Goal: Entertainment & Leisure: Consume media (video, audio)

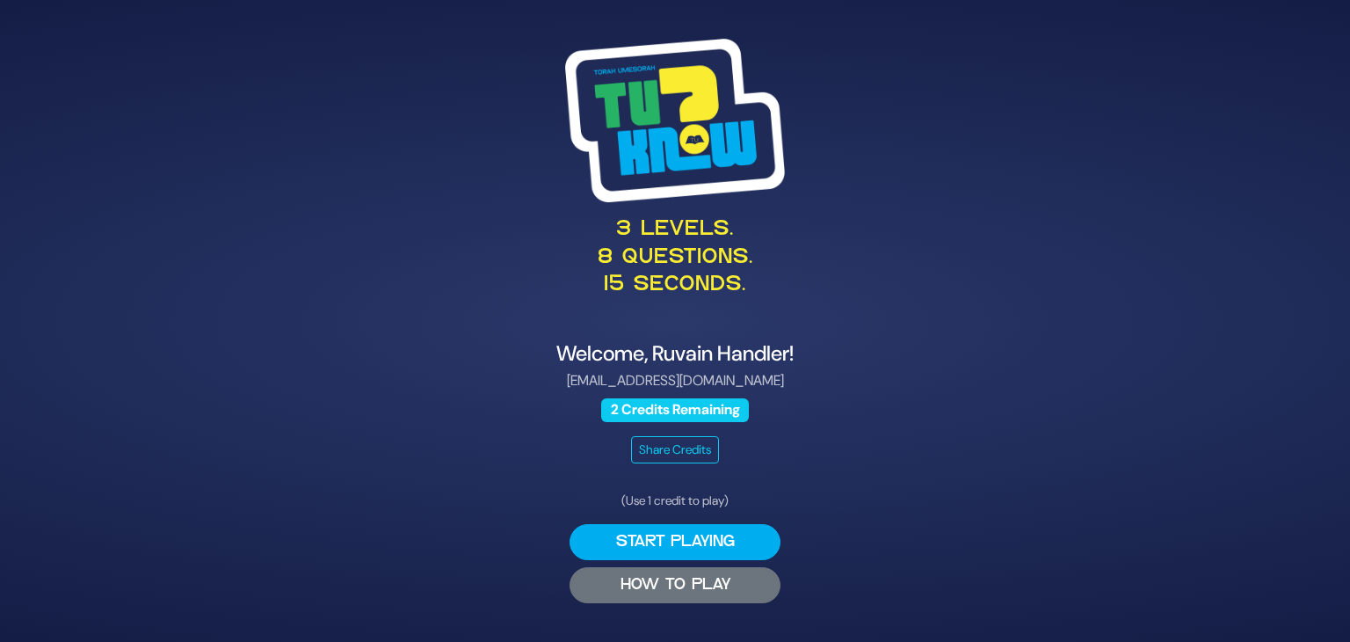
click at [731, 591] on button "HOW TO PLAY" at bounding box center [674, 585] width 211 height 36
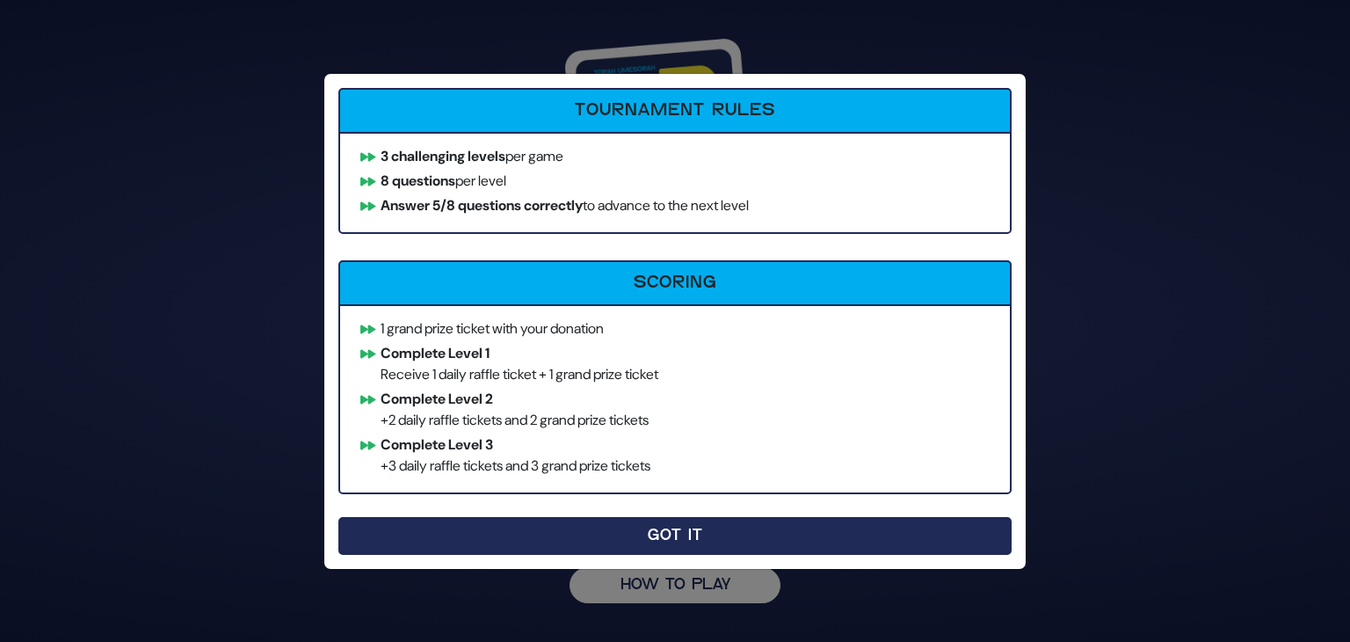
click at [613, 532] on button "Got It" at bounding box center [674, 536] width 673 height 38
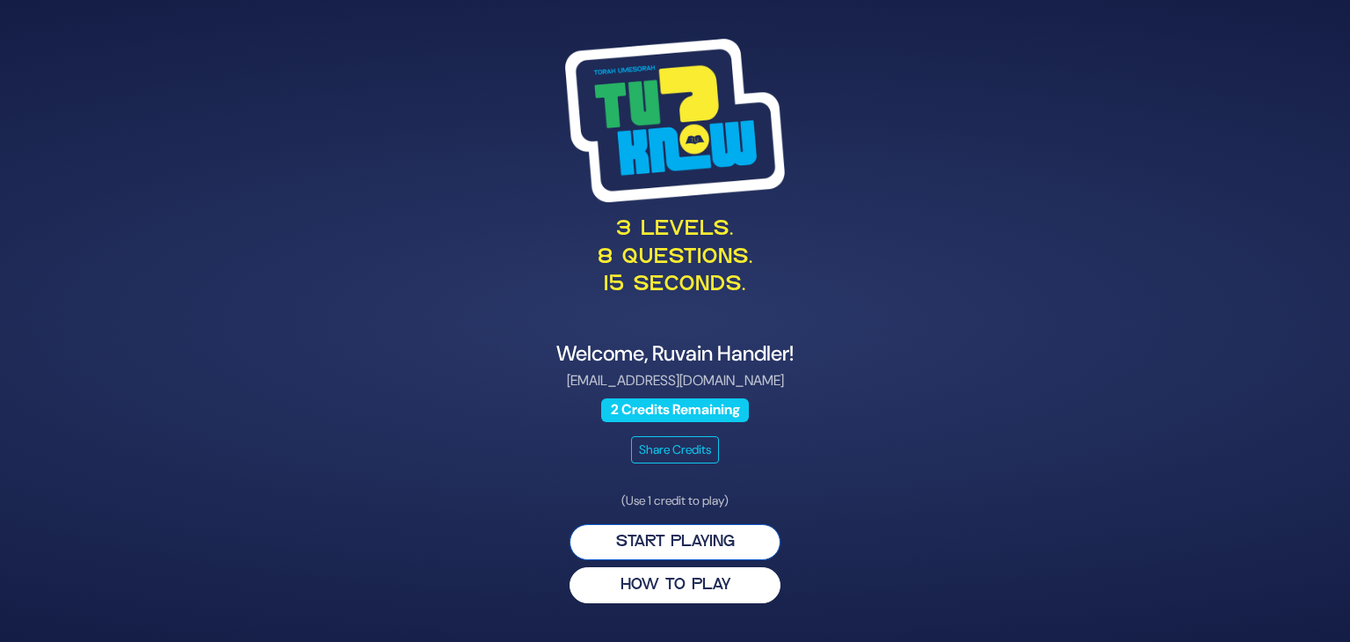
click at [657, 539] on button "Start Playing" at bounding box center [674, 542] width 211 height 36
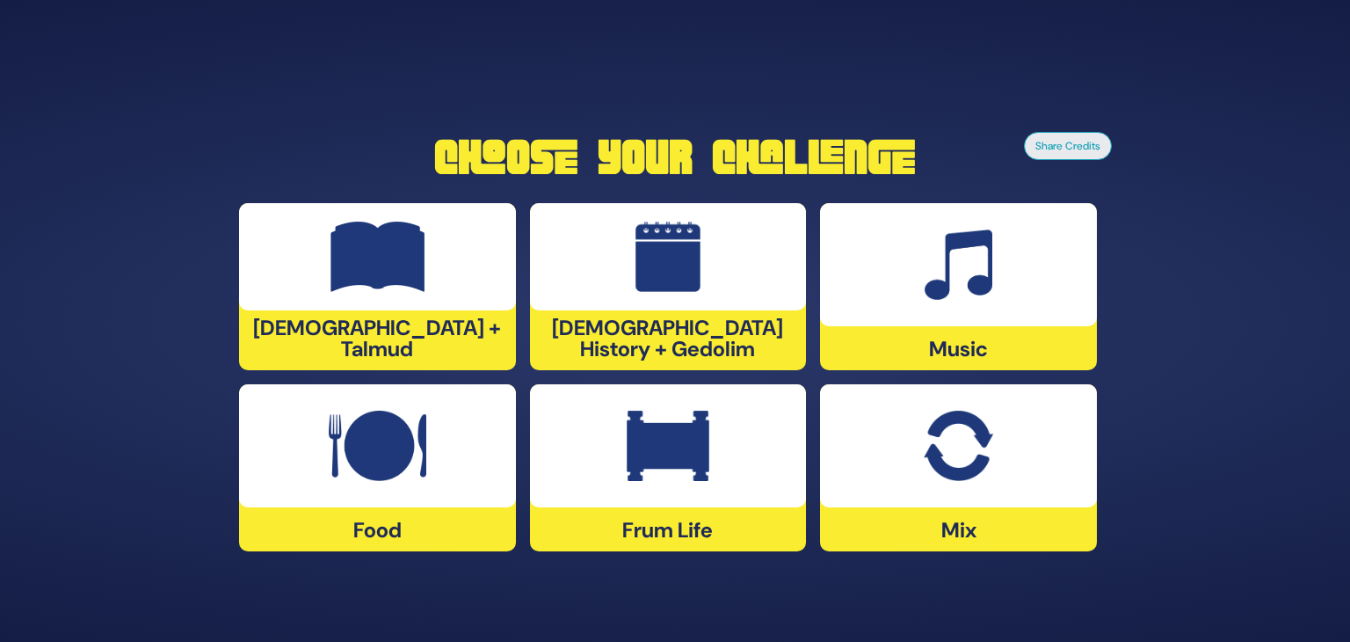
click at [432, 341] on div "[DEMOGRAPHIC_DATA] + Talmud" at bounding box center [377, 286] width 277 height 167
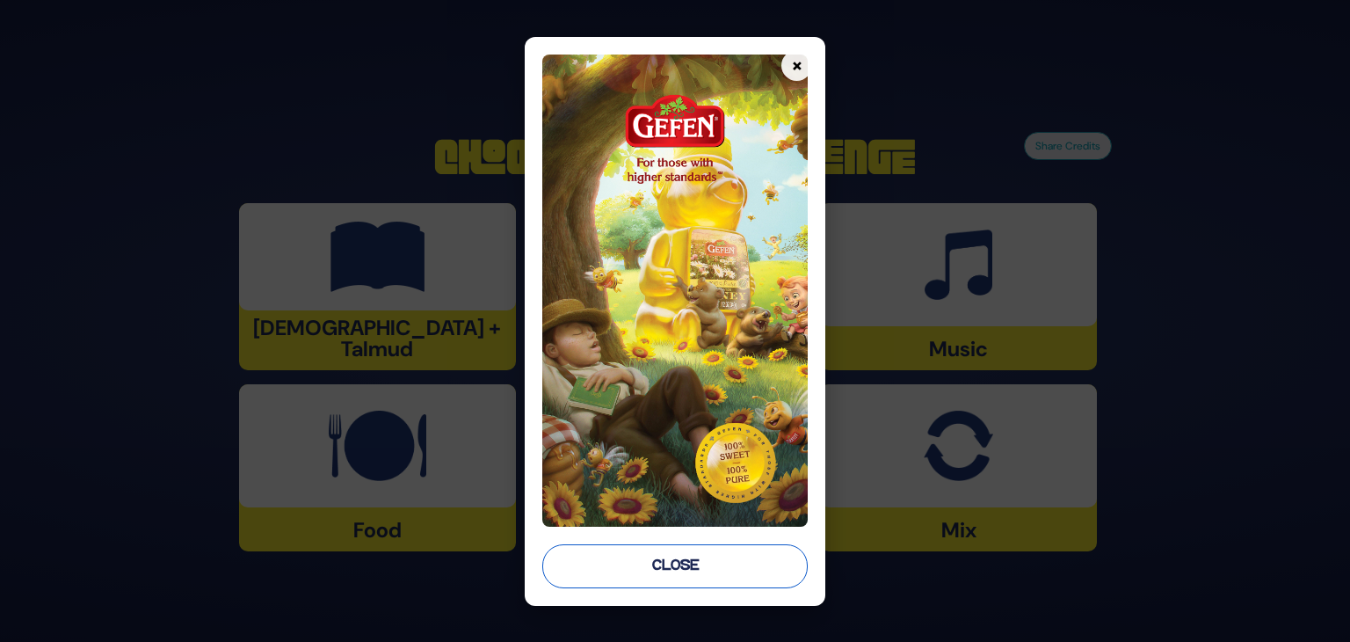
click at [650, 569] on button "Close" at bounding box center [674, 566] width 265 height 44
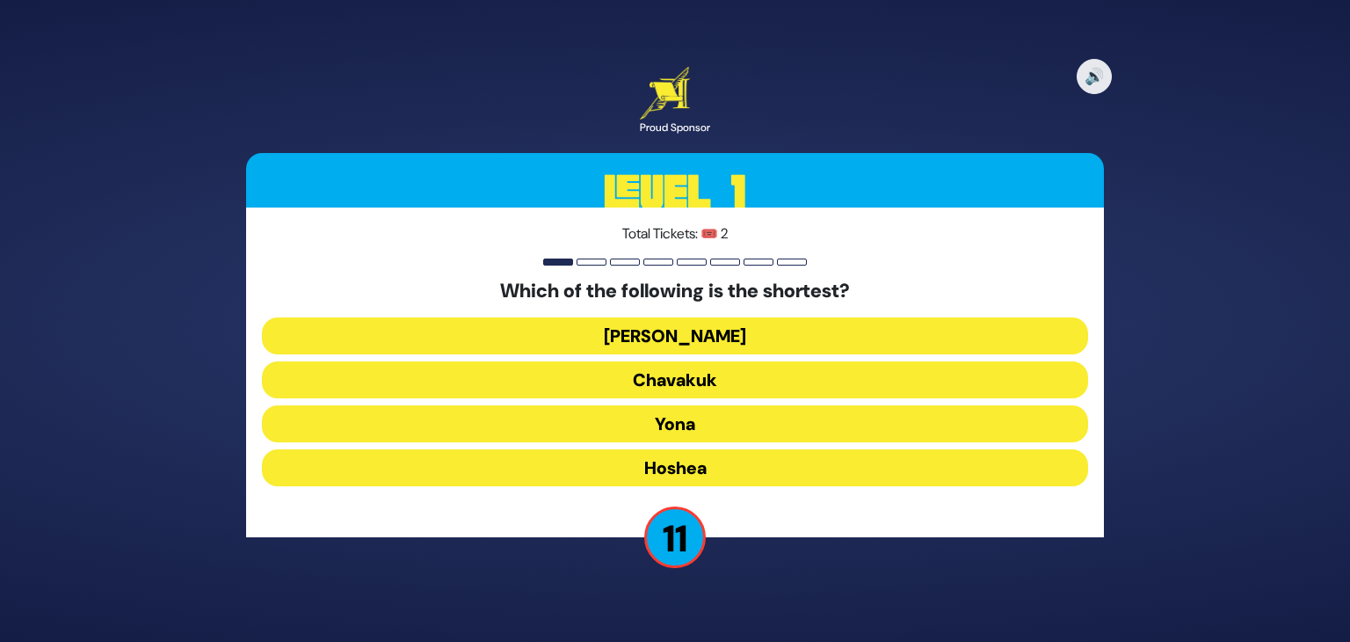
click at [671, 423] on button "Yona" at bounding box center [675, 423] width 826 height 37
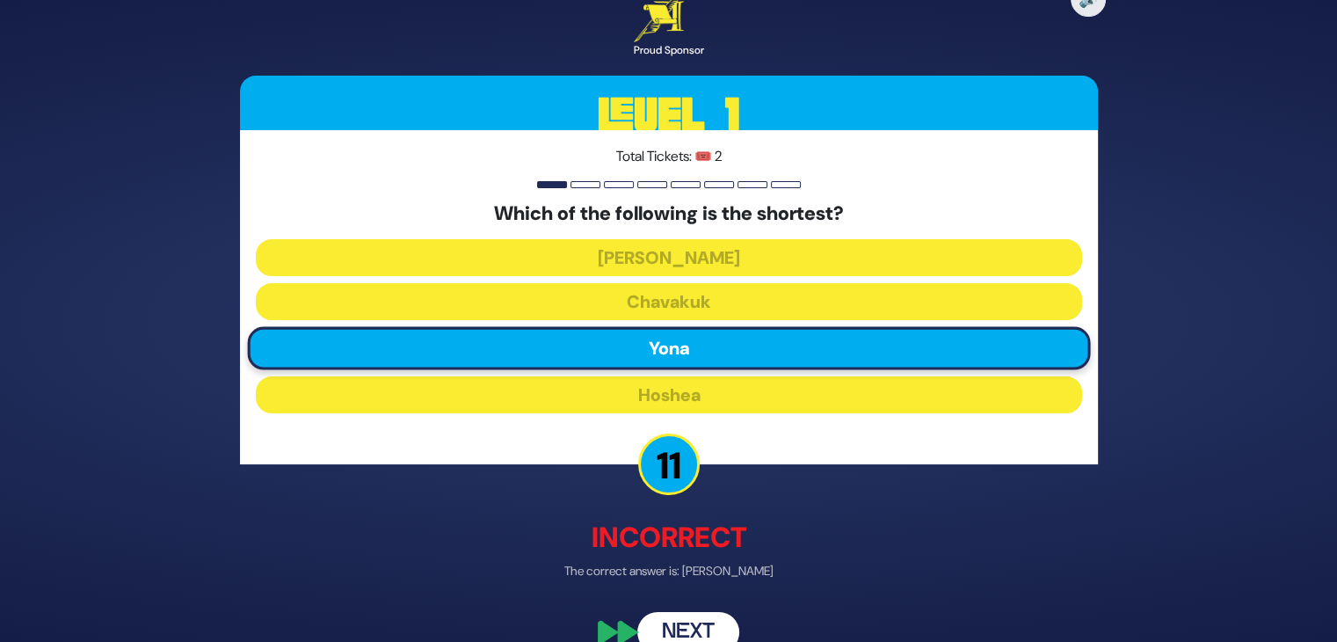
click at [692, 617] on button "Next" at bounding box center [688, 632] width 102 height 40
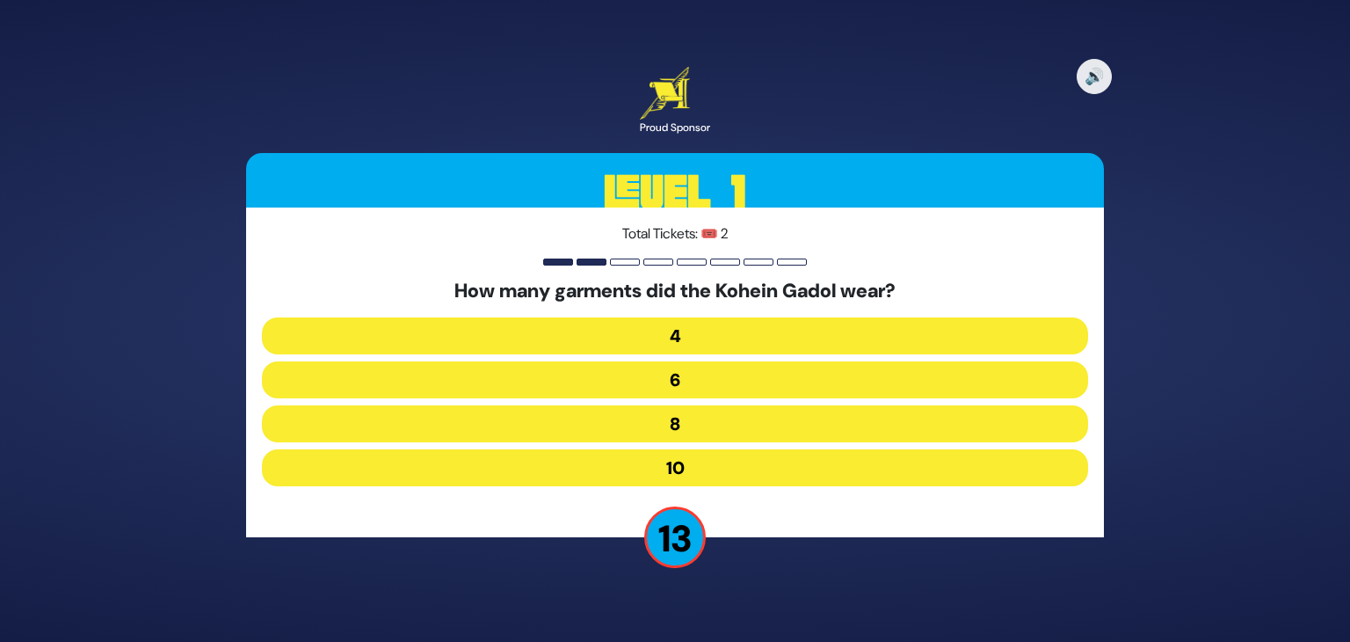
click at [678, 423] on button "8" at bounding box center [675, 423] width 826 height 37
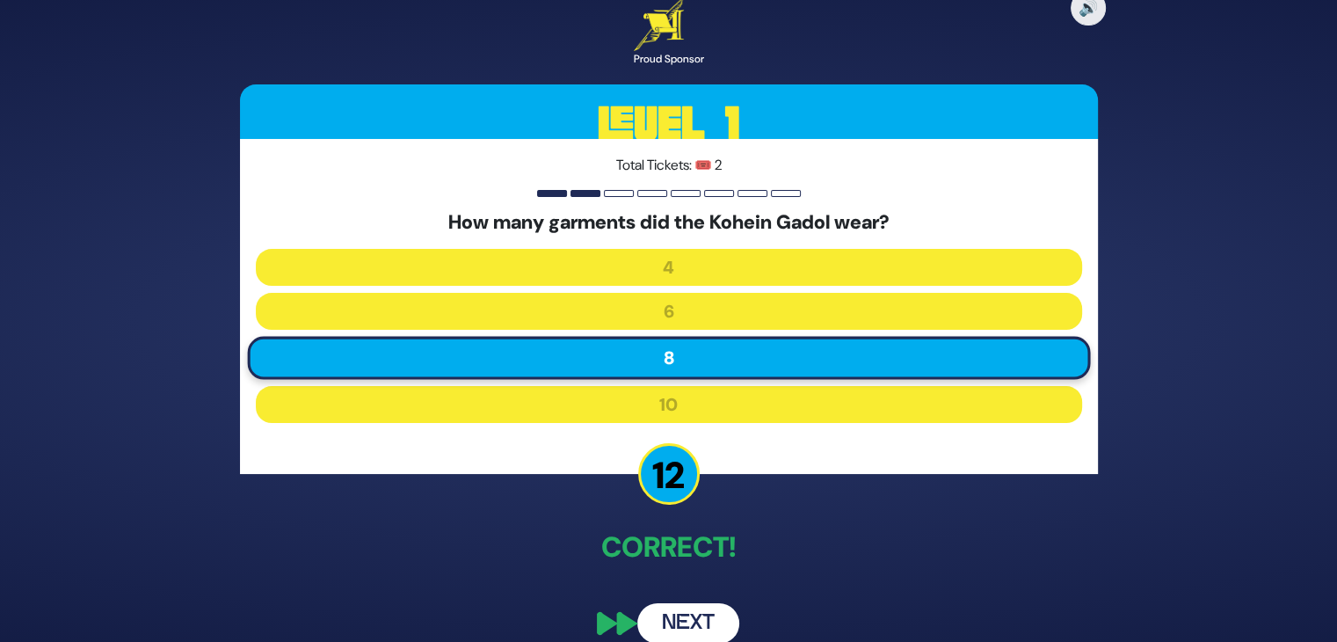
click at [696, 609] on button "Next" at bounding box center [688, 623] width 102 height 40
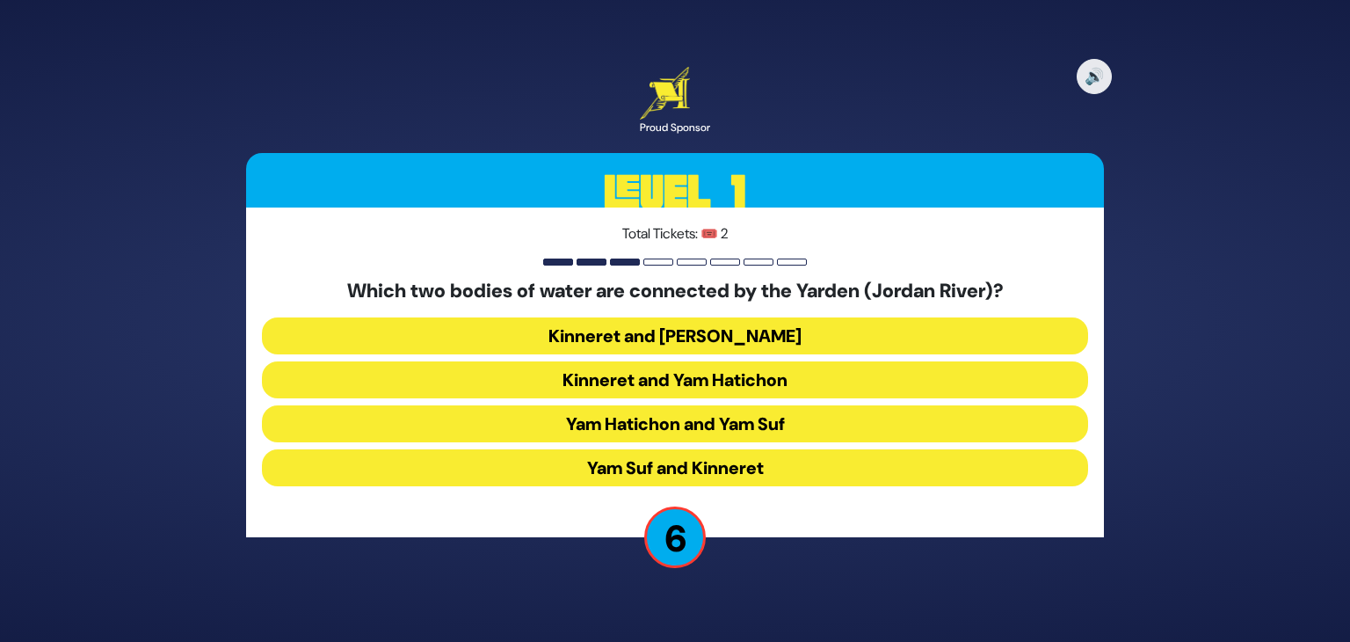
click at [733, 329] on button "Kinneret and Yam Hamelach" at bounding box center [675, 335] width 826 height 37
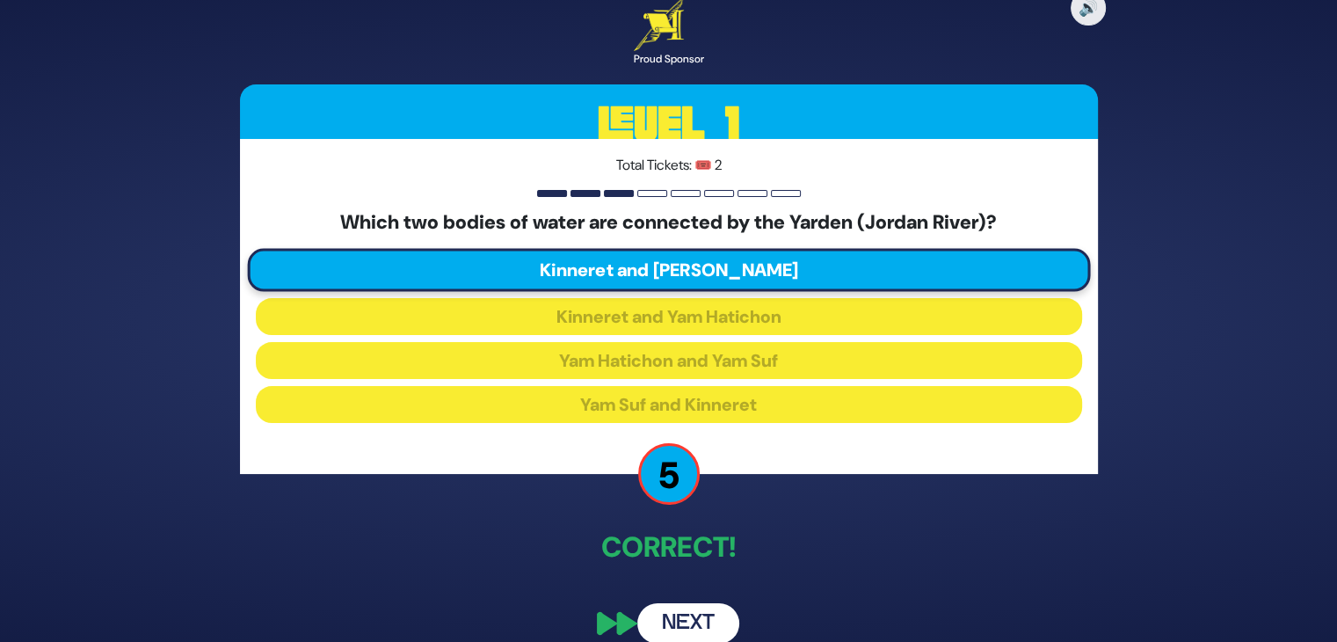
scroll to position [22, 0]
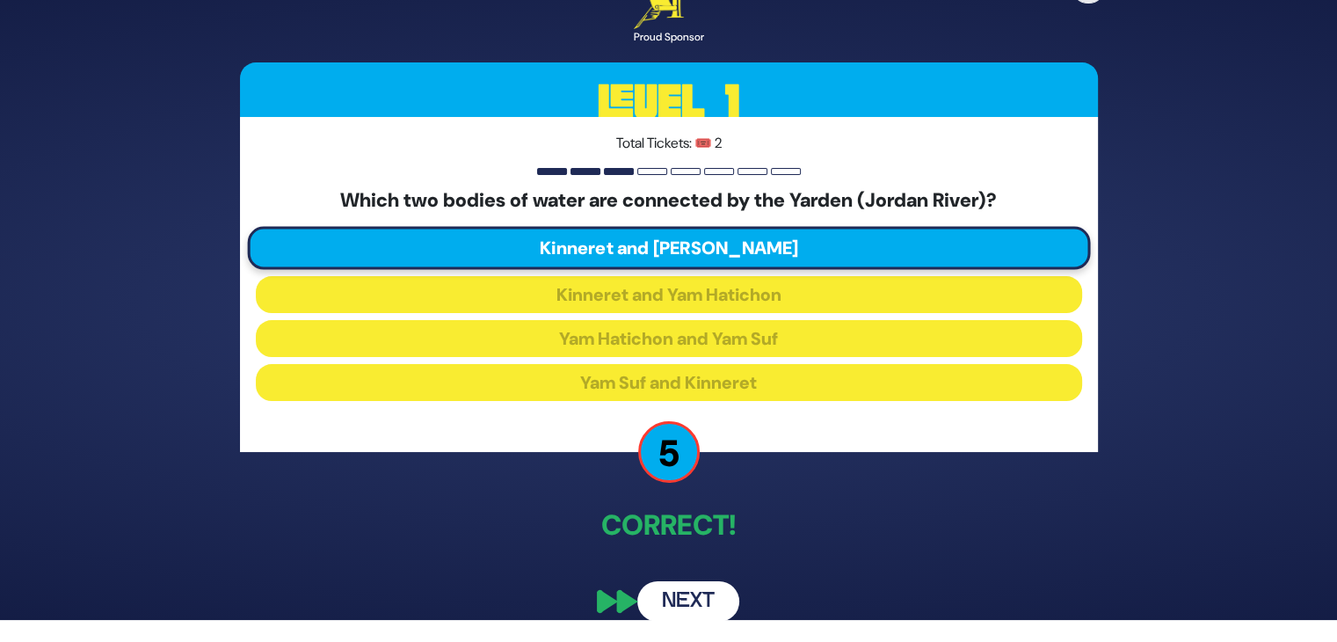
click at [694, 606] on button "Next" at bounding box center [688, 601] width 102 height 40
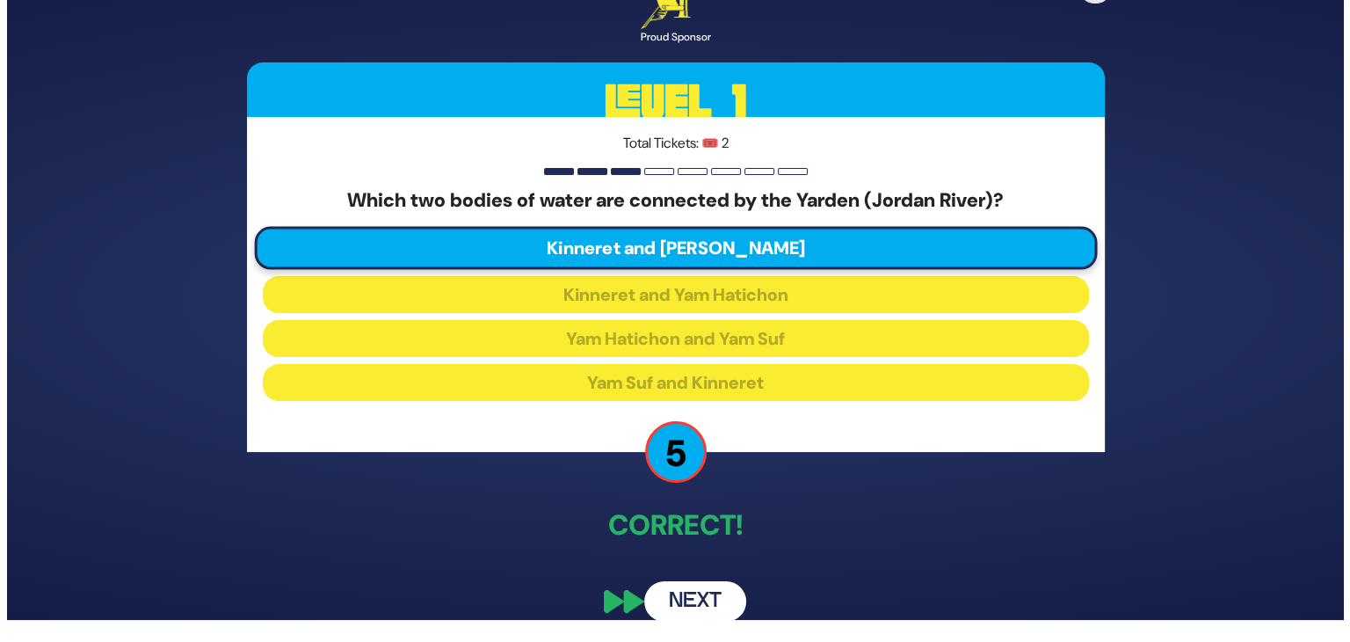
scroll to position [0, 0]
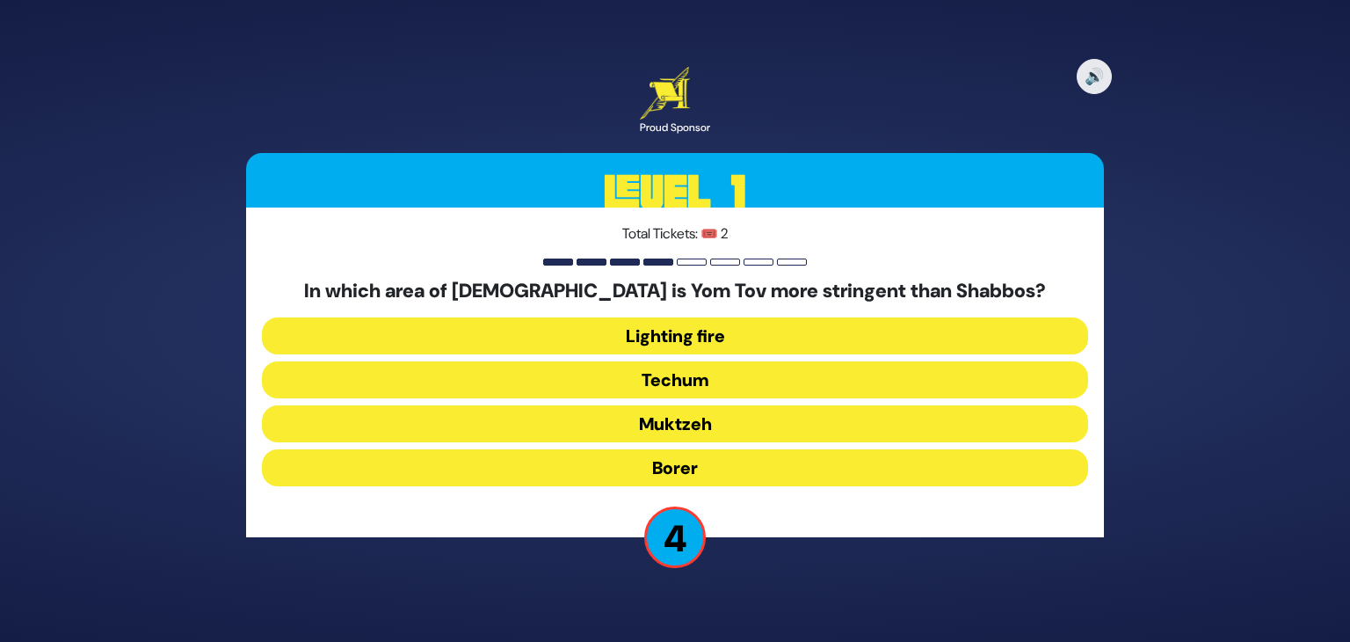
click at [707, 381] on button "Techum" at bounding box center [675, 379] width 826 height 37
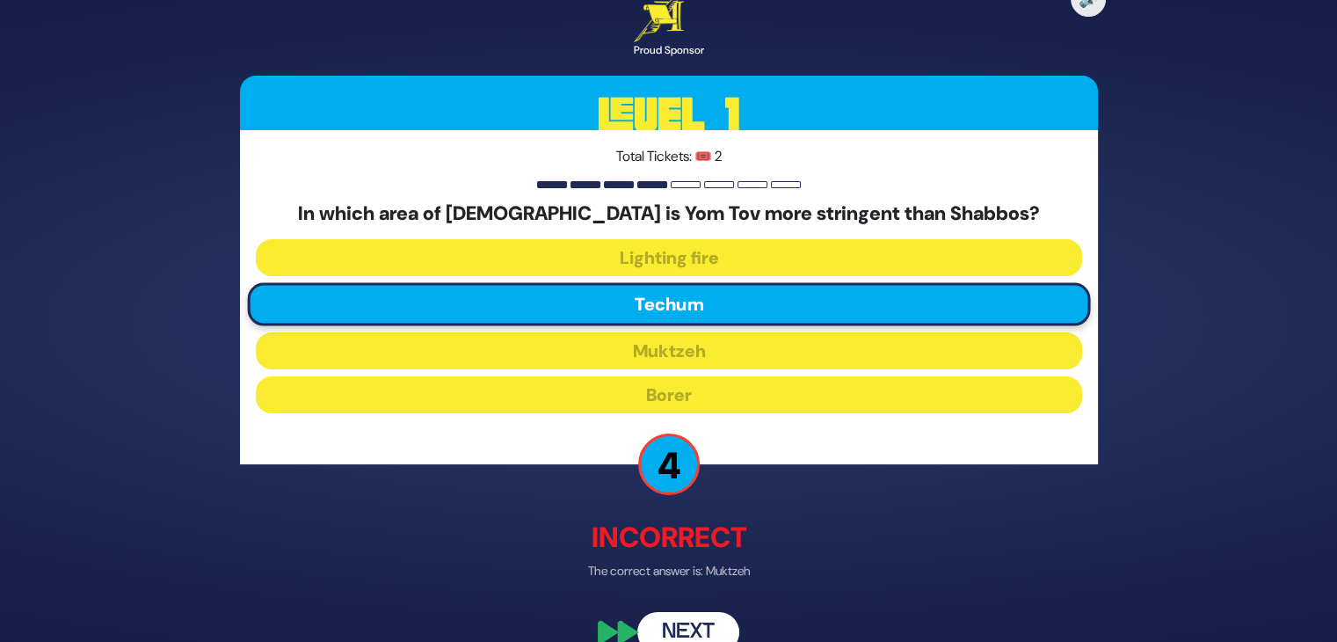
click at [693, 629] on button "Next" at bounding box center [688, 632] width 102 height 40
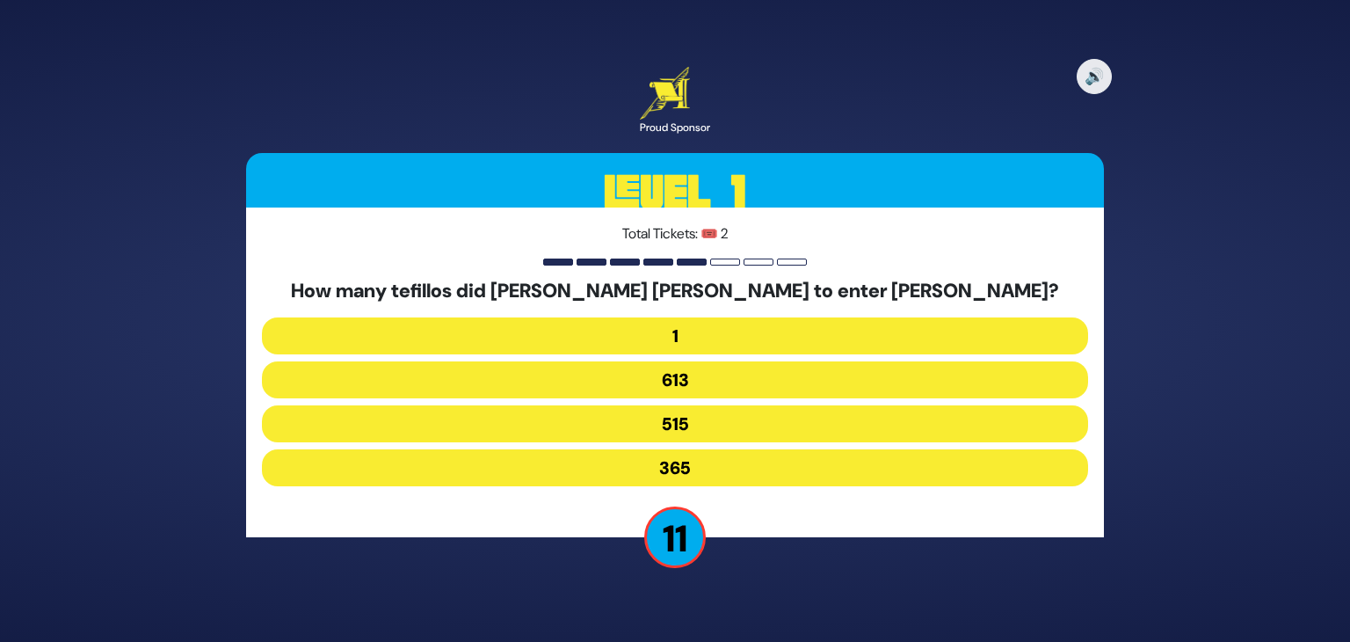
click at [689, 423] on button "515" at bounding box center [675, 423] width 826 height 37
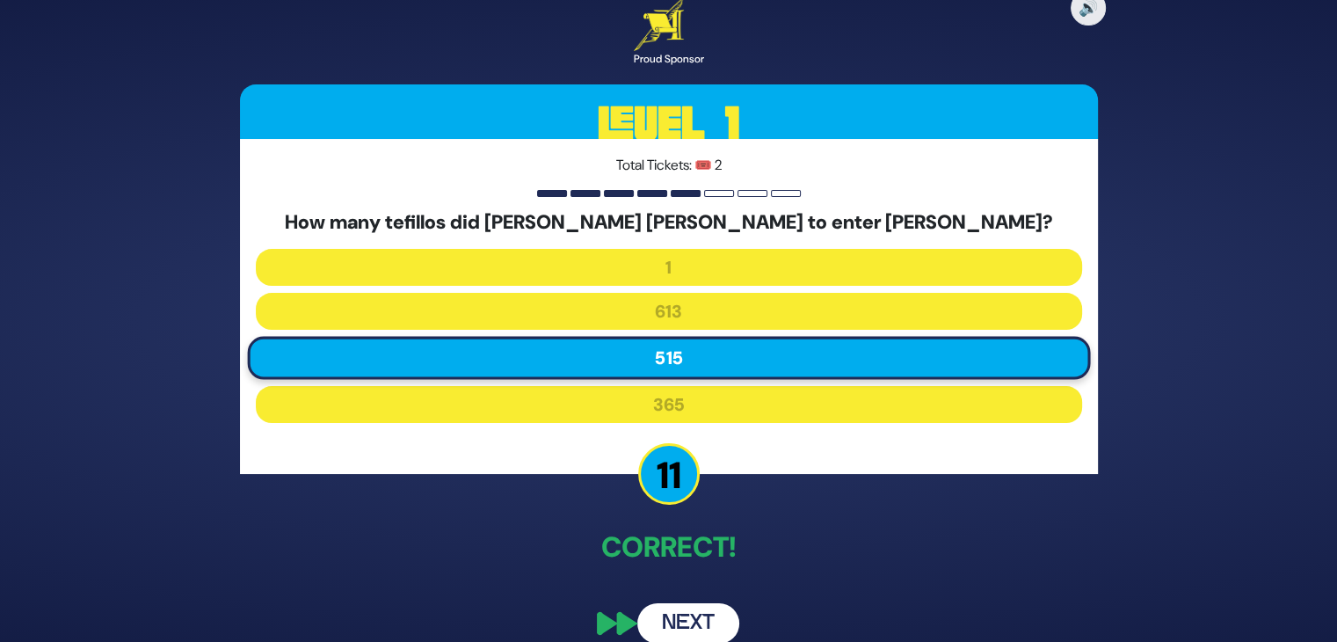
click at [694, 620] on button "Next" at bounding box center [688, 623] width 102 height 40
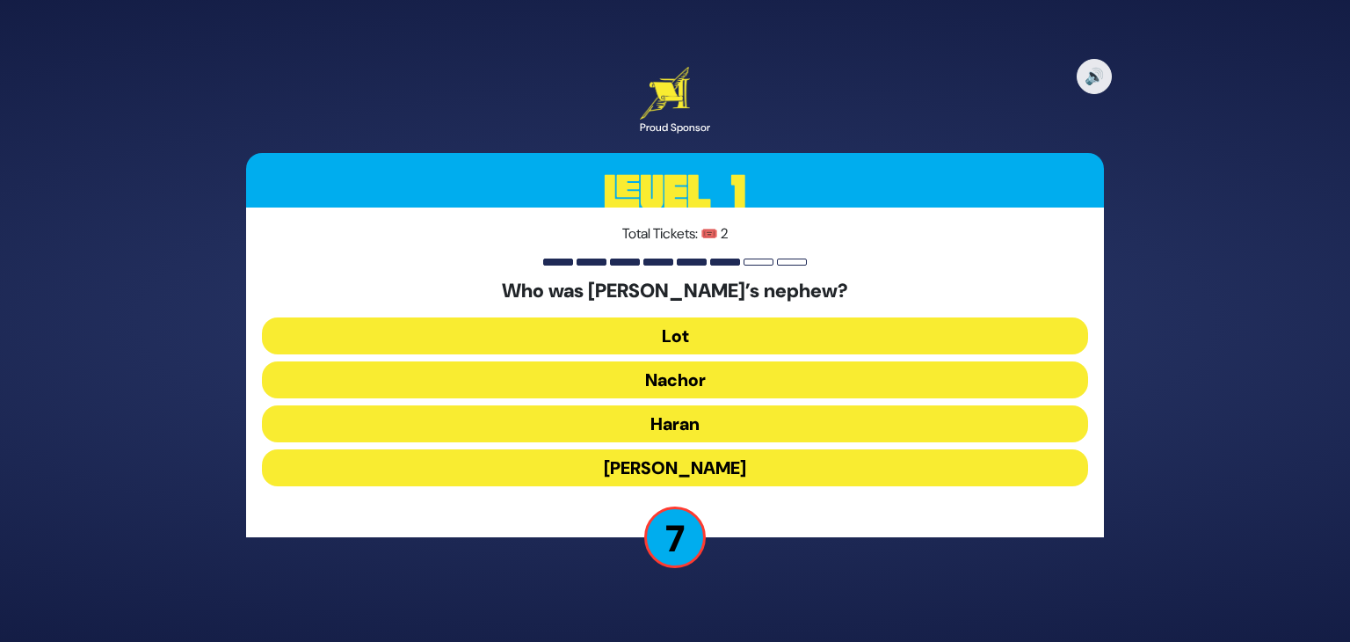
click at [695, 463] on button "Lavan" at bounding box center [675, 467] width 826 height 37
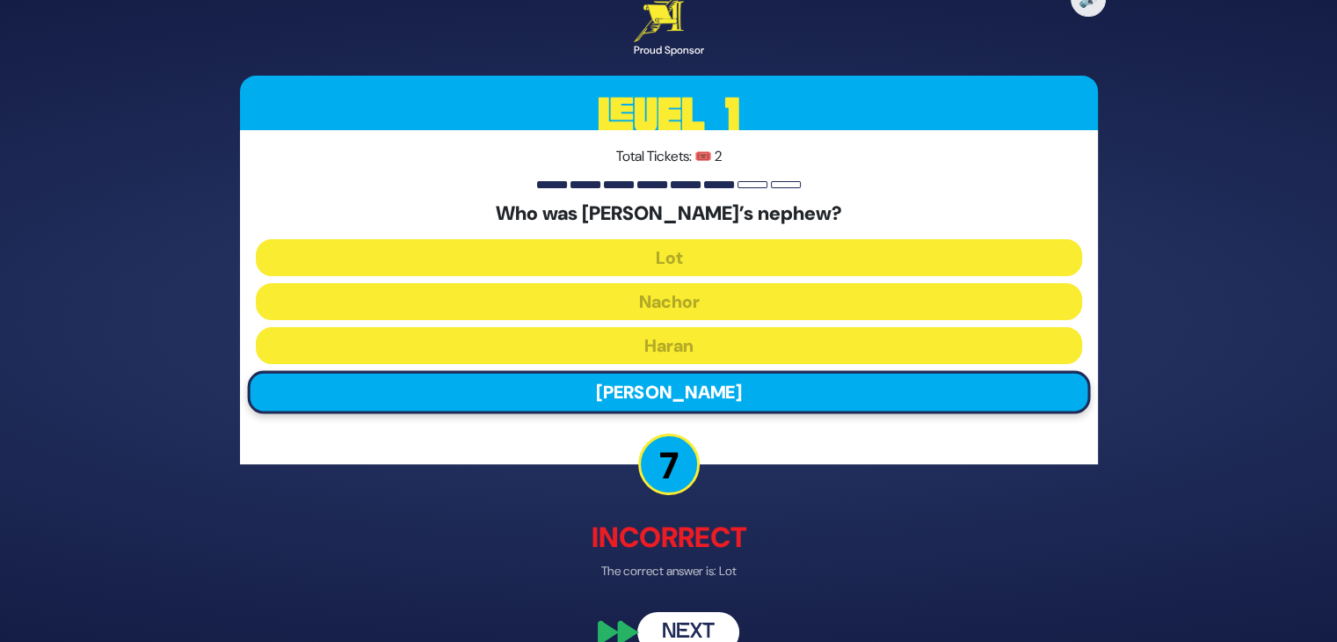
click at [704, 634] on button "Next" at bounding box center [688, 632] width 102 height 40
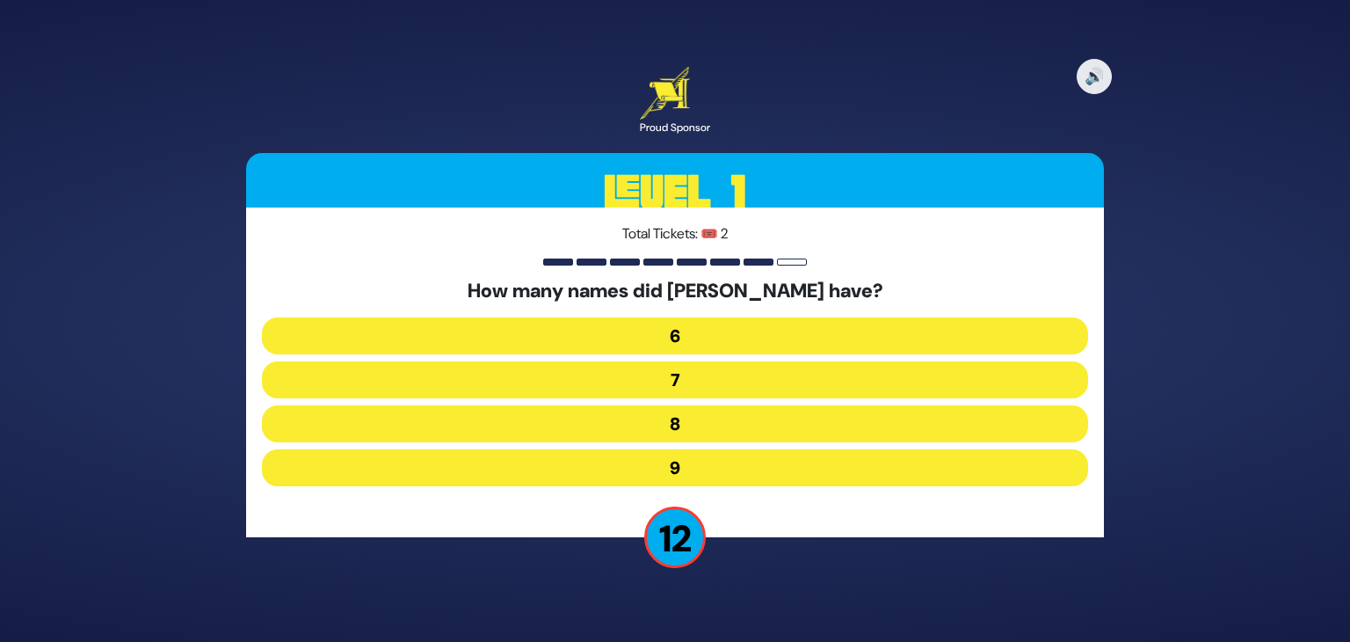
click at [688, 389] on button "7" at bounding box center [675, 379] width 826 height 37
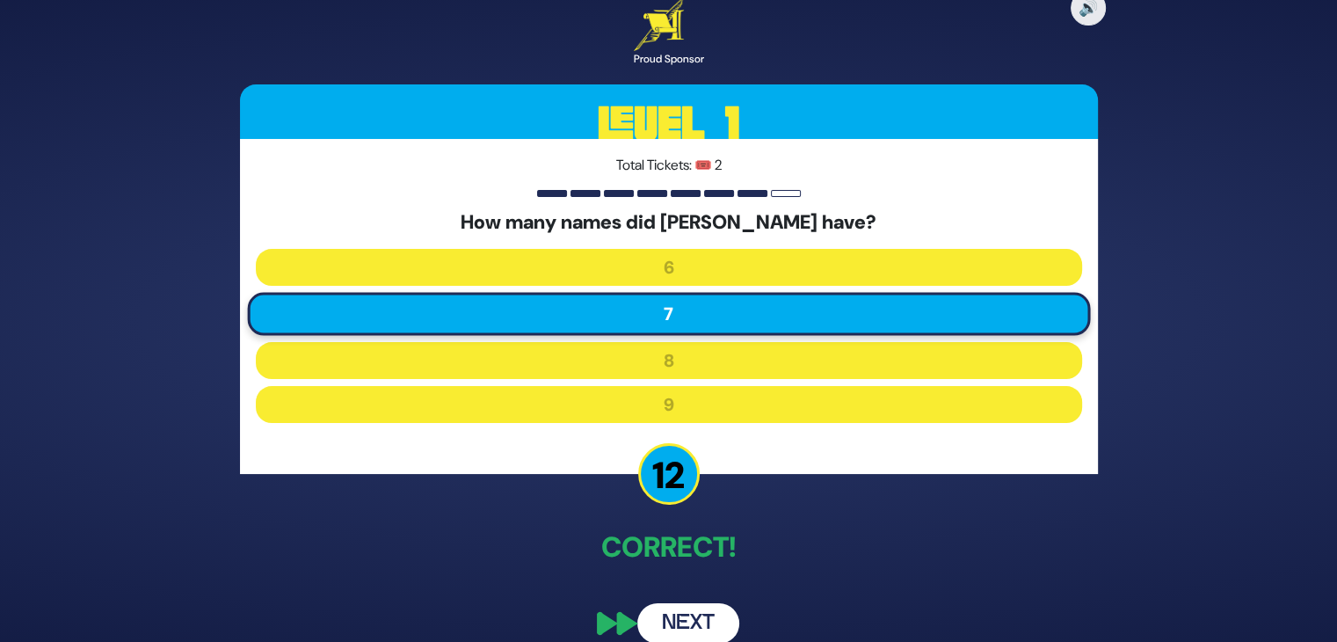
click at [675, 616] on button "Next" at bounding box center [688, 623] width 102 height 40
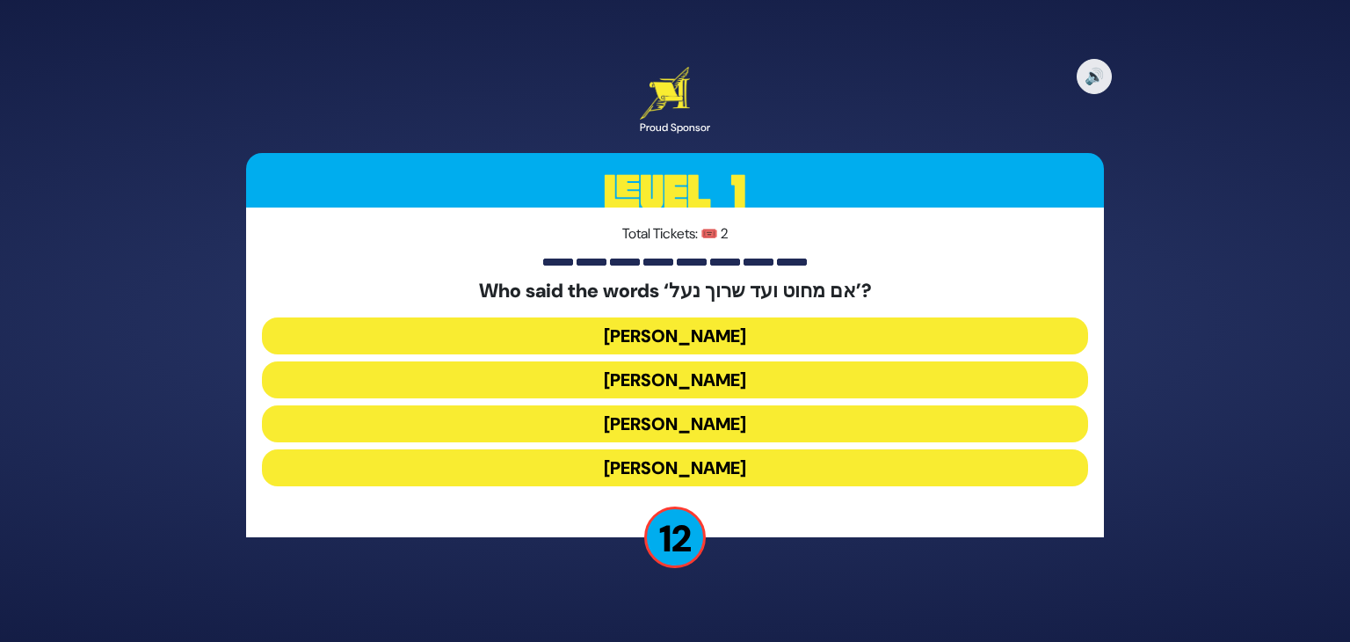
click at [682, 430] on button "Avraham Avinu" at bounding box center [675, 423] width 826 height 37
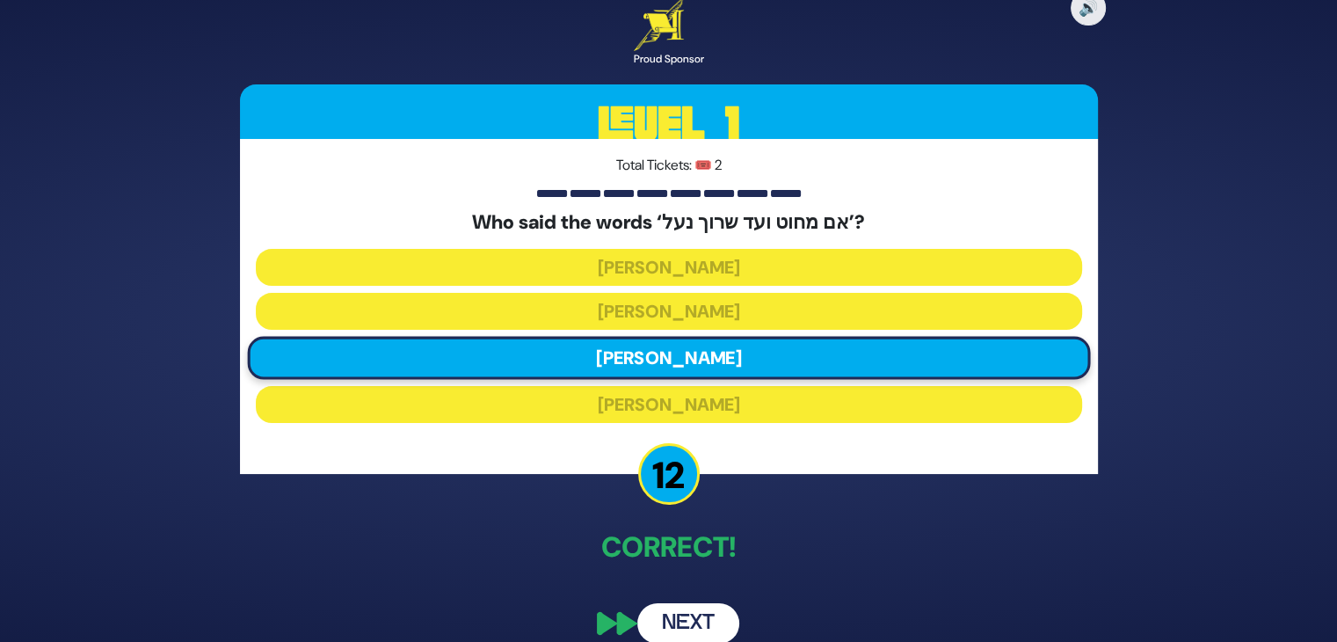
click at [686, 616] on button "Next" at bounding box center [688, 623] width 102 height 40
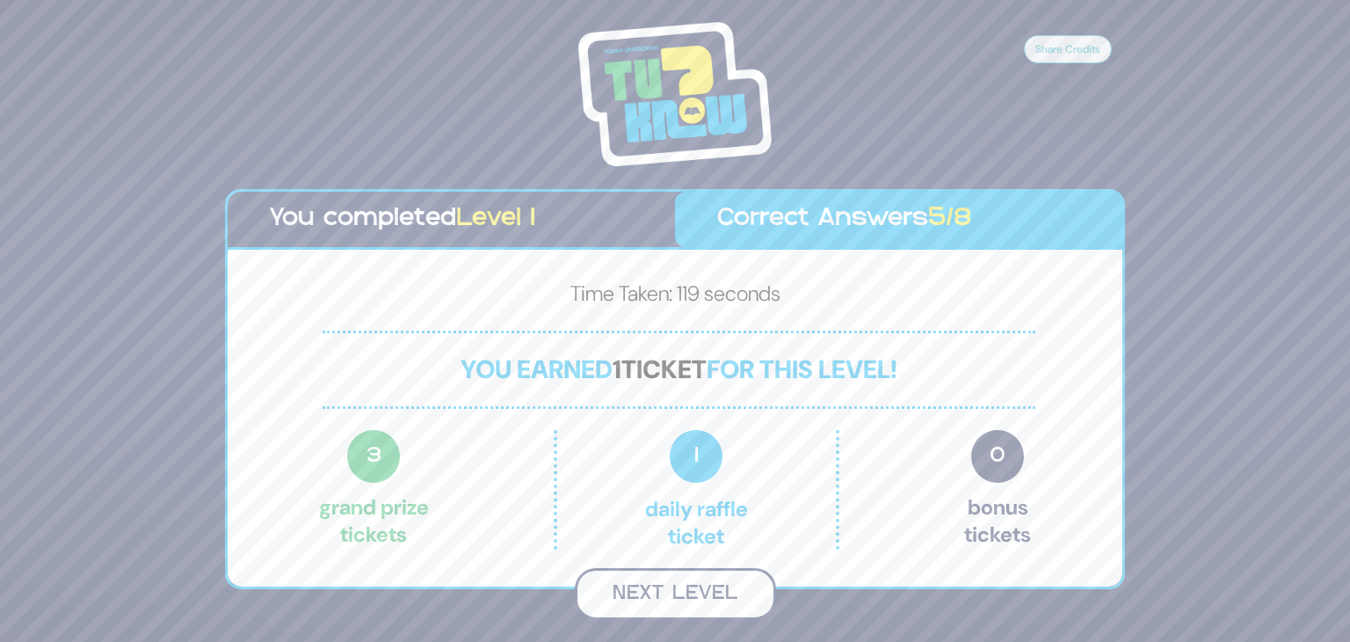
click at [692, 600] on button "Next Level" at bounding box center [675, 594] width 201 height 52
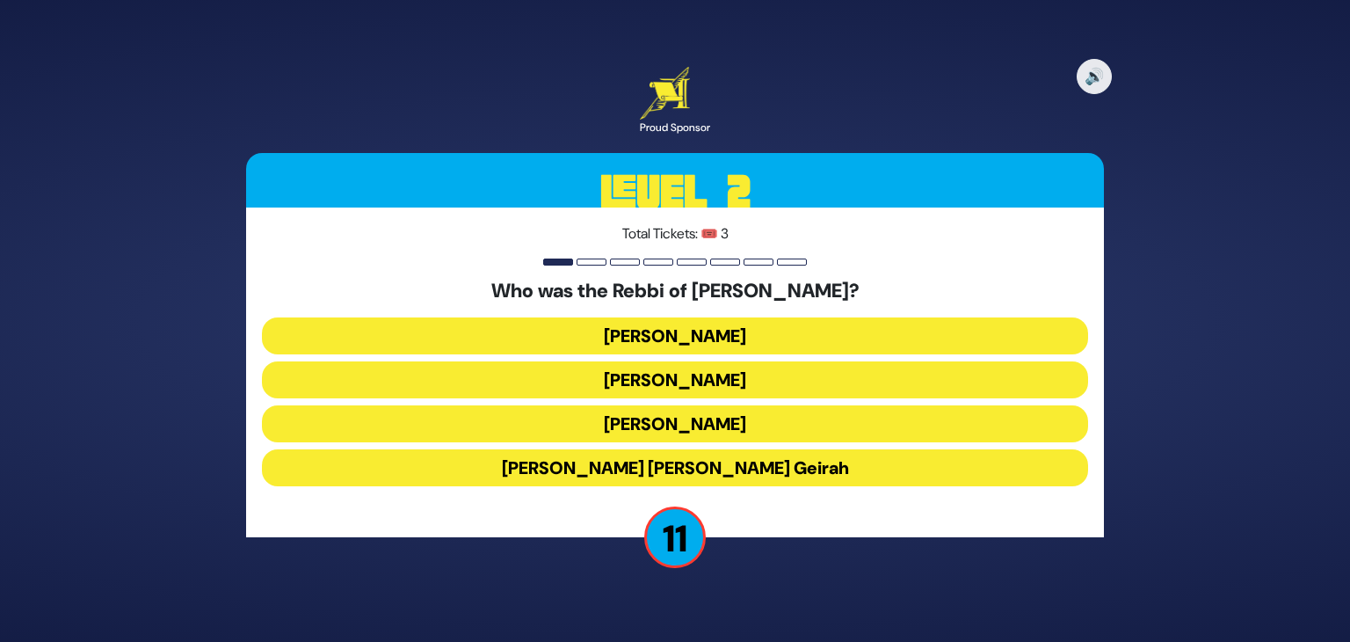
click at [693, 346] on button "Elisha Hanavi" at bounding box center [675, 335] width 826 height 37
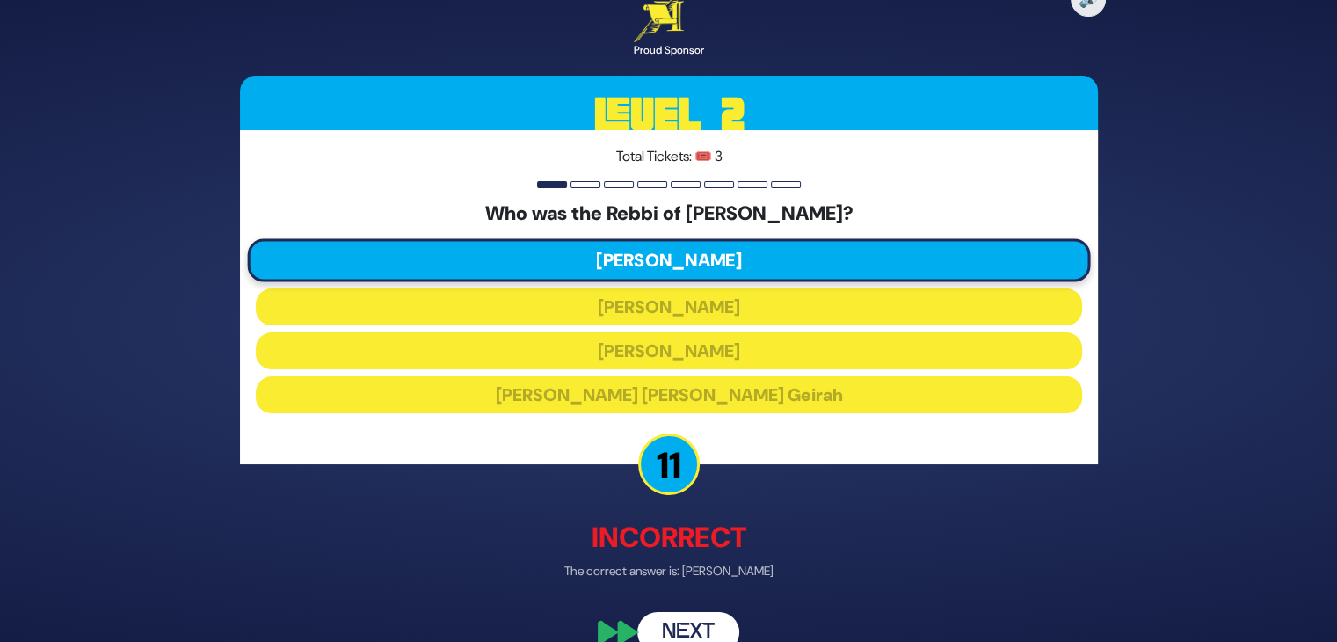
click at [697, 630] on button "Next" at bounding box center [688, 632] width 102 height 40
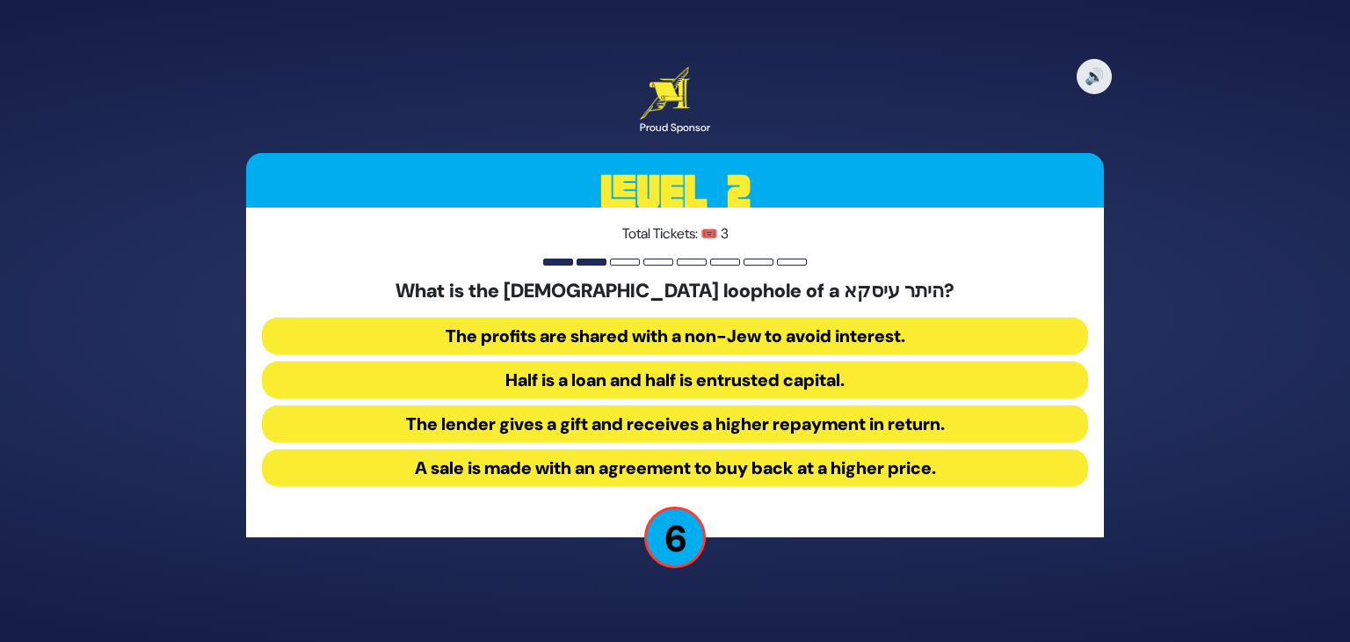
click at [684, 377] on button "Half is a loan and half is entrusted capital." at bounding box center [675, 379] width 826 height 37
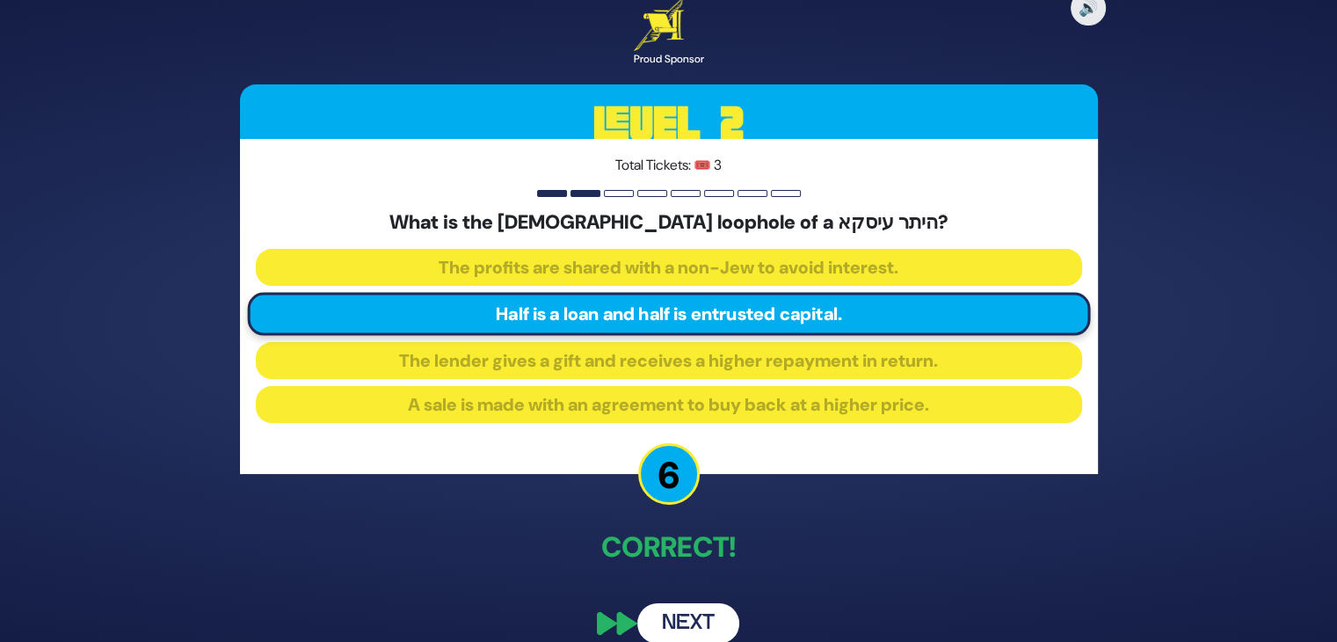
click at [703, 613] on button "Next" at bounding box center [688, 623] width 102 height 40
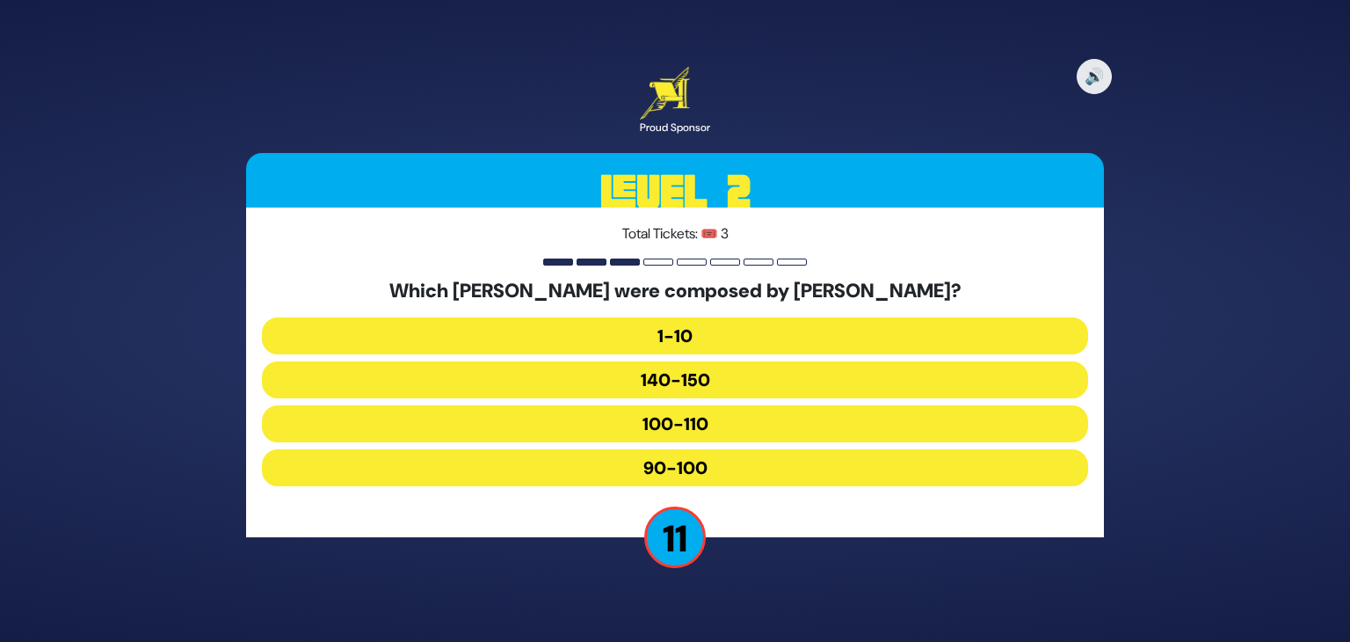
click at [690, 343] on button "1-10" at bounding box center [675, 335] width 826 height 37
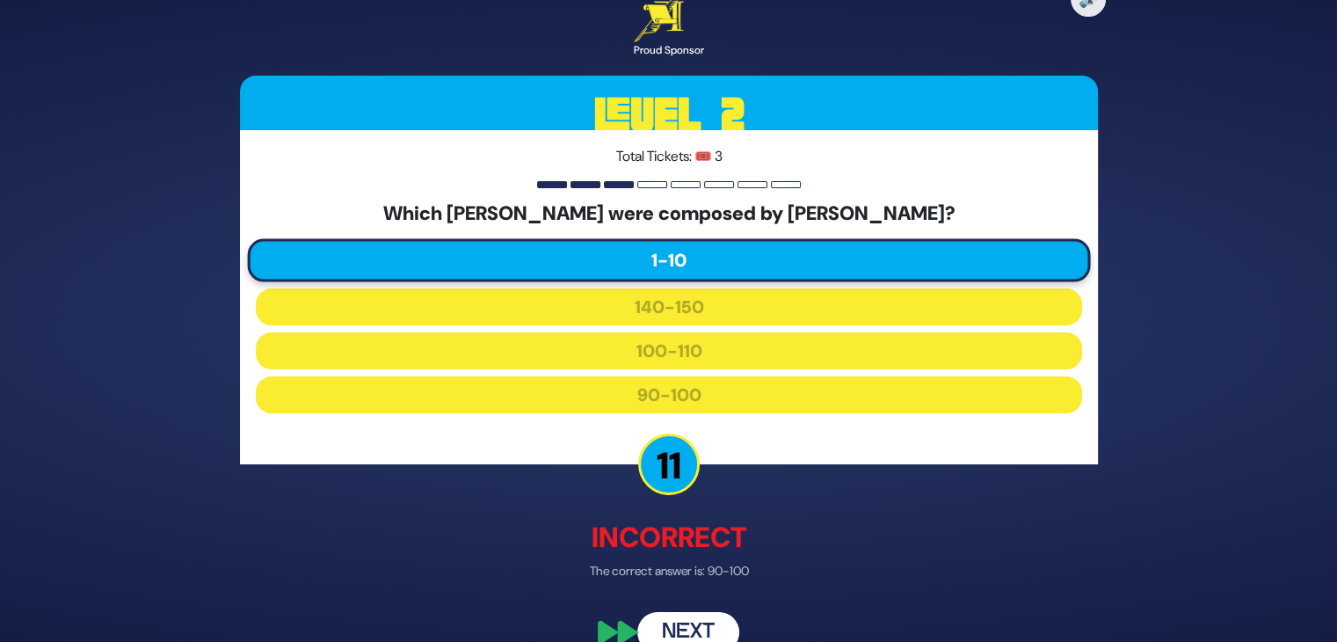
click at [698, 629] on button "Next" at bounding box center [688, 632] width 102 height 40
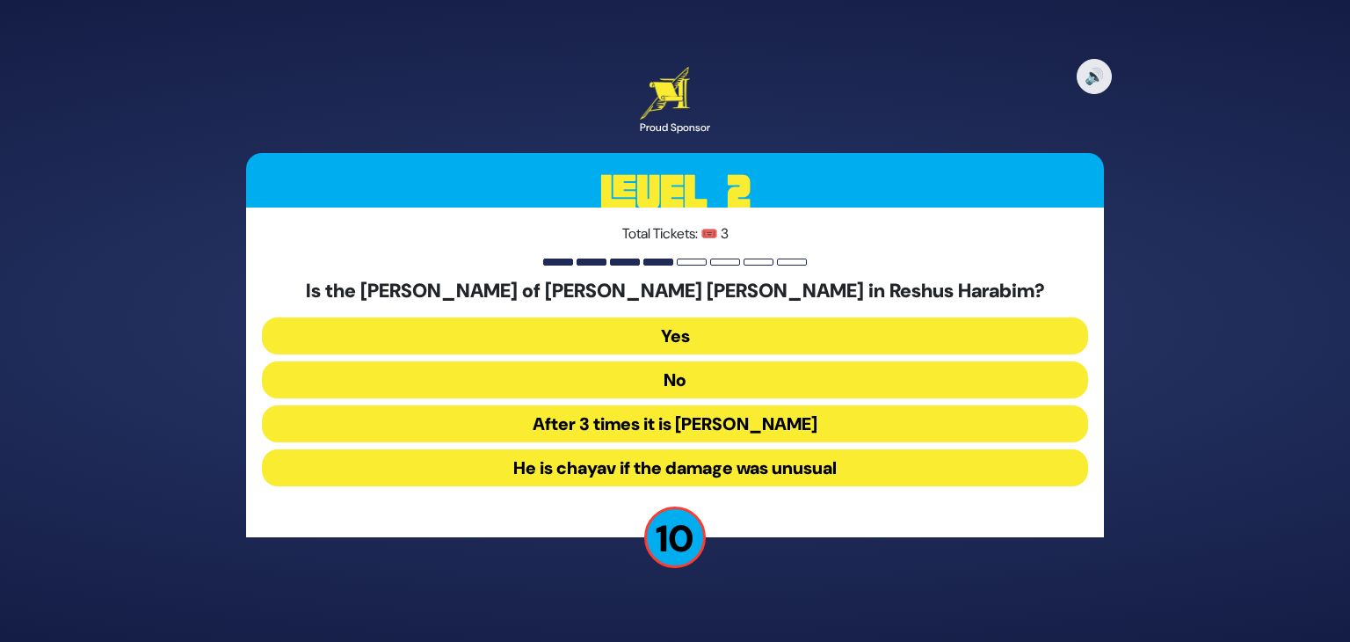
click at [678, 385] on button "No" at bounding box center [675, 379] width 826 height 37
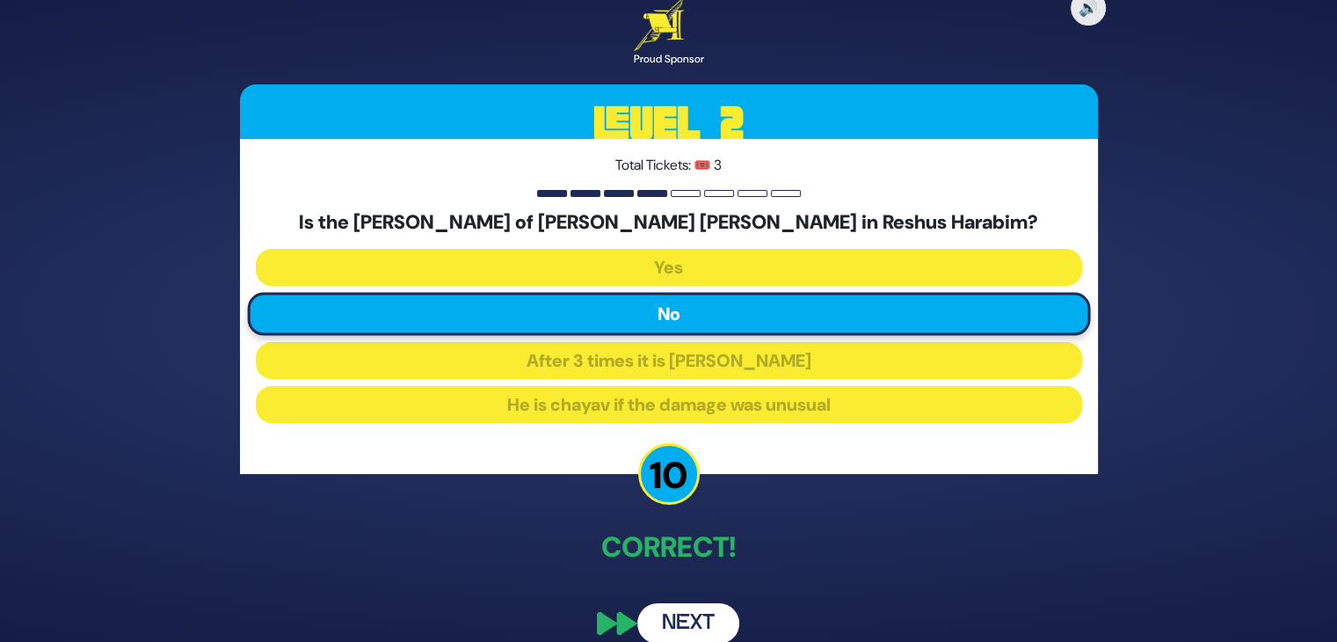
click at [704, 618] on button "Next" at bounding box center [688, 623] width 102 height 40
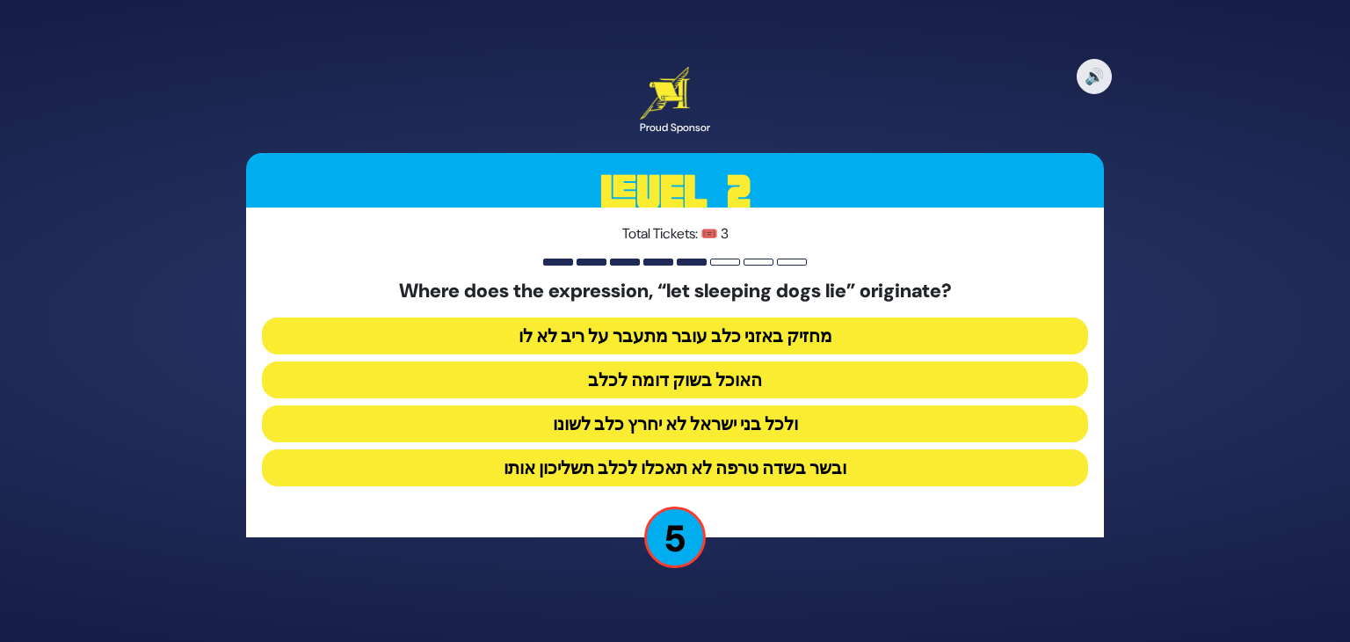
click at [706, 342] on button "מחזיק באזני כלב עובר מתעבר על ריב לא לו" at bounding box center [675, 335] width 826 height 37
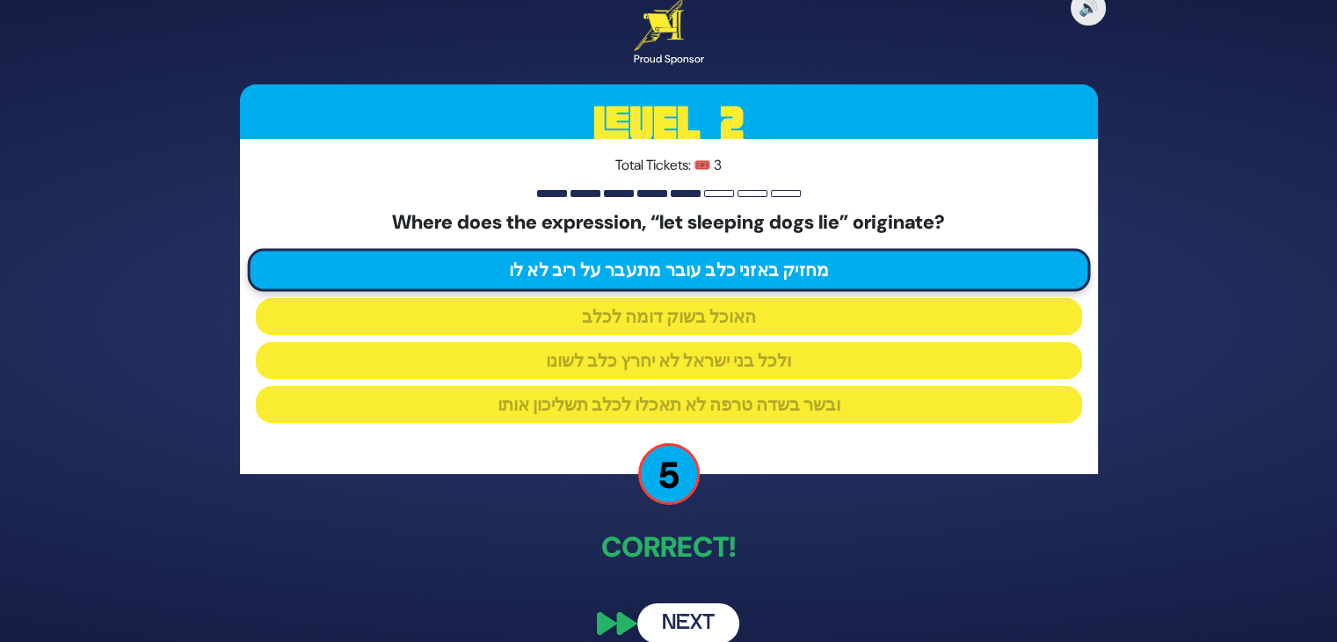
click at [700, 627] on button "Next" at bounding box center [688, 623] width 102 height 40
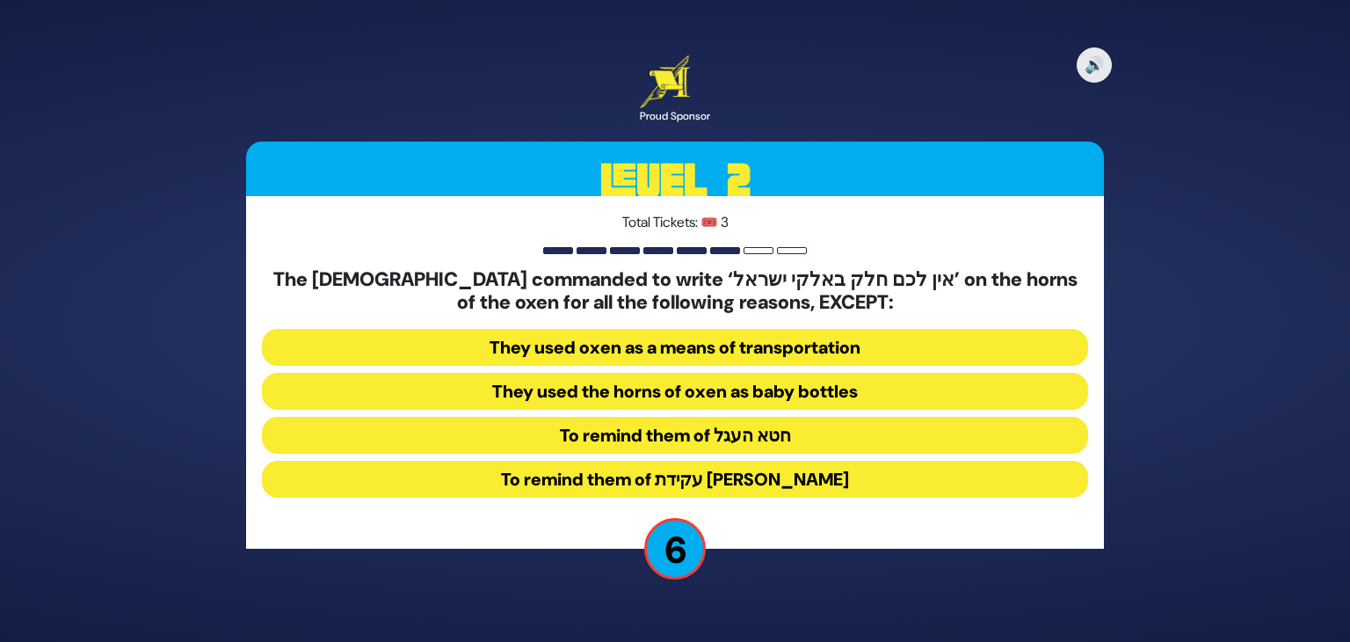
click at [727, 445] on button "To remind them of חטא העגל" at bounding box center [675, 435] width 826 height 37
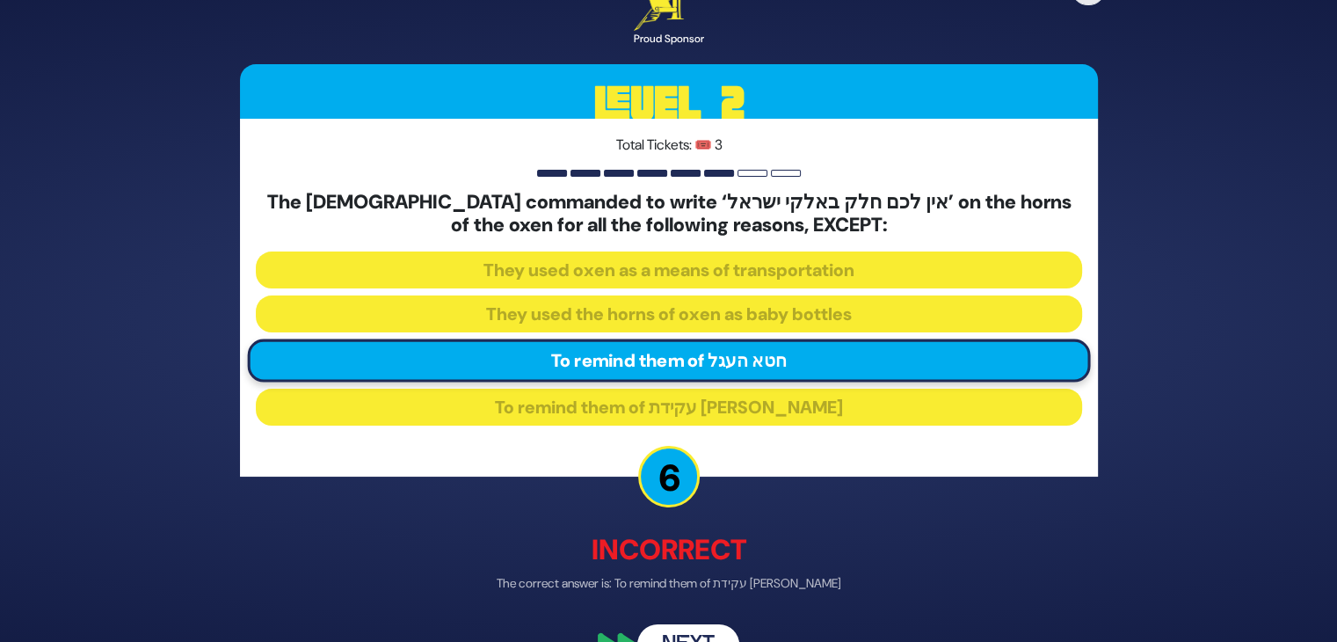
click at [697, 630] on button "Next" at bounding box center [688, 643] width 102 height 40
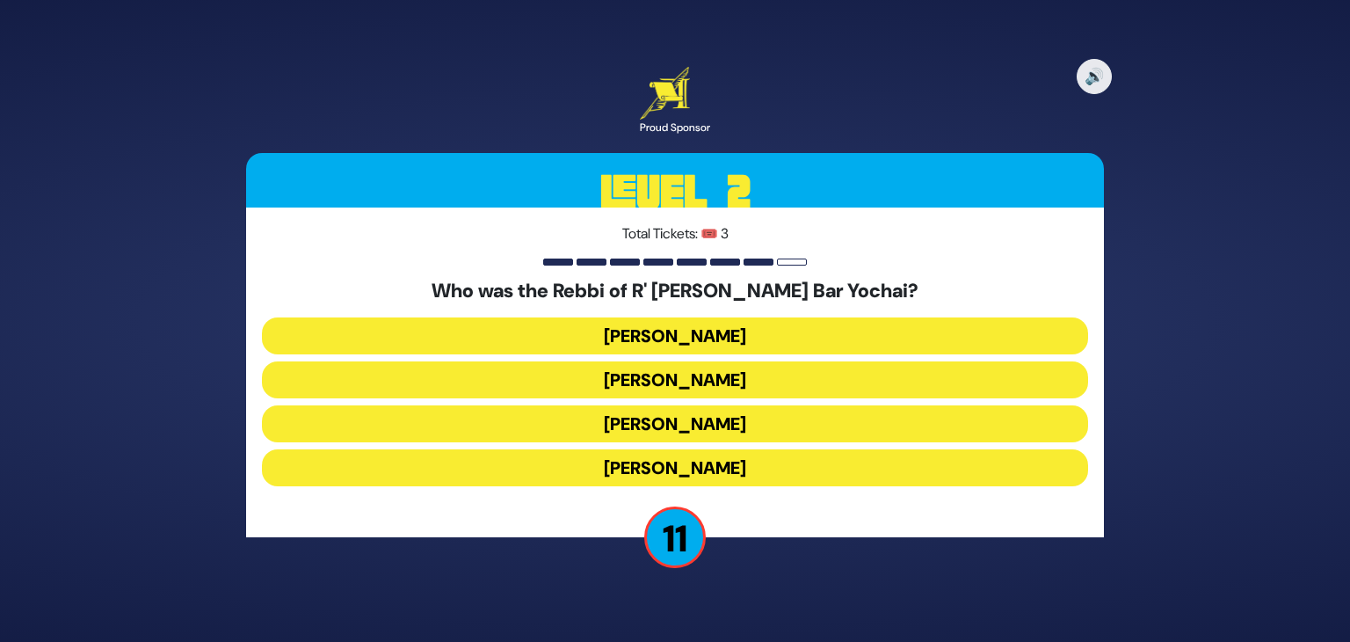
click at [706, 465] on button "Rabbi Akiva" at bounding box center [675, 467] width 826 height 37
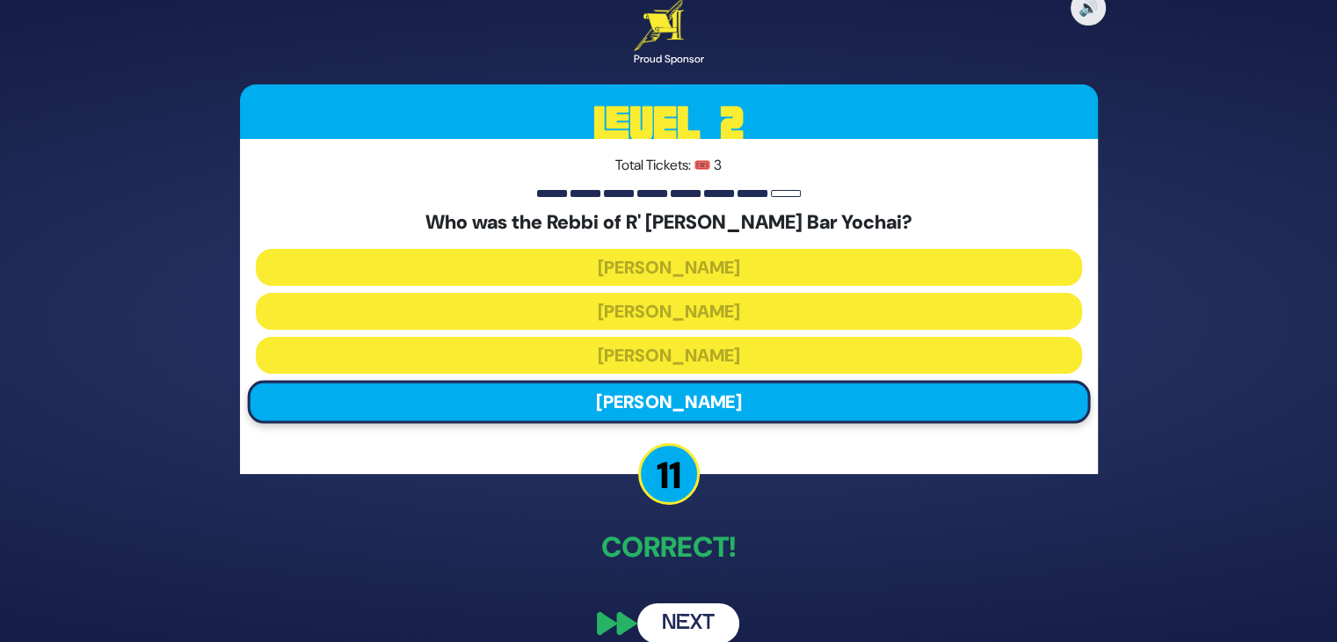
click at [709, 607] on button "Next" at bounding box center [688, 623] width 102 height 40
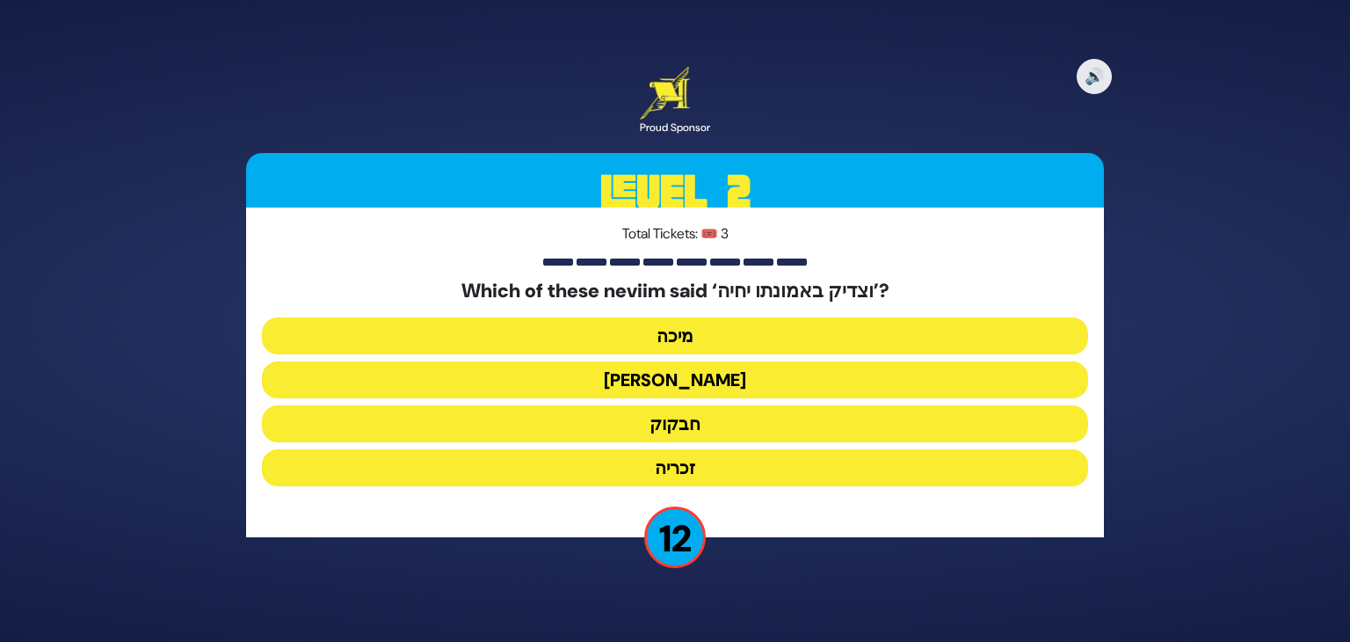
click at [687, 433] on button "חבקוק" at bounding box center [675, 423] width 826 height 37
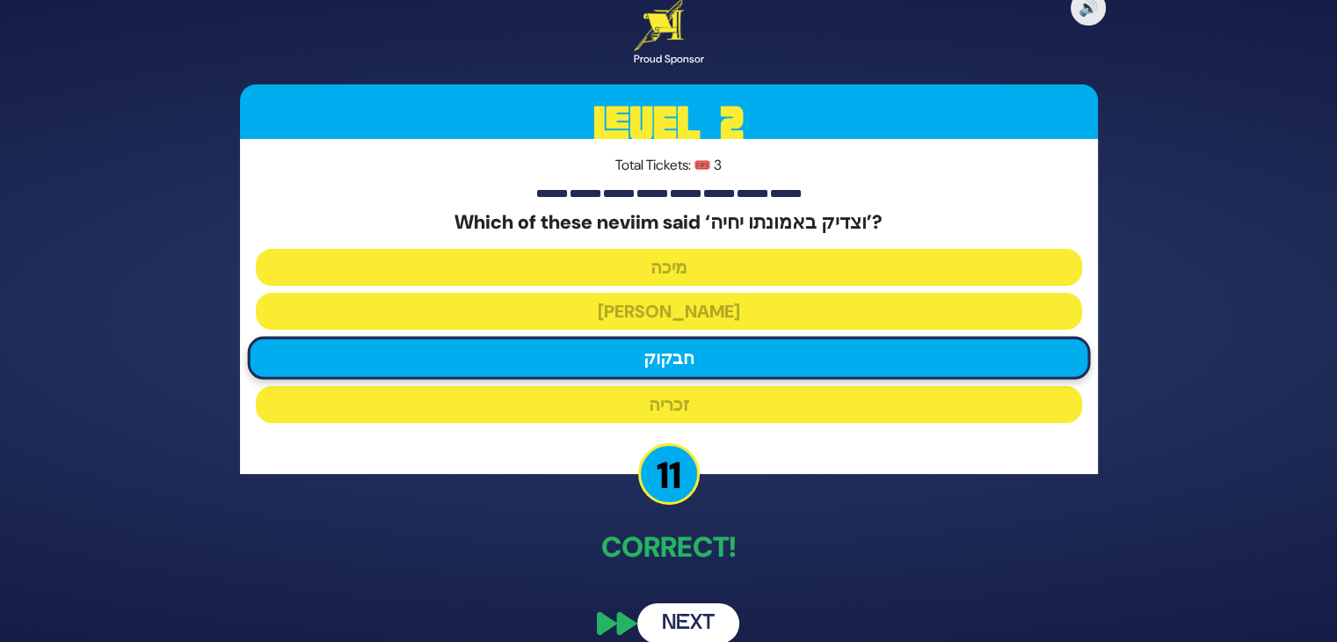
click at [689, 619] on button "Next" at bounding box center [688, 623] width 102 height 40
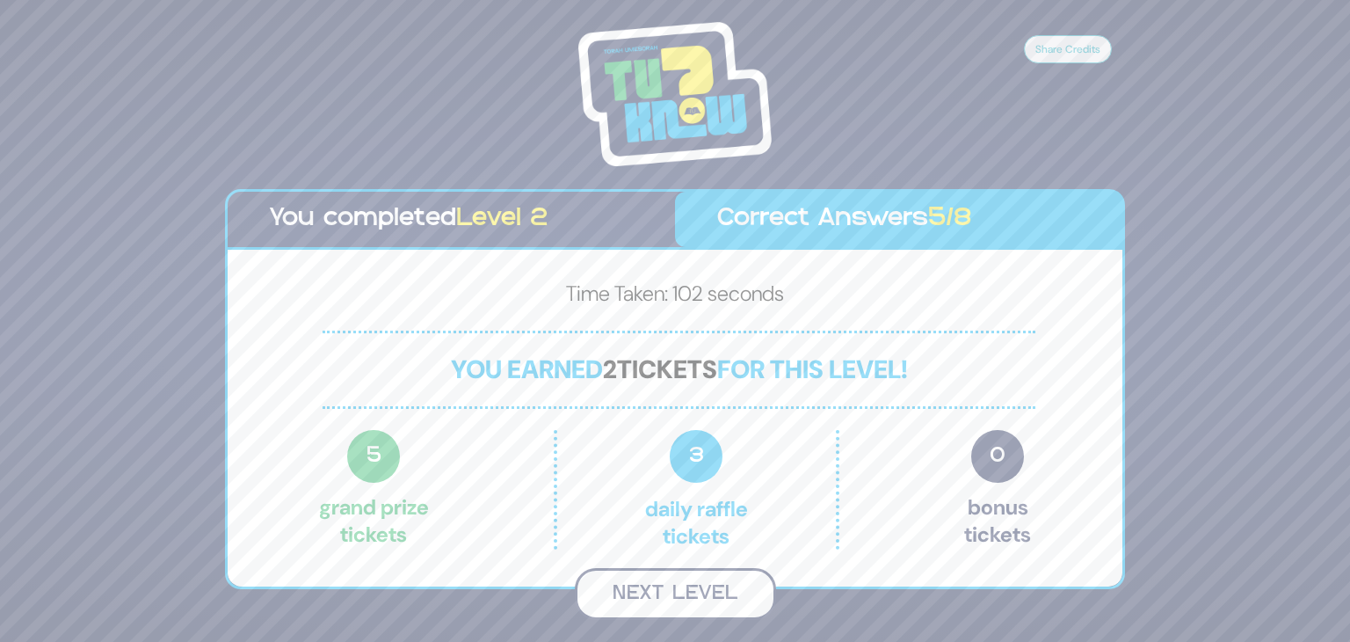
click at [717, 595] on button "Next Level" at bounding box center [675, 594] width 201 height 52
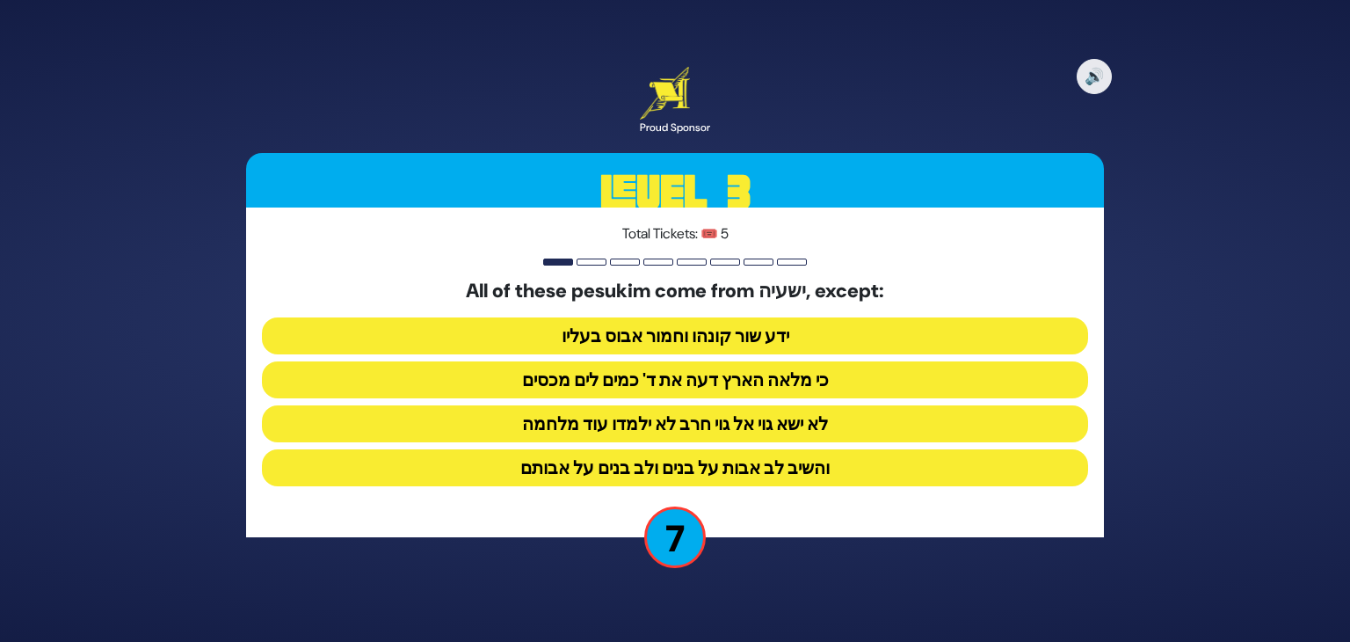
click at [724, 388] on button "כי מלאה הארץ דעה את ד' כמים לים מכסים" at bounding box center [675, 379] width 826 height 37
click at [724, 388] on div "All of these pesukim come from ישעיה, except: ידע שור קונהו וחמור אבוס בעליו כי…" at bounding box center [675, 385] width 826 height 213
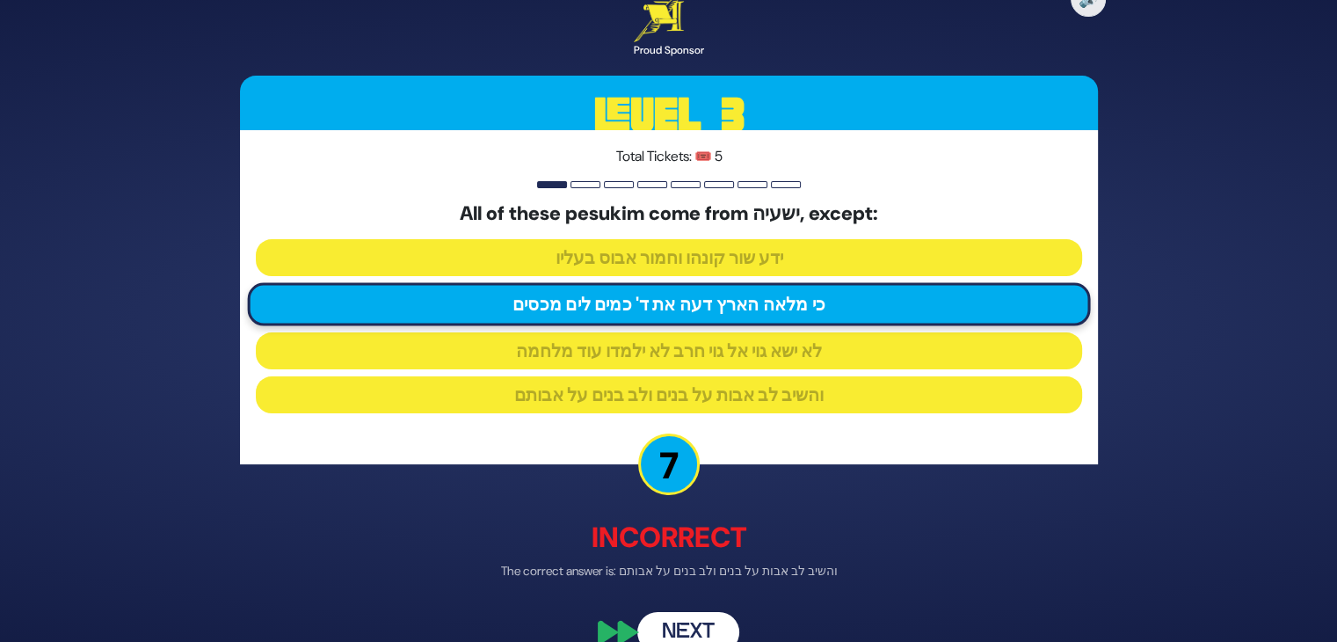
click at [696, 621] on button "Next" at bounding box center [688, 632] width 102 height 40
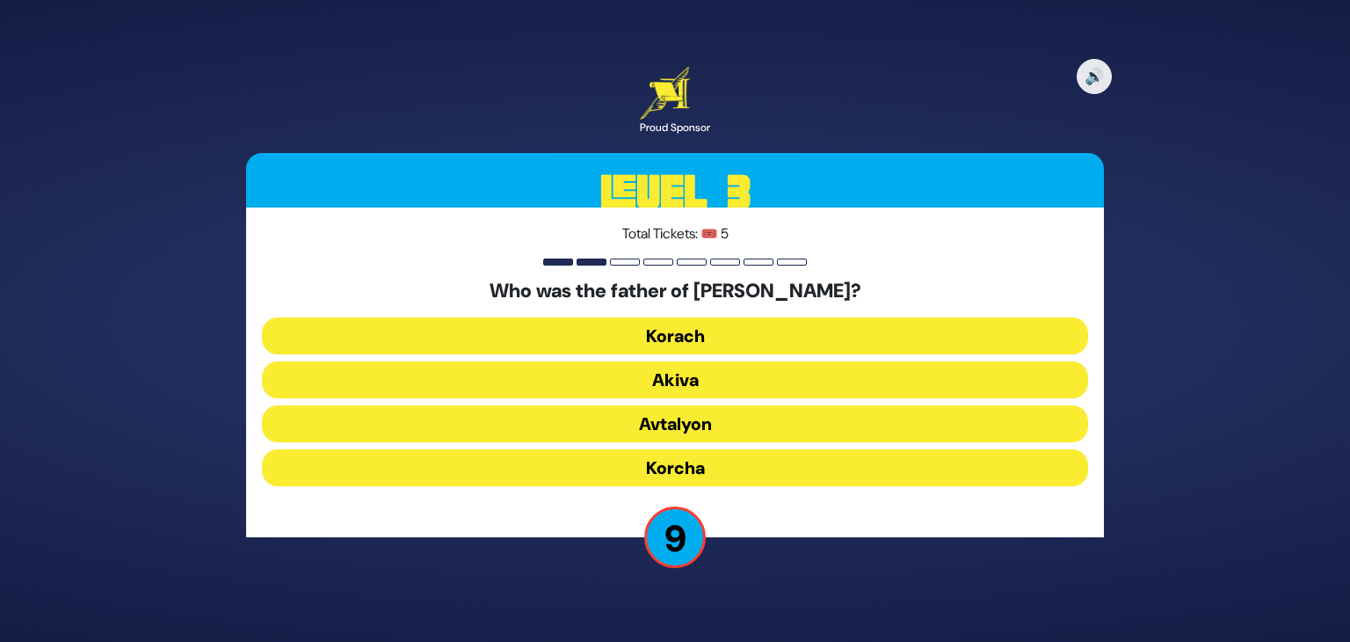
click at [695, 474] on button "Korcha" at bounding box center [675, 467] width 826 height 37
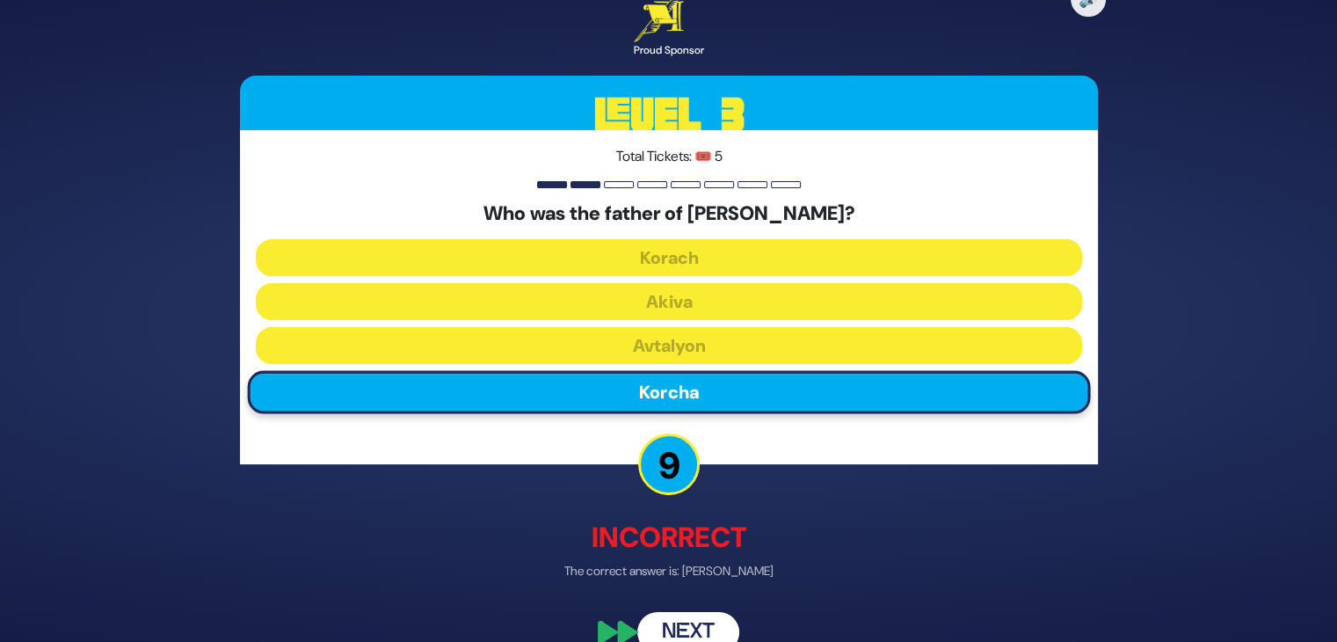
click at [706, 617] on button "Next" at bounding box center [688, 632] width 102 height 40
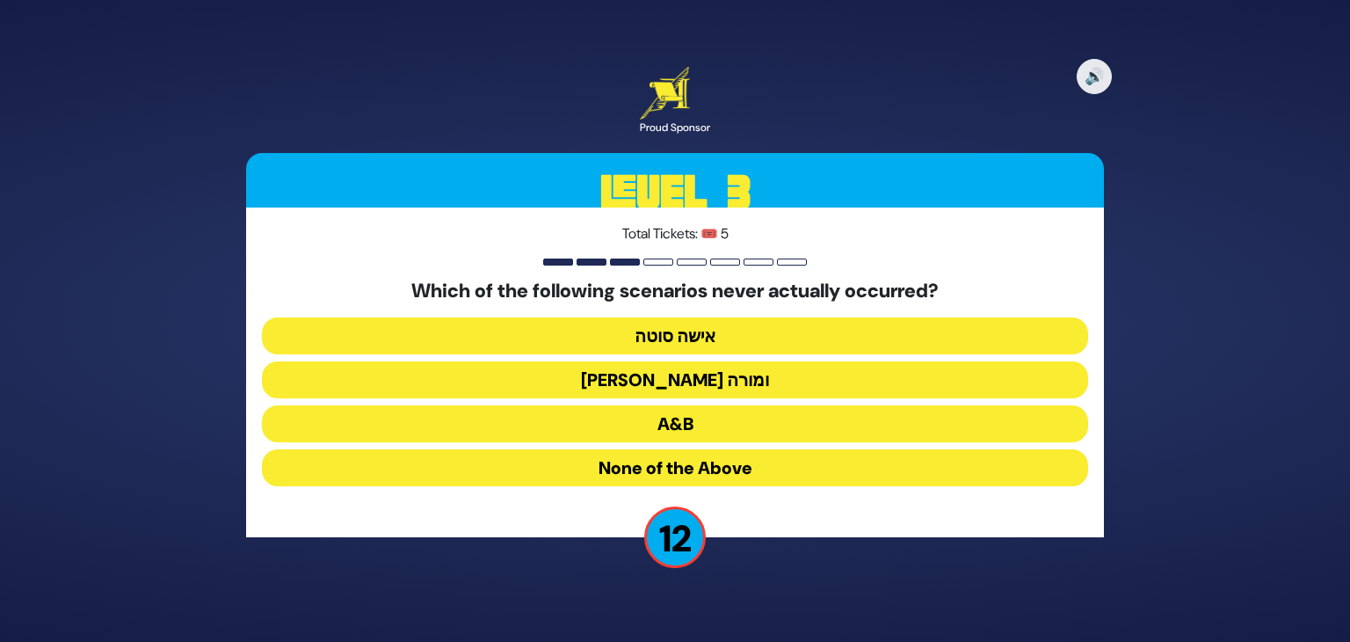
click at [699, 390] on button "בן סורר ומורה" at bounding box center [675, 379] width 826 height 37
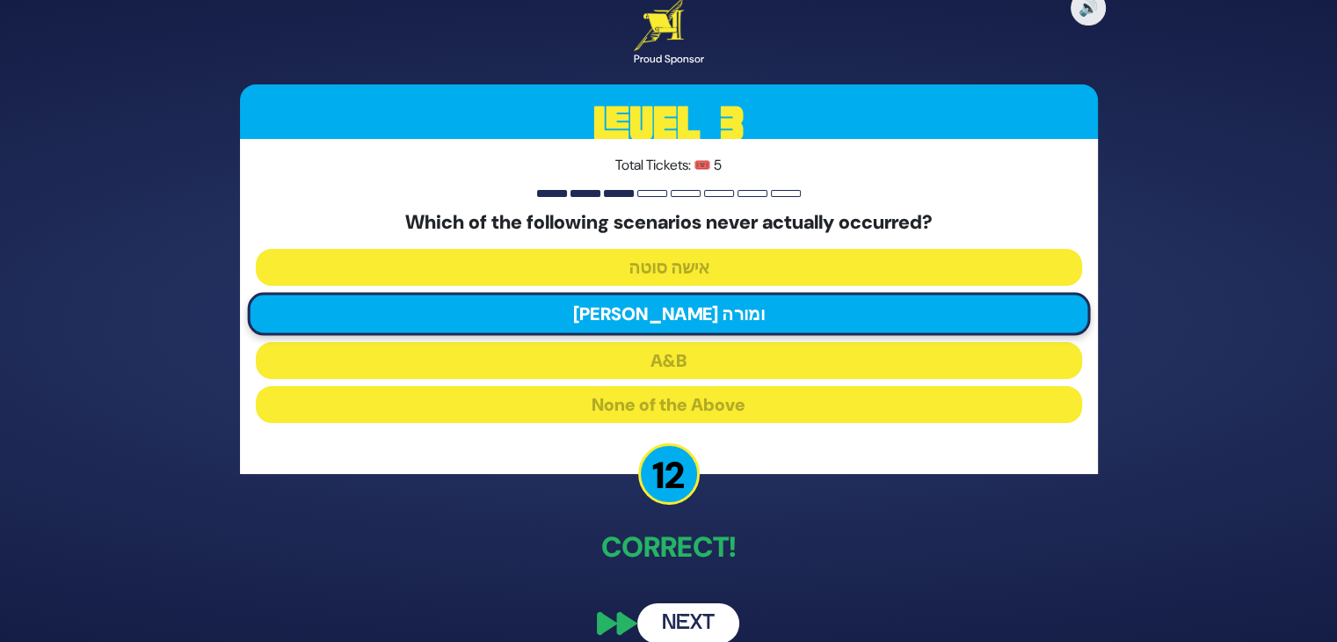
click at [700, 622] on button "Next" at bounding box center [688, 623] width 102 height 40
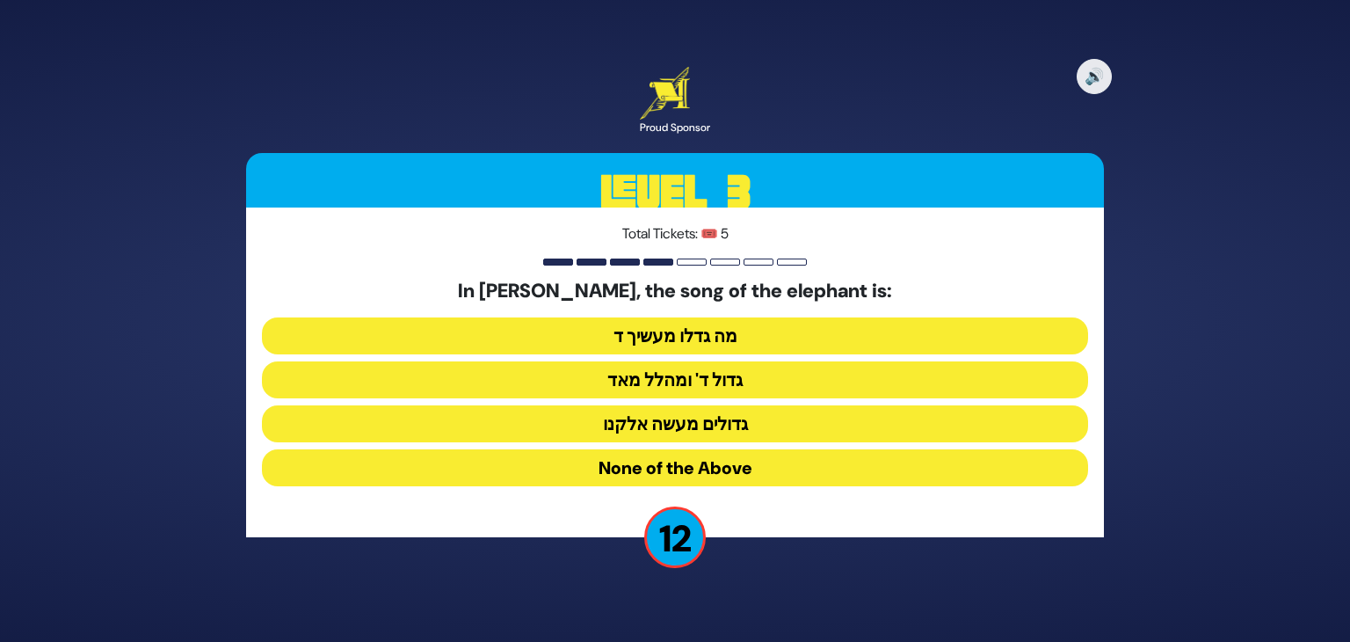
click at [690, 475] on button "None of the Above" at bounding box center [675, 467] width 826 height 37
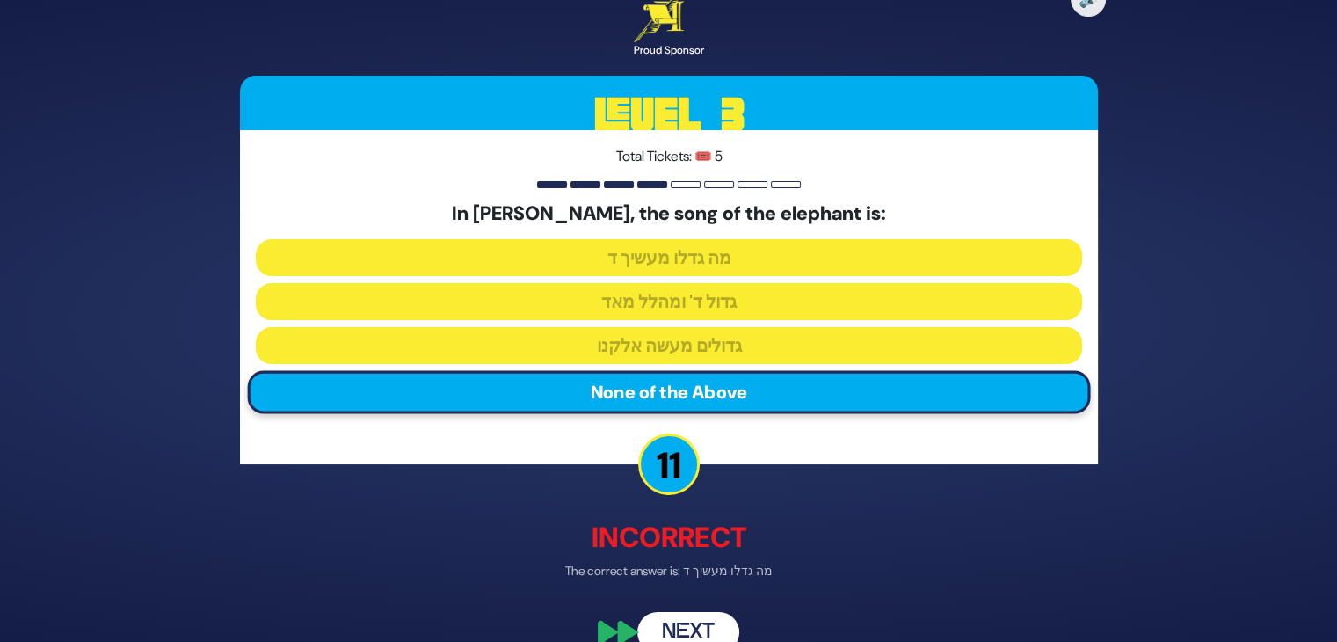
click at [688, 622] on button "Next" at bounding box center [688, 632] width 102 height 40
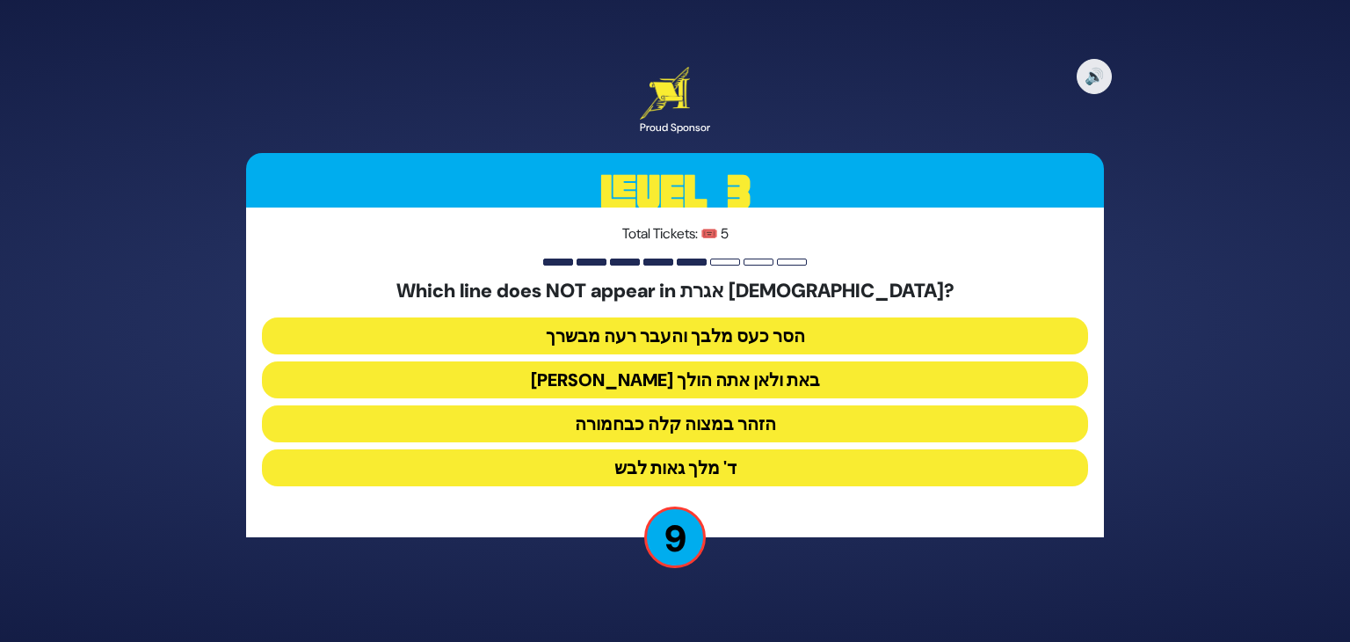
click at [737, 324] on button "הסר כעס מלבך והעבר רעה מבשרך" at bounding box center [675, 335] width 826 height 37
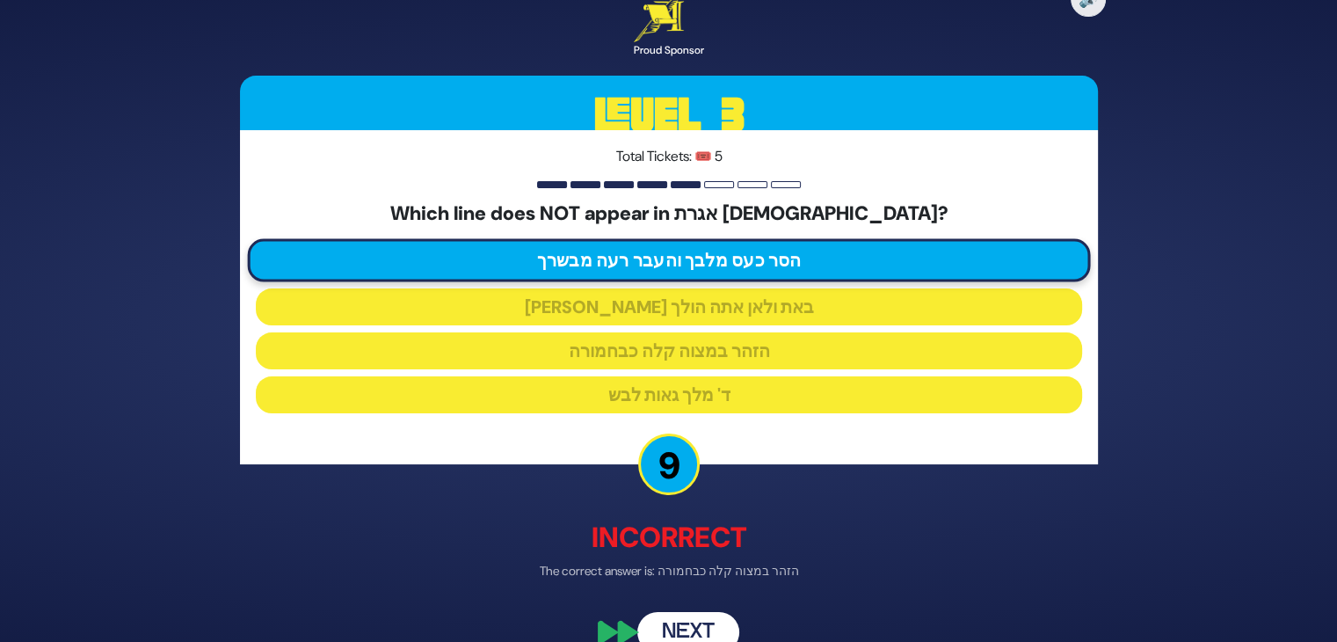
click at [704, 624] on button "Next" at bounding box center [688, 632] width 102 height 40
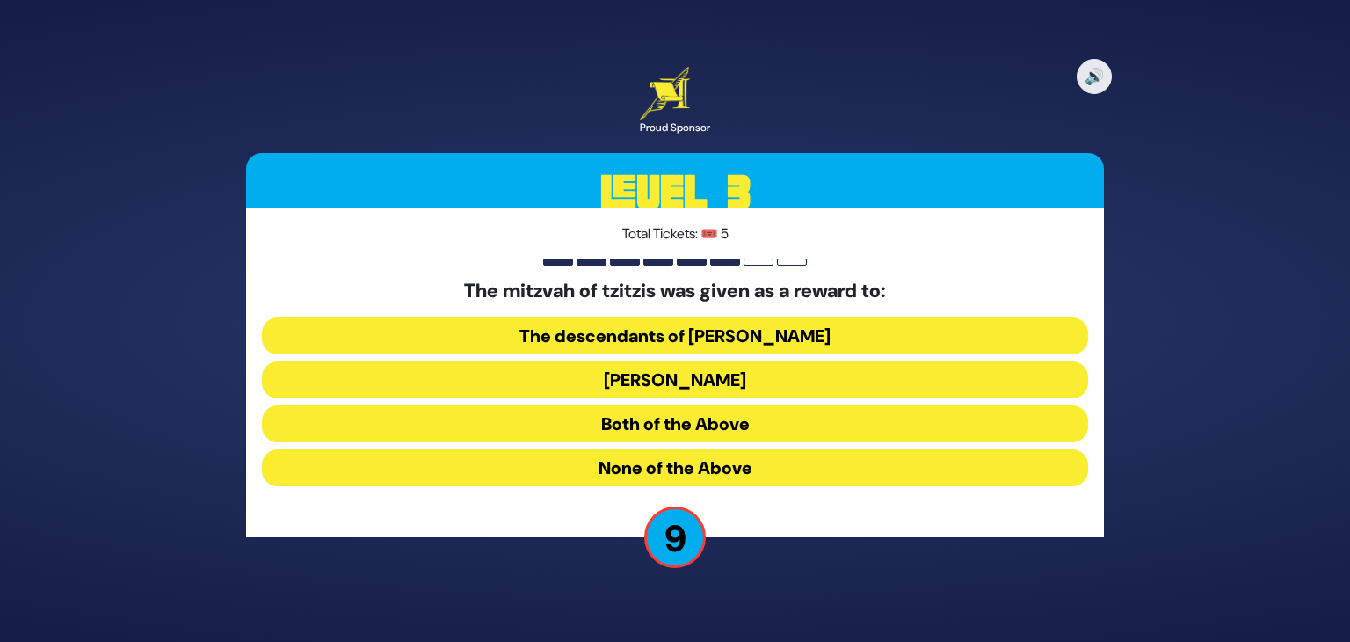
click at [717, 327] on button "The descendants of Shem" at bounding box center [675, 335] width 826 height 37
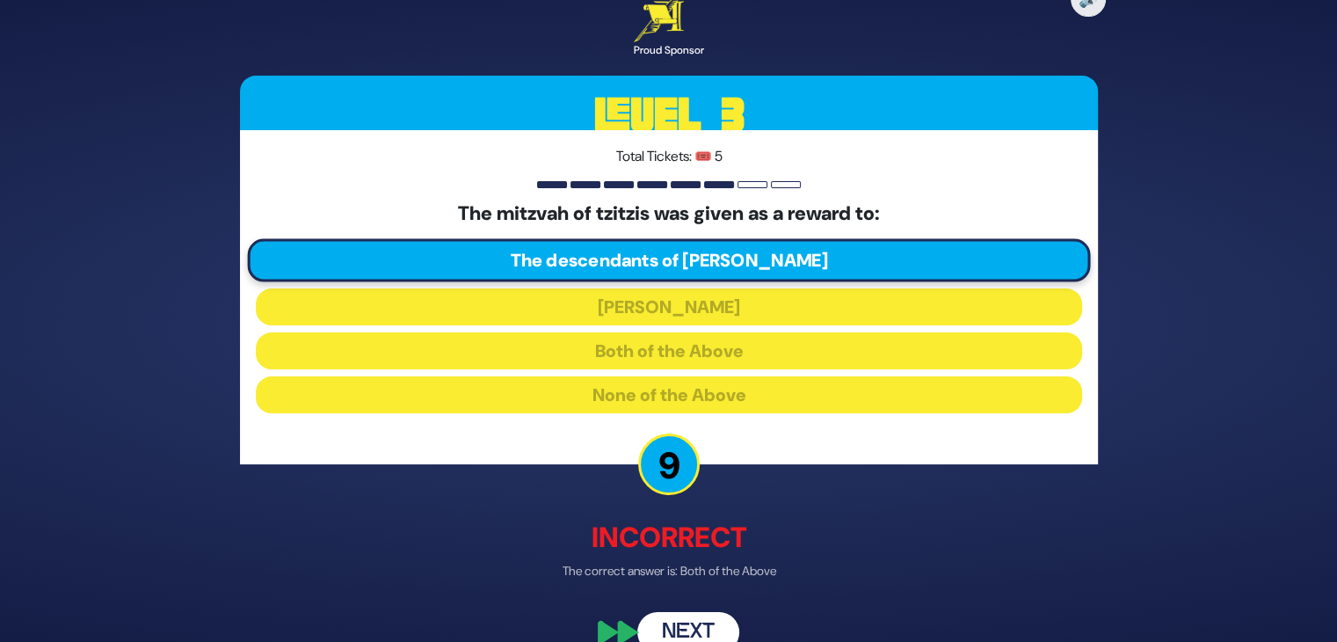
click at [704, 635] on button "Next" at bounding box center [688, 632] width 102 height 40
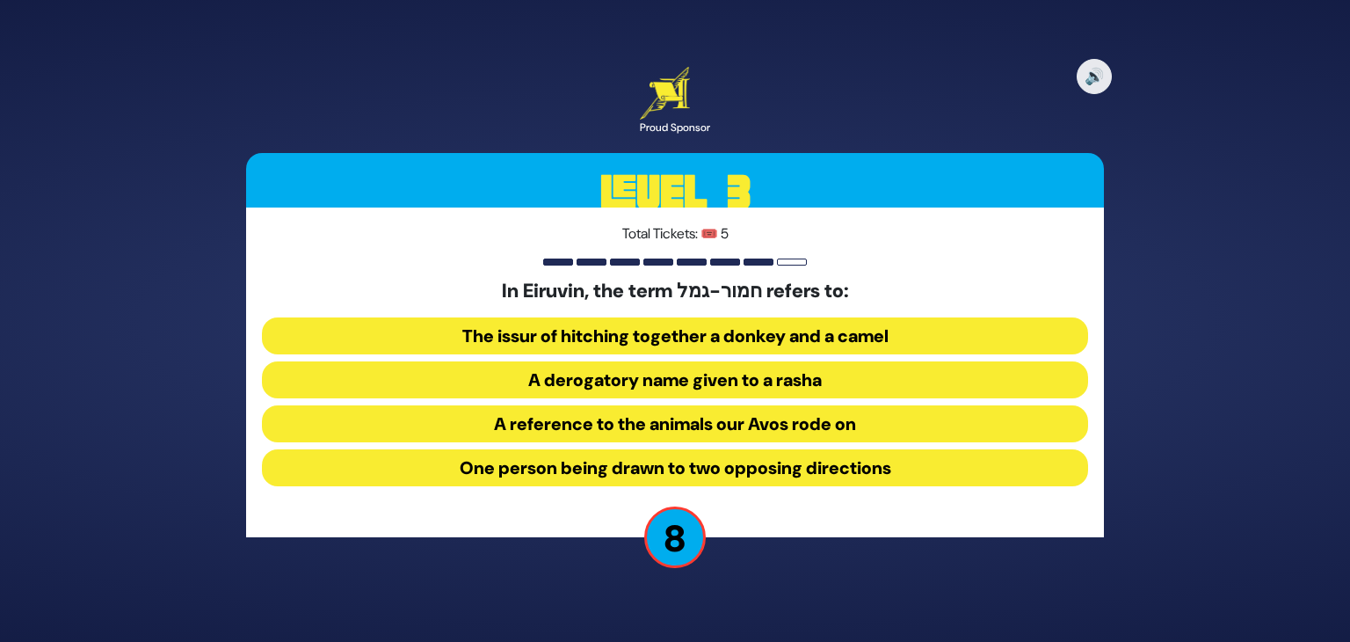
click at [732, 384] on button "A derogatory name given to a rasha" at bounding box center [675, 379] width 826 height 37
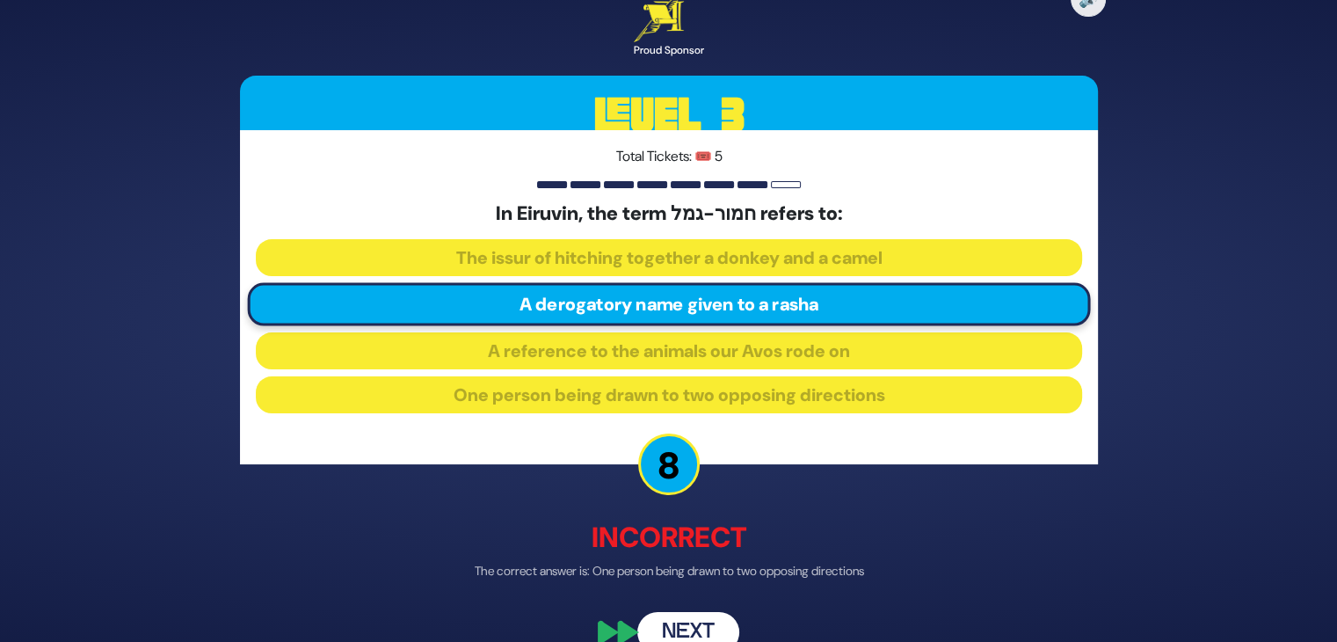
click at [687, 627] on button "Next" at bounding box center [688, 632] width 102 height 40
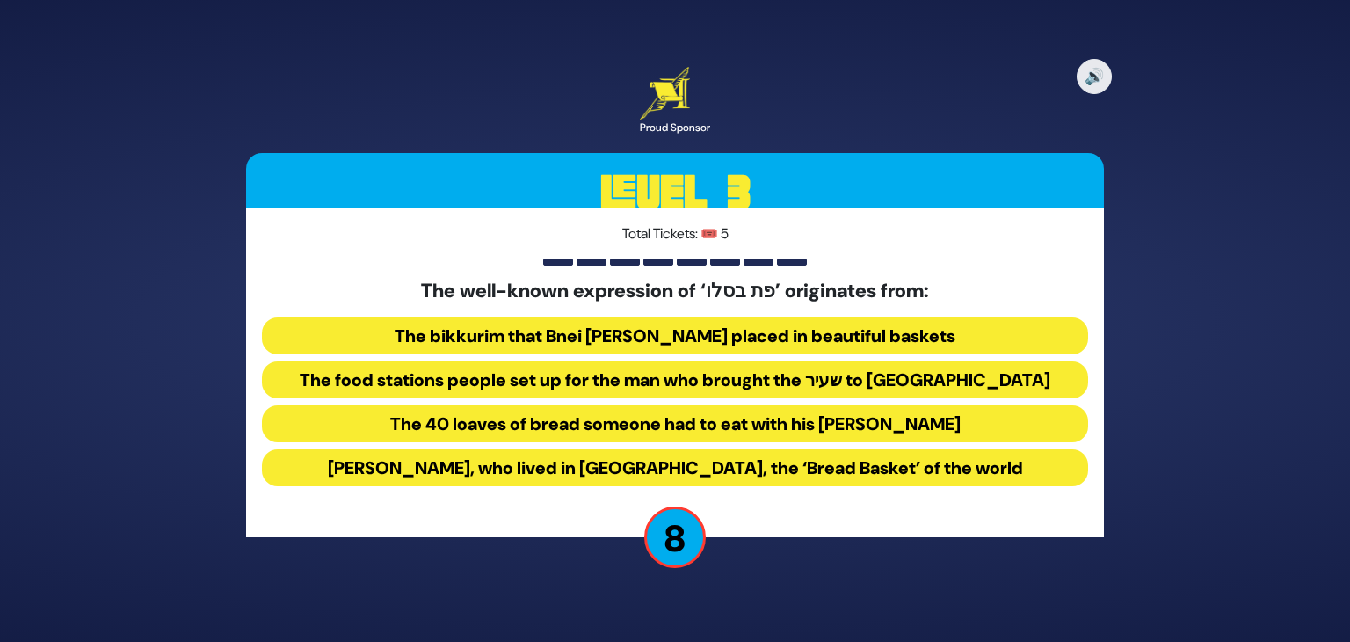
click at [705, 349] on button "The bikkurim that Bnei Yisroel placed in beautiful baskets" at bounding box center [675, 335] width 826 height 37
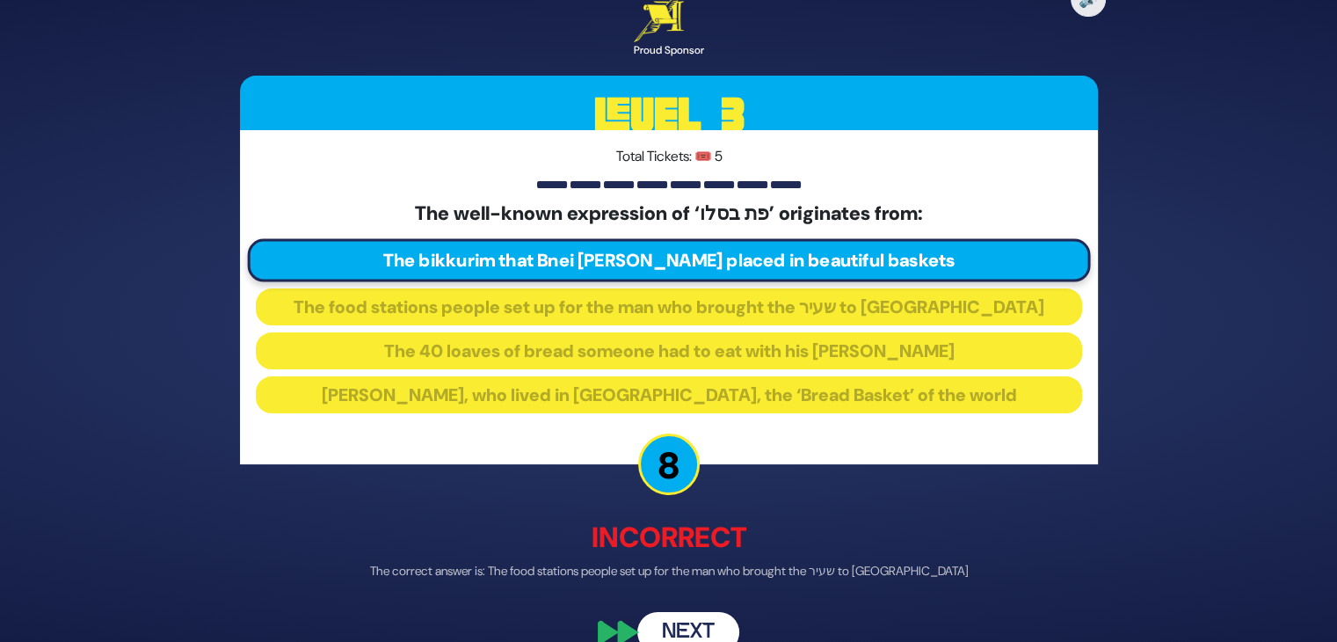
click at [709, 632] on button "Next" at bounding box center [688, 632] width 102 height 40
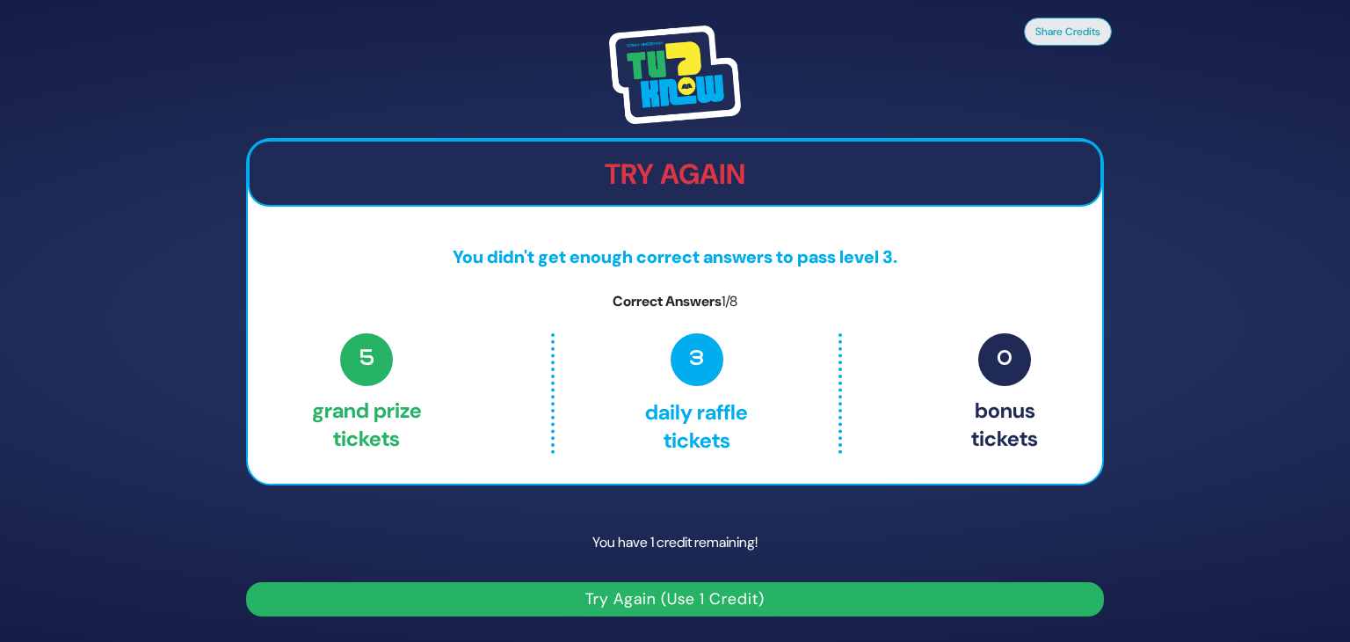
click at [837, 595] on button "Try Again (Use 1 Credit)" at bounding box center [675, 599] width 858 height 34
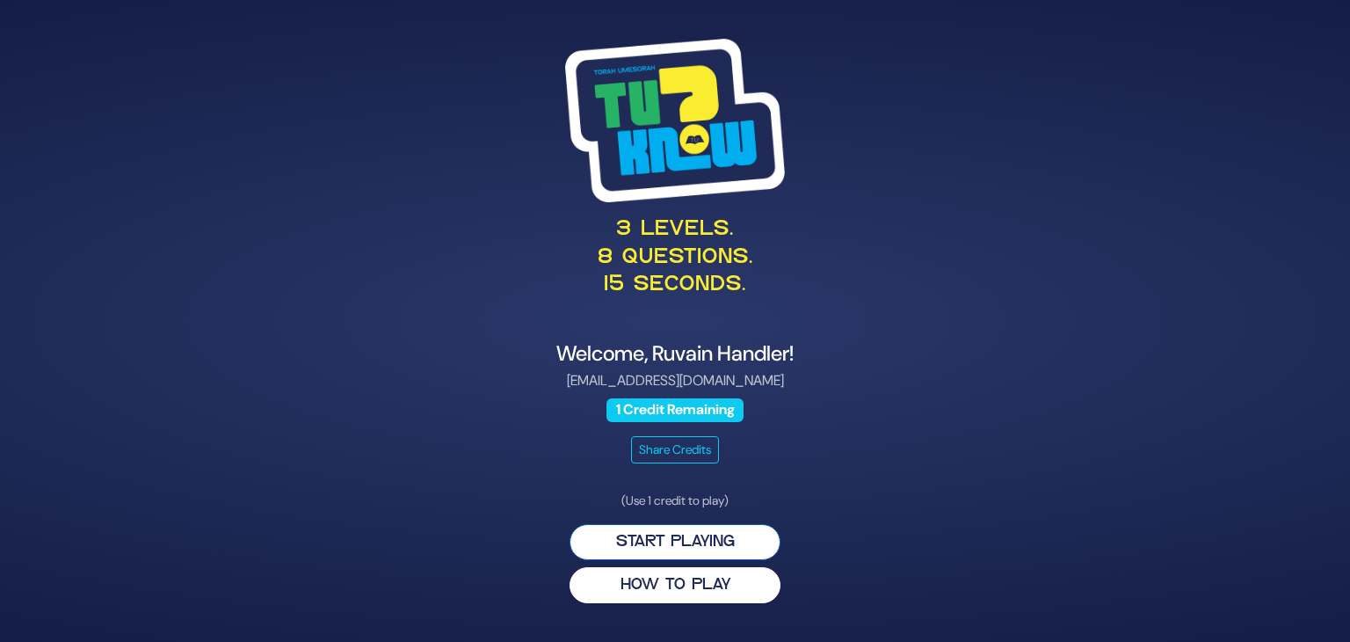
click at [718, 540] on button "Start Playing" at bounding box center [674, 542] width 211 height 36
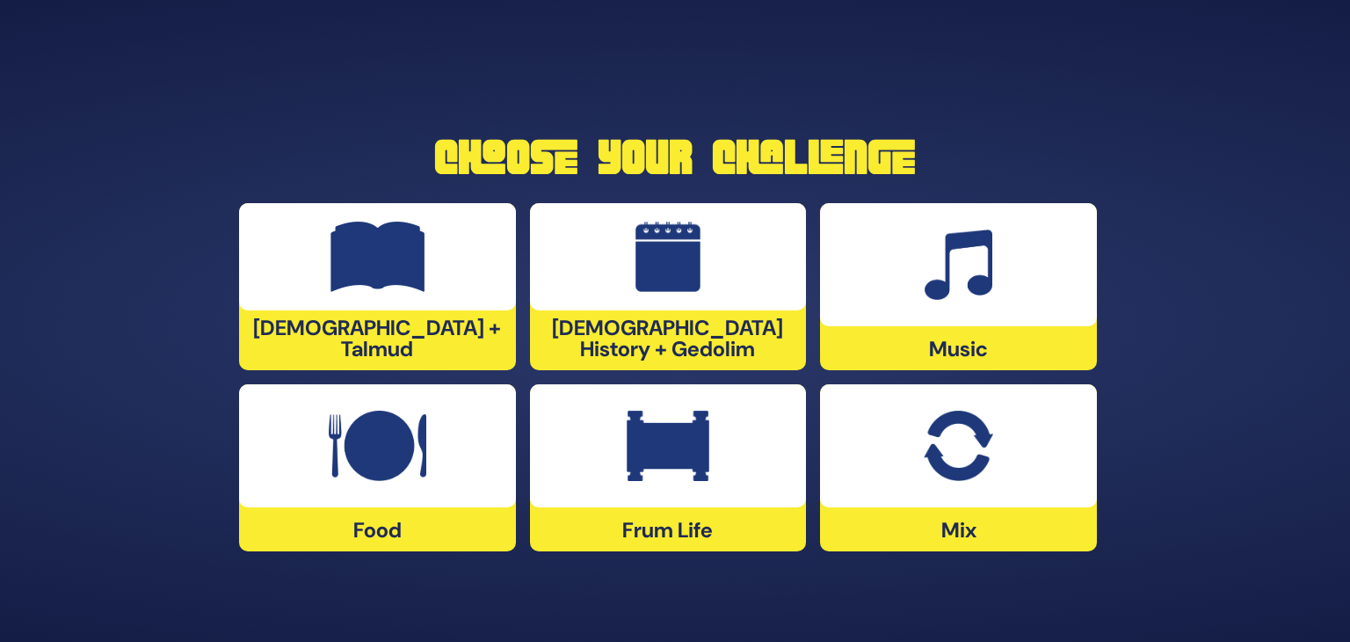
click at [295, 521] on div "Food" at bounding box center [377, 467] width 277 height 167
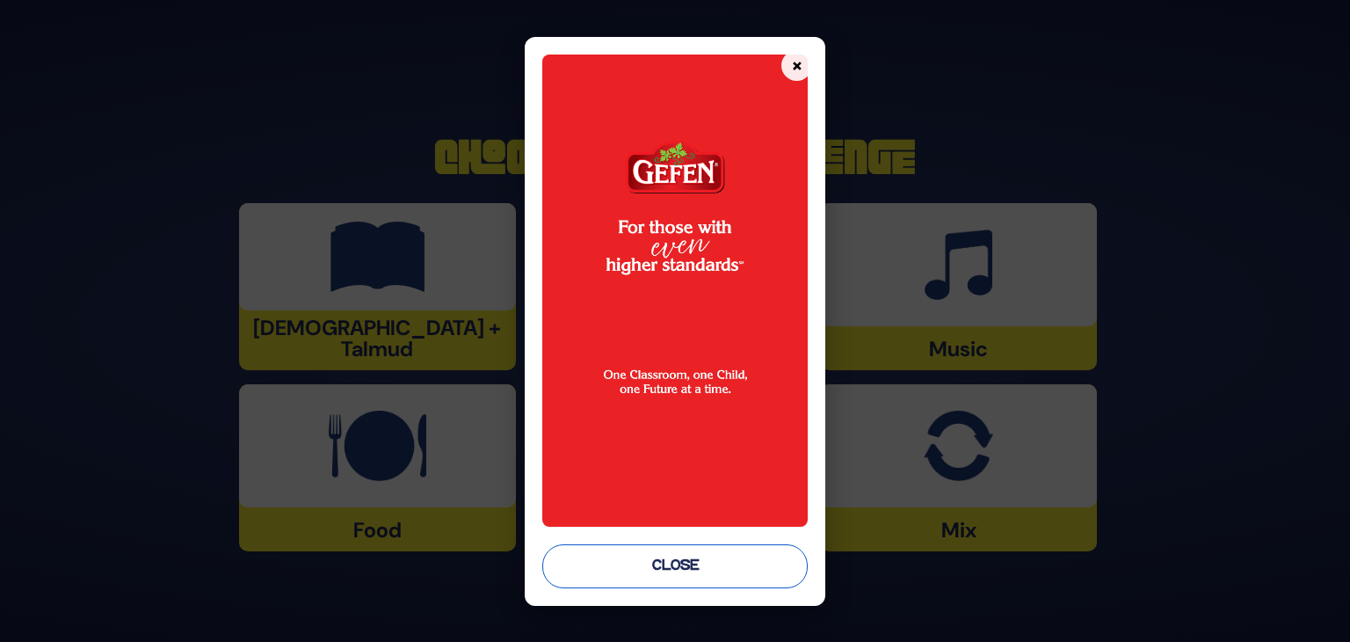
click at [685, 571] on button "Close" at bounding box center [674, 566] width 265 height 44
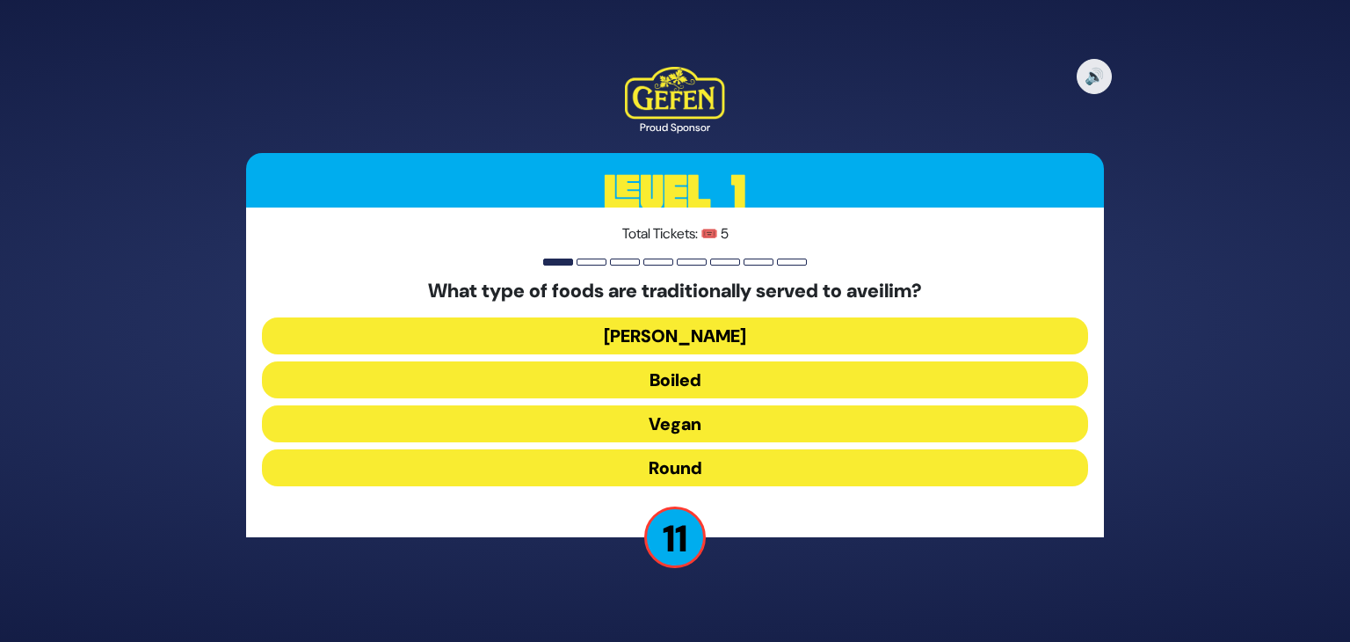
click at [699, 466] on button "Round" at bounding box center [675, 467] width 826 height 37
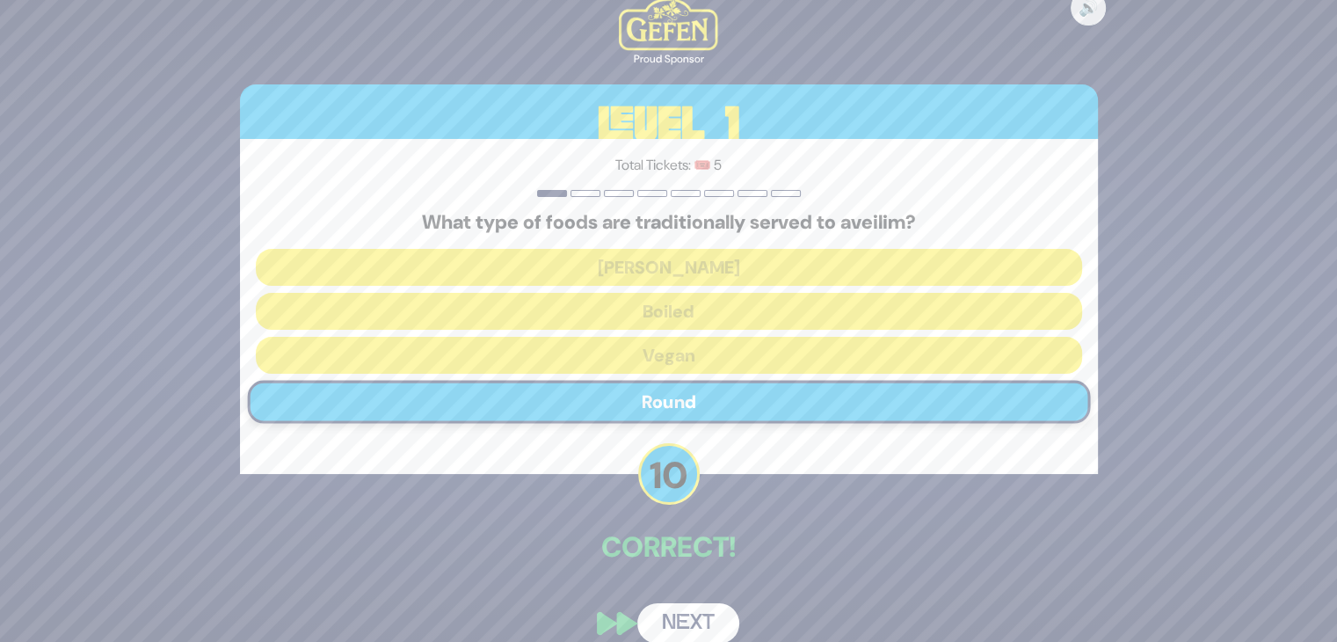
click at [679, 620] on button "Next" at bounding box center [688, 623] width 102 height 40
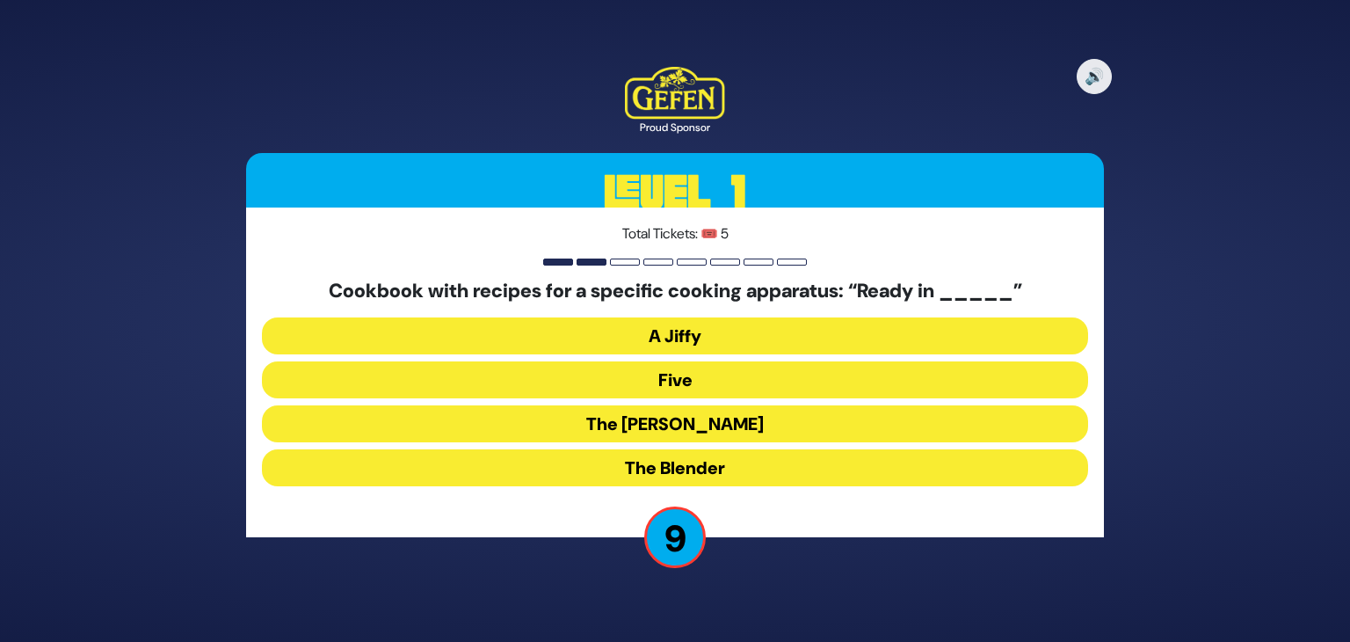
click at [705, 429] on button "The Betty" at bounding box center [675, 423] width 826 height 37
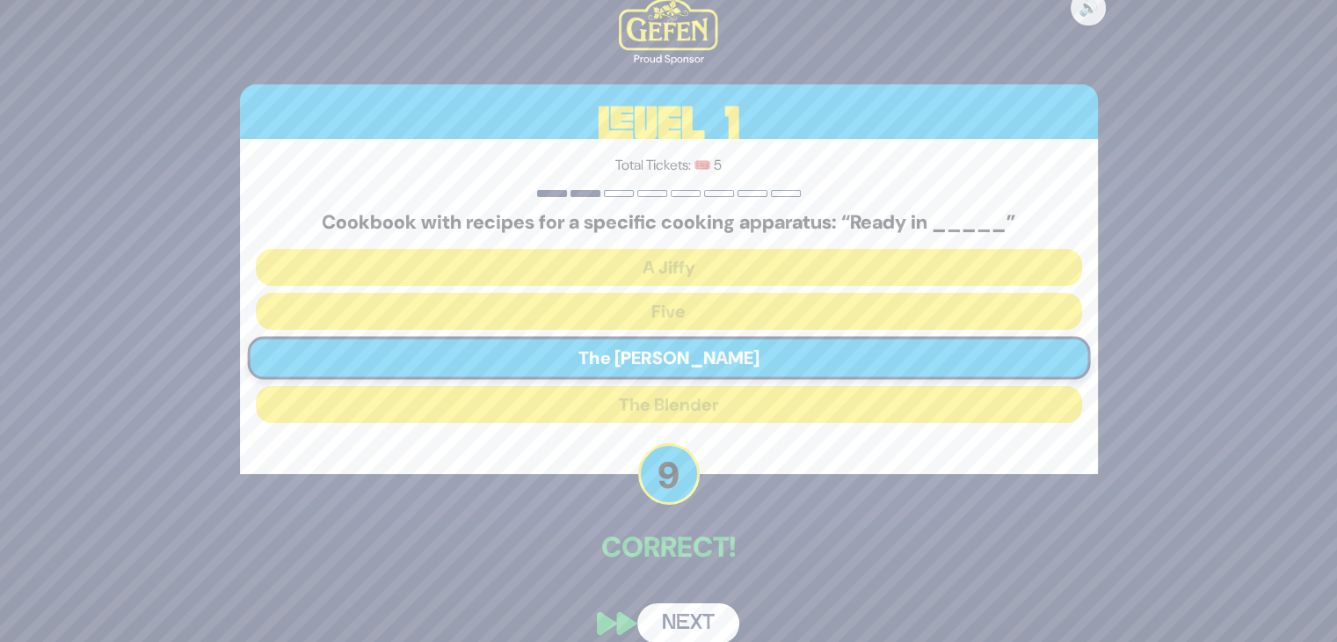
click at [695, 621] on button "Next" at bounding box center [688, 623] width 102 height 40
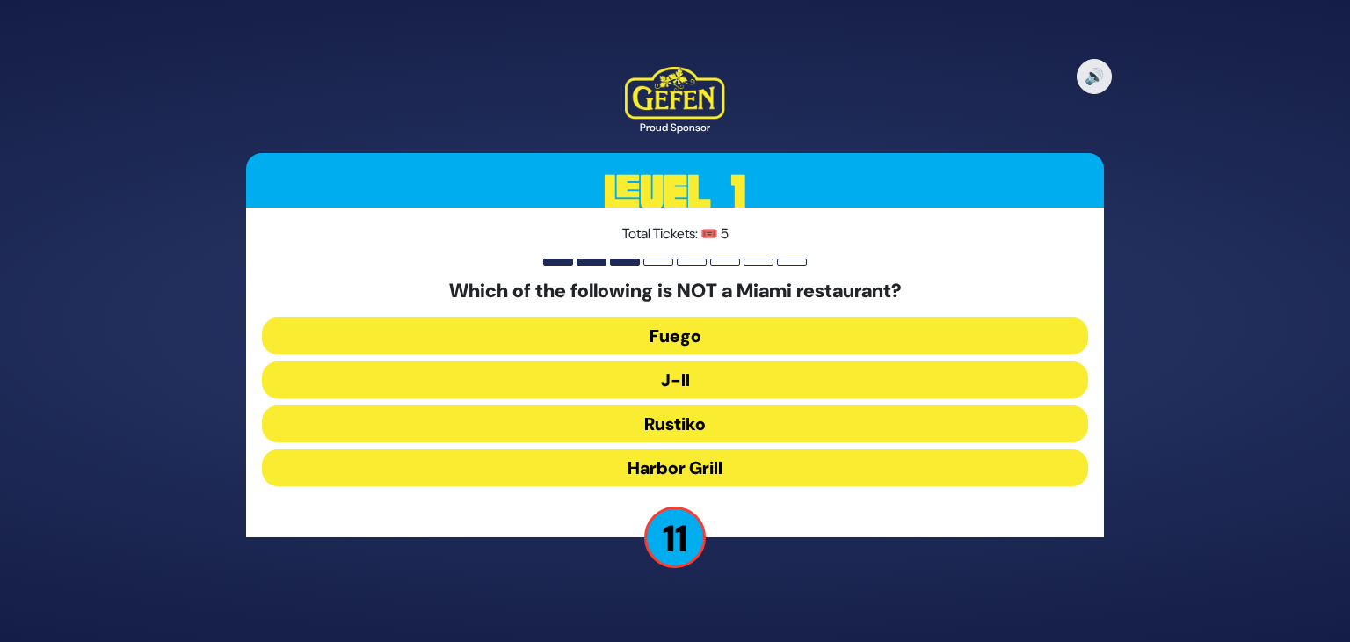
click at [705, 385] on button "J-II" at bounding box center [675, 379] width 826 height 37
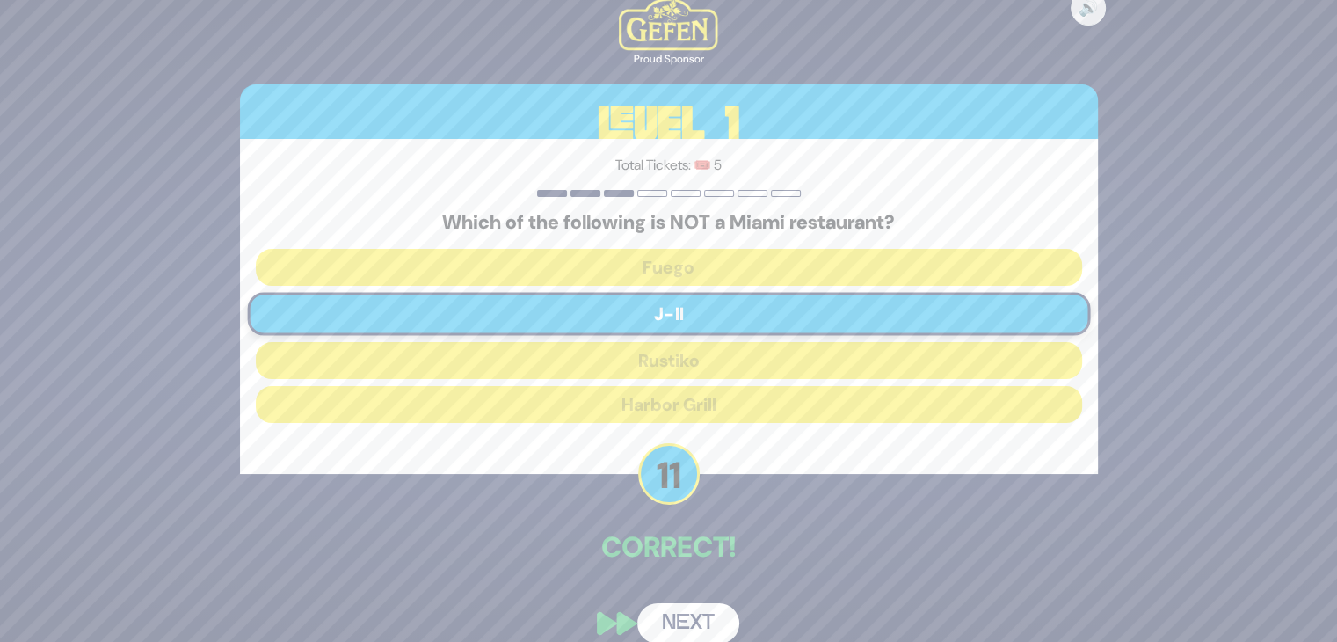
click at [690, 612] on button "Next" at bounding box center [688, 623] width 102 height 40
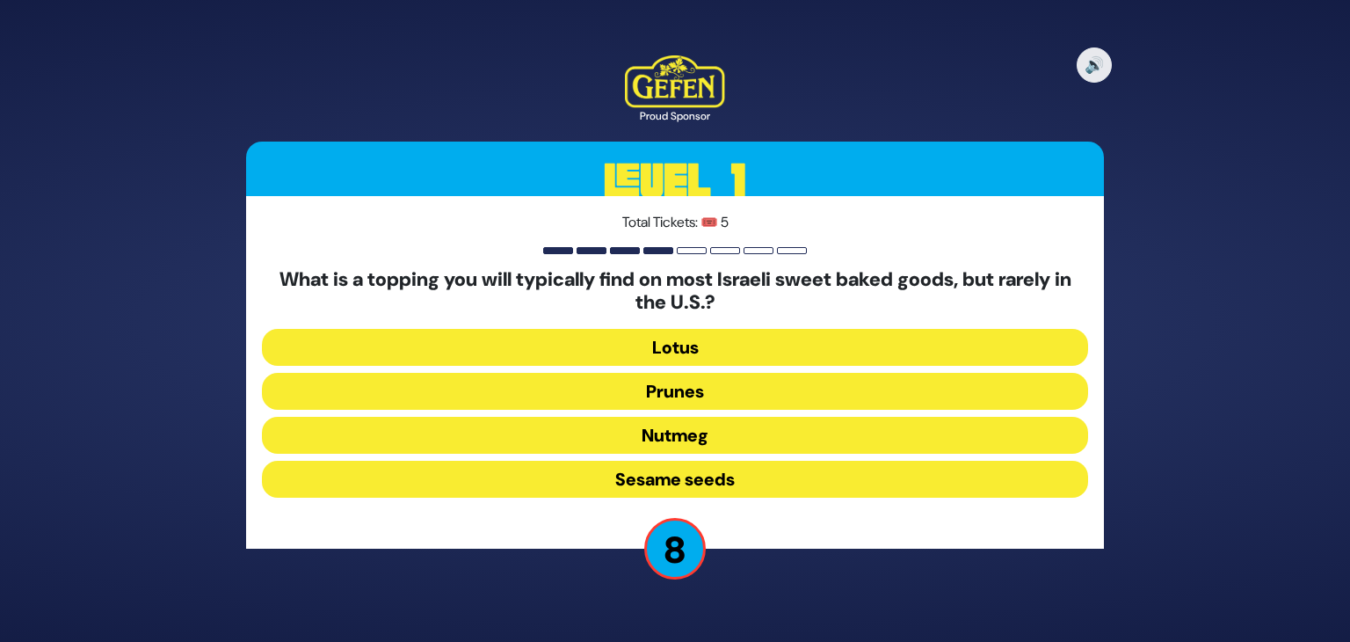
click at [698, 479] on button "Sesame seeds" at bounding box center [675, 479] width 826 height 37
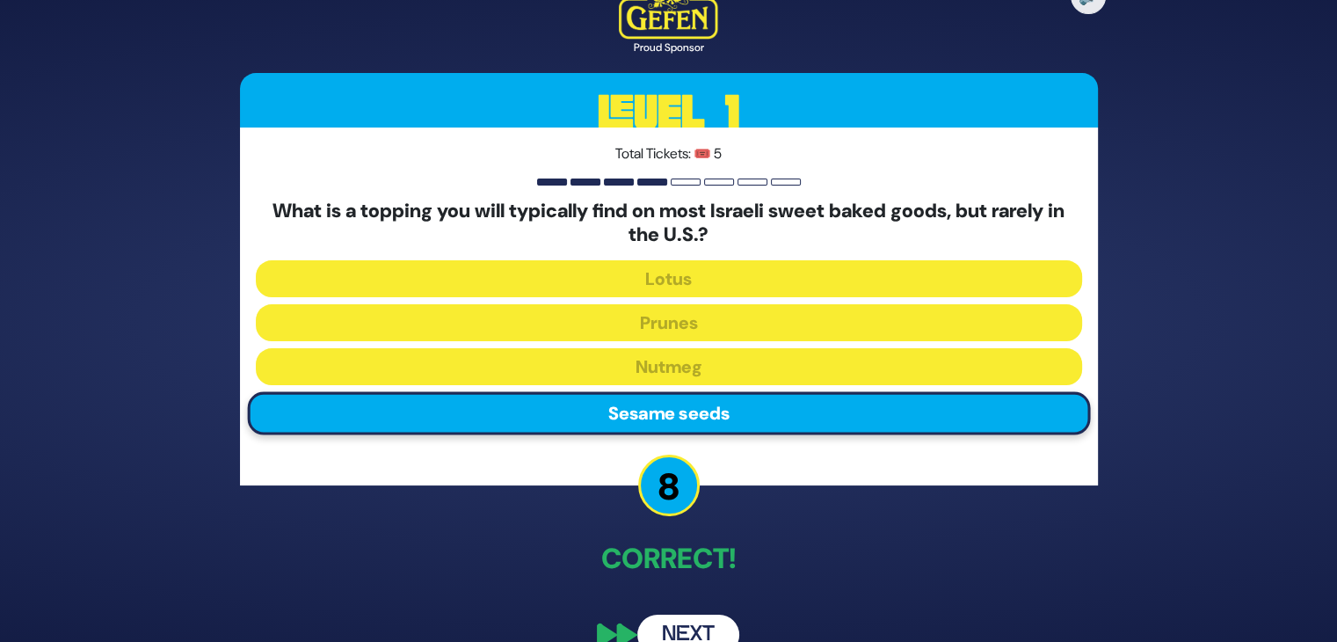
click at [689, 633] on button "Next" at bounding box center [688, 634] width 102 height 40
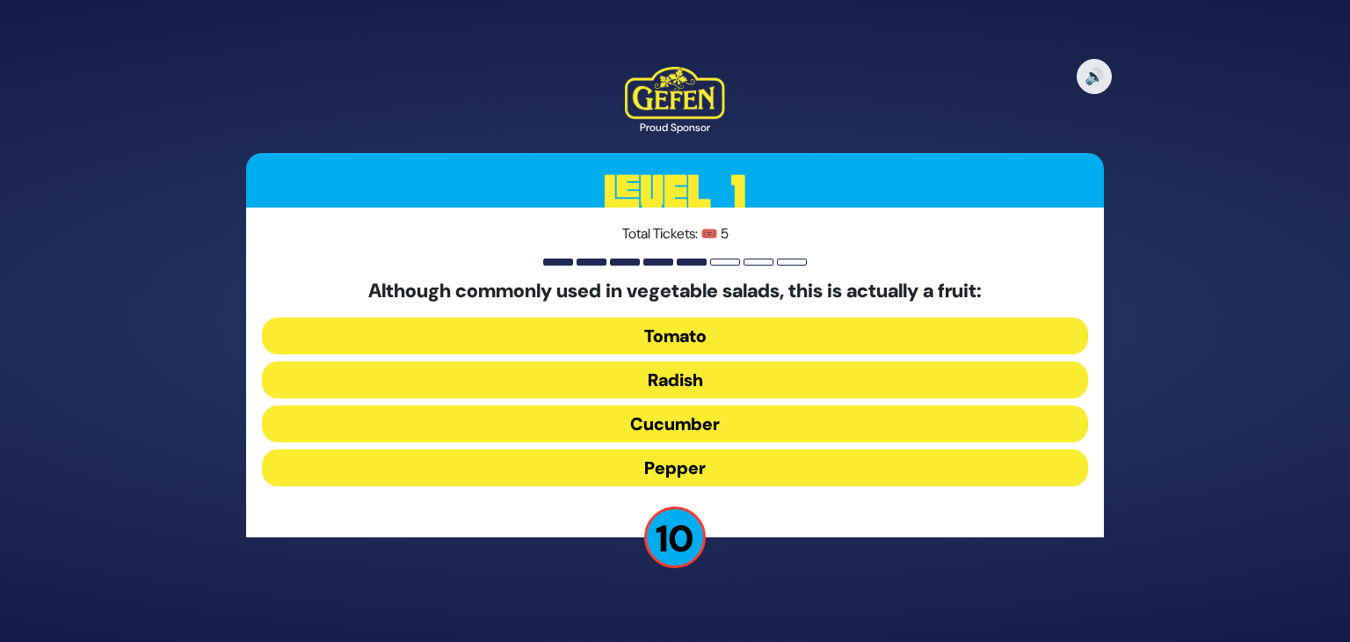
click at [716, 379] on button "Radish" at bounding box center [675, 379] width 826 height 37
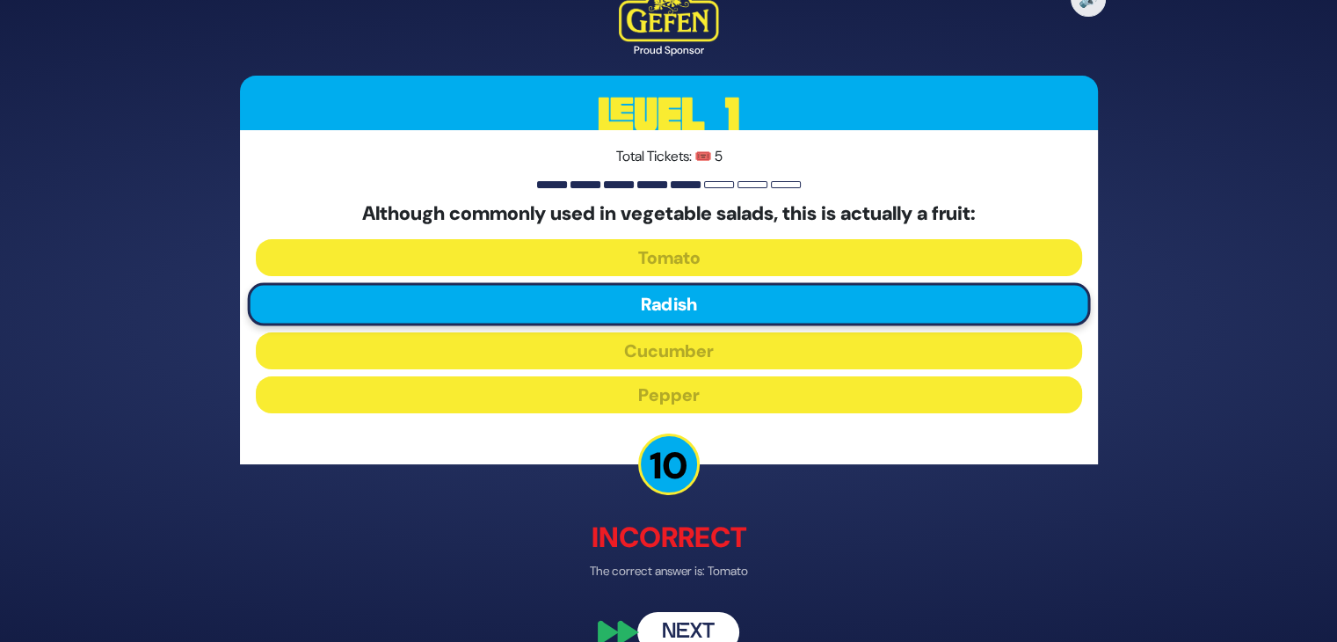
click at [699, 626] on button "Next" at bounding box center [688, 632] width 102 height 40
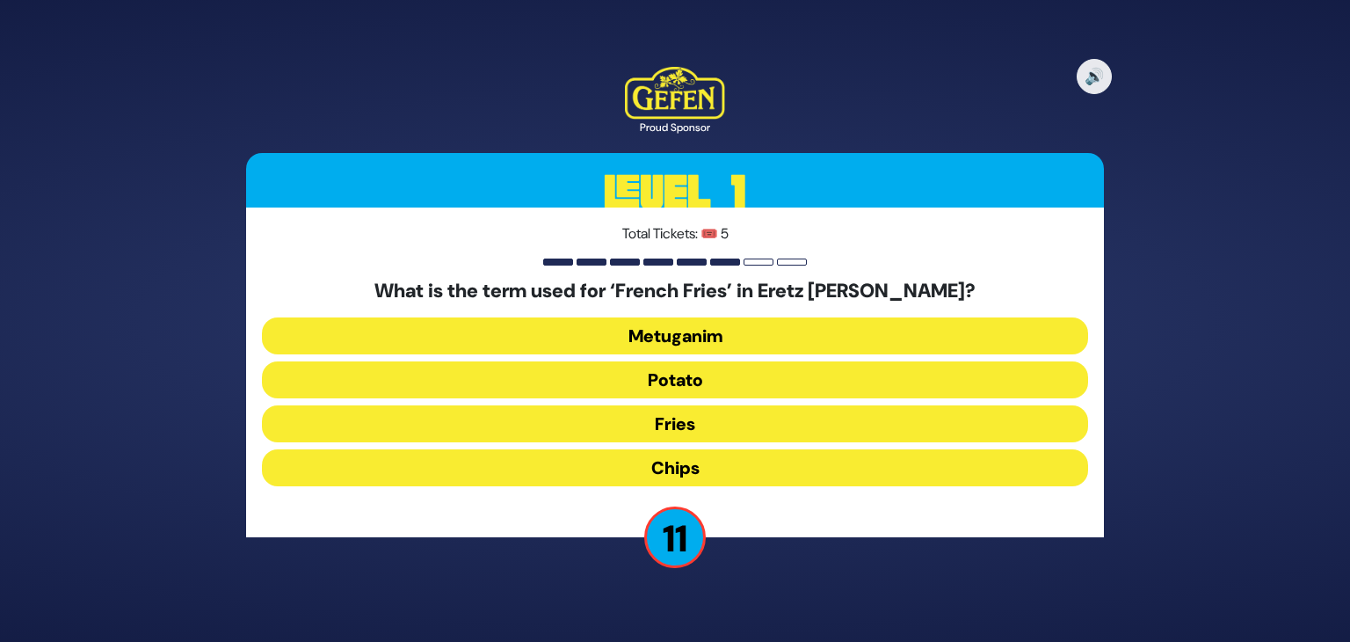
click at [688, 464] on button "Chips" at bounding box center [675, 467] width 826 height 37
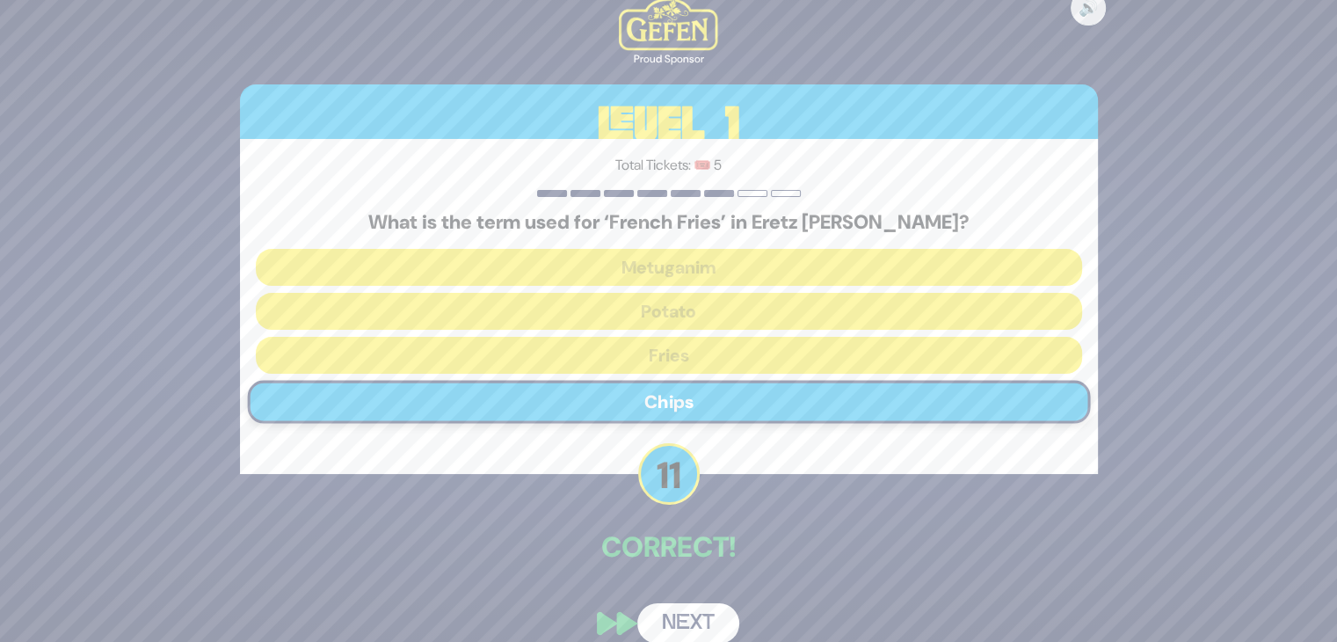
click at [703, 619] on button "Next" at bounding box center [688, 623] width 102 height 40
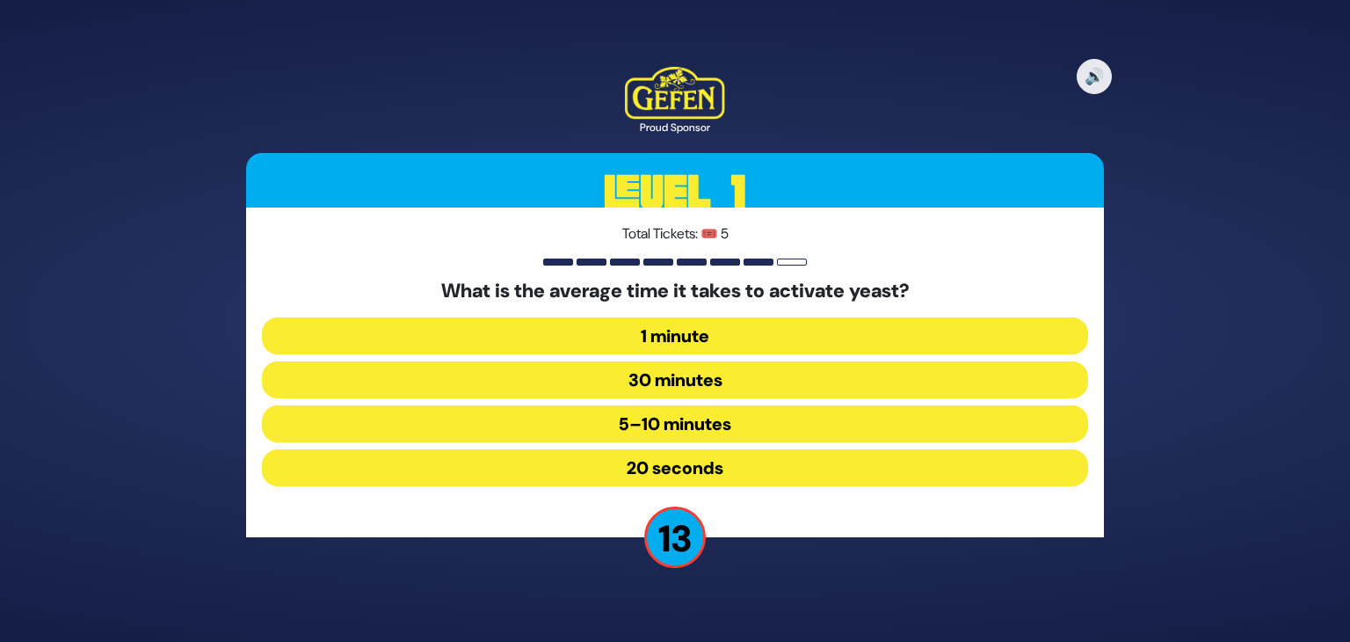
click at [695, 337] on button "1 minute" at bounding box center [675, 335] width 826 height 37
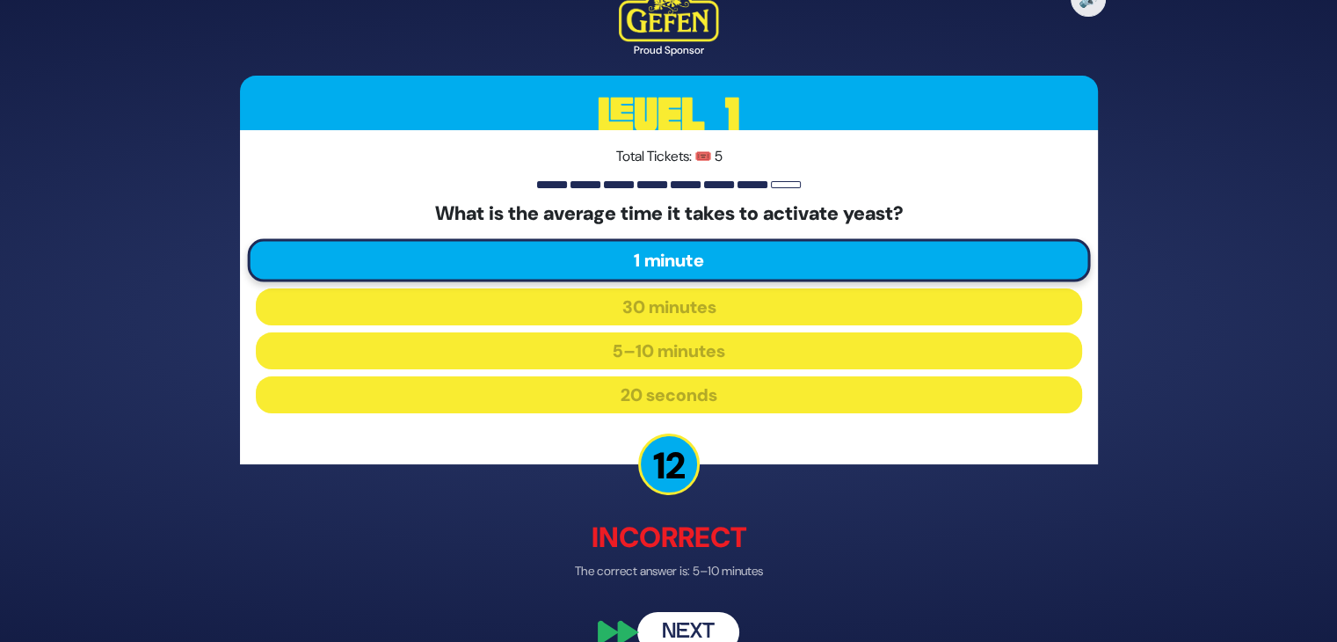
click at [689, 627] on button "Next" at bounding box center [688, 632] width 102 height 40
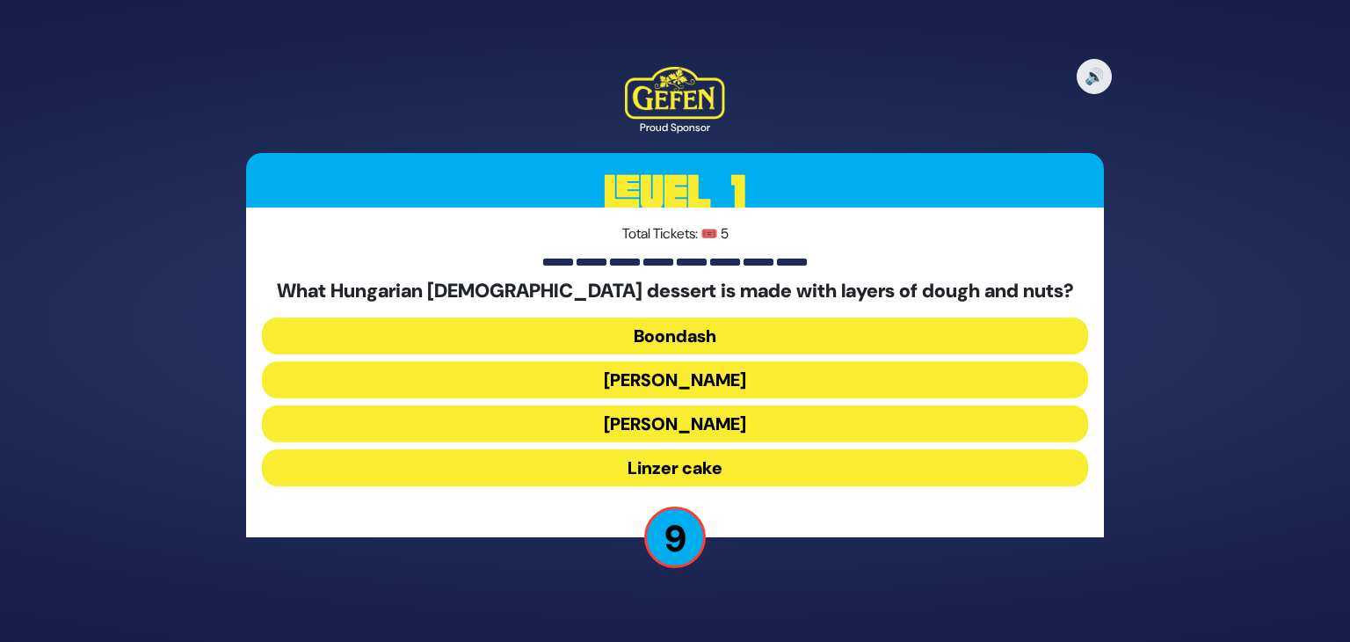
click at [695, 482] on button "Linzer cake" at bounding box center [675, 467] width 826 height 37
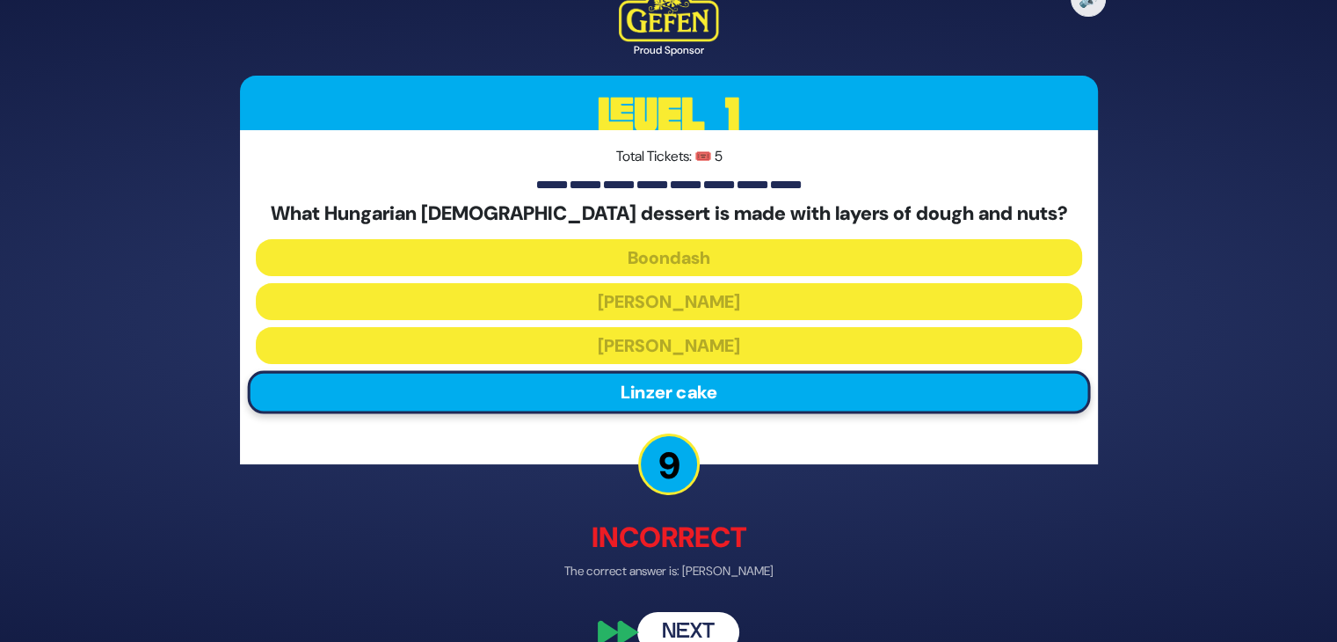
click at [695, 627] on button "Next" at bounding box center [688, 632] width 102 height 40
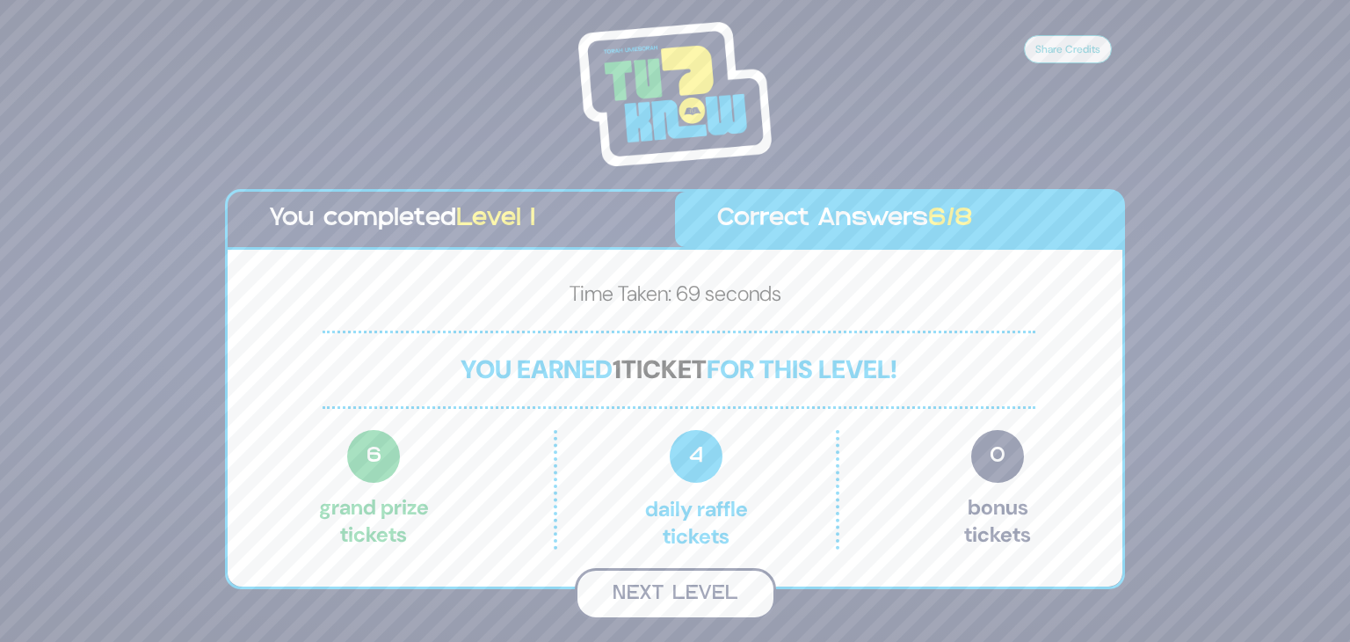
click at [724, 588] on button "Next Level" at bounding box center [675, 594] width 201 height 52
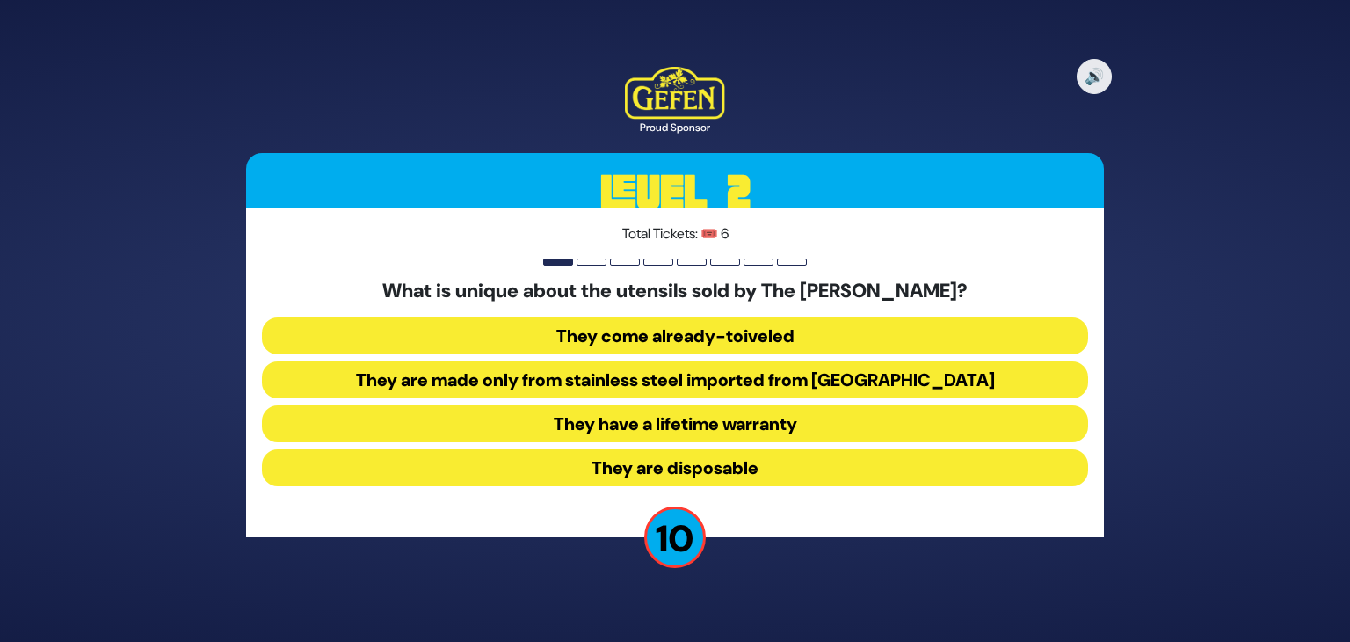
click at [695, 338] on button "They come already-toiveled" at bounding box center [675, 335] width 826 height 37
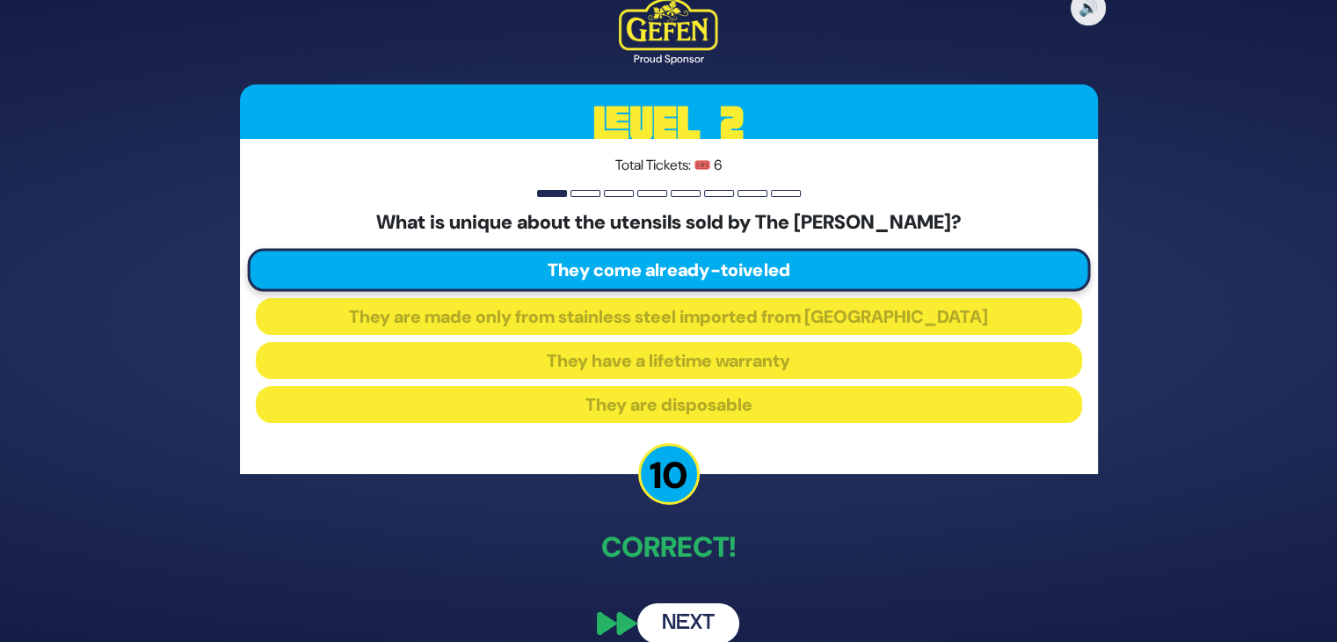
click at [689, 622] on button "Next" at bounding box center [688, 623] width 102 height 40
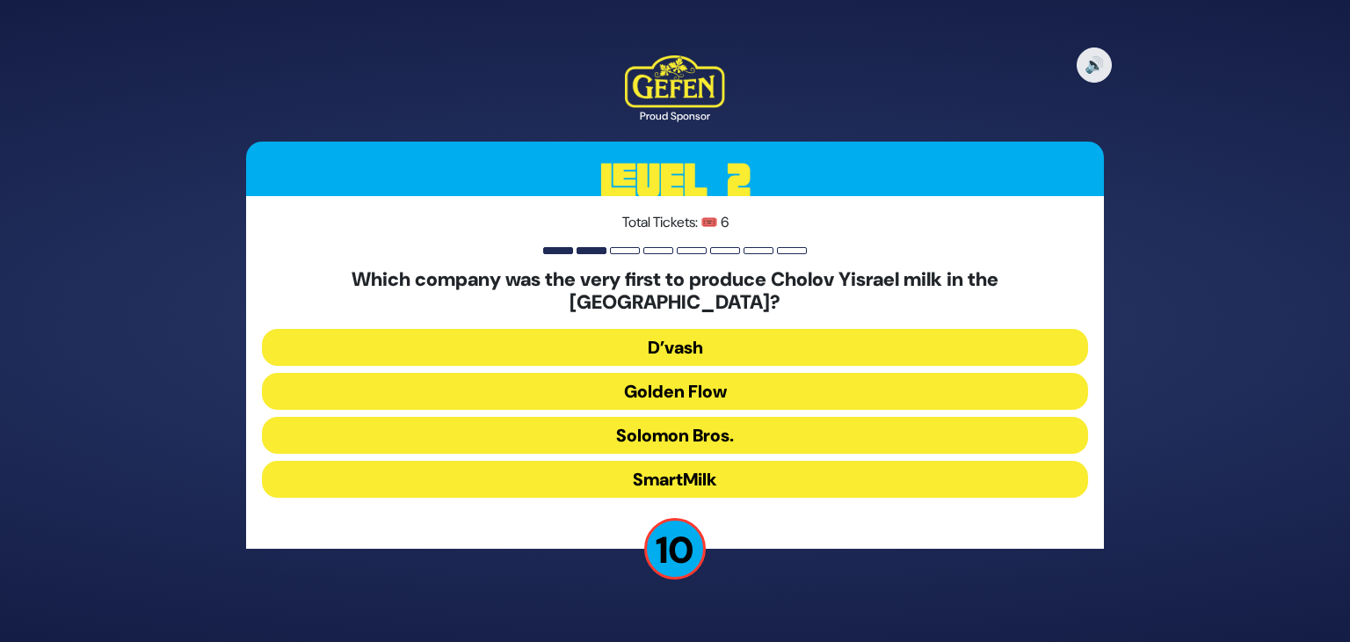
click at [707, 335] on button "D’vash" at bounding box center [675, 347] width 826 height 37
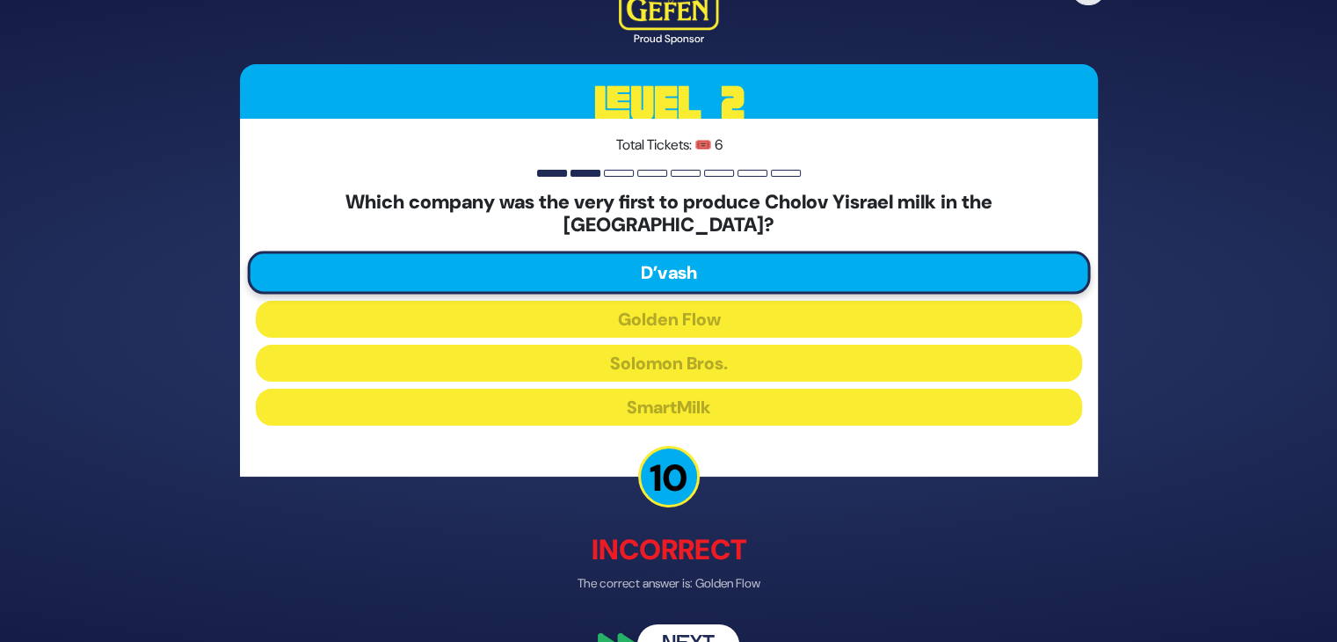
click at [698, 627] on button "Next" at bounding box center [688, 643] width 102 height 40
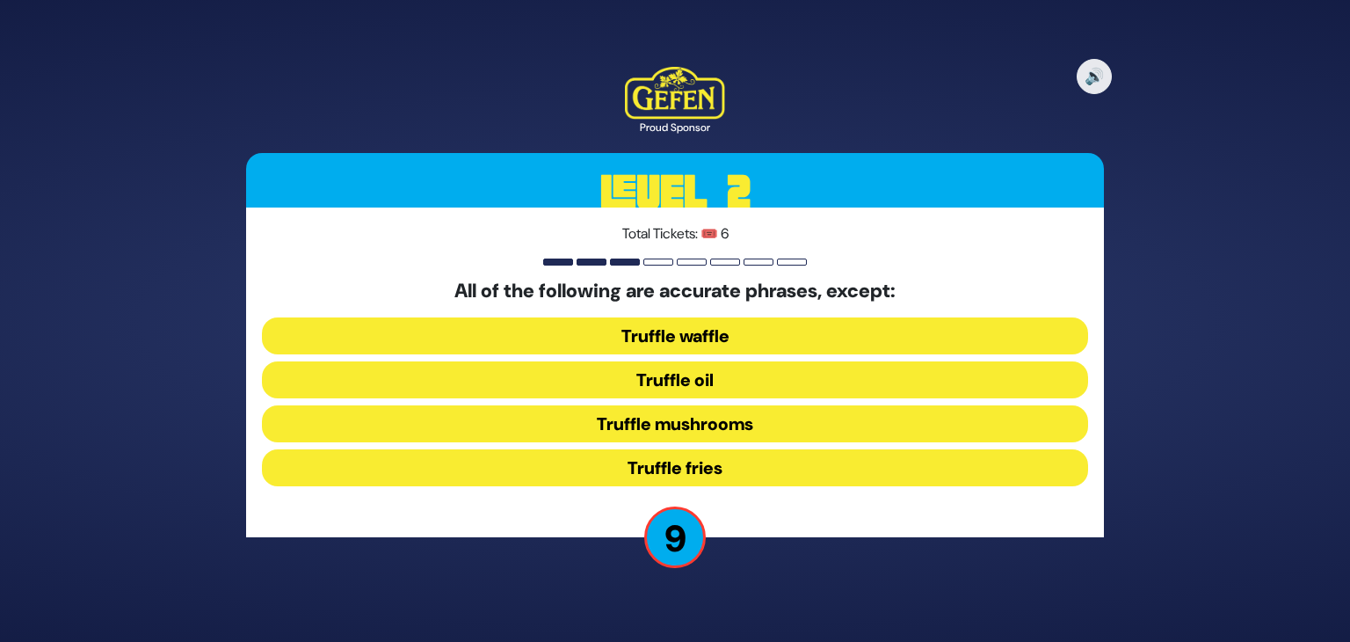
click at [733, 338] on button "Truffle waffle" at bounding box center [675, 335] width 826 height 37
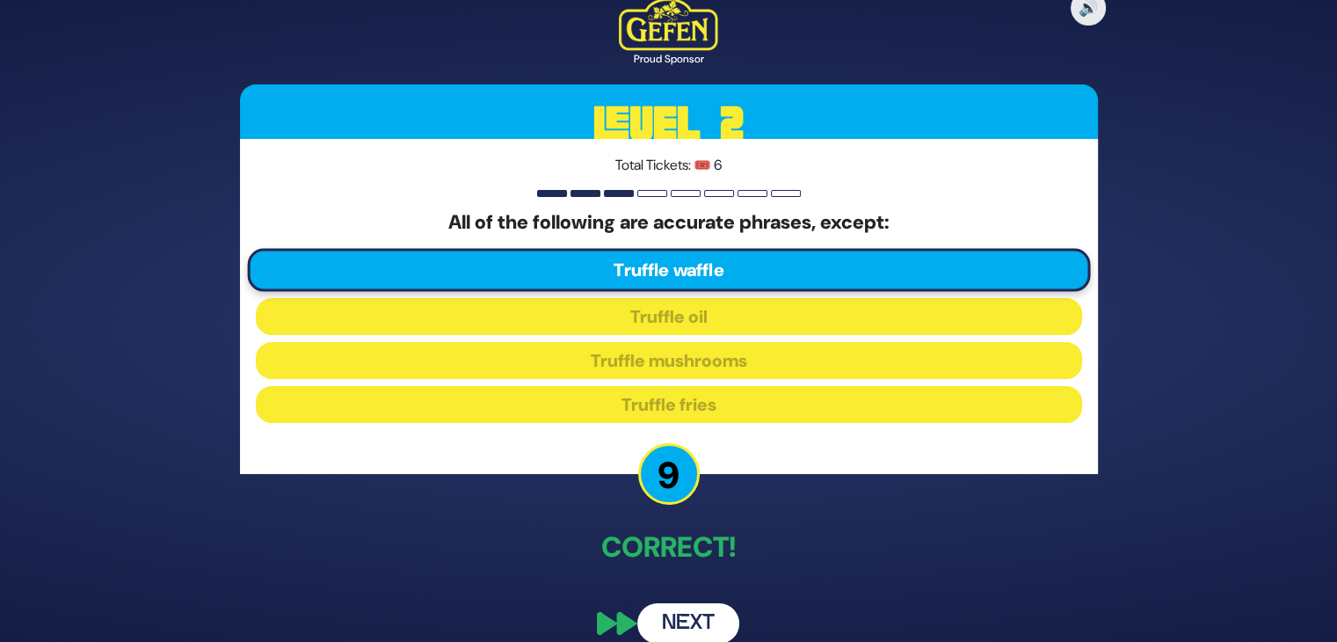
click at [690, 622] on button "Next" at bounding box center [688, 623] width 102 height 40
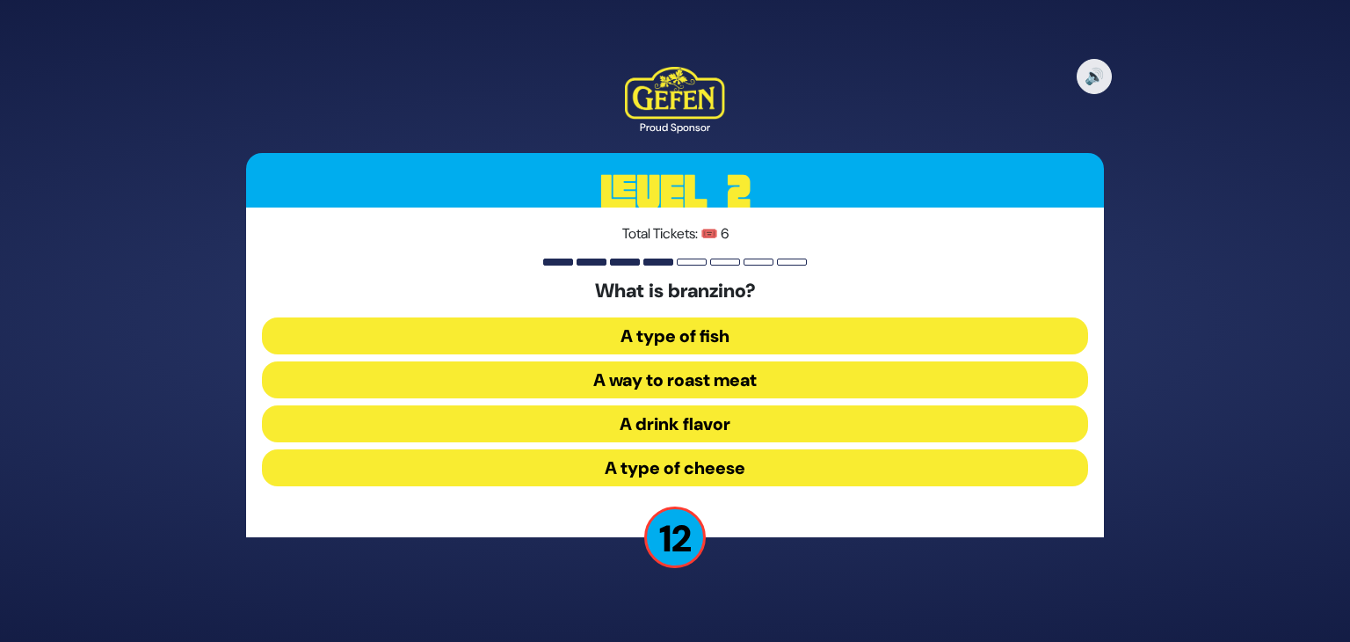
click at [700, 330] on button "A type of fish" at bounding box center [675, 335] width 826 height 37
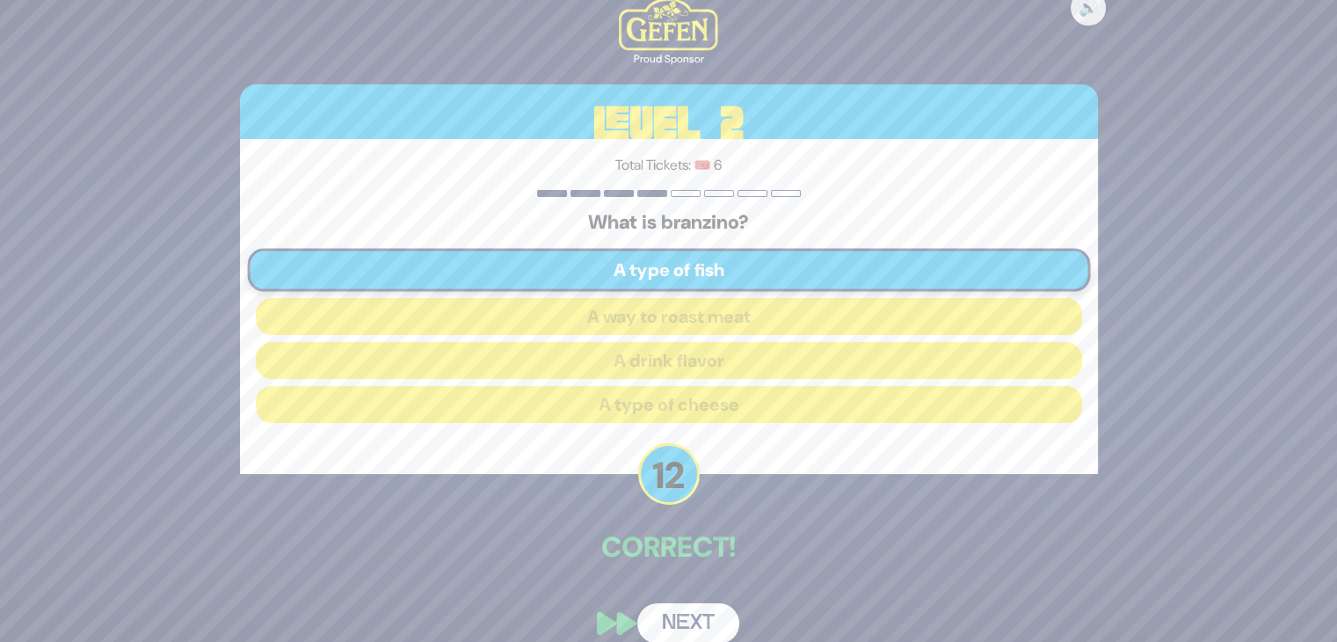
click at [696, 627] on button "Next" at bounding box center [688, 623] width 102 height 40
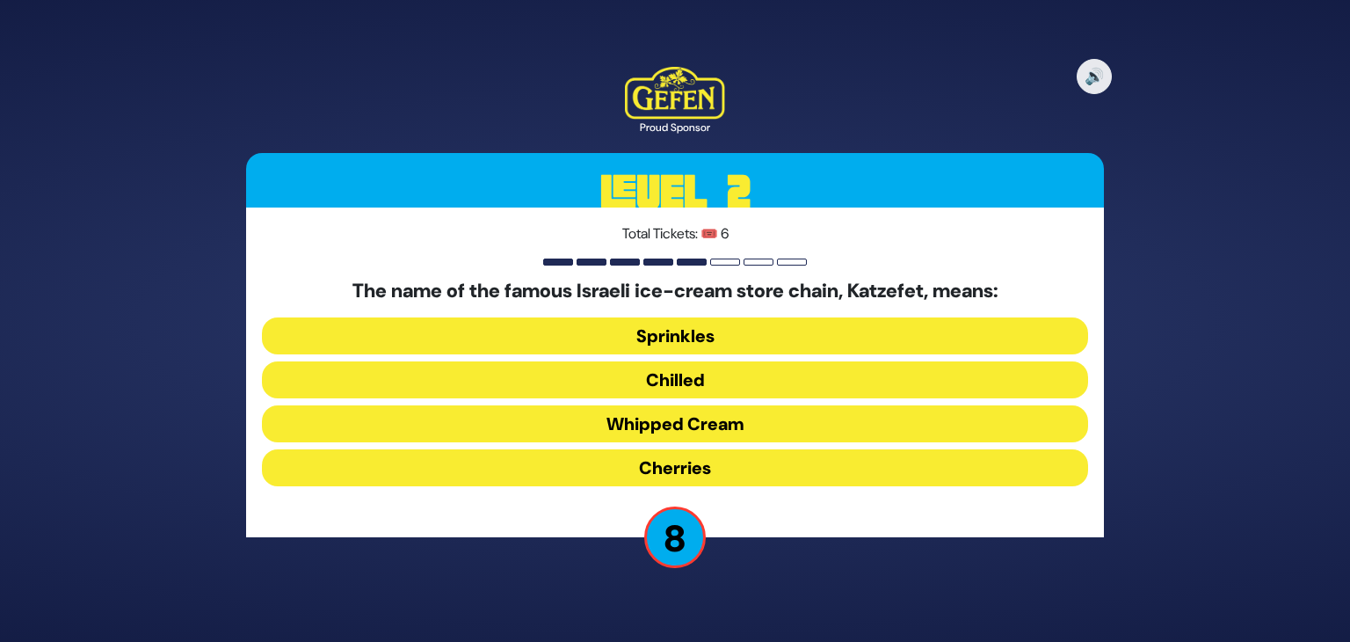
click at [736, 424] on button "Whipped Cream" at bounding box center [675, 423] width 826 height 37
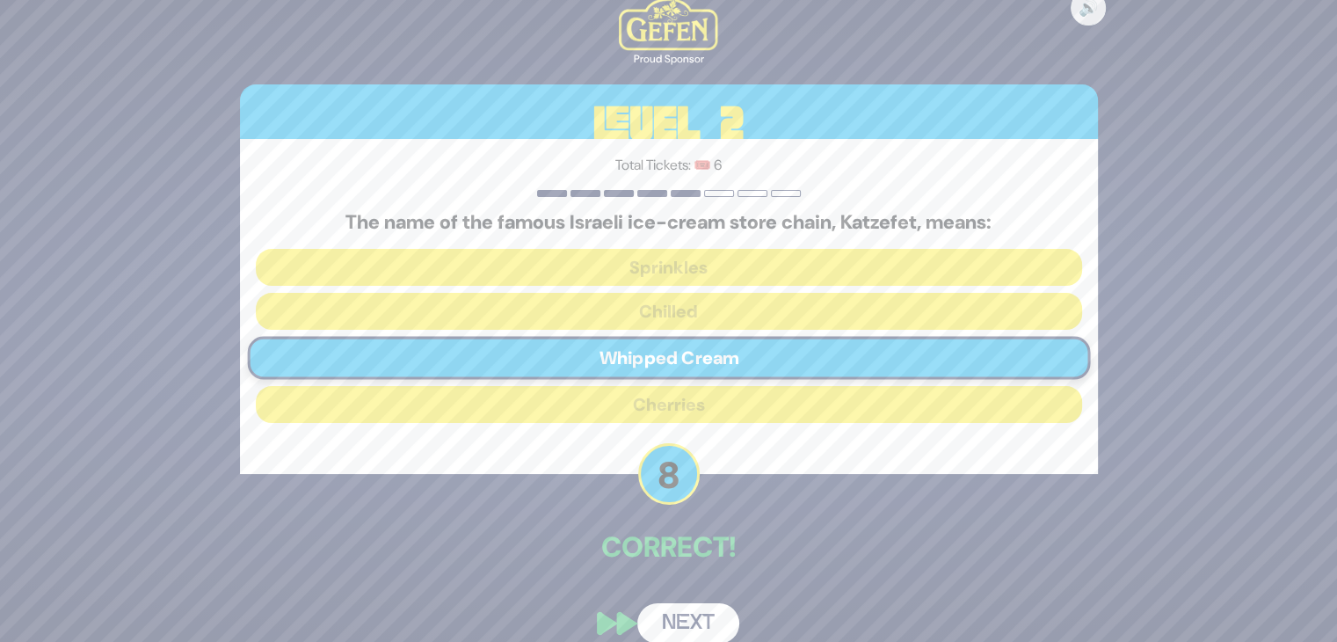
click at [693, 631] on button "Next" at bounding box center [688, 623] width 102 height 40
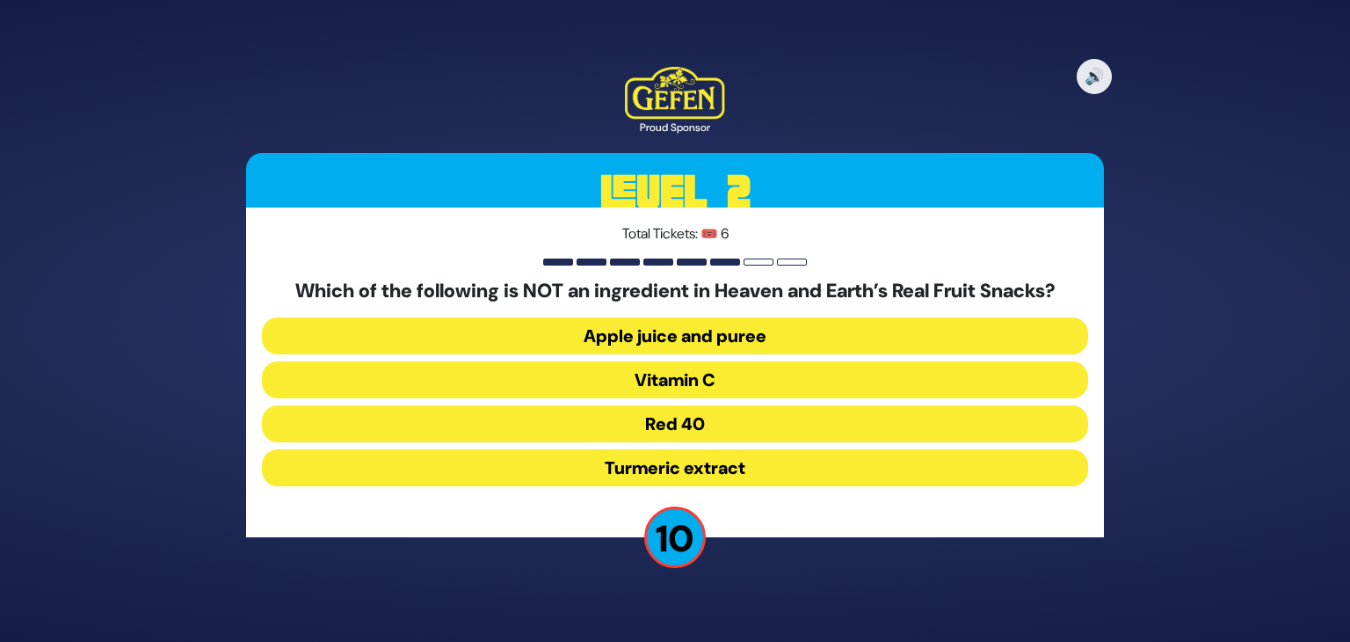
click at [697, 432] on button "Red 40" at bounding box center [675, 423] width 826 height 37
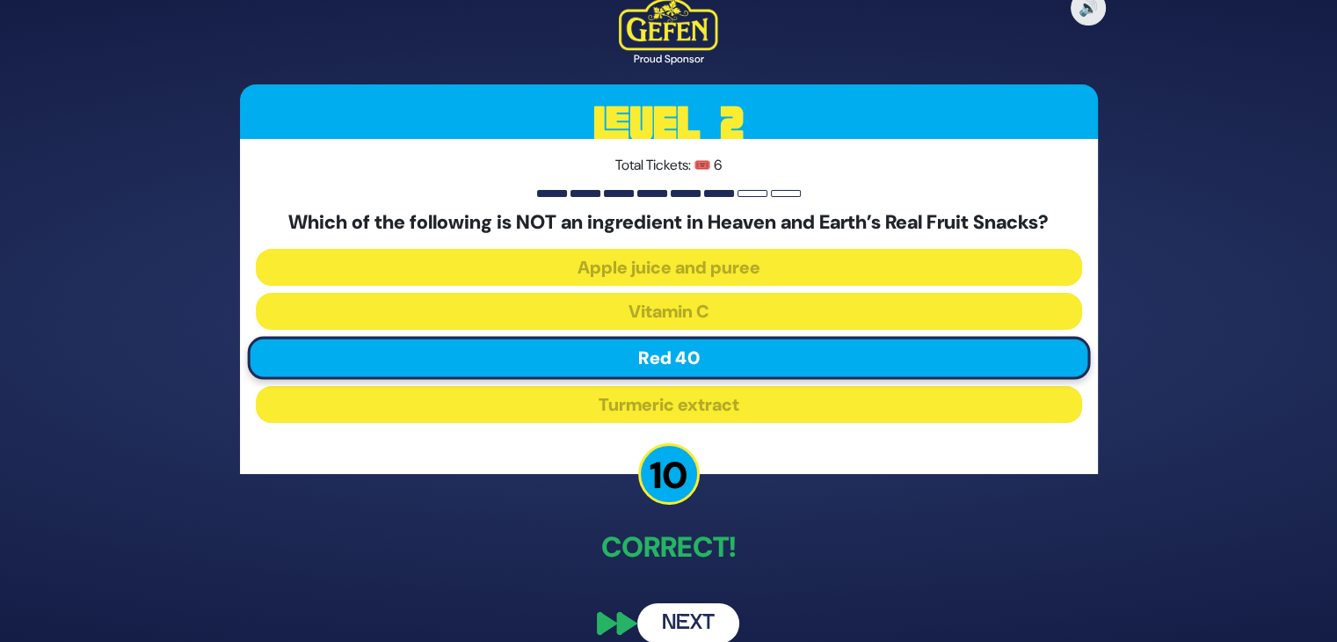
click at [682, 622] on button "Next" at bounding box center [688, 623] width 102 height 40
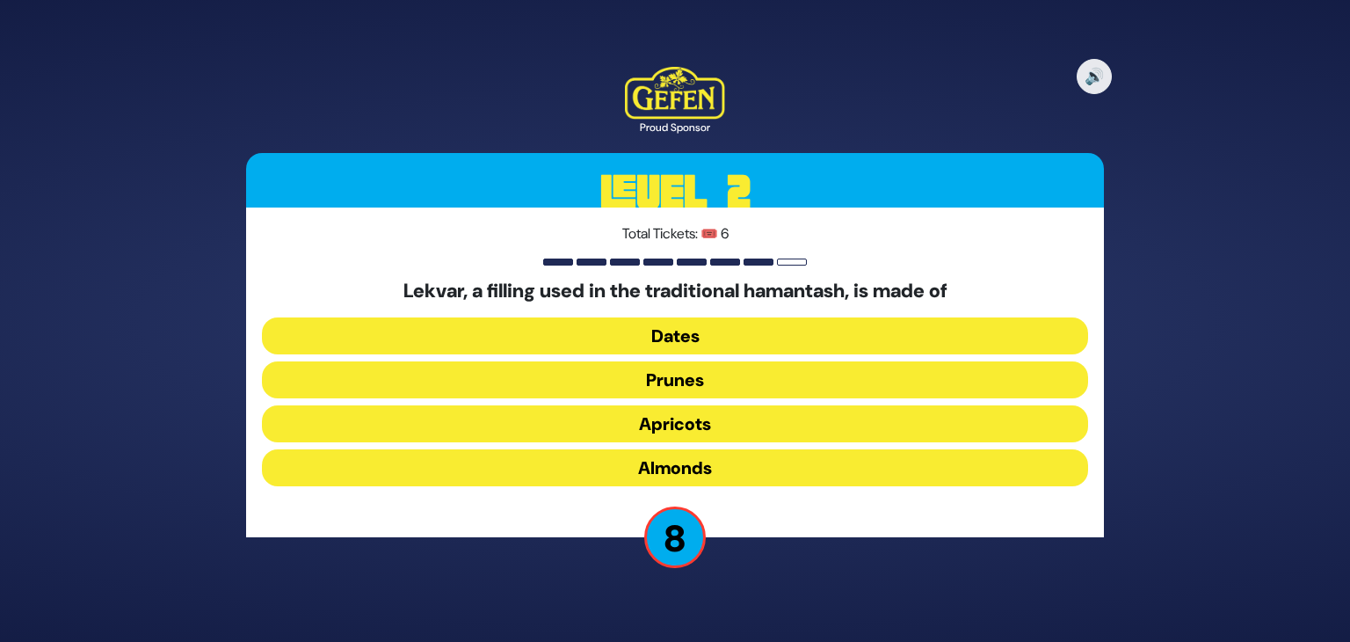
click at [713, 330] on button "Dates" at bounding box center [675, 335] width 826 height 37
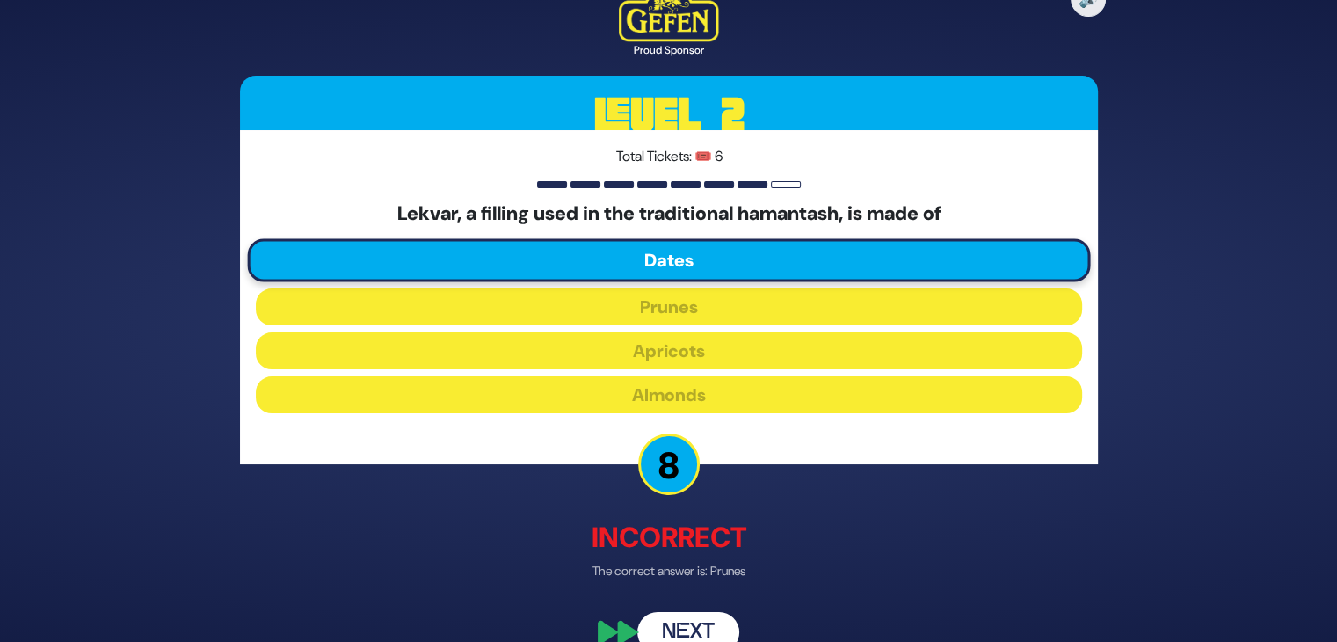
click at [685, 627] on button "Next" at bounding box center [688, 632] width 102 height 40
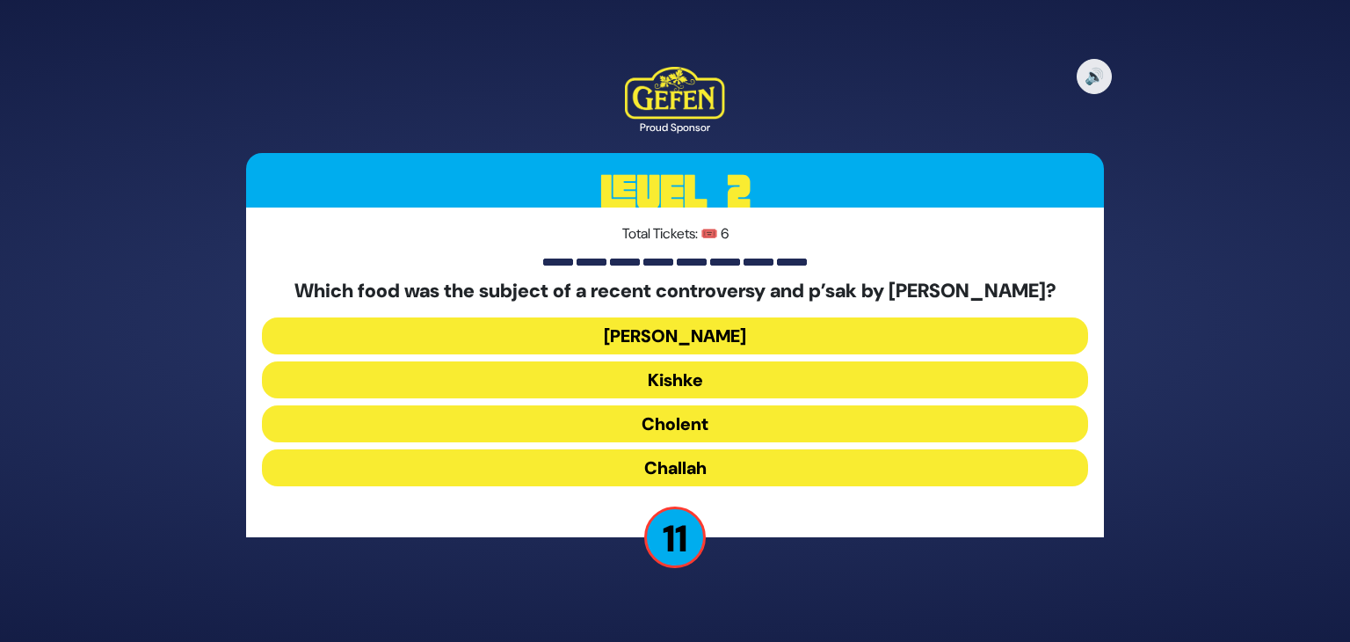
click at [692, 433] on button "Cholent" at bounding box center [675, 423] width 826 height 37
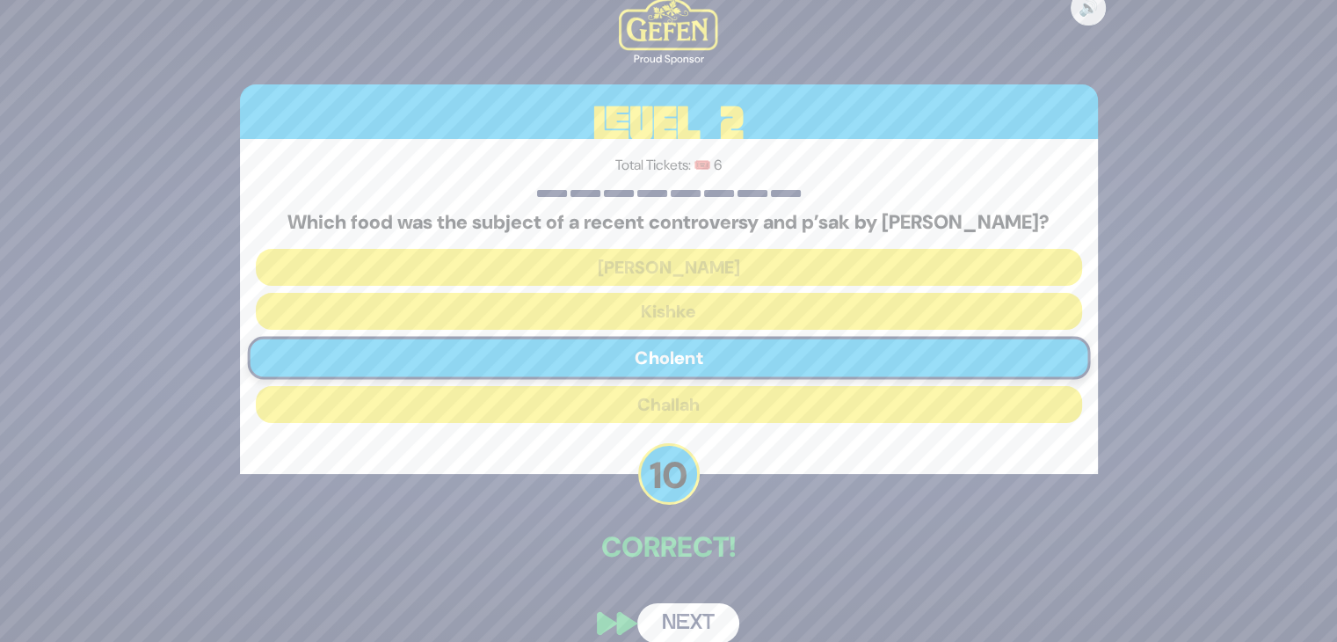
click at [685, 620] on button "Next" at bounding box center [688, 623] width 102 height 40
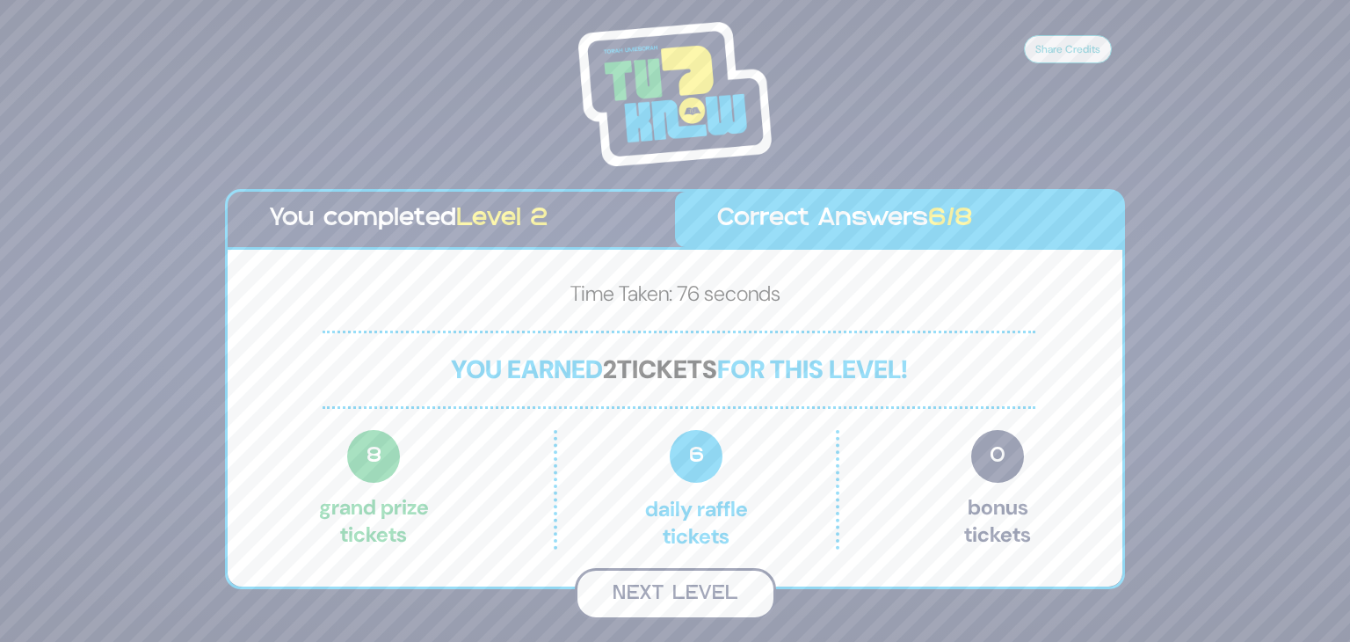
click at [671, 589] on button "Next Level" at bounding box center [675, 594] width 201 height 52
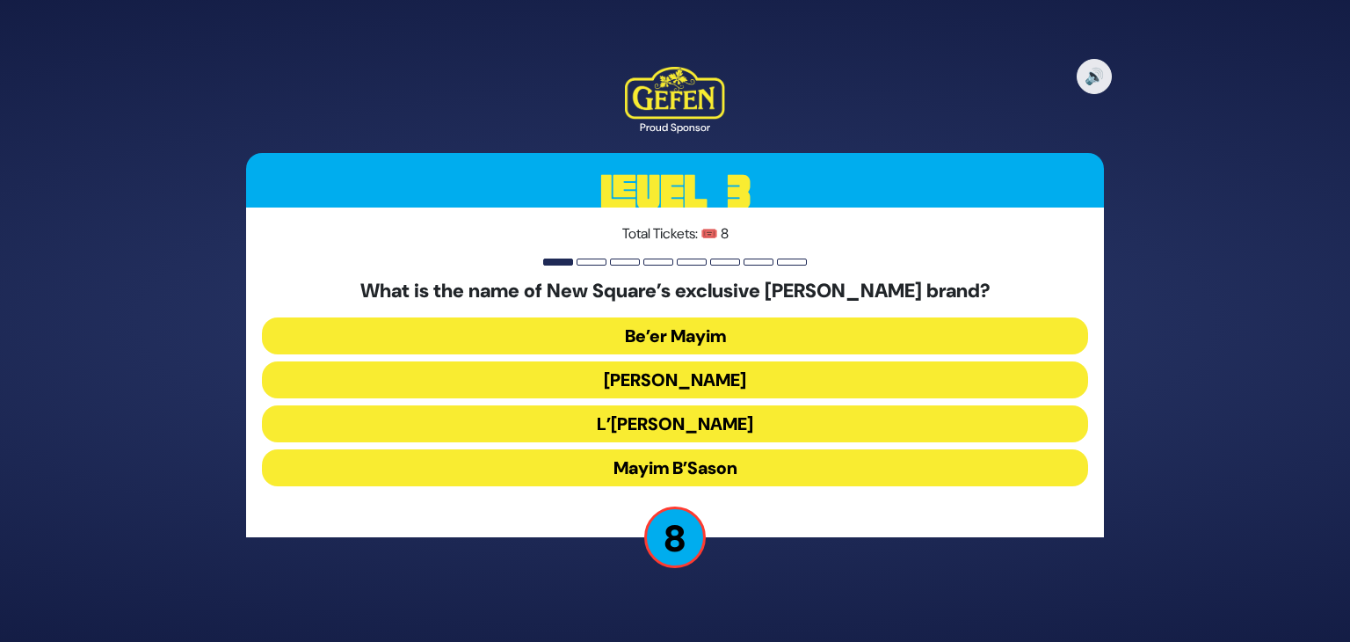
click at [699, 377] on button "Mayim Chayim" at bounding box center [675, 379] width 826 height 37
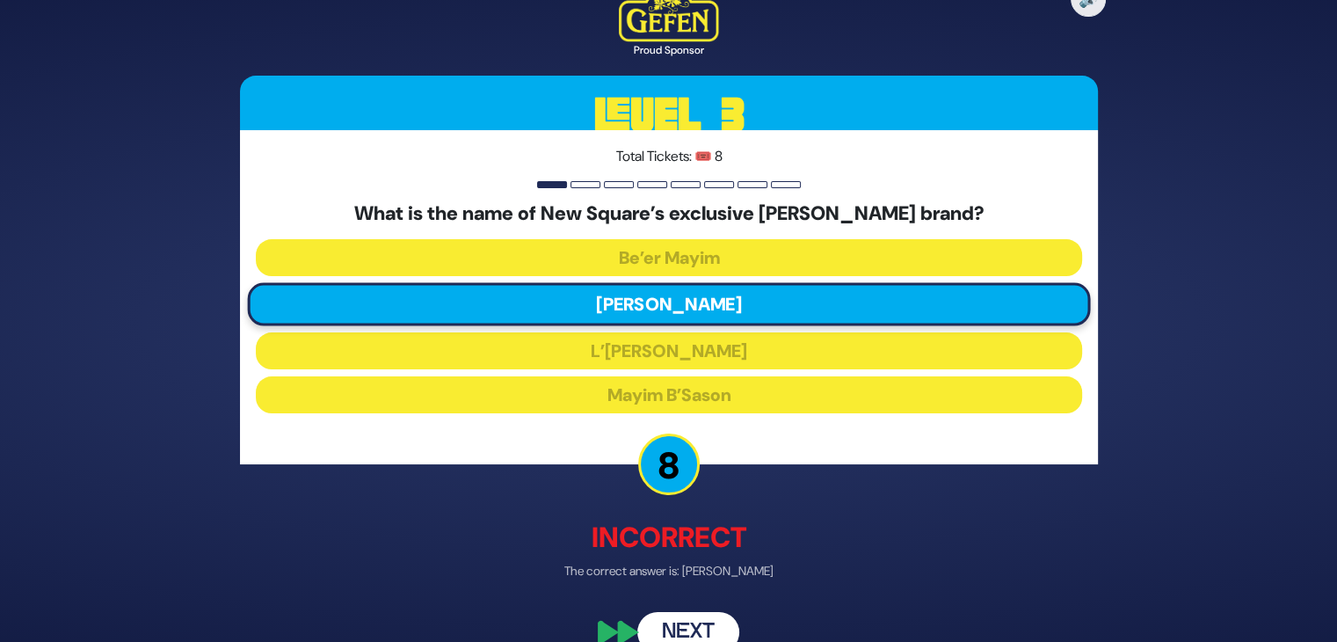
click at [707, 630] on button "Next" at bounding box center [688, 632] width 102 height 40
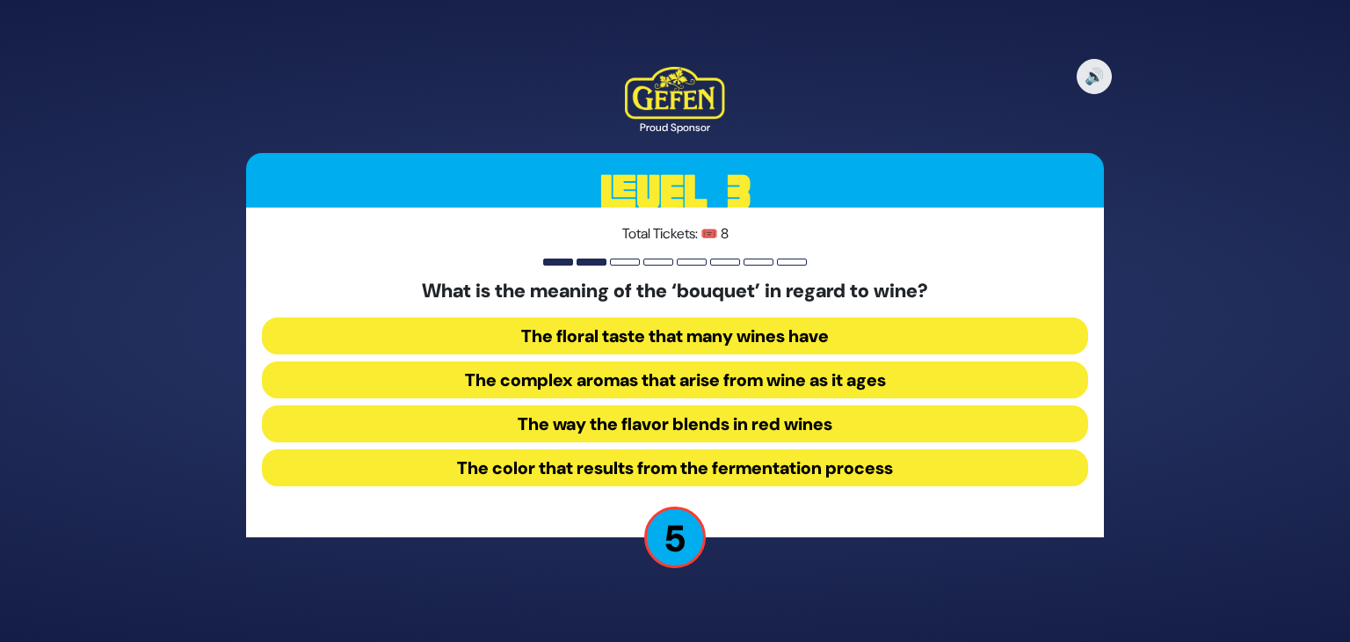
click at [621, 366] on button "The complex aromas that arise from wine as it ages" at bounding box center [675, 379] width 826 height 37
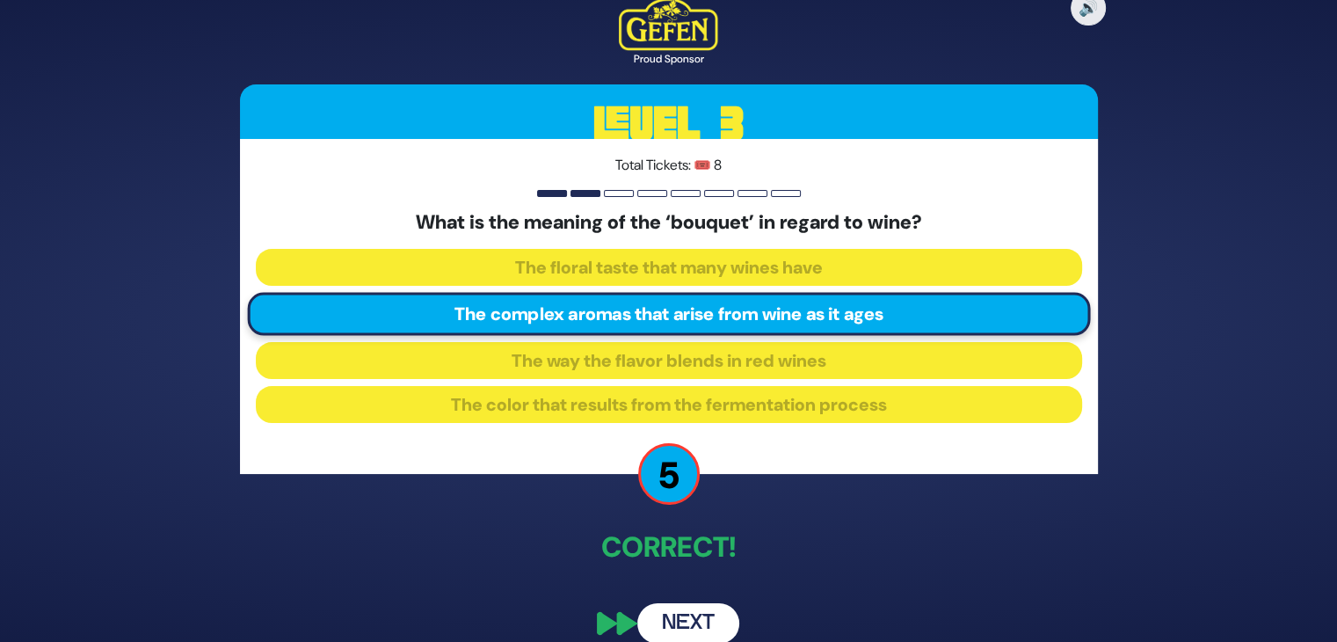
click at [698, 620] on button "Next" at bounding box center [688, 623] width 102 height 40
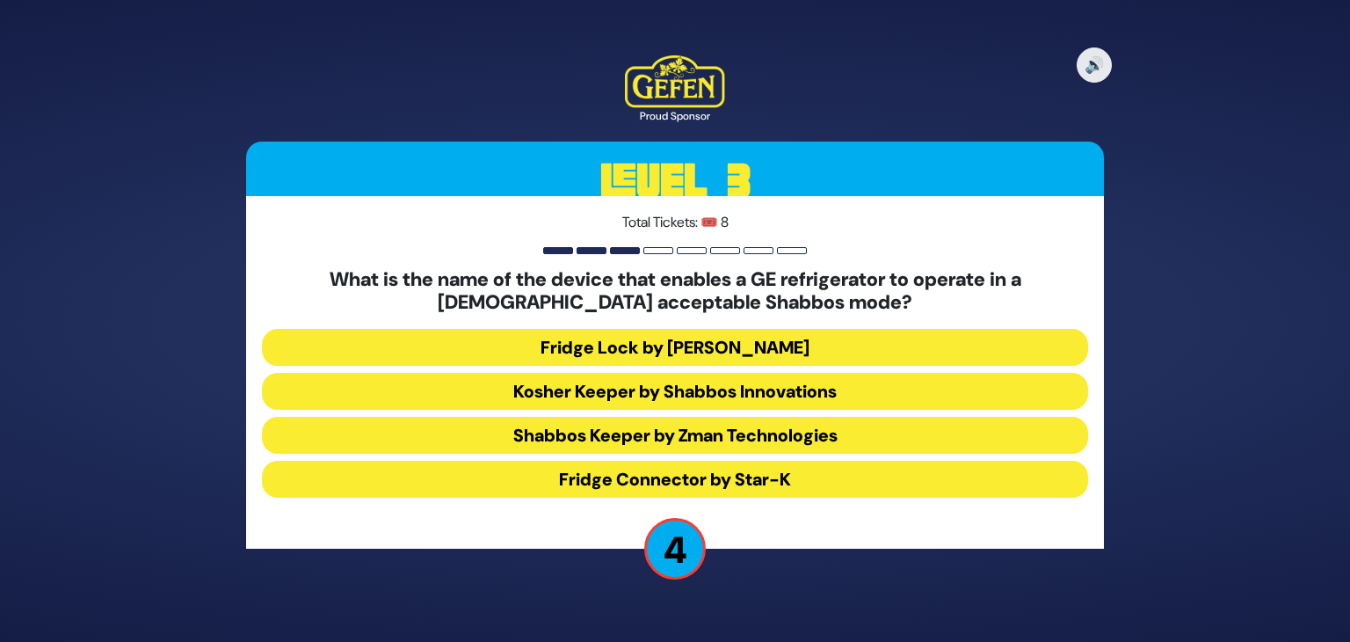
click at [696, 439] on button "Shabbos Keeper by Zman Technologies" at bounding box center [675, 435] width 826 height 37
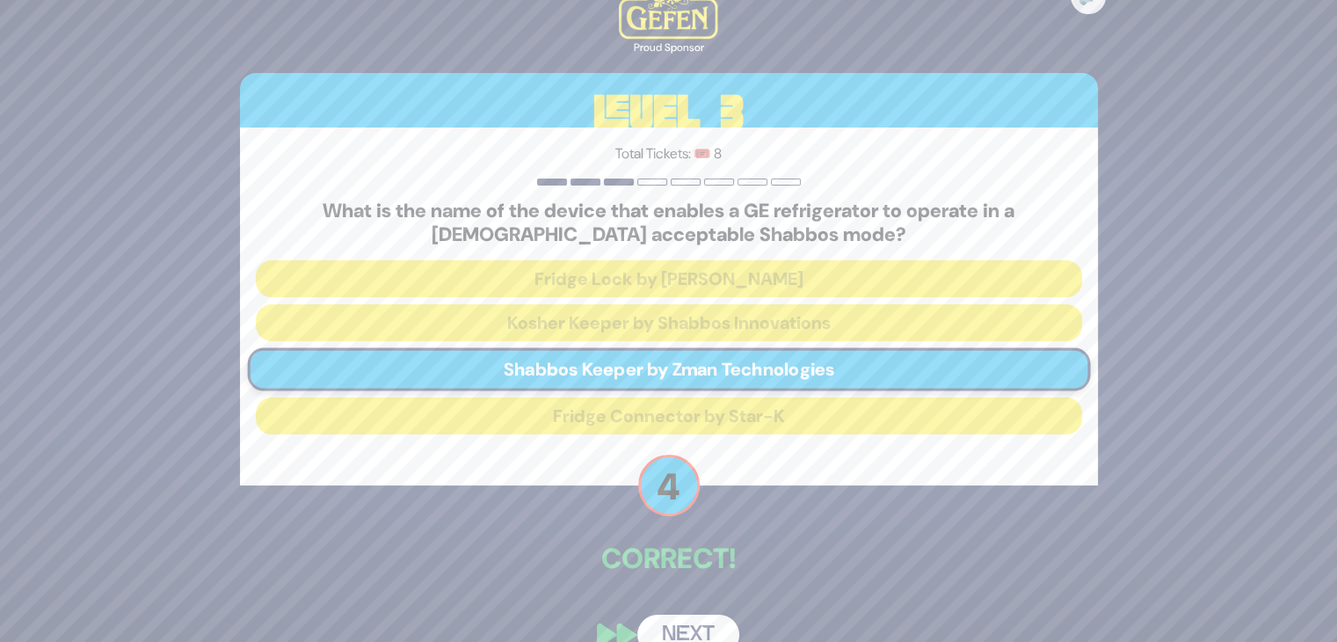
click at [685, 630] on button "Next" at bounding box center [688, 634] width 102 height 40
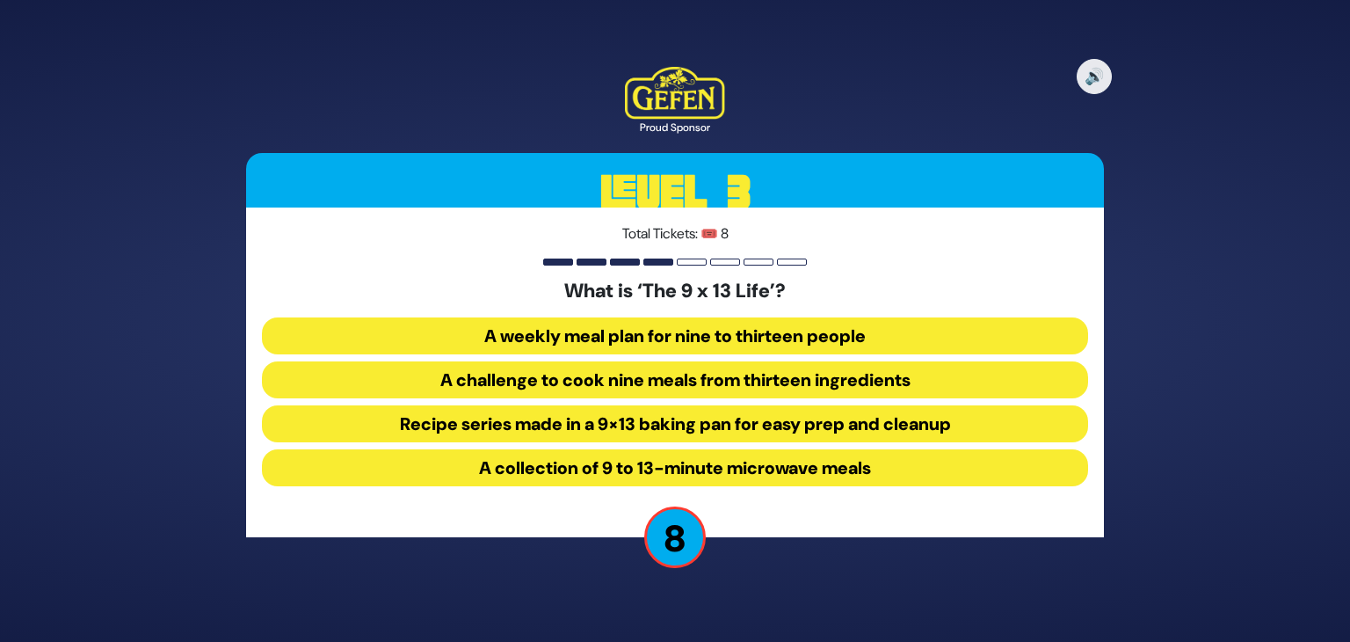
click at [705, 421] on button "Recipe series made in a 9×13 baking pan for easy prep and cleanup" at bounding box center [675, 423] width 826 height 37
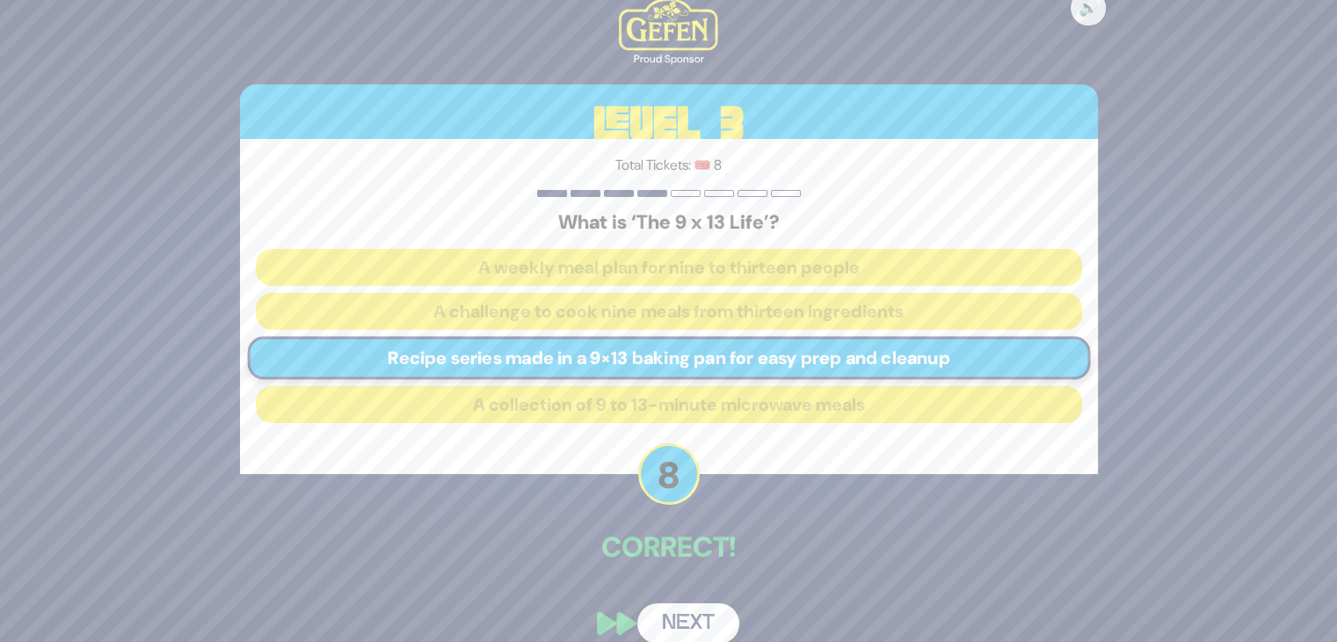
click at [689, 623] on button "Next" at bounding box center [688, 623] width 102 height 40
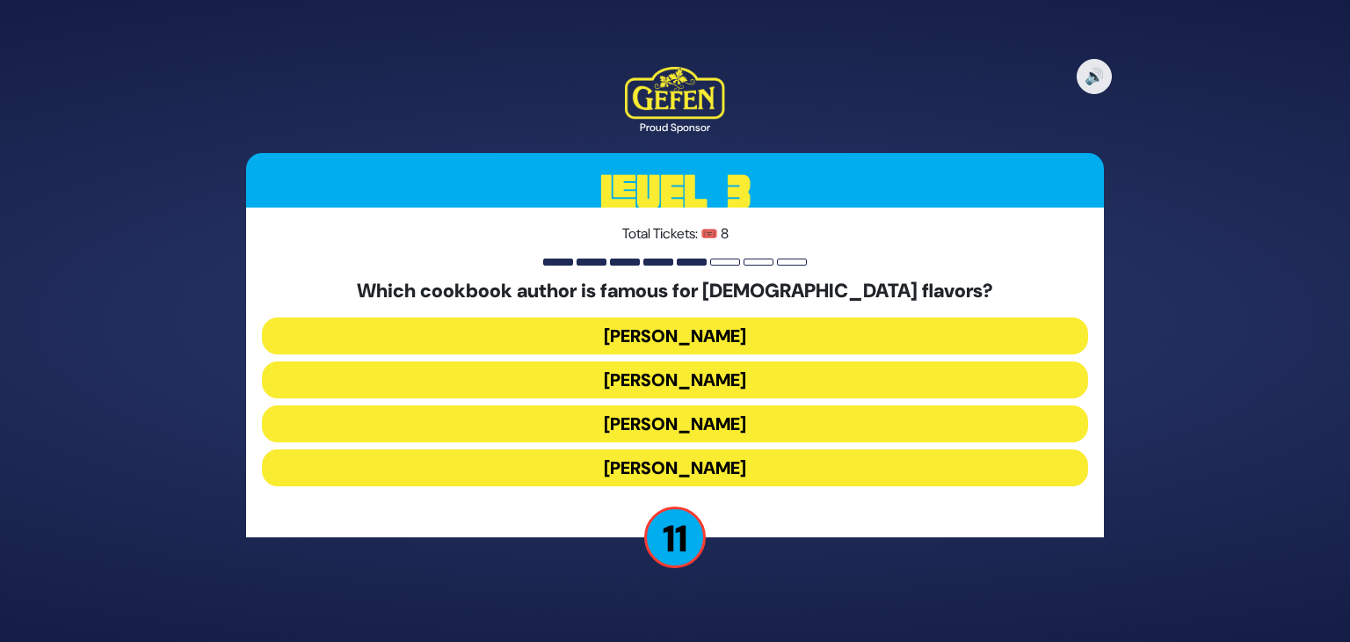
click at [700, 470] on button "Danielle Renov" at bounding box center [675, 467] width 826 height 37
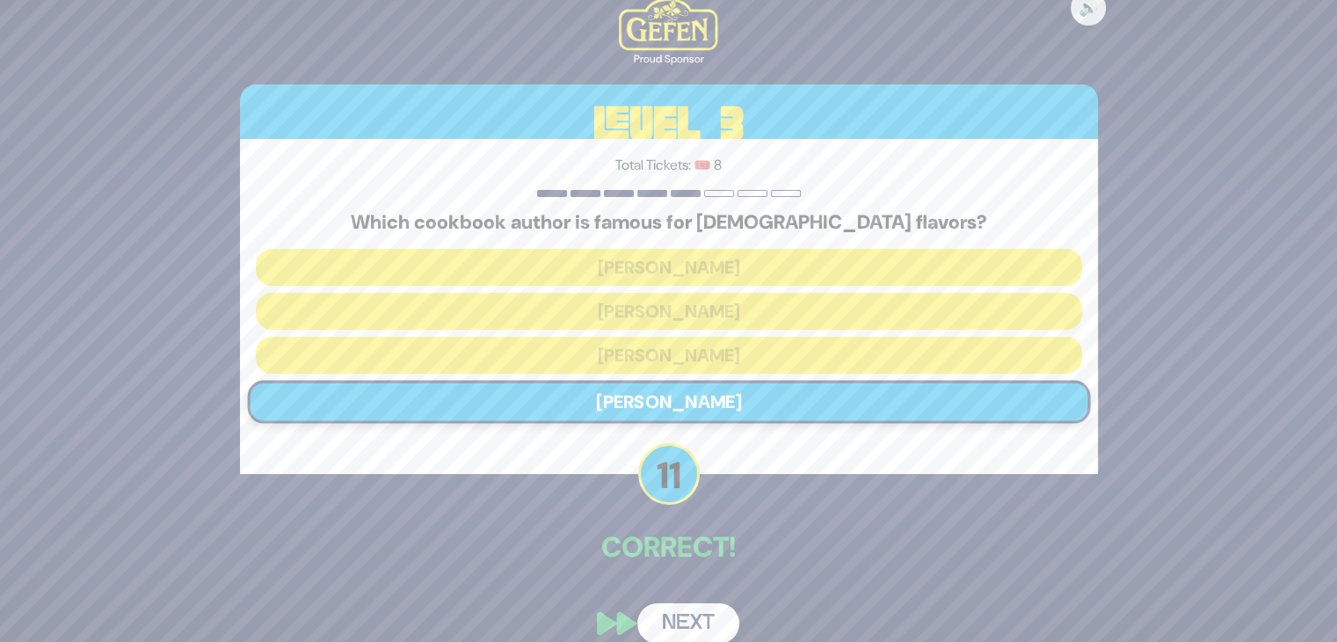
click at [678, 627] on button "Next" at bounding box center [688, 623] width 102 height 40
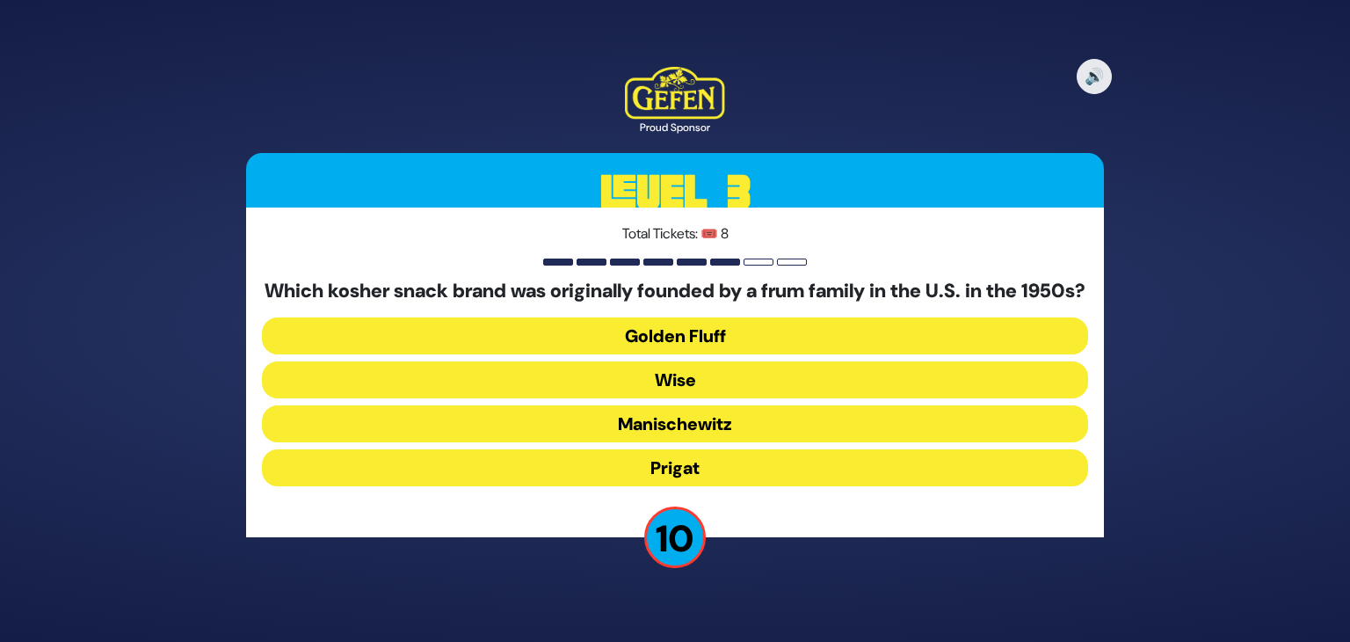
click at [681, 442] on button "Manischewitz" at bounding box center [675, 423] width 826 height 37
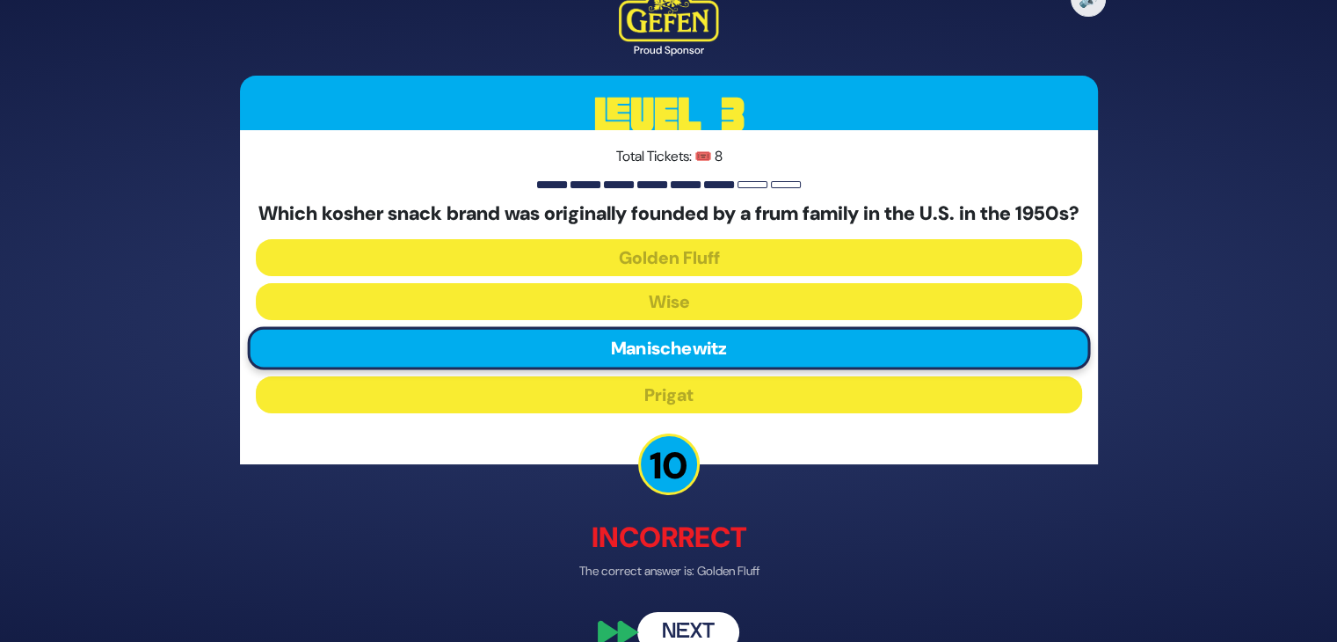
click at [689, 637] on button "Next" at bounding box center [688, 632] width 102 height 40
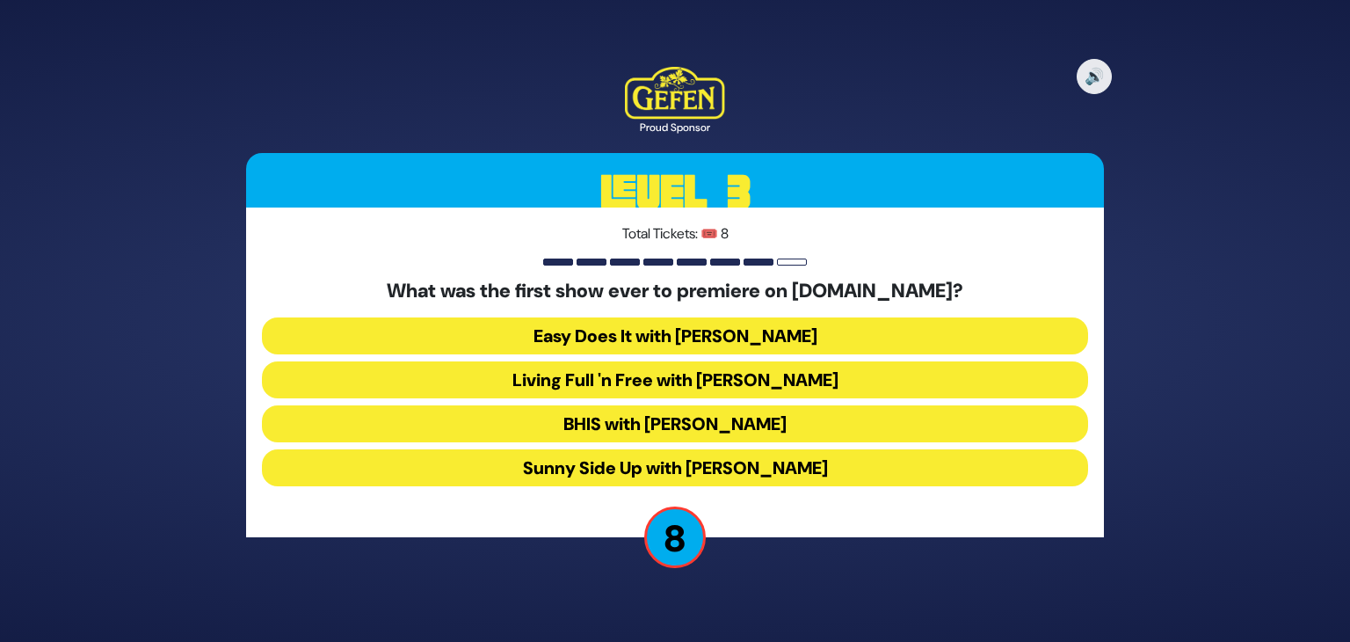
click at [728, 468] on button "Sunny Side Up with Naomi Nachman" at bounding box center [675, 467] width 826 height 37
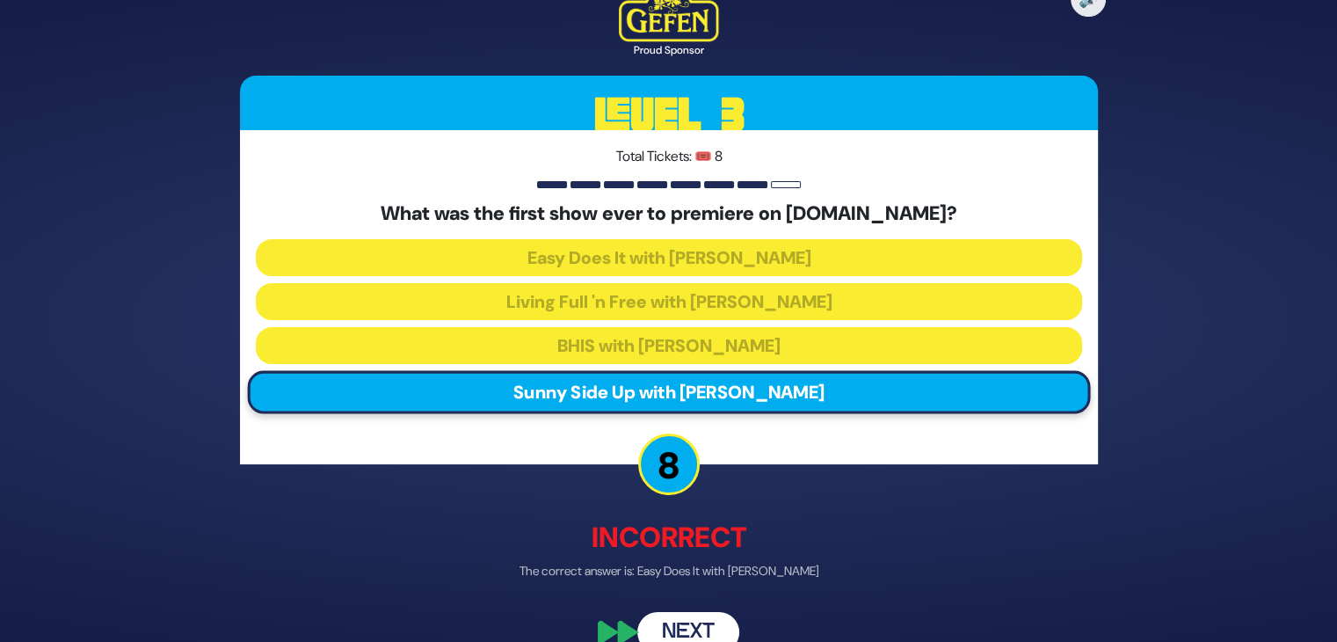
click at [700, 628] on button "Next" at bounding box center [688, 632] width 102 height 40
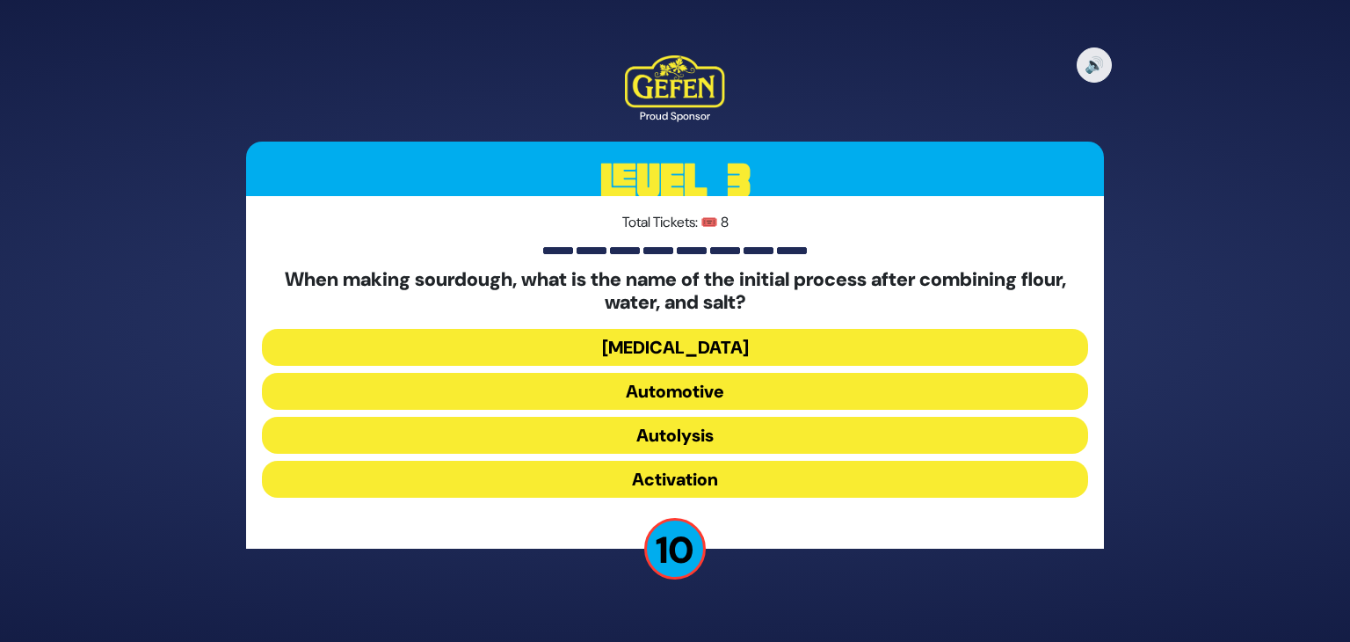
click at [682, 475] on button "Activation" at bounding box center [675, 479] width 826 height 37
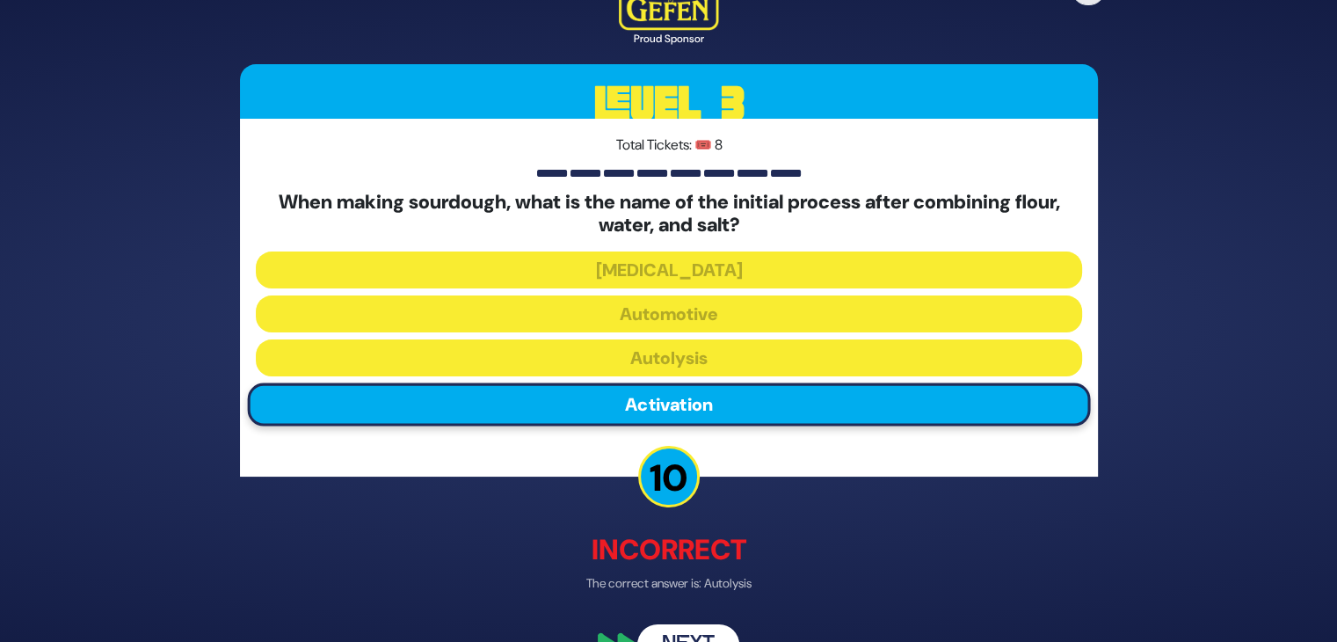
click at [685, 635] on button "Next" at bounding box center [688, 643] width 102 height 40
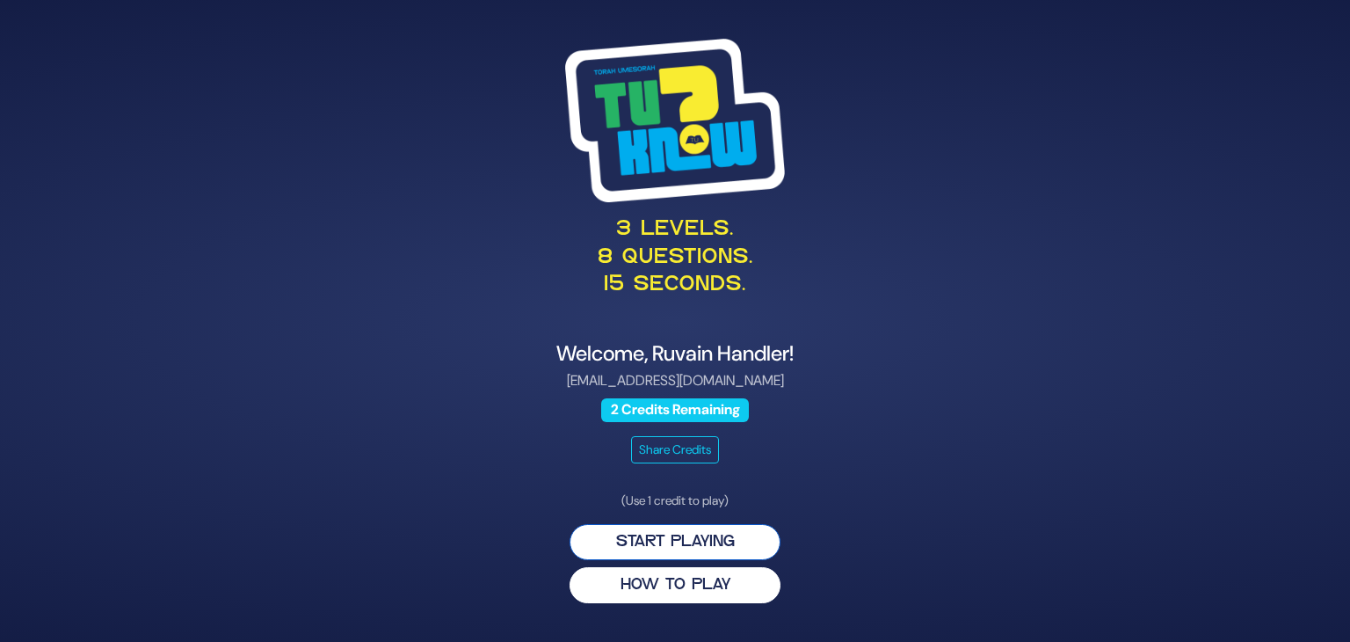
click at [676, 547] on button "Start Playing" at bounding box center [674, 542] width 211 height 36
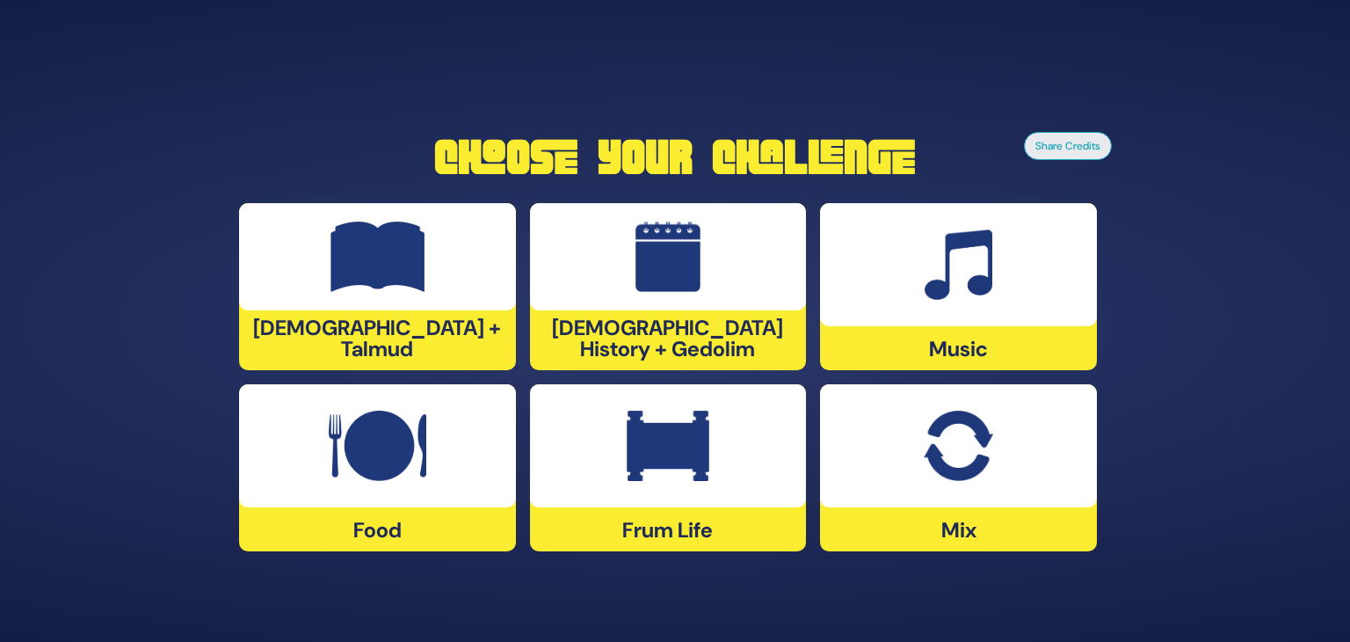
click at [671, 505] on div at bounding box center [668, 445] width 277 height 123
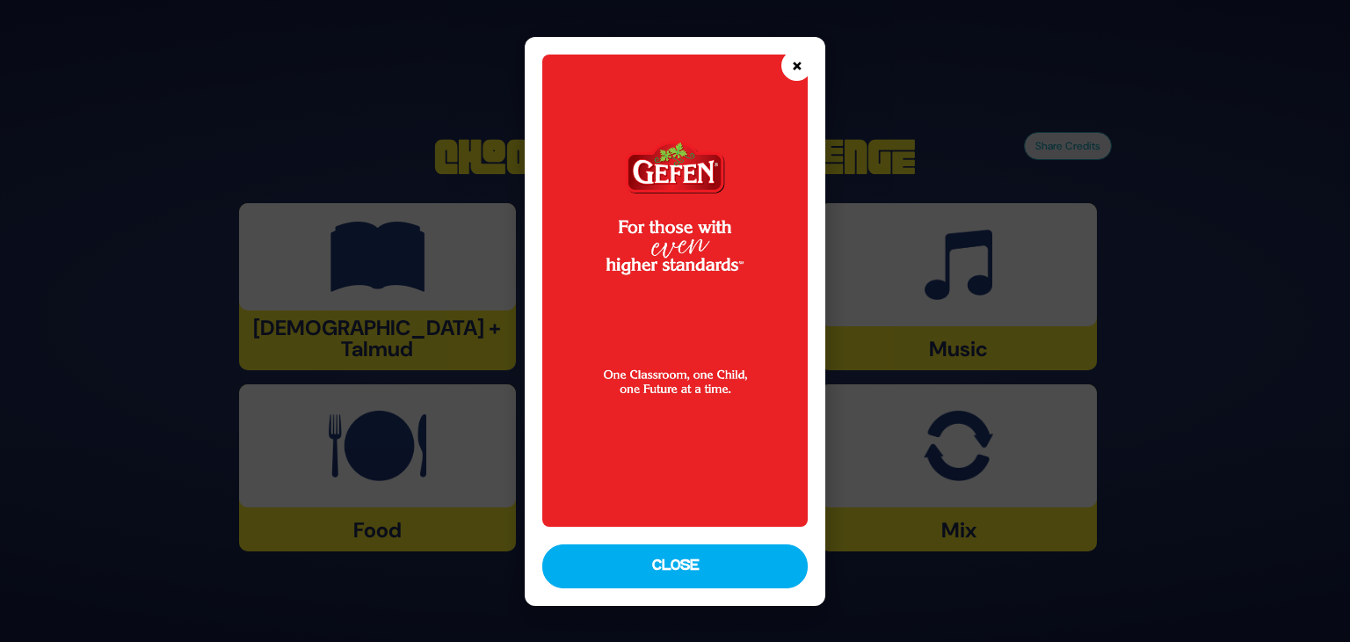
click at [797, 66] on button "×" at bounding box center [796, 65] width 31 height 31
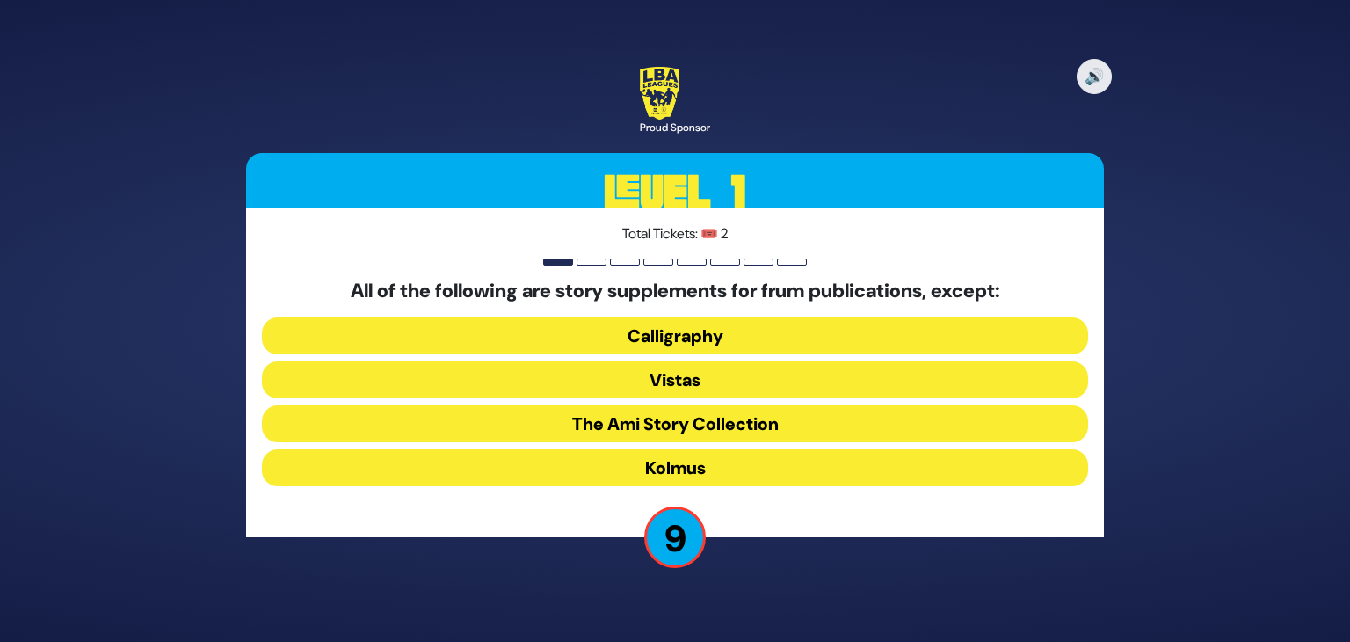
click at [704, 472] on button "Kolmus" at bounding box center [675, 467] width 826 height 37
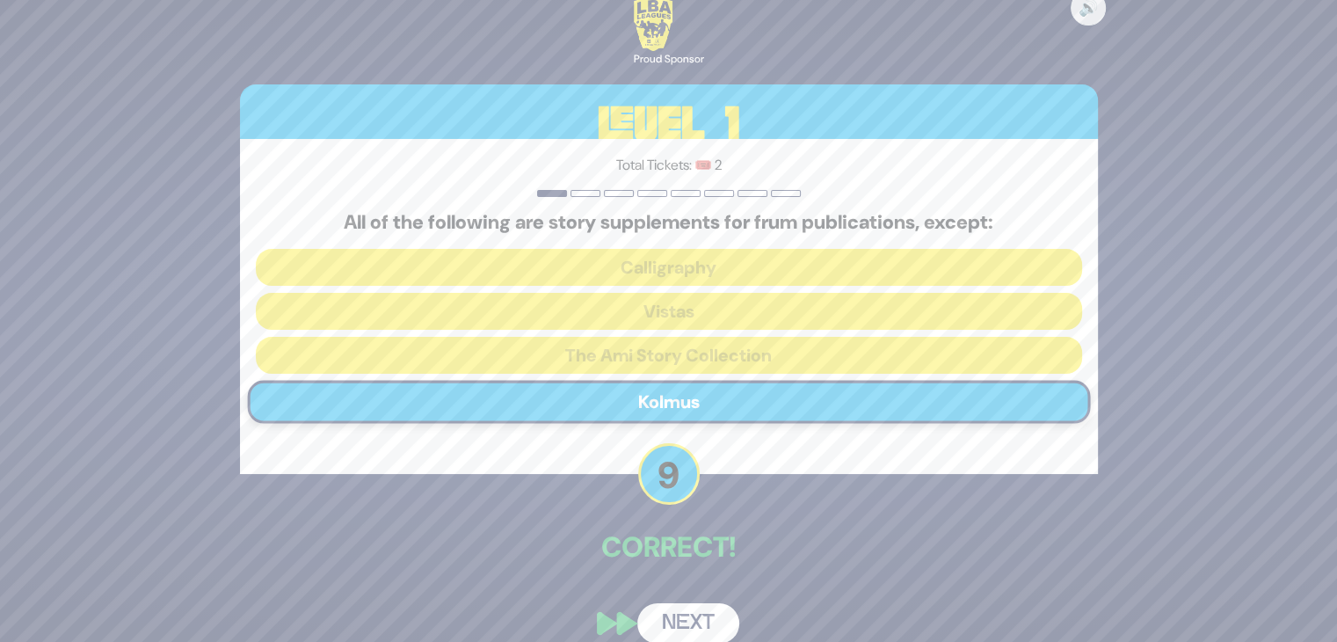
click at [689, 613] on button "Next" at bounding box center [688, 623] width 102 height 40
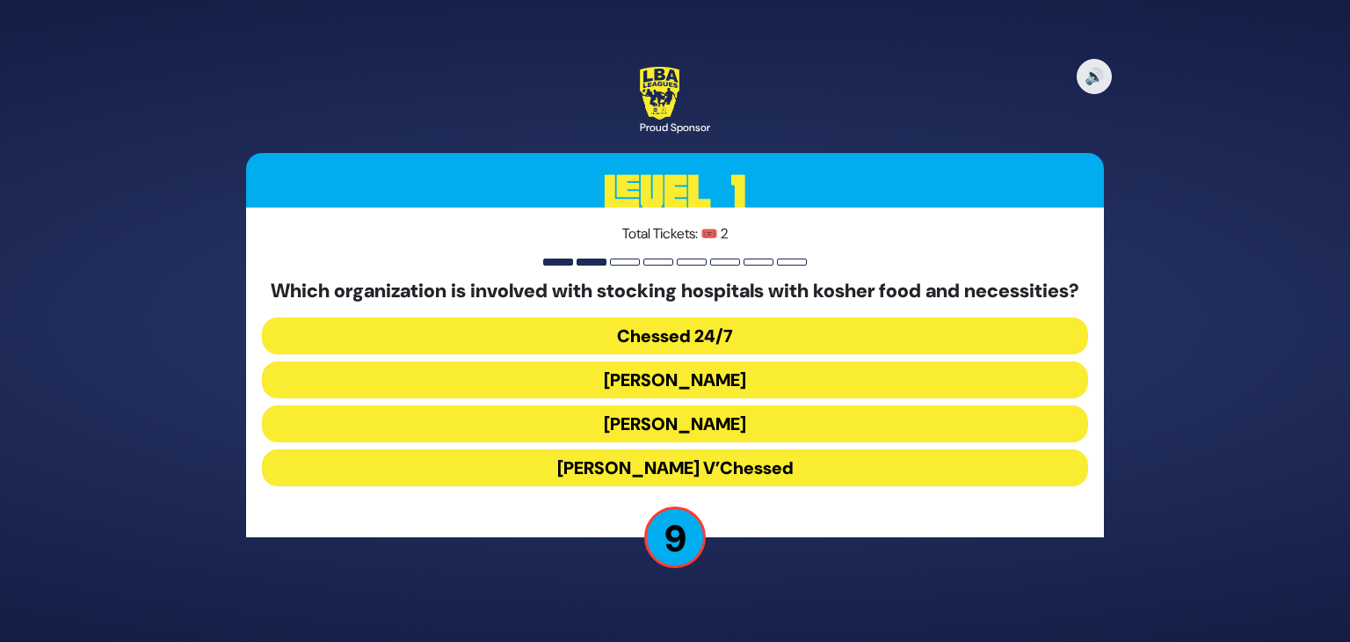
click at [656, 349] on button "Chessed 24/7" at bounding box center [675, 335] width 826 height 37
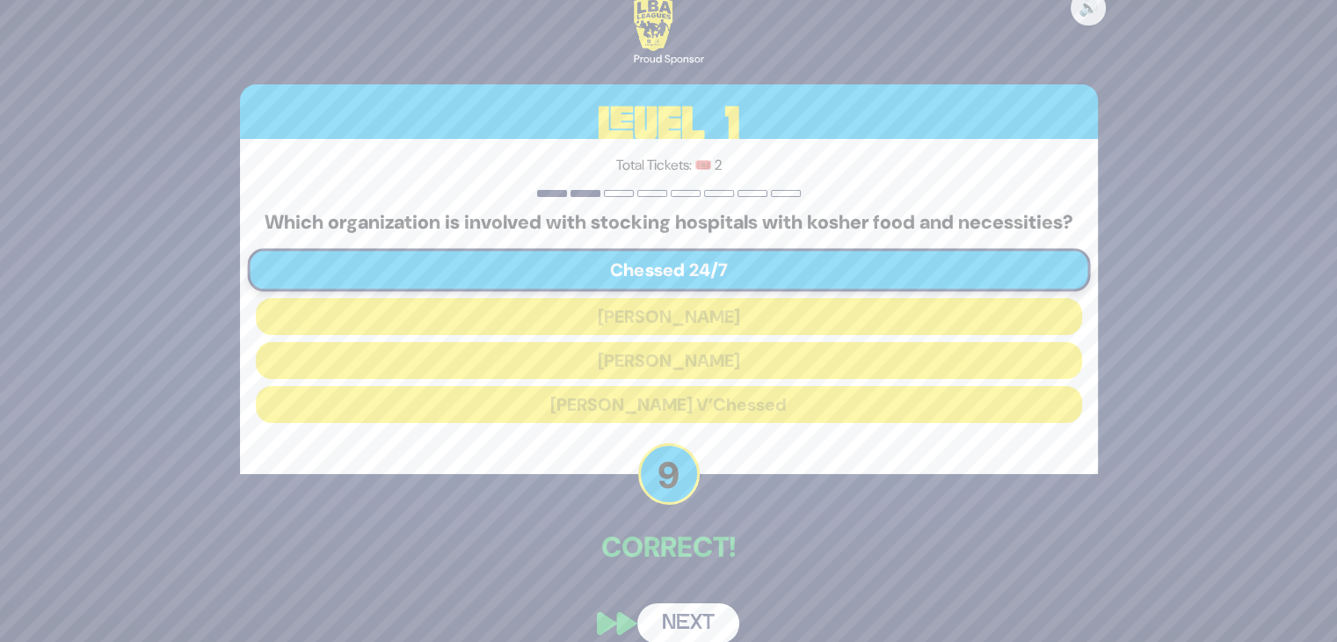
click at [693, 628] on button "Next" at bounding box center [688, 623] width 102 height 40
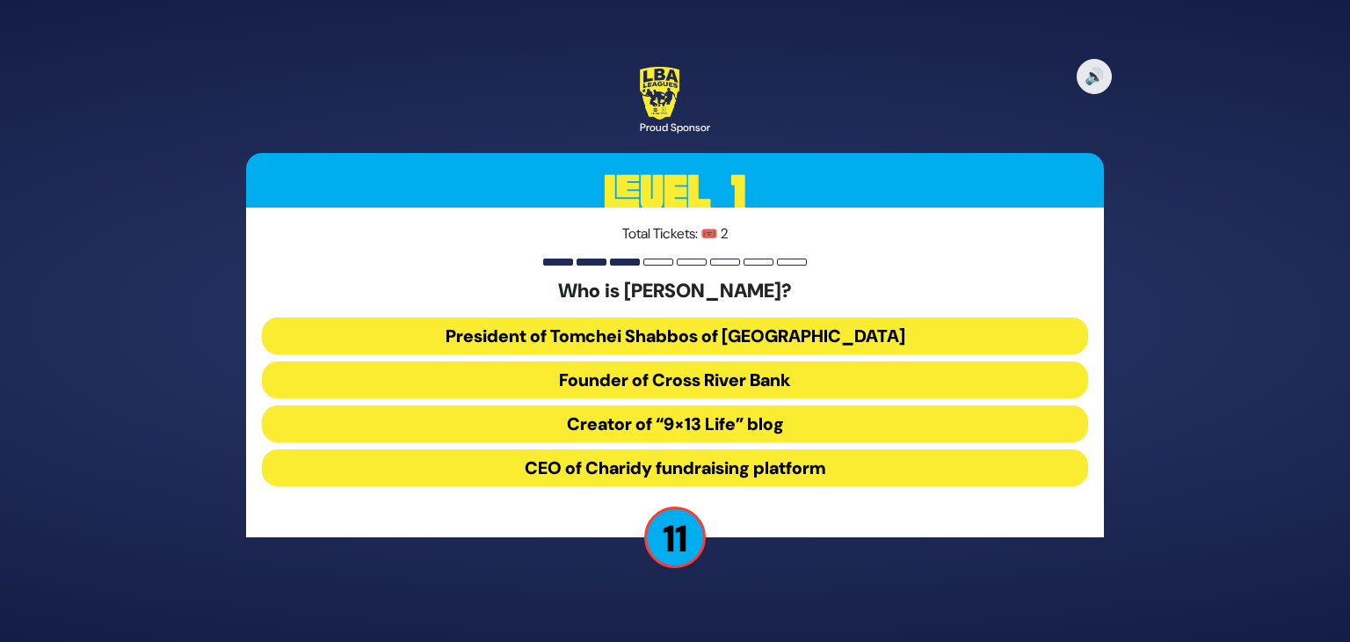
click at [809, 335] on button "President of Tomchei Shabbos of [GEOGRAPHIC_DATA]" at bounding box center [675, 335] width 826 height 37
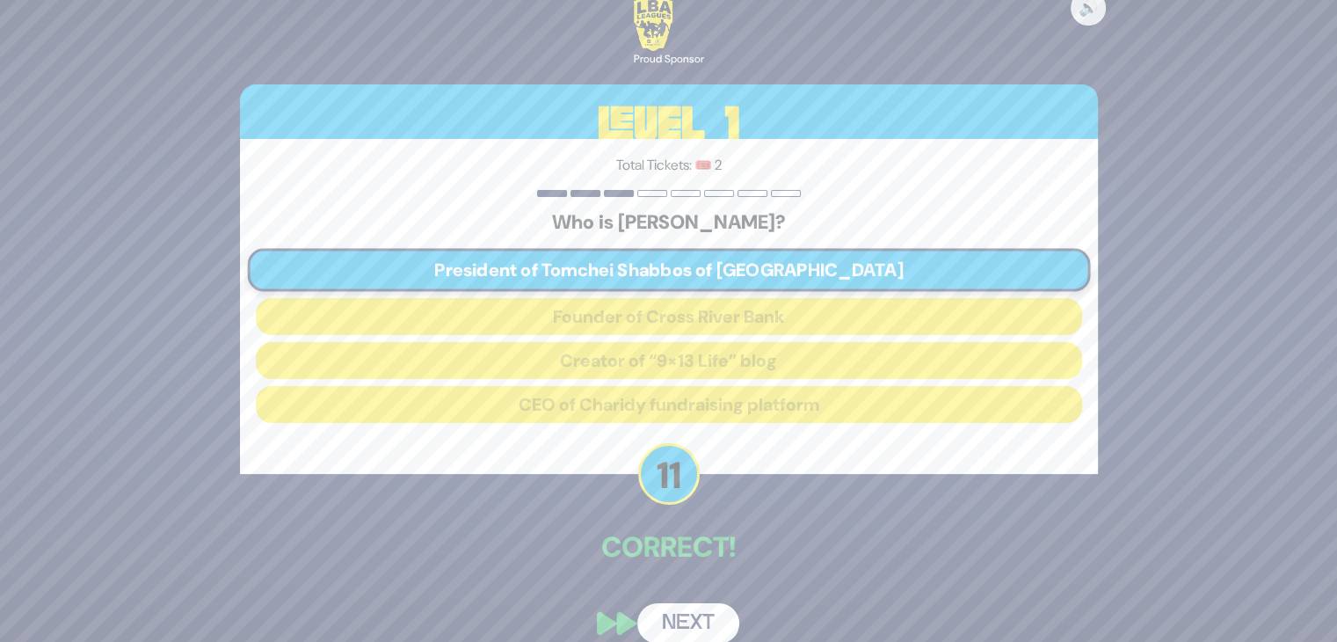
click at [701, 630] on button "Next" at bounding box center [688, 623] width 102 height 40
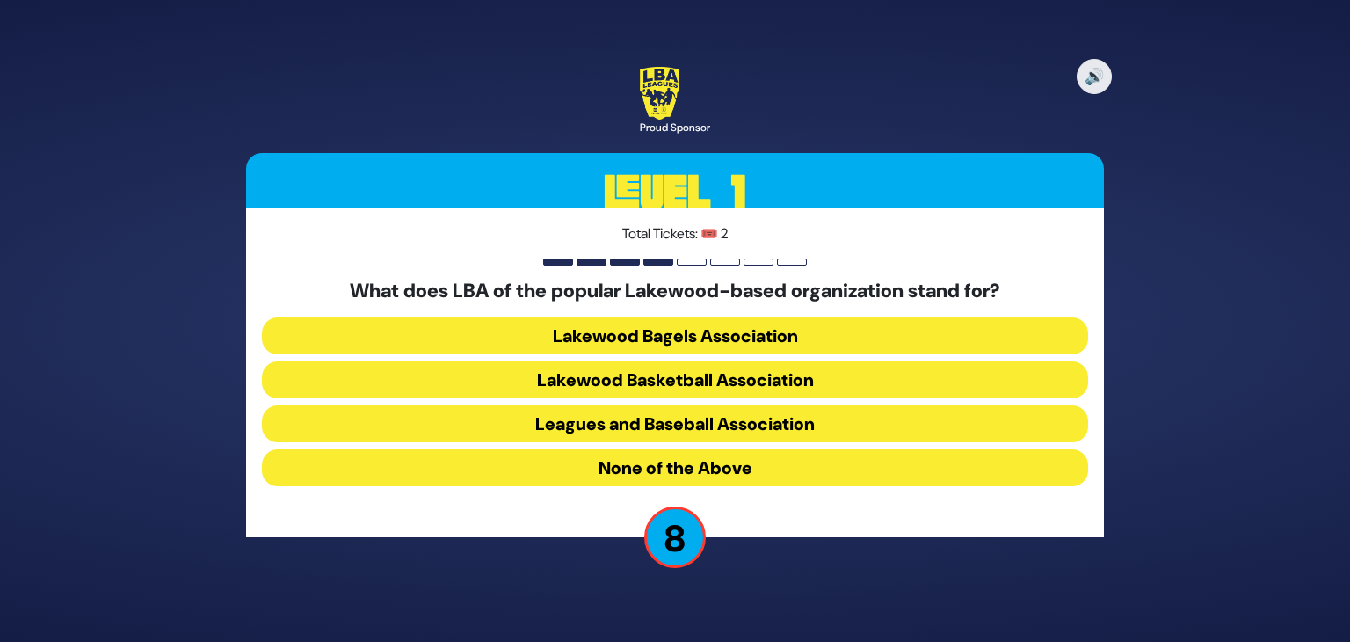
click at [687, 385] on button "Lakewood Basketball Association" at bounding box center [675, 379] width 826 height 37
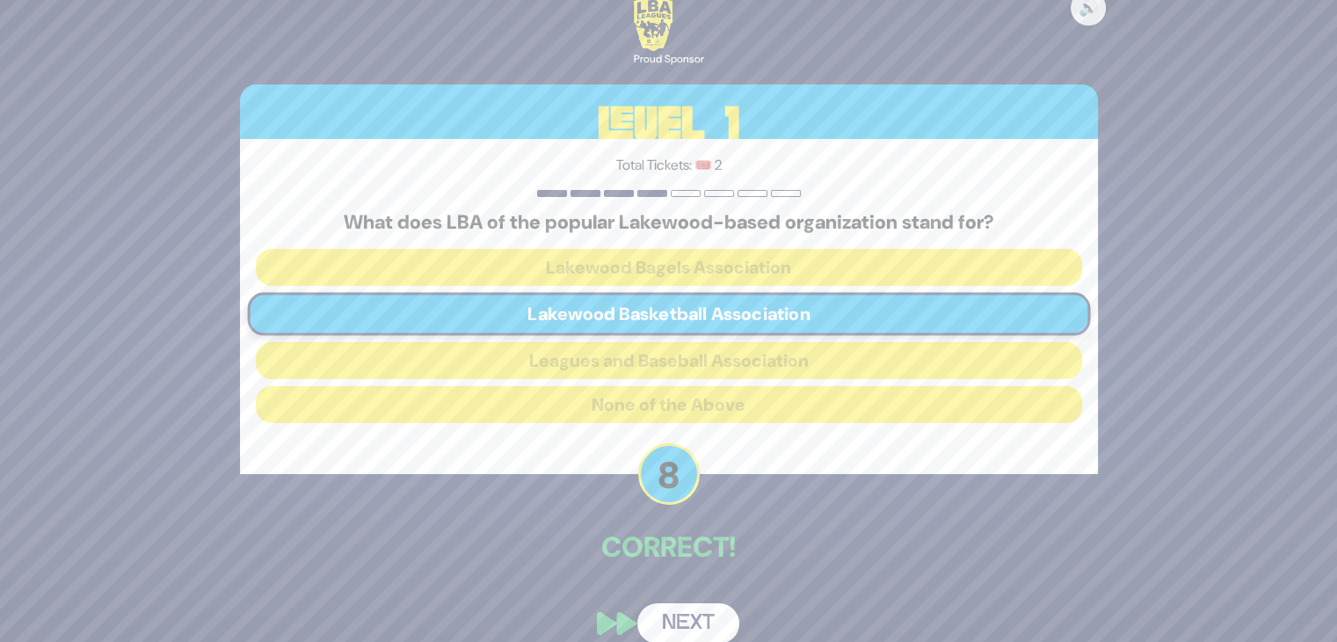
click at [685, 623] on button "Next" at bounding box center [688, 623] width 102 height 40
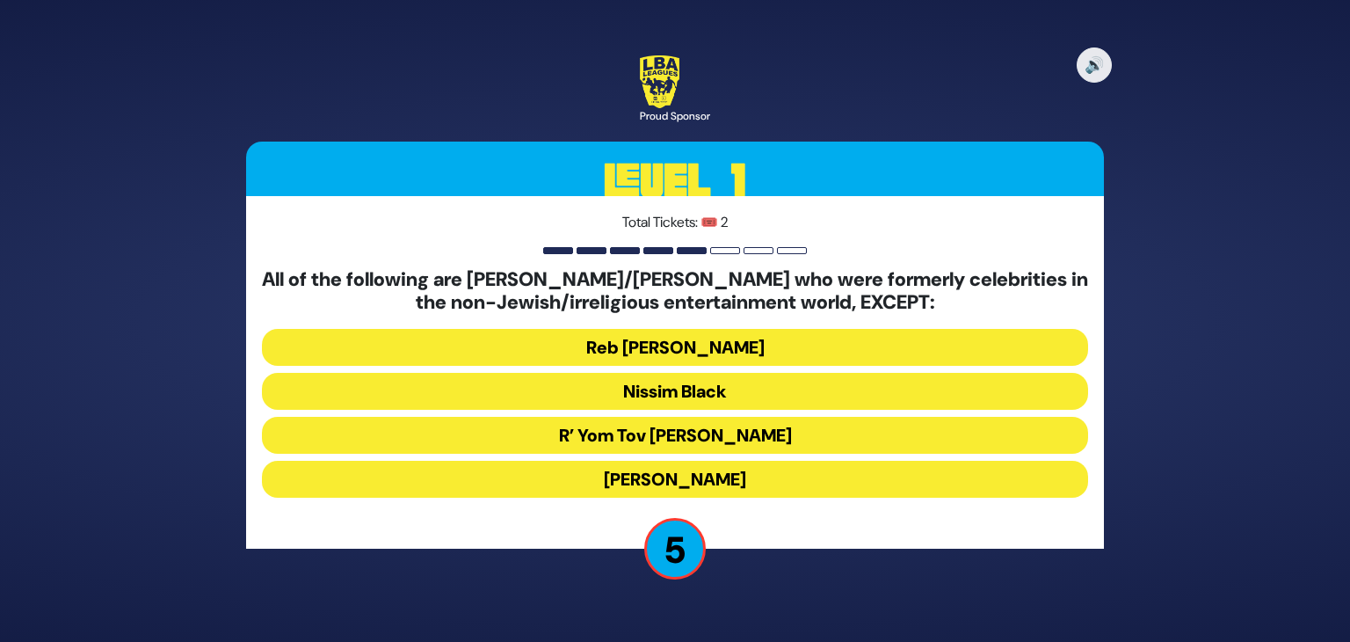
click at [724, 442] on button "R’ Yom Tov [PERSON_NAME]" at bounding box center [675, 435] width 826 height 37
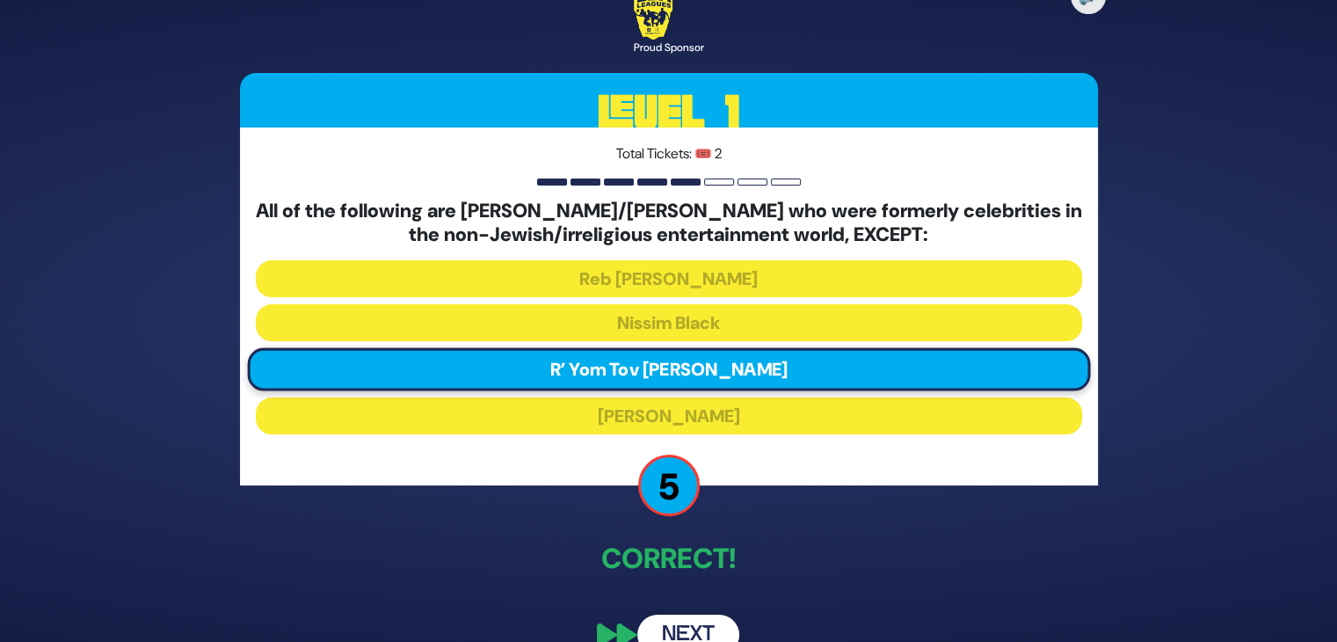
click at [689, 626] on button "Next" at bounding box center [688, 634] width 102 height 40
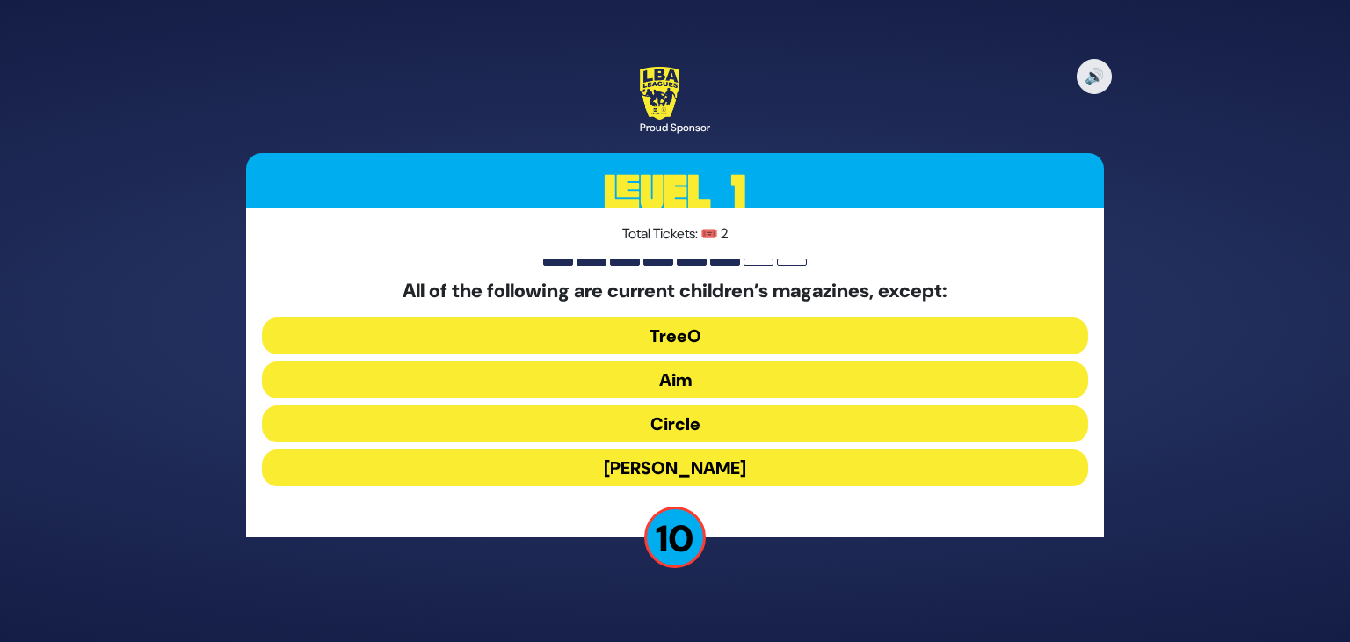
click at [694, 467] on button "[PERSON_NAME]" at bounding box center [675, 467] width 826 height 37
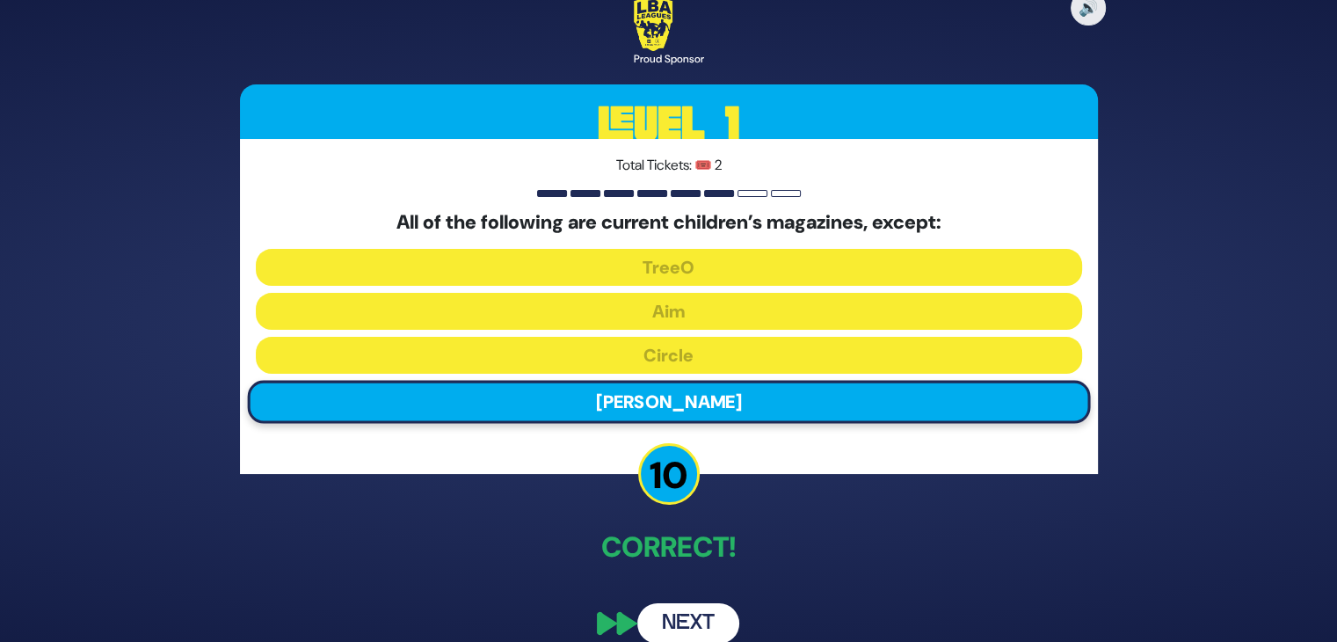
click at [698, 625] on button "Next" at bounding box center [688, 623] width 102 height 40
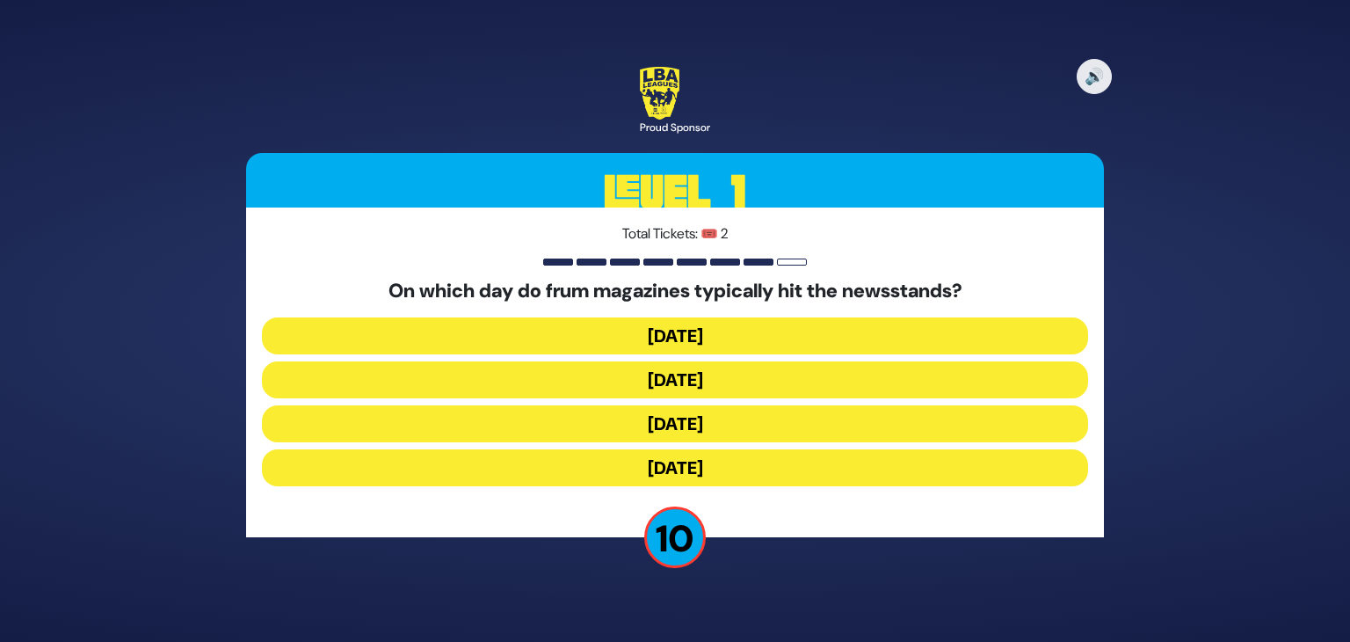
click at [722, 345] on button "[DATE]" at bounding box center [675, 335] width 826 height 37
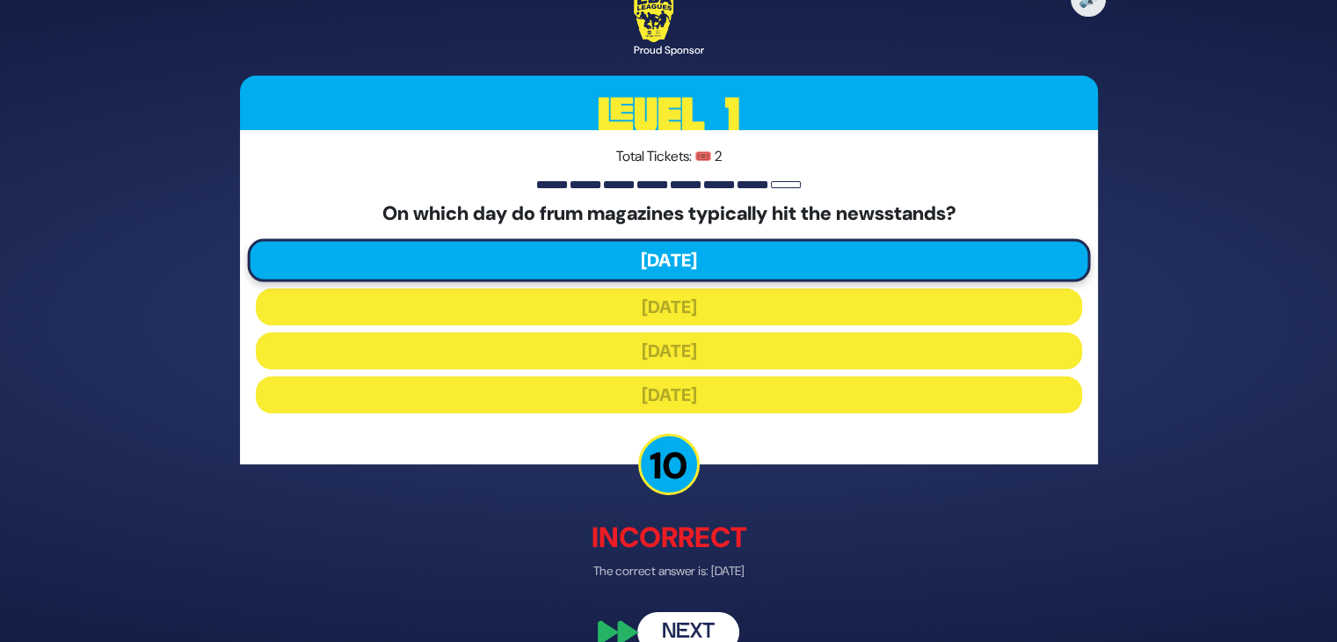
click at [685, 622] on button "Next" at bounding box center [688, 632] width 102 height 40
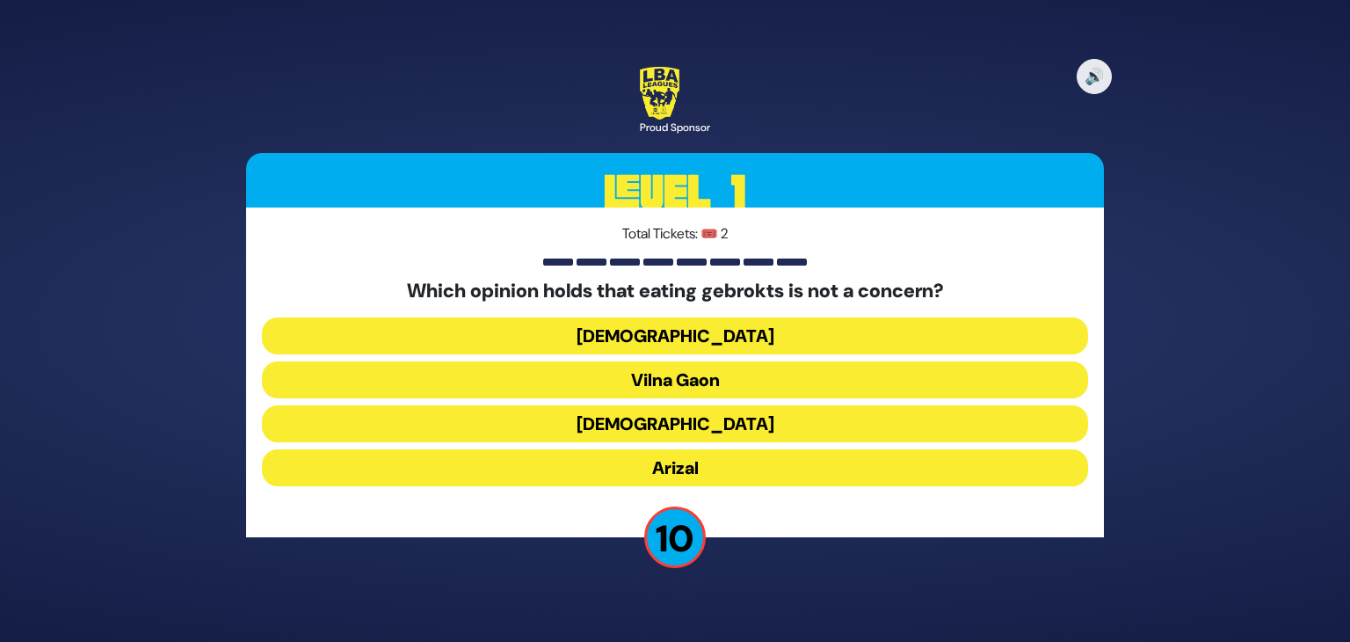
click at [705, 423] on button "[DEMOGRAPHIC_DATA]" at bounding box center [675, 423] width 826 height 37
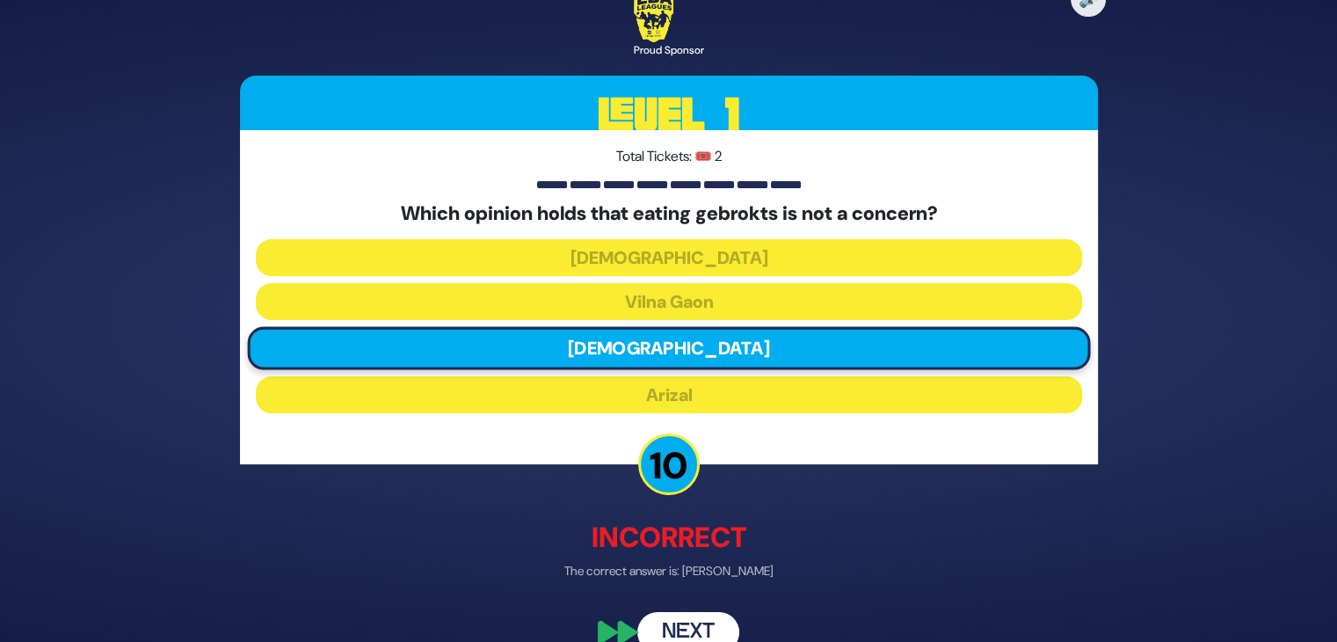
click at [694, 624] on button "Next" at bounding box center [688, 632] width 102 height 40
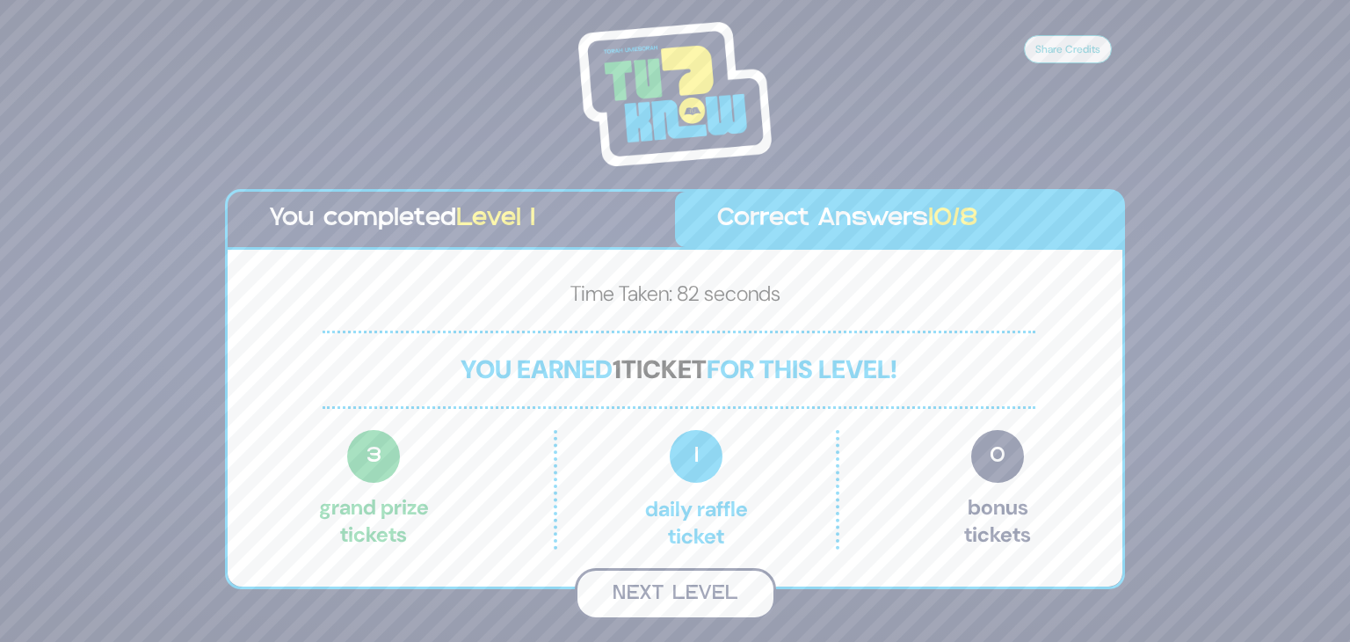
click at [671, 597] on button "Next Level" at bounding box center [675, 594] width 201 height 52
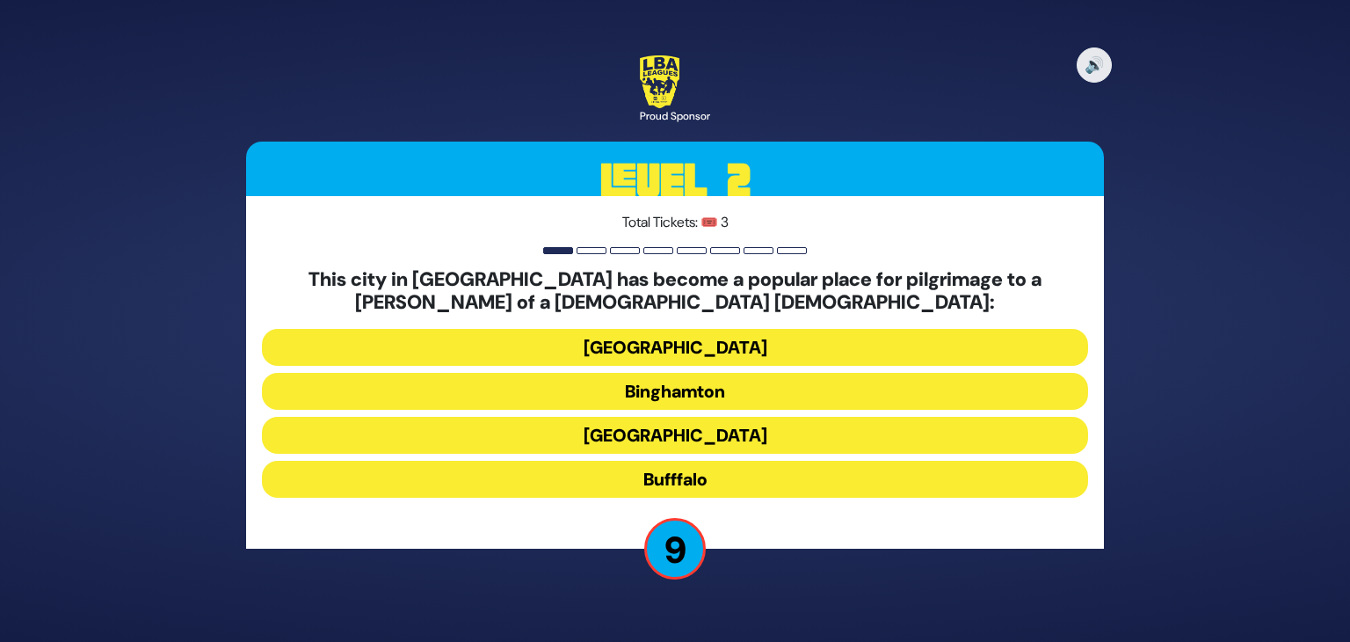
click at [703, 431] on button "[GEOGRAPHIC_DATA]" at bounding box center [675, 435] width 826 height 37
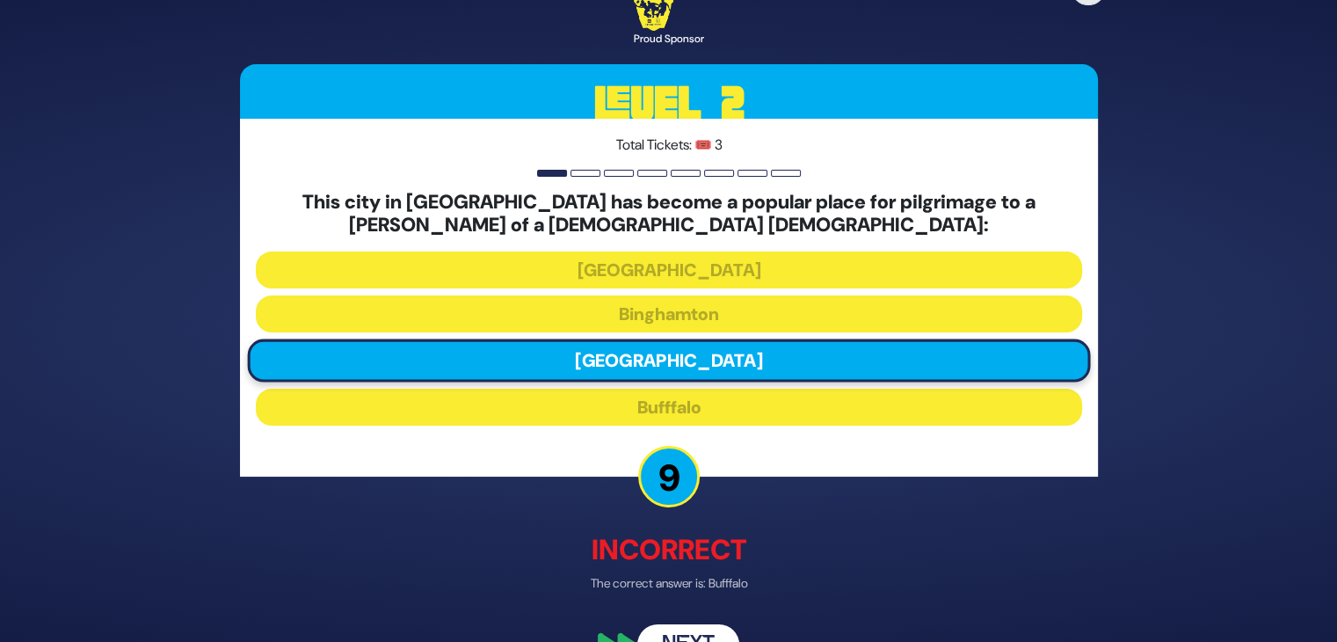
click at [684, 629] on button "Next" at bounding box center [688, 643] width 102 height 40
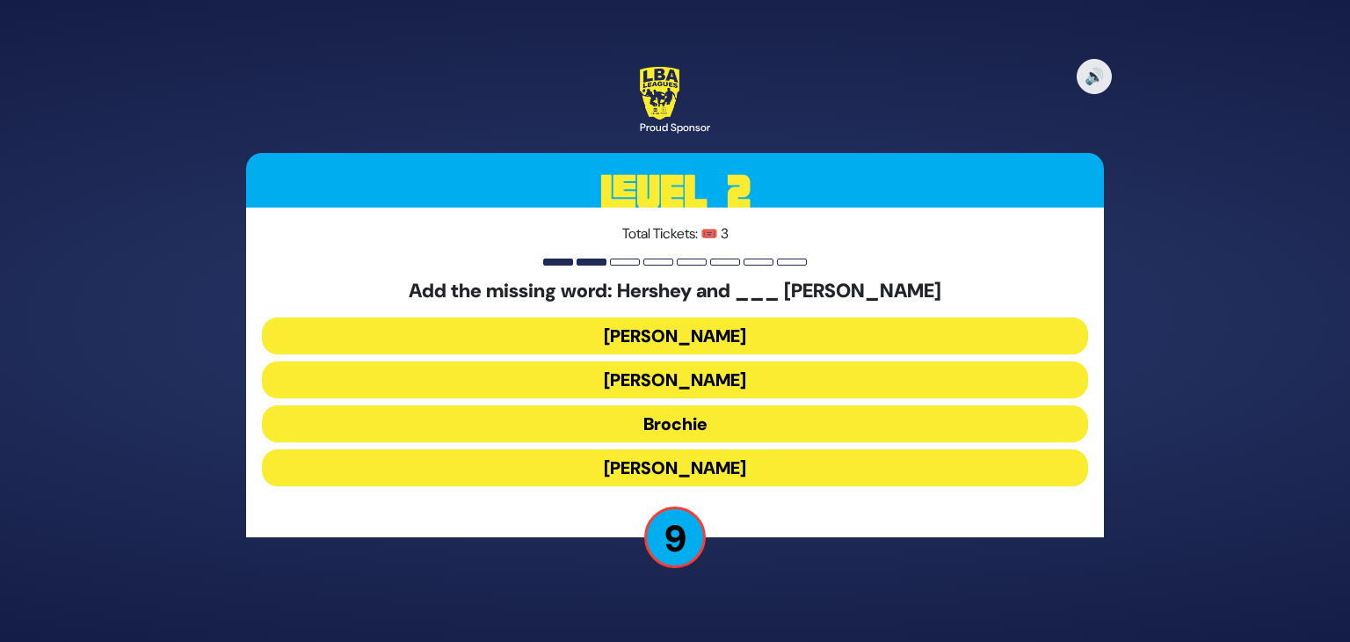
click at [664, 328] on button "[PERSON_NAME]" at bounding box center [675, 335] width 826 height 37
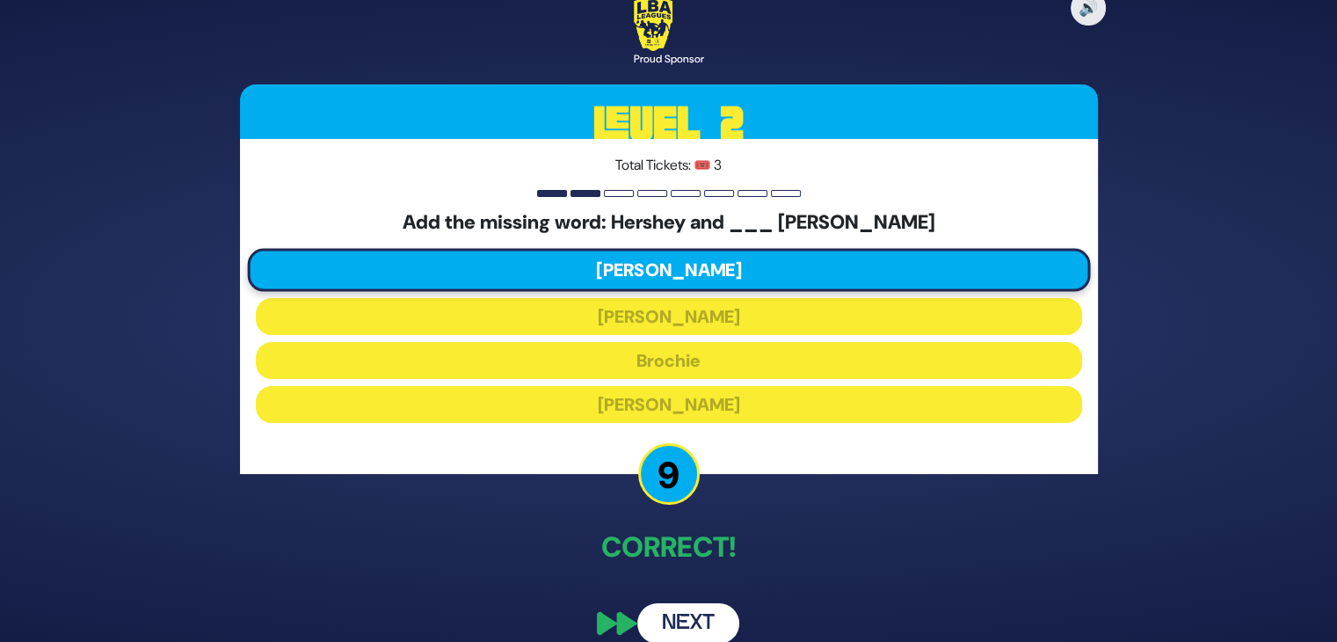
click at [691, 628] on button "Next" at bounding box center [688, 623] width 102 height 40
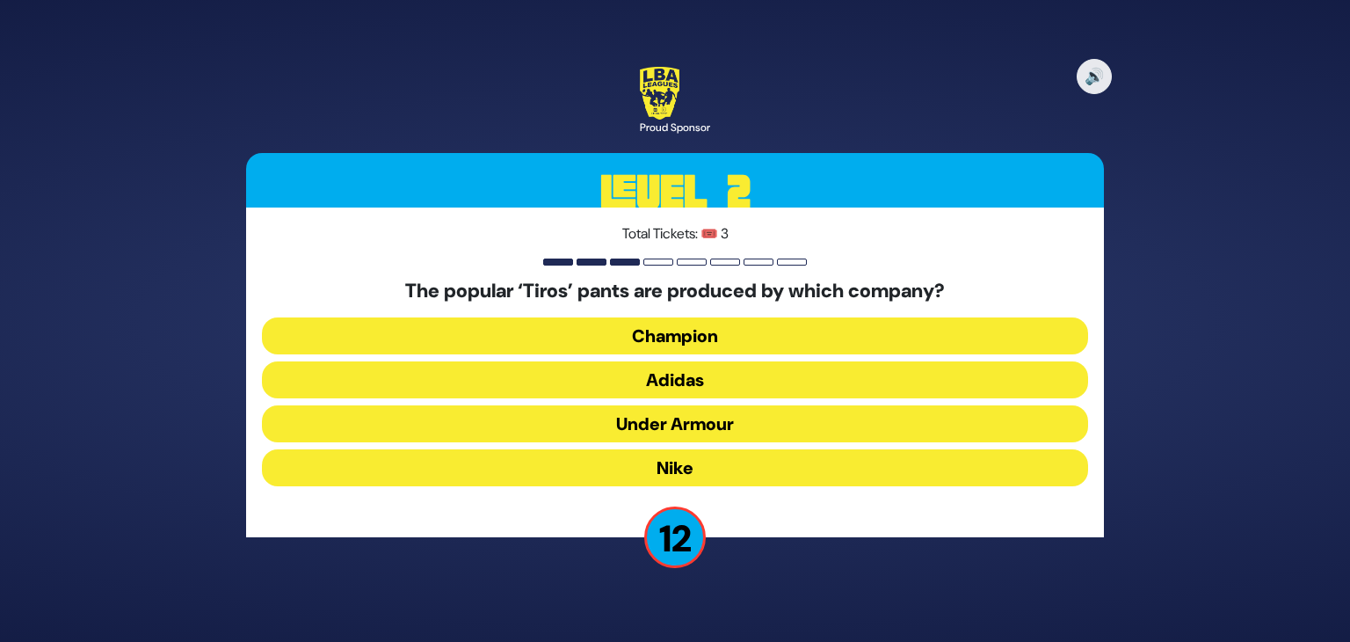
click at [685, 392] on button "Adidas" at bounding box center [675, 379] width 826 height 37
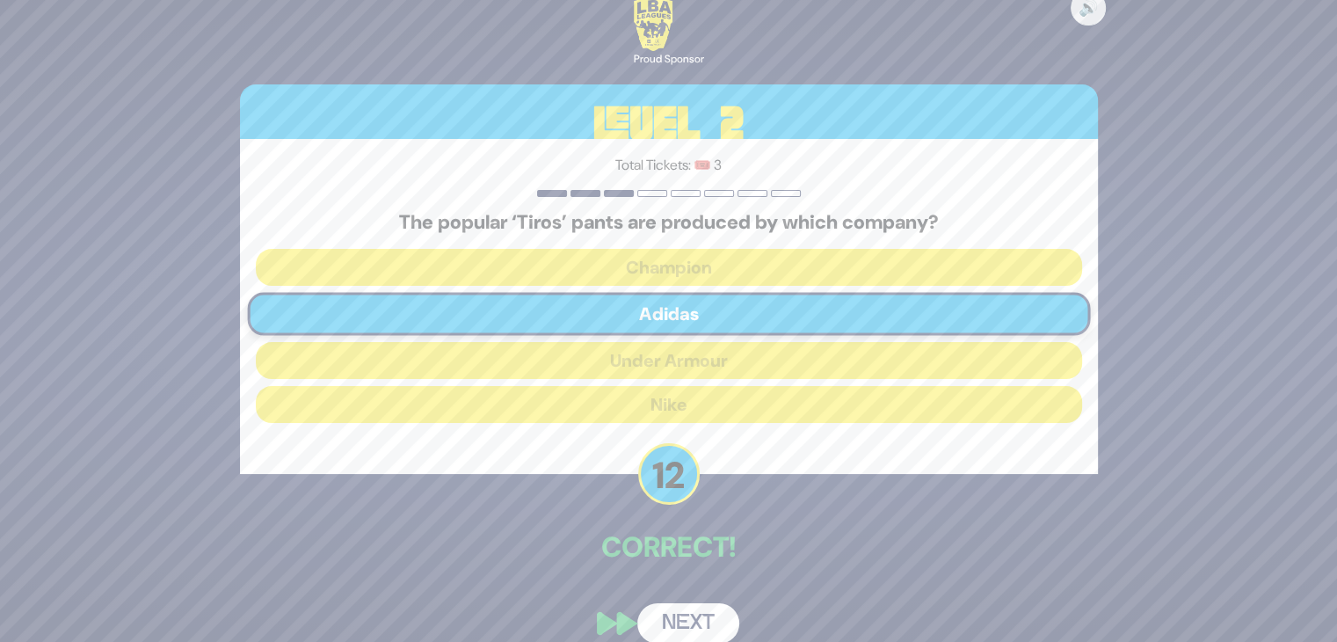
click at [688, 627] on button "Next" at bounding box center [688, 623] width 102 height 40
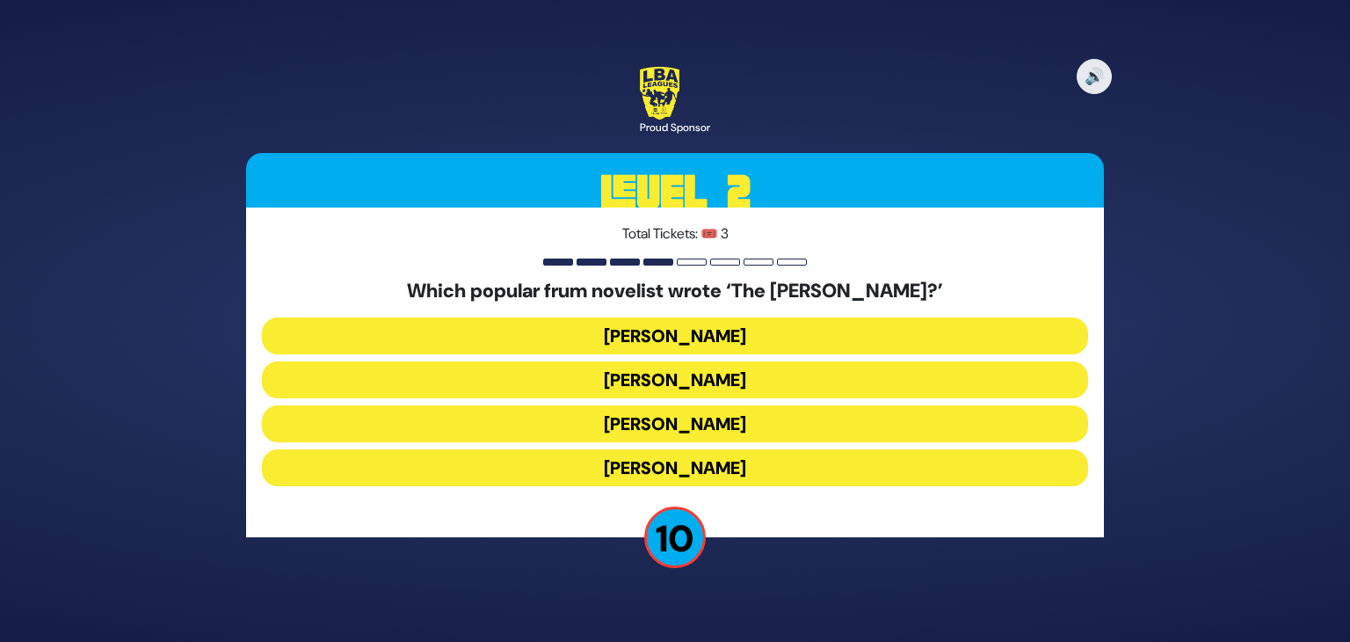
click at [712, 433] on button "[PERSON_NAME]" at bounding box center [675, 423] width 826 height 37
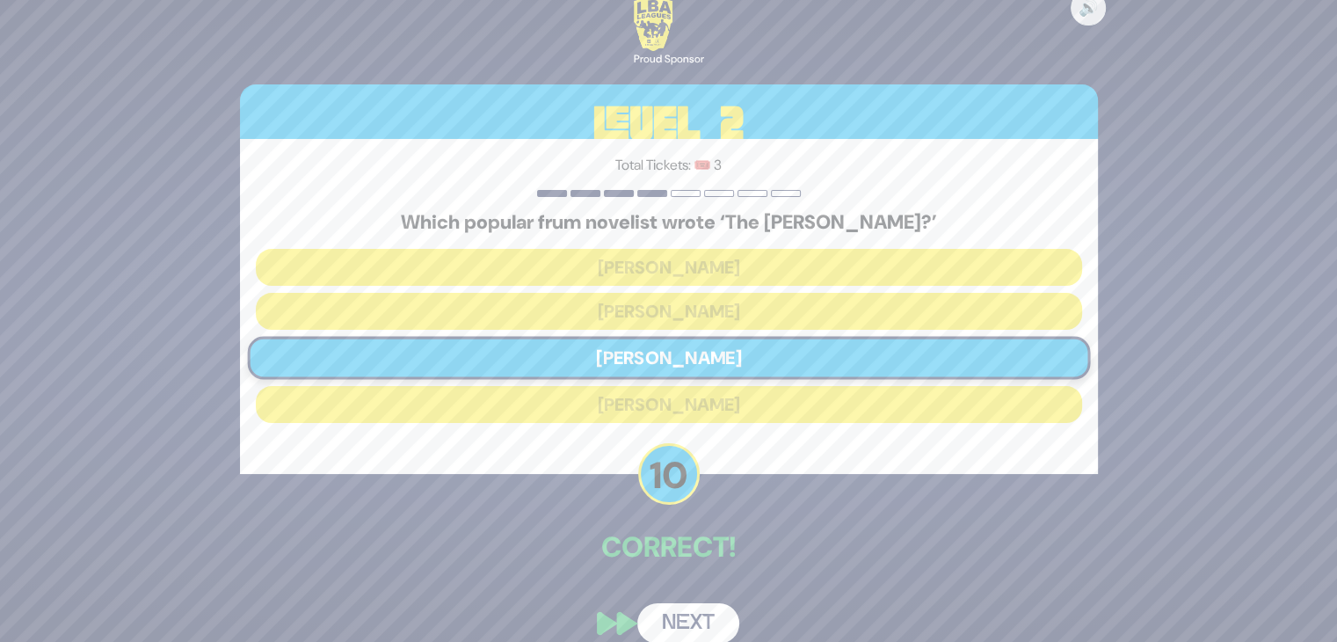
click at [687, 624] on button "Next" at bounding box center [688, 623] width 102 height 40
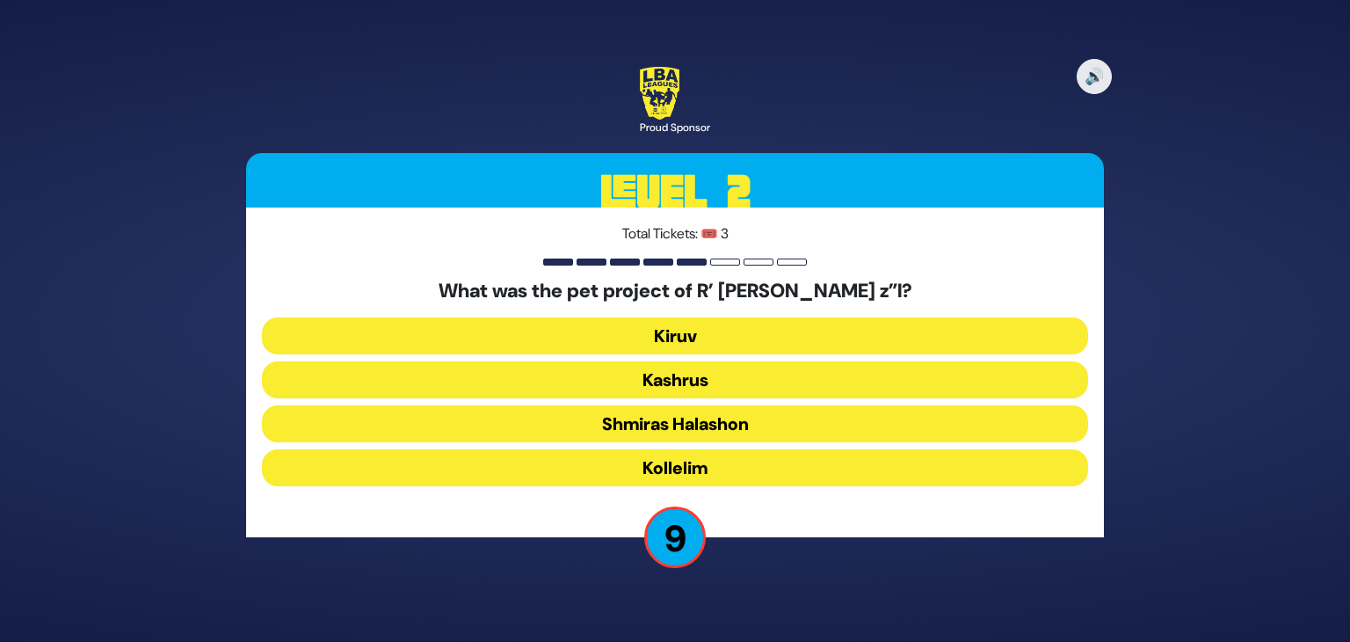
click at [673, 338] on button "Kiruv" at bounding box center [675, 335] width 826 height 37
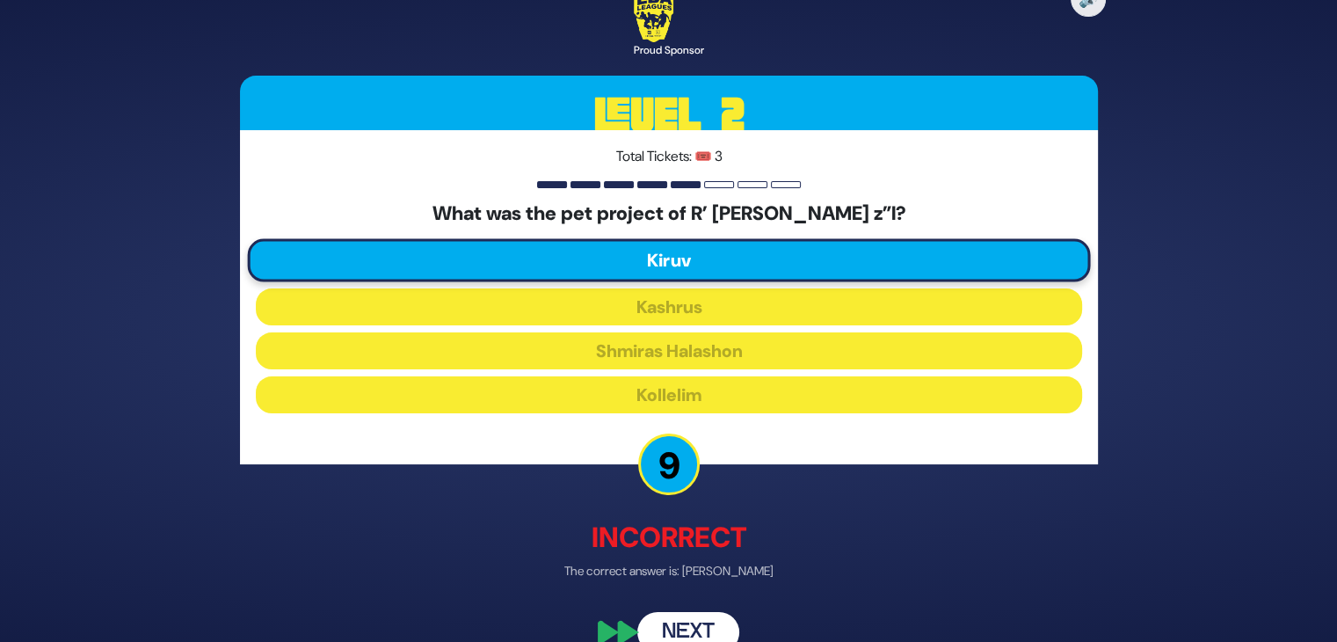
click at [688, 624] on button "Next" at bounding box center [688, 632] width 102 height 40
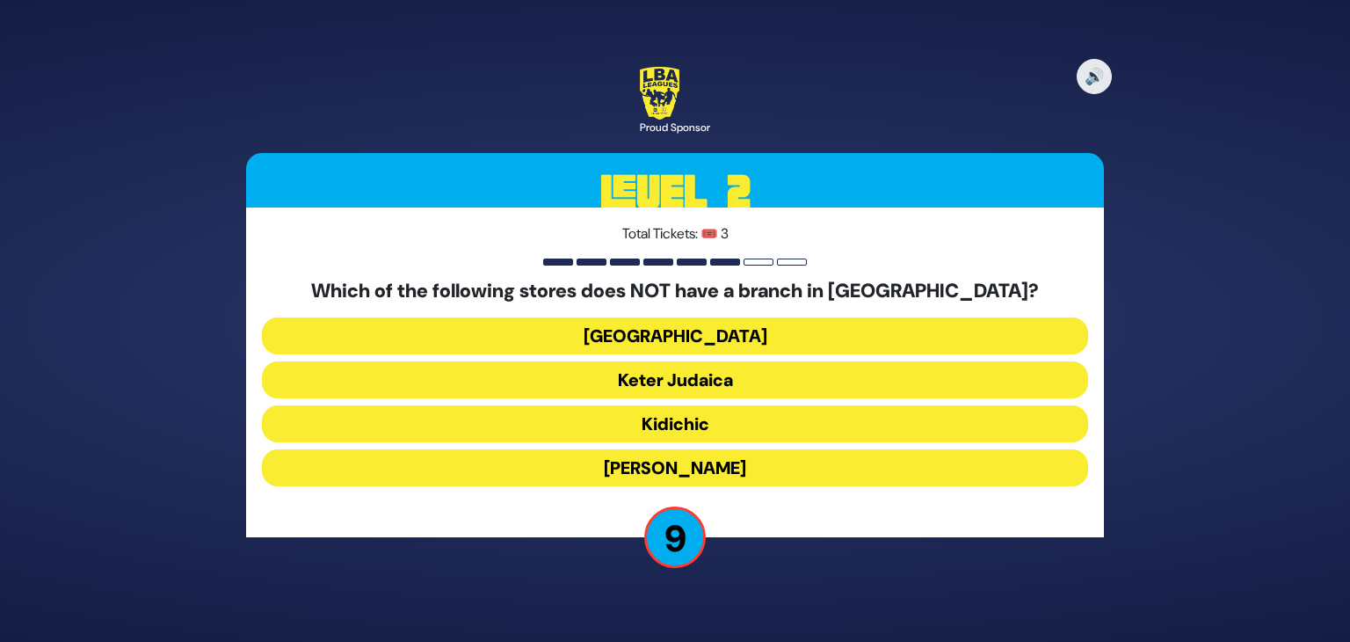
click at [669, 375] on button "Keter Judaica" at bounding box center [675, 379] width 826 height 37
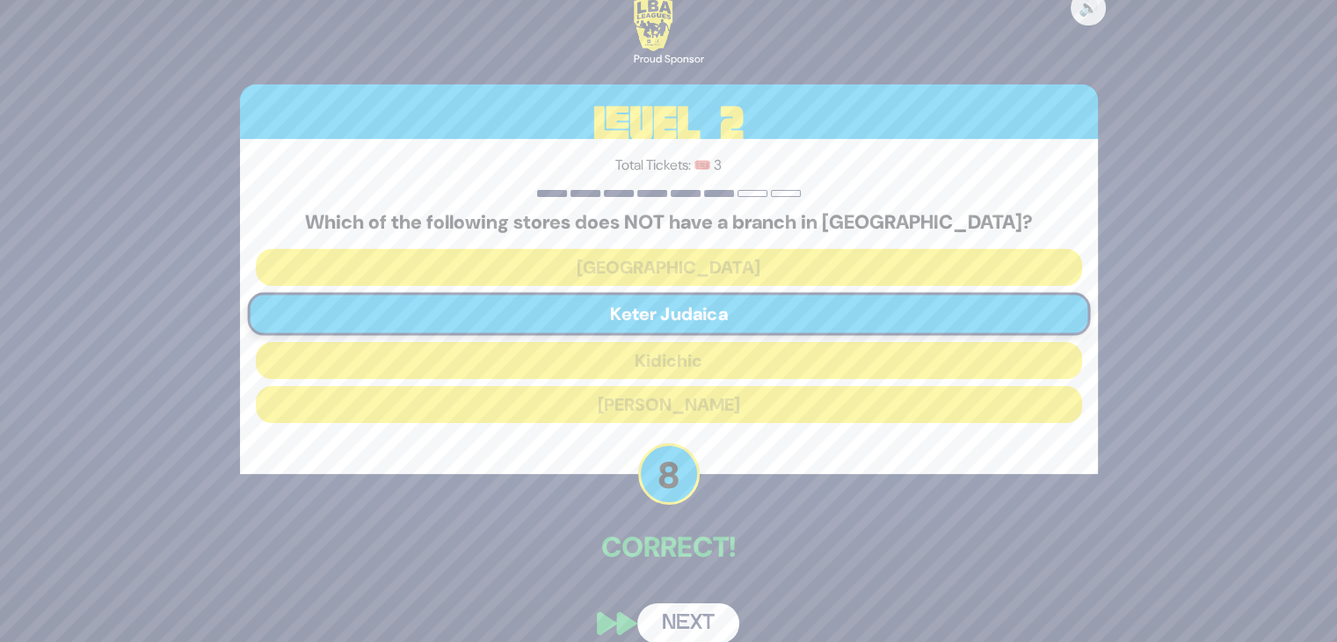
click at [683, 621] on button "Next" at bounding box center [688, 623] width 102 height 40
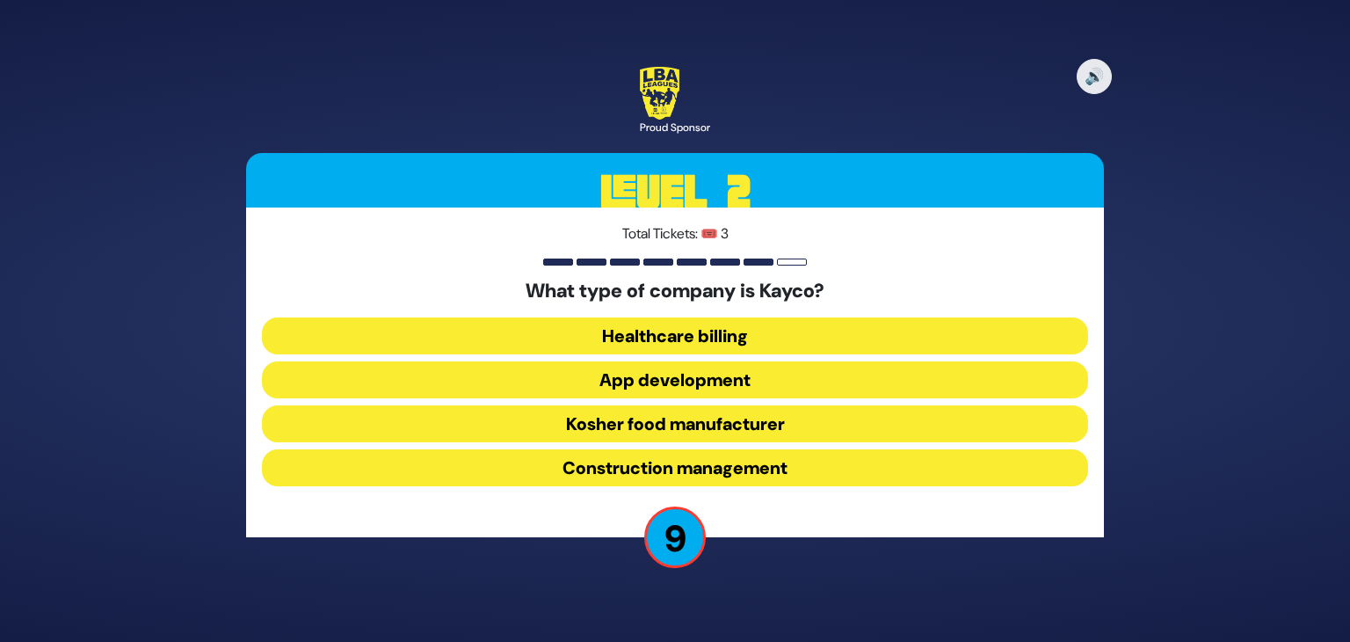
click at [655, 327] on button "Healthcare billing" at bounding box center [675, 335] width 826 height 37
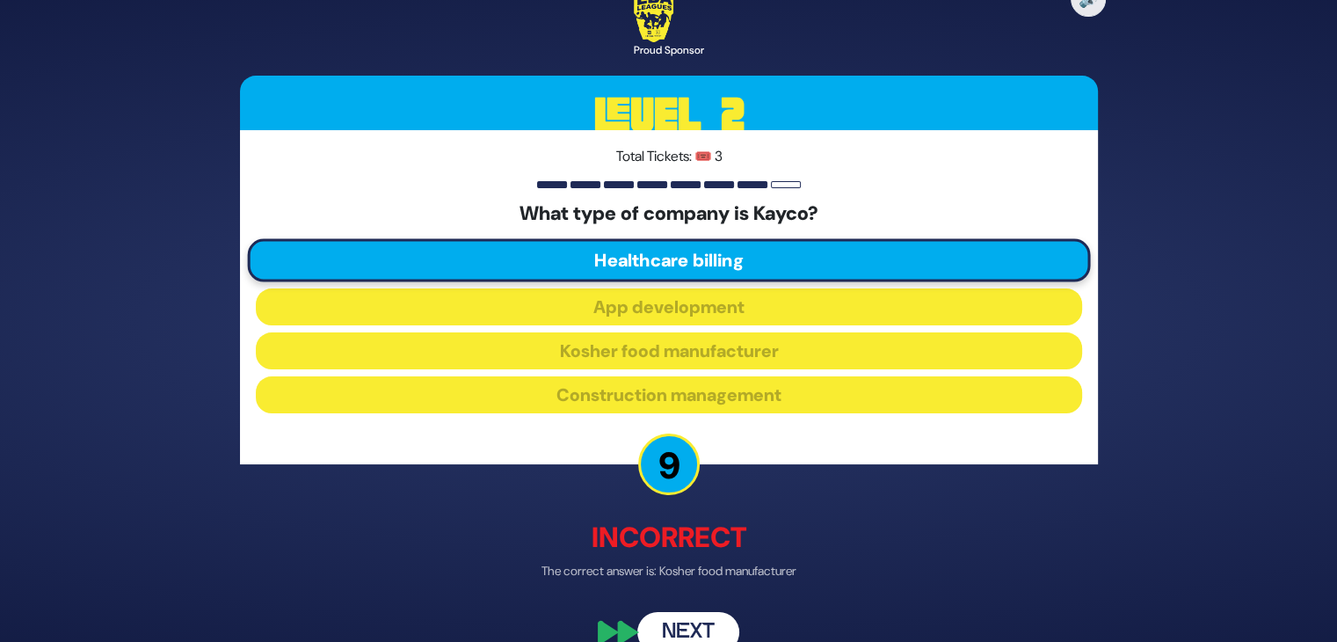
click at [689, 628] on button "Next" at bounding box center [688, 632] width 102 height 40
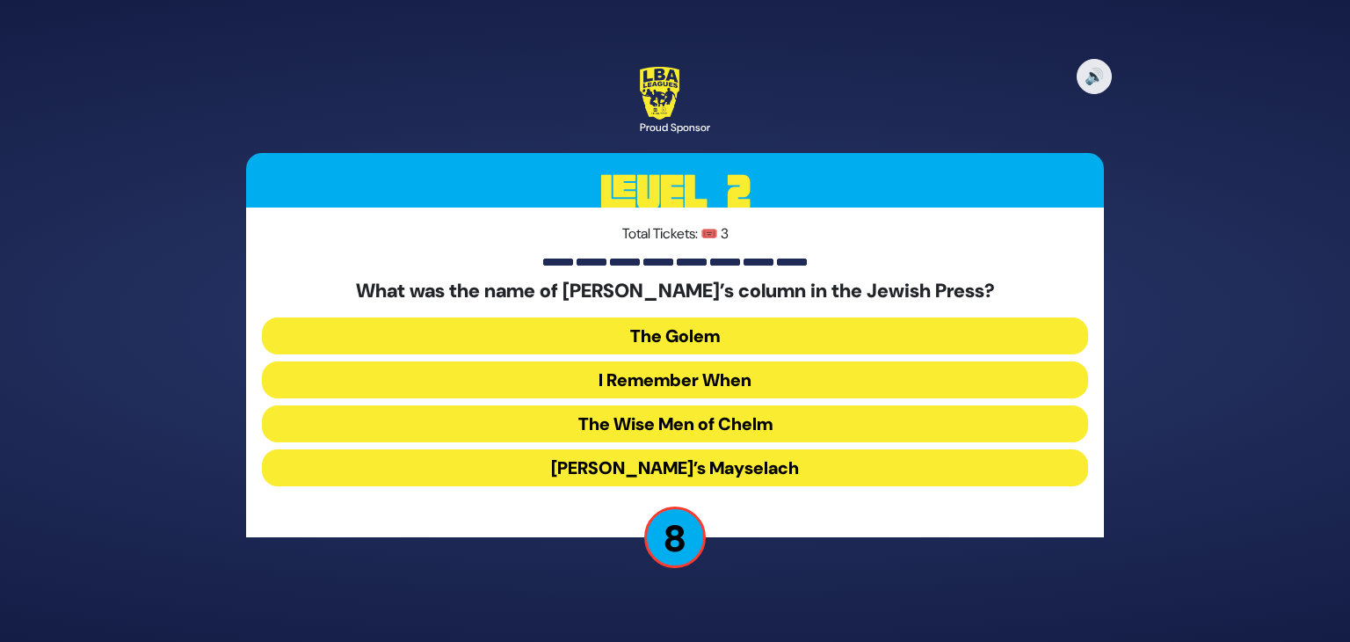
click at [641, 470] on button "[PERSON_NAME]’s Mayselach" at bounding box center [675, 467] width 826 height 37
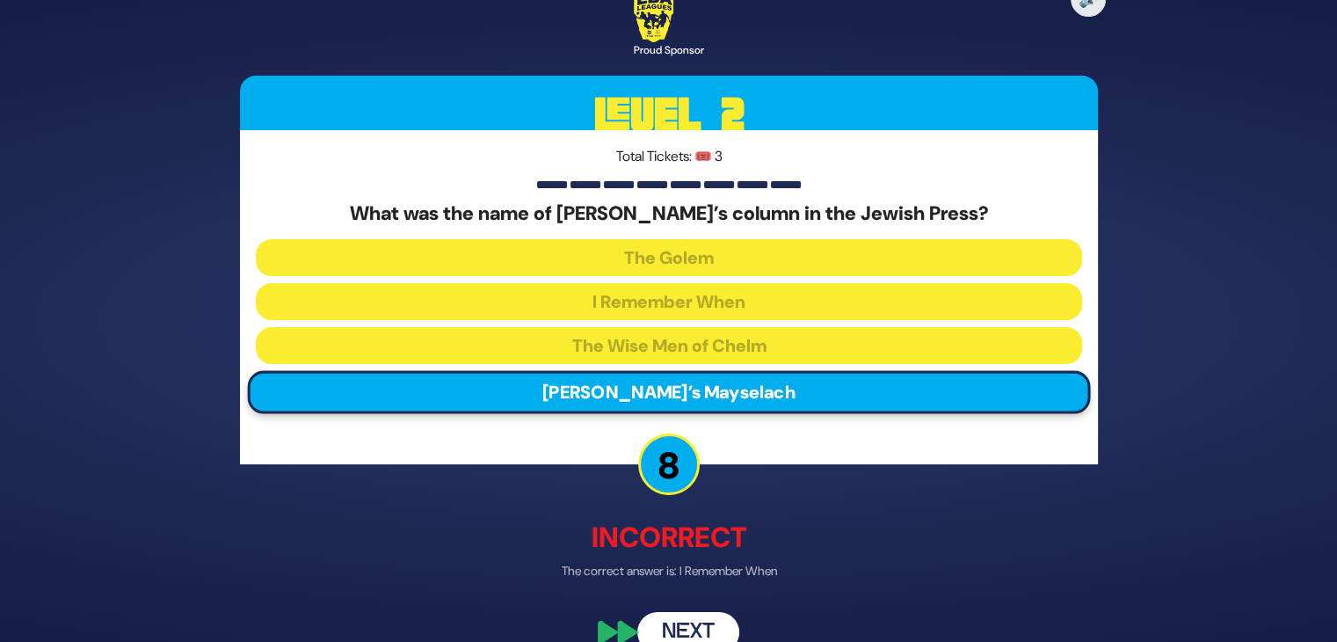
click at [682, 620] on button "Next" at bounding box center [688, 632] width 102 height 40
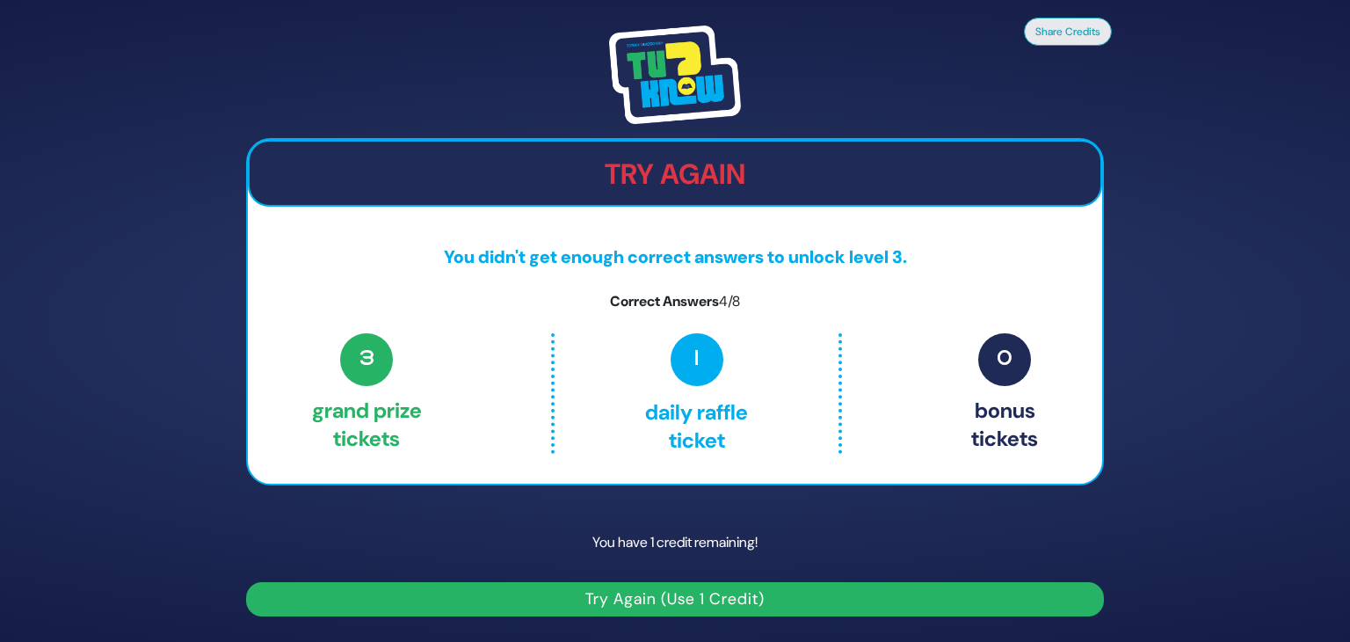
click at [677, 593] on button "Try Again (Use 1 Credit)" at bounding box center [675, 599] width 858 height 34
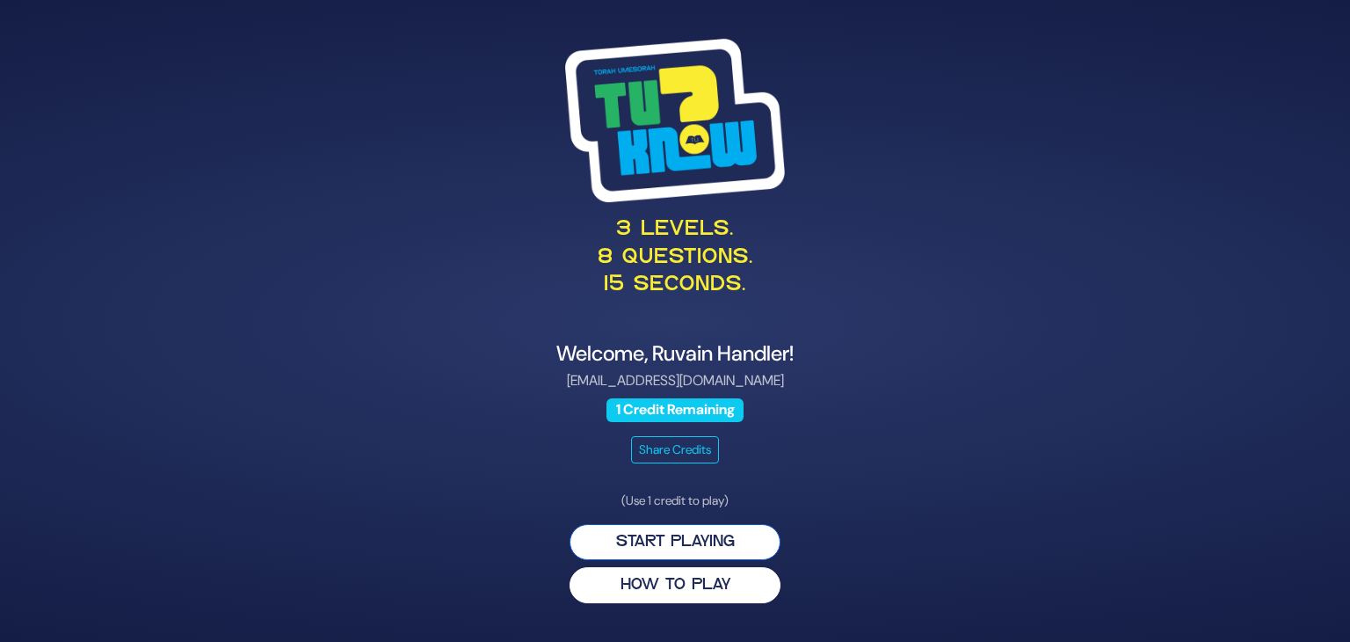
click at [678, 553] on button "Start Playing" at bounding box center [674, 542] width 211 height 36
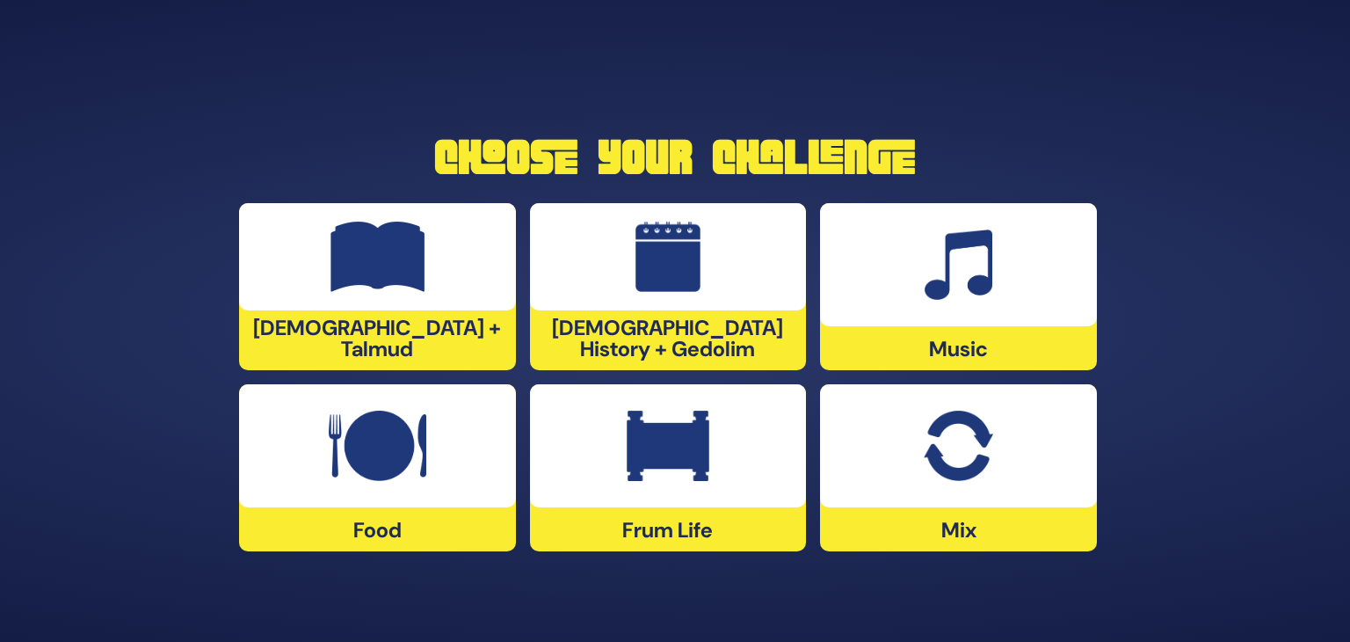
click at [939, 345] on div "Music" at bounding box center [958, 286] width 277 height 167
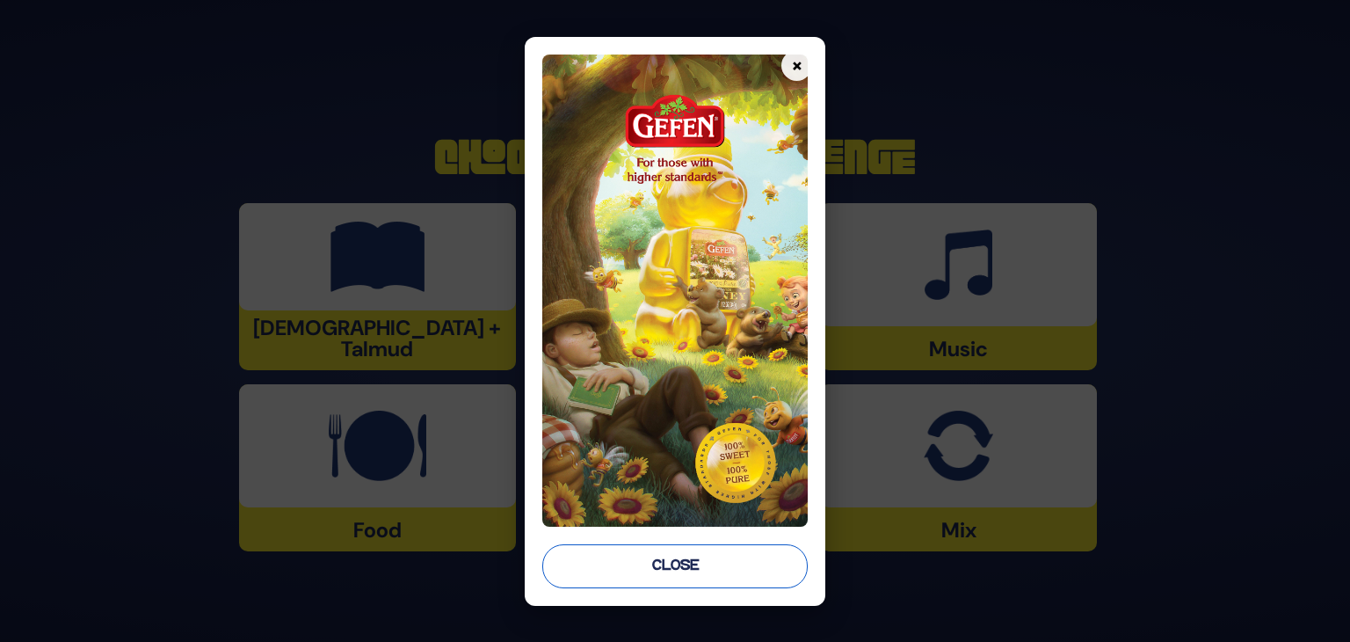
click at [714, 562] on button "Close" at bounding box center [674, 566] width 265 height 44
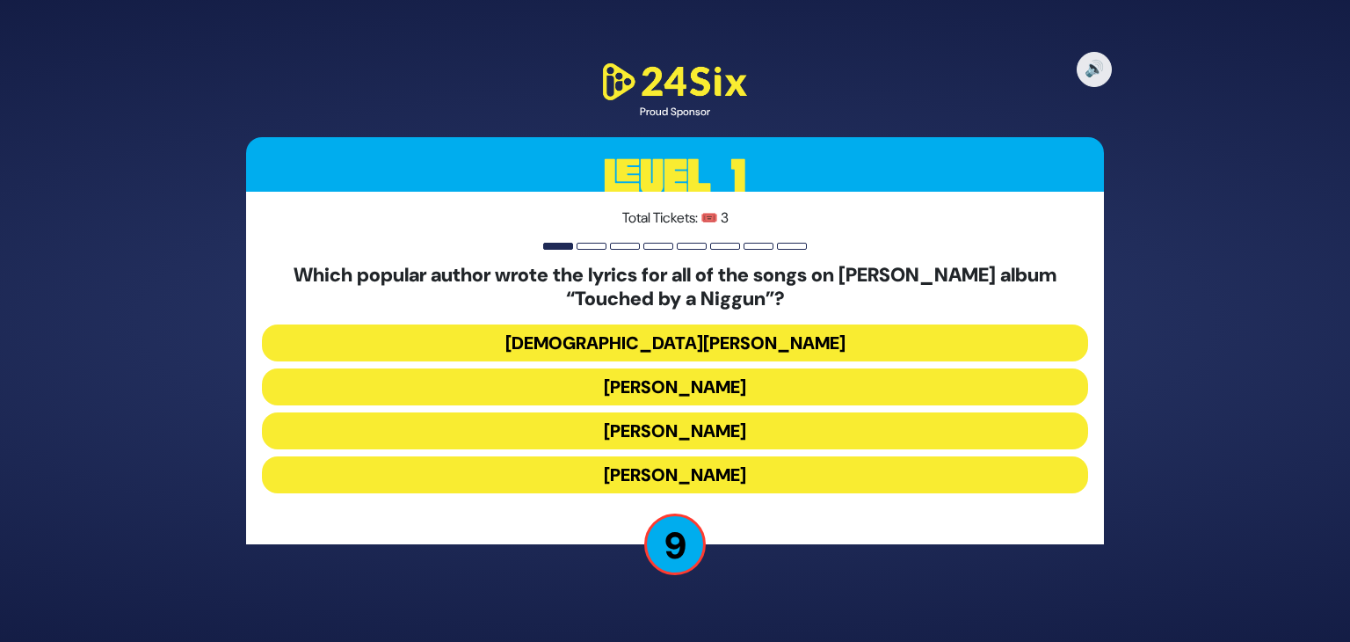
click at [682, 342] on button "Rabbi Yechiel Spero" at bounding box center [675, 342] width 826 height 37
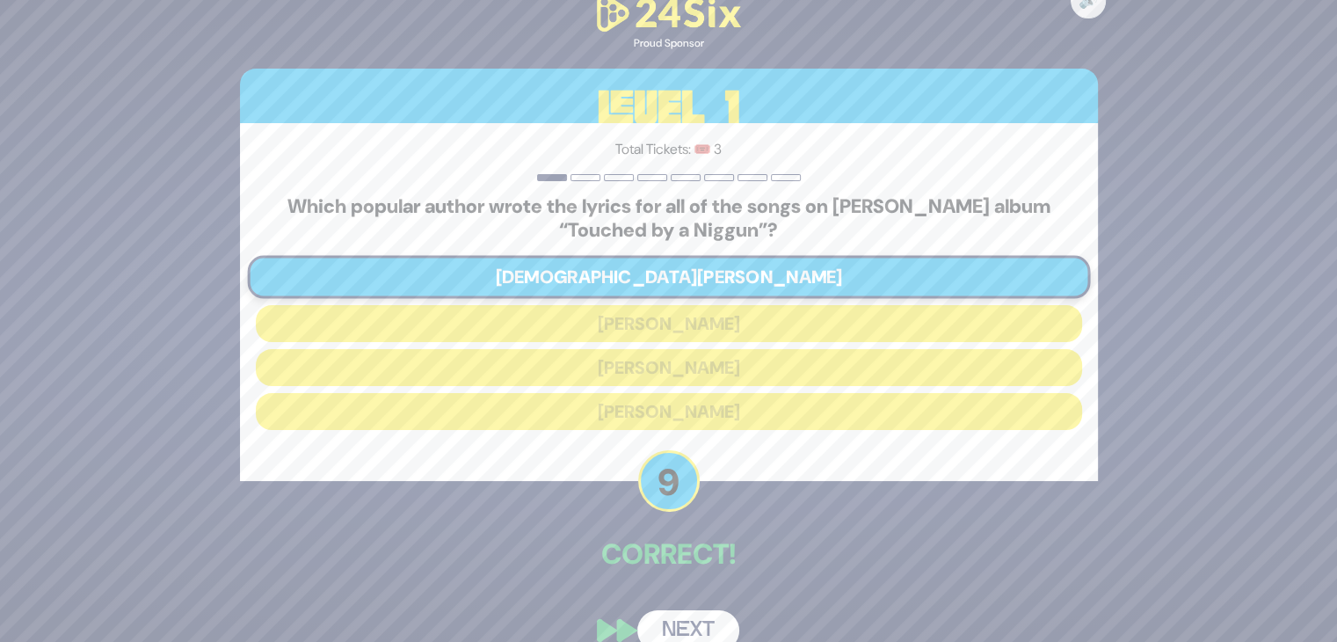
click at [693, 624] on button "Next" at bounding box center [688, 630] width 102 height 40
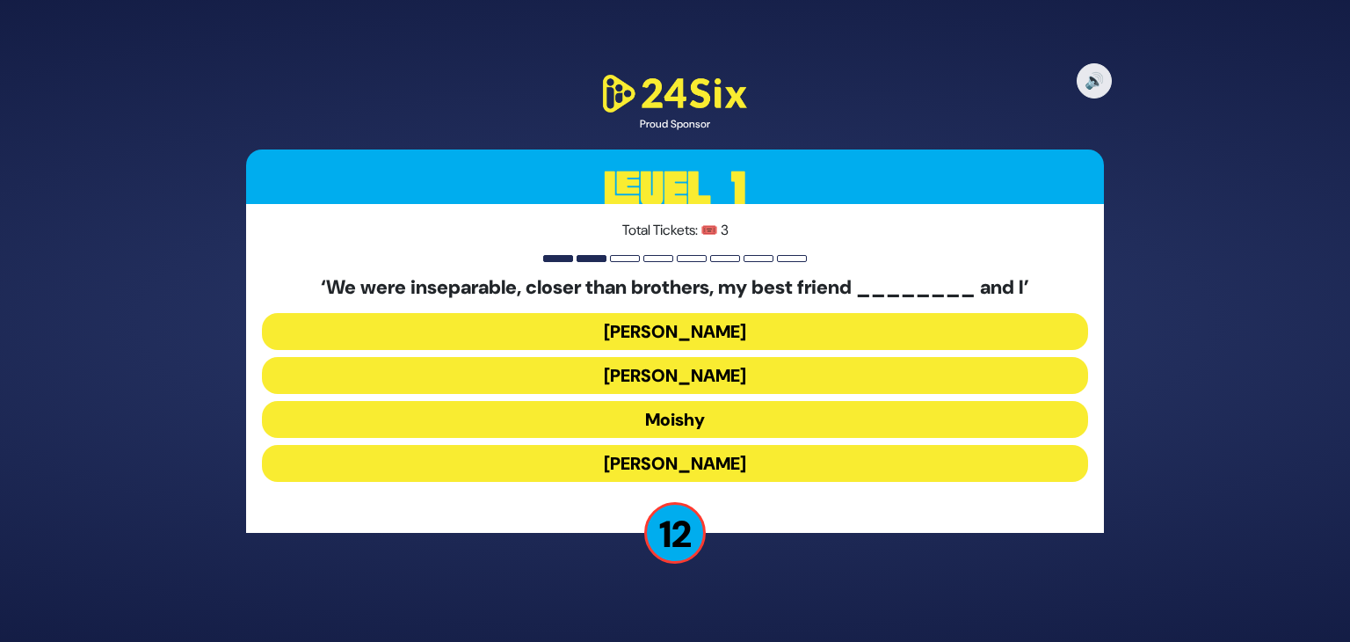
click at [685, 474] on button "Sammy" at bounding box center [675, 463] width 826 height 37
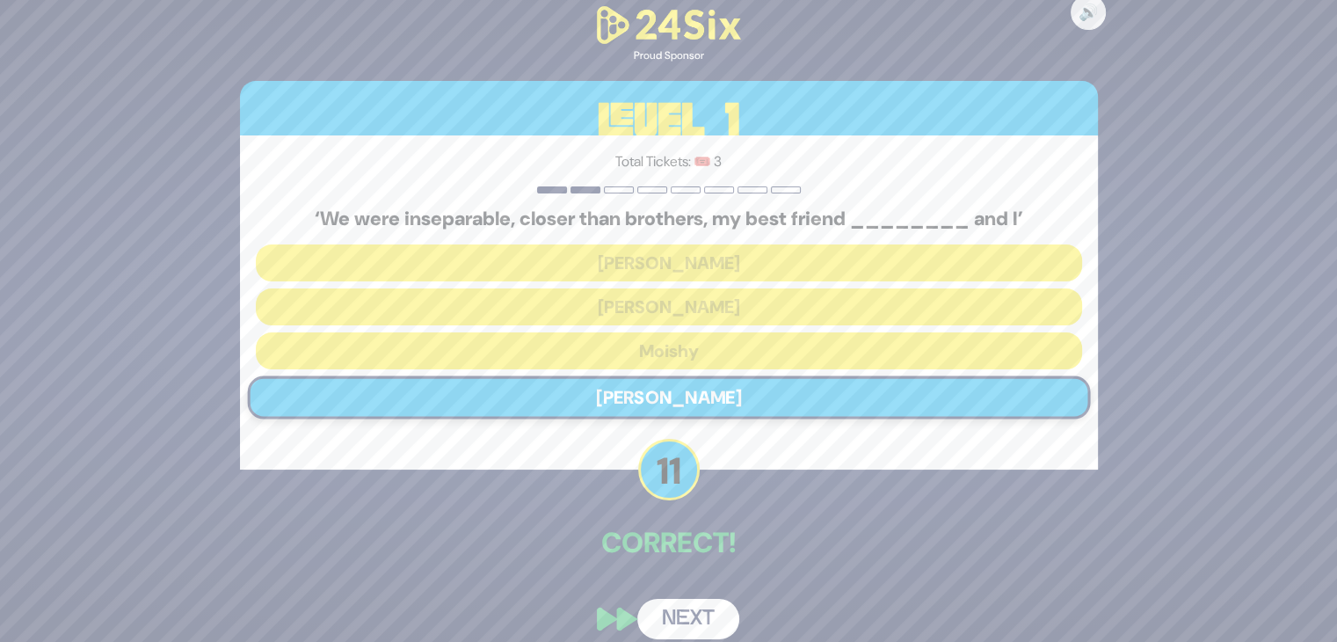
click at [685, 619] on button "Next" at bounding box center [688, 618] width 102 height 40
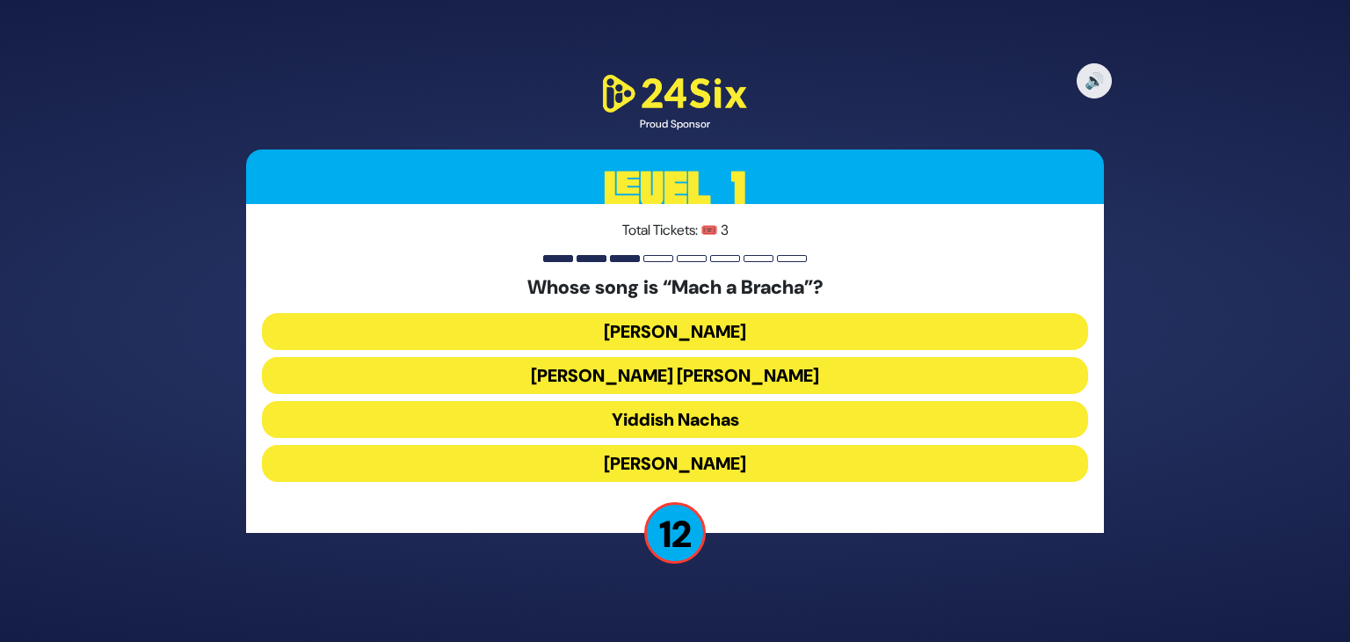
click at [668, 370] on button "Shmueli Ungar" at bounding box center [675, 375] width 826 height 37
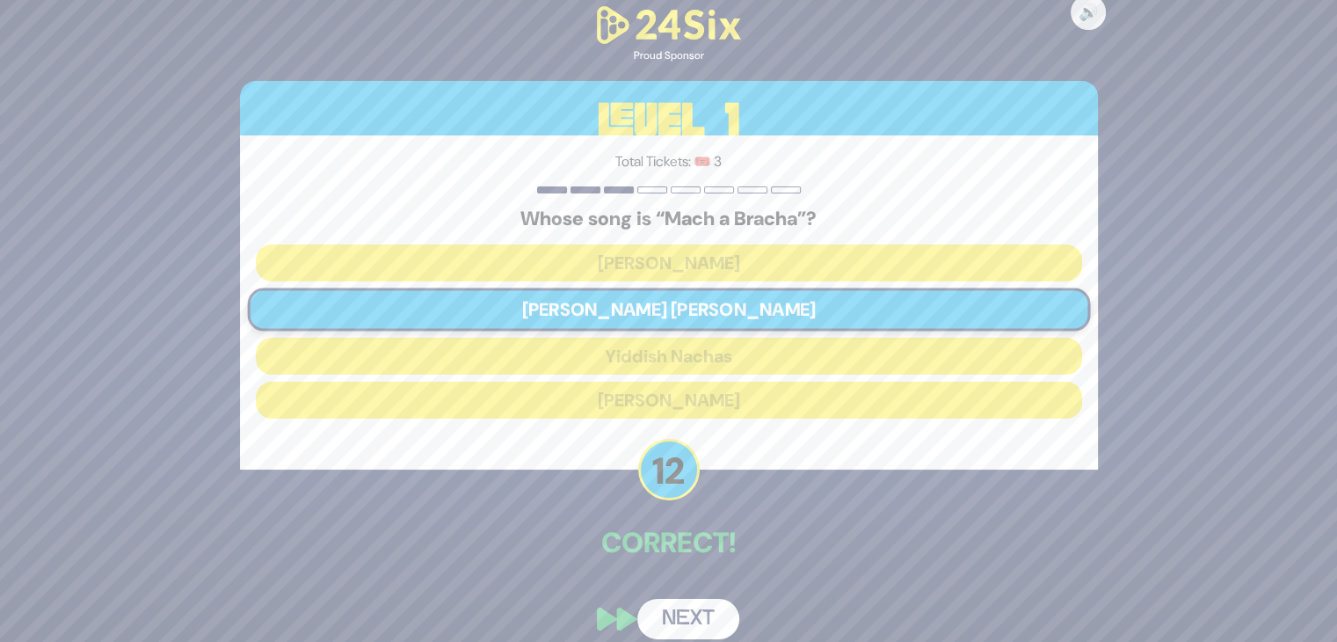
click at [691, 619] on button "Next" at bounding box center [688, 618] width 102 height 40
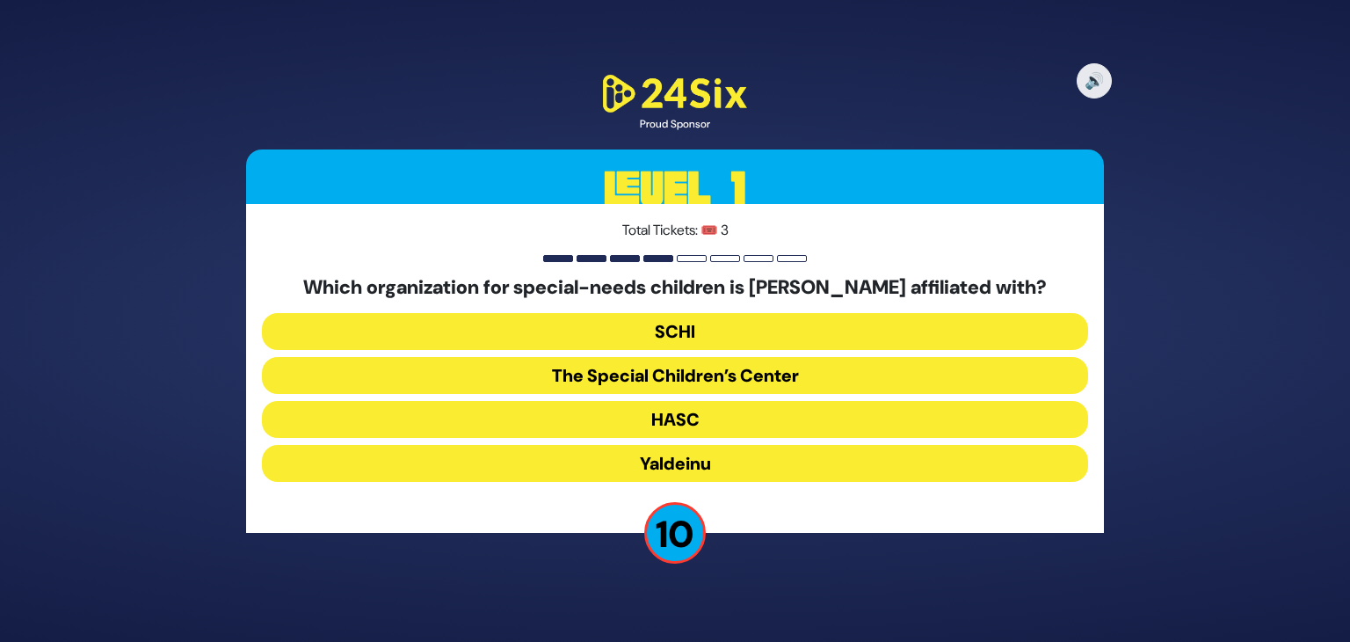
click at [684, 366] on button "The Special Children’s Center" at bounding box center [675, 375] width 826 height 37
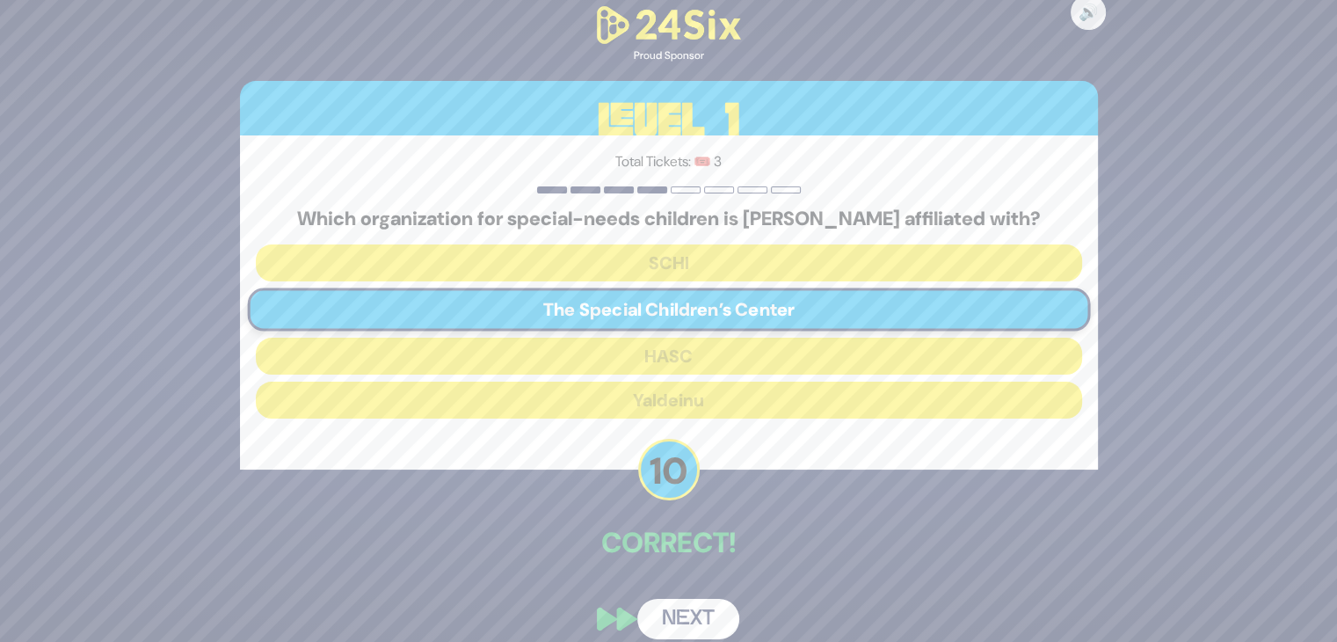
click at [689, 612] on button "Next" at bounding box center [688, 618] width 102 height 40
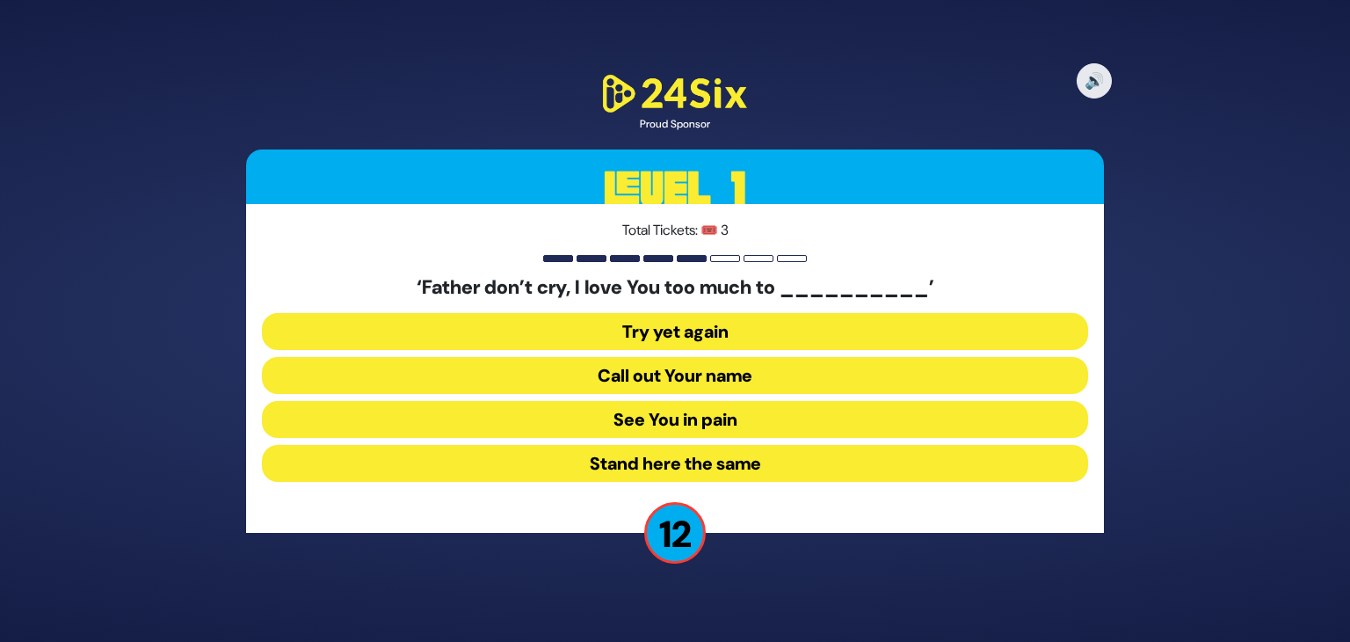
click at [667, 415] on button "See You in pain" at bounding box center [675, 419] width 826 height 37
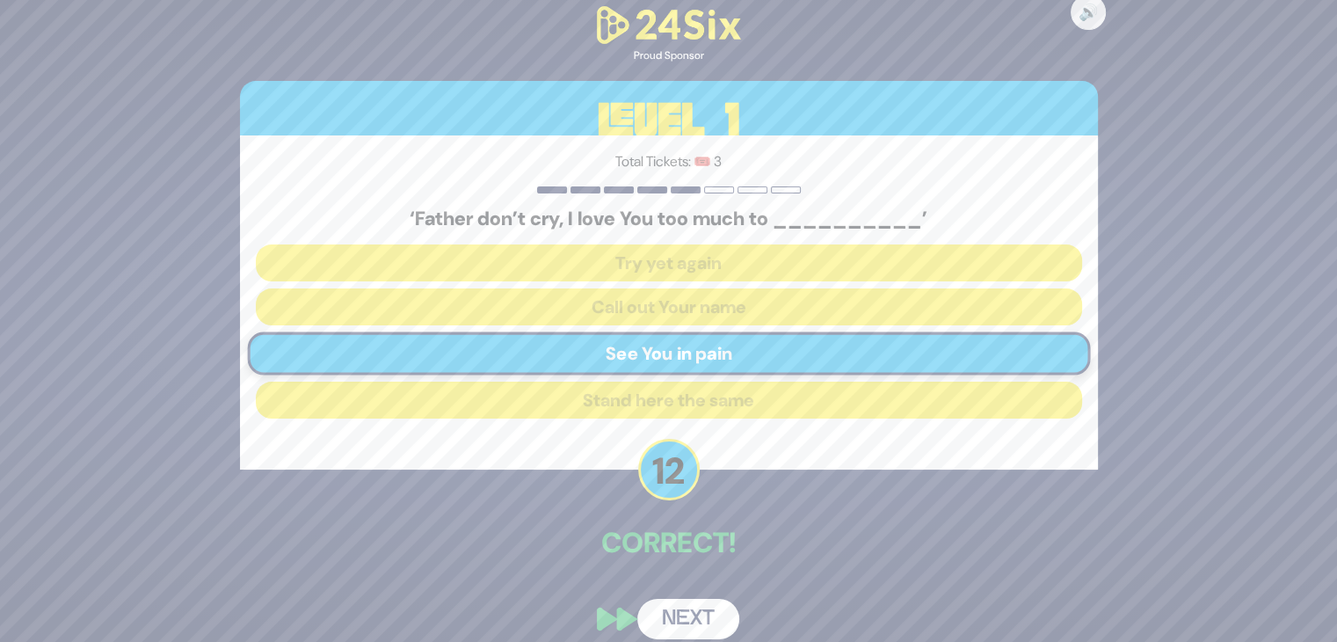
click at [678, 606] on button "Next" at bounding box center [688, 618] width 102 height 40
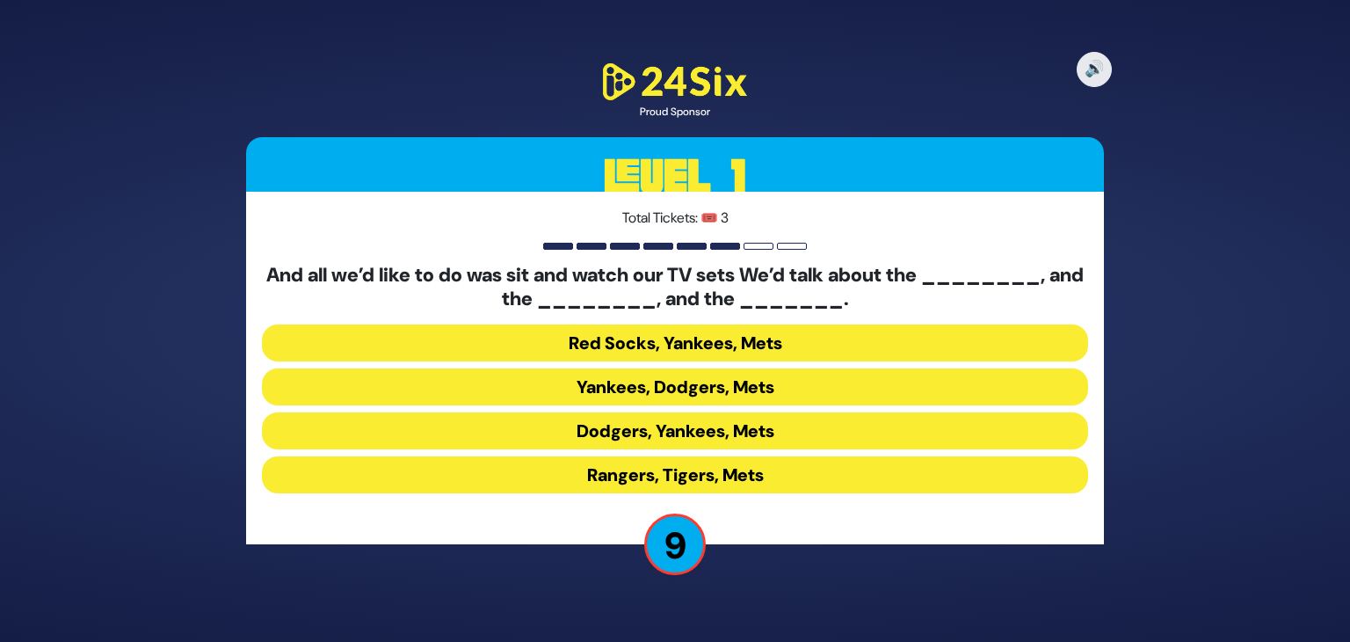
click at [653, 382] on button "Yankees, Dodgers, Mets" at bounding box center [675, 386] width 826 height 37
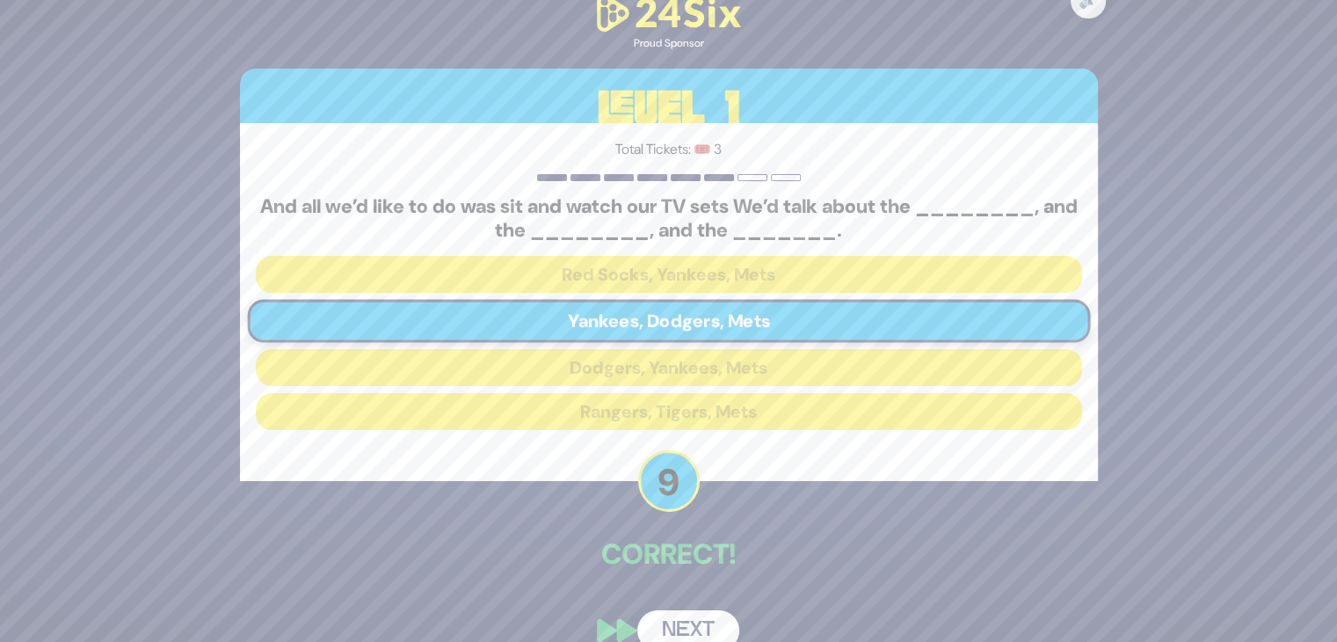
click at [689, 627] on button "Next" at bounding box center [688, 630] width 102 height 40
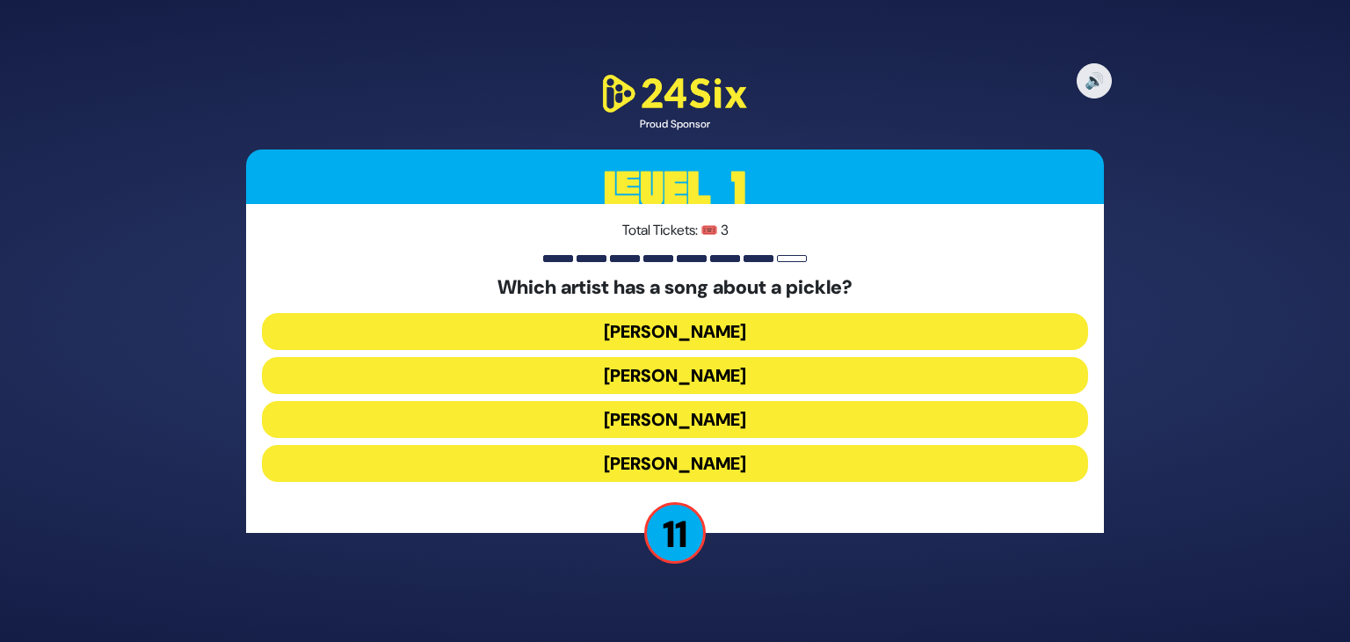
click at [666, 329] on button "Joey Newcomb" at bounding box center [675, 331] width 826 height 37
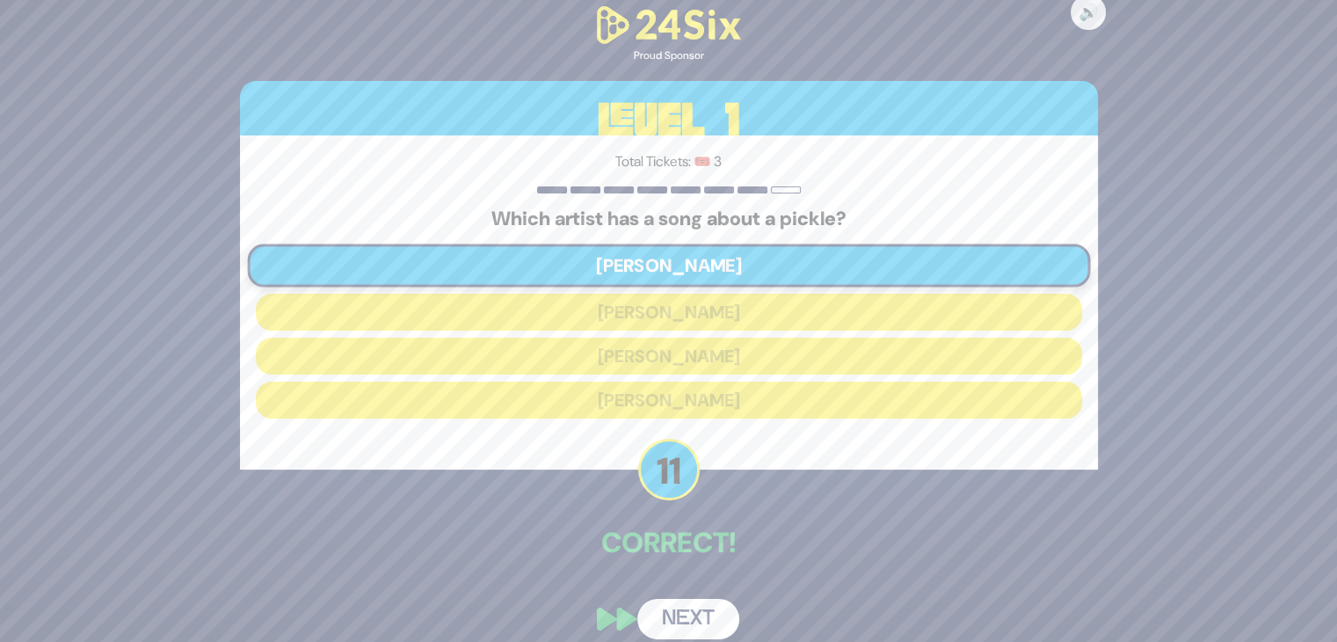
click at [682, 616] on button "Next" at bounding box center [688, 618] width 102 height 40
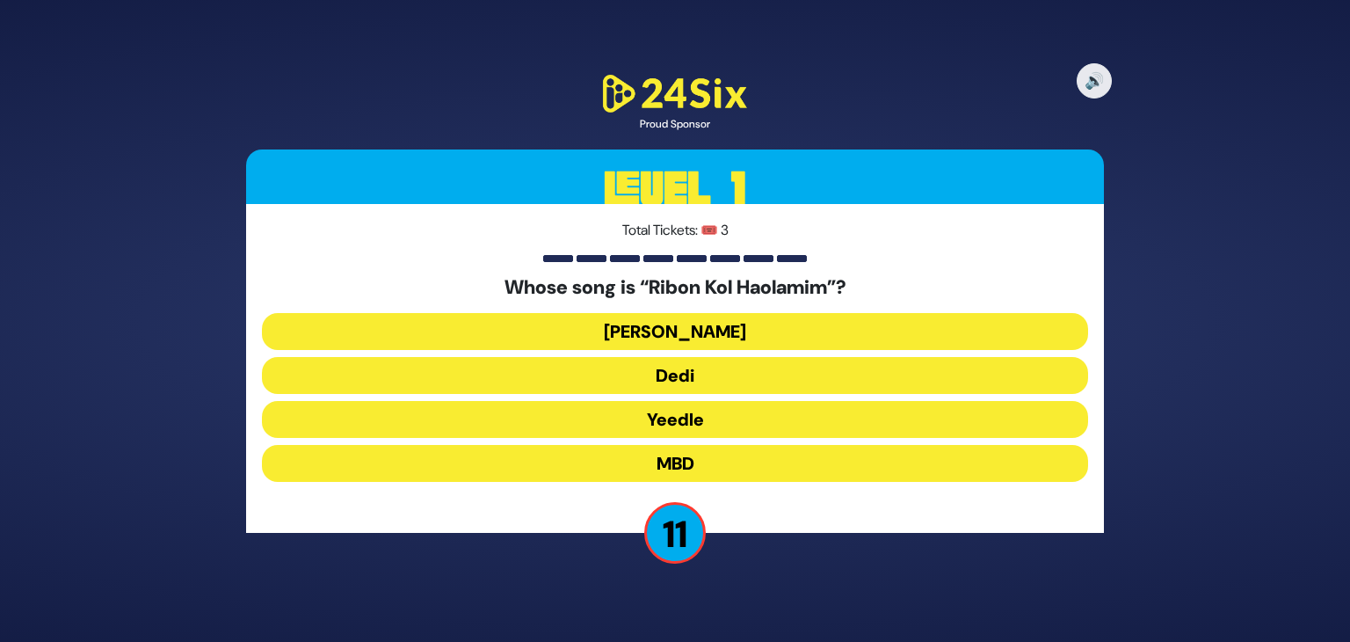
click at [685, 328] on button "Beri Weber" at bounding box center [675, 331] width 826 height 37
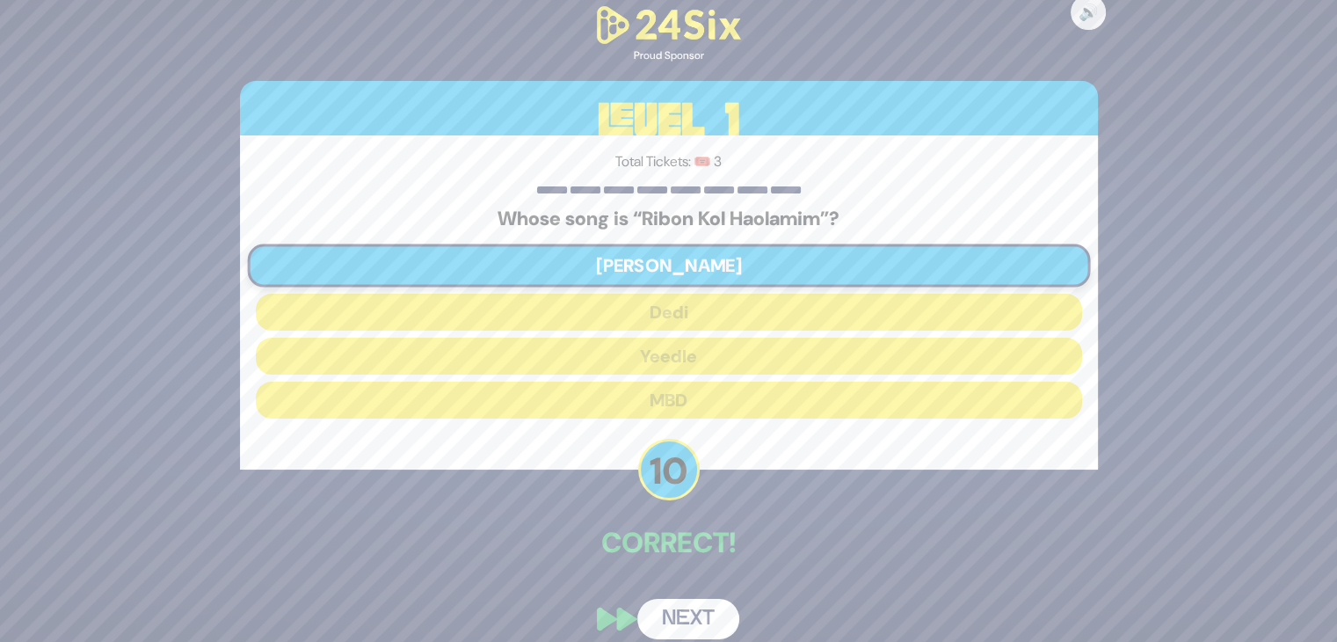
click at [689, 622] on button "Next" at bounding box center [688, 618] width 102 height 40
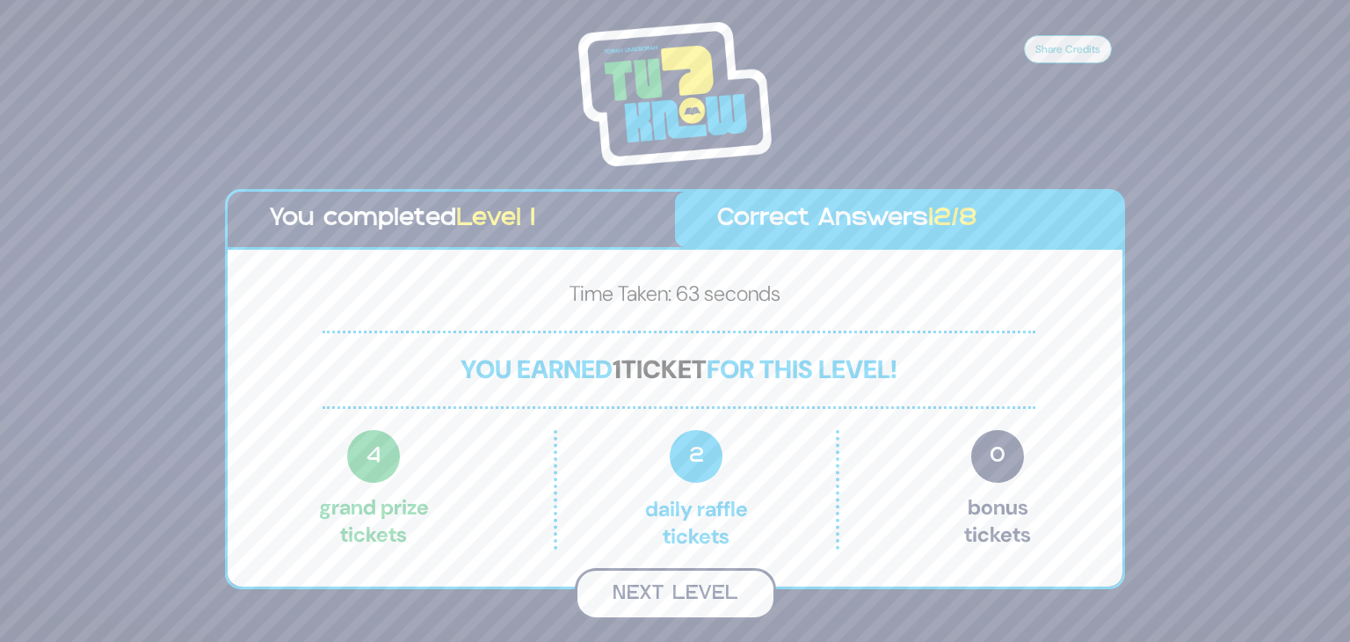
click at [675, 595] on button "Next Level" at bounding box center [675, 594] width 201 height 52
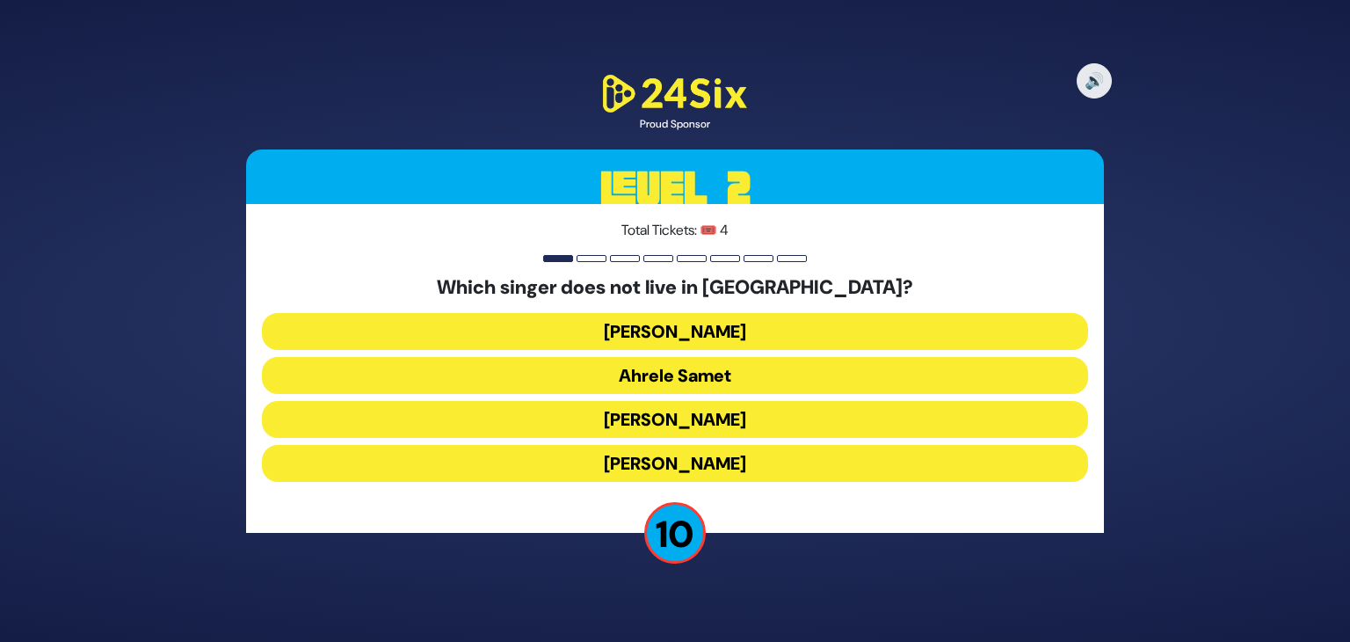
click at [682, 468] on button "Eitan Katz" at bounding box center [675, 463] width 826 height 37
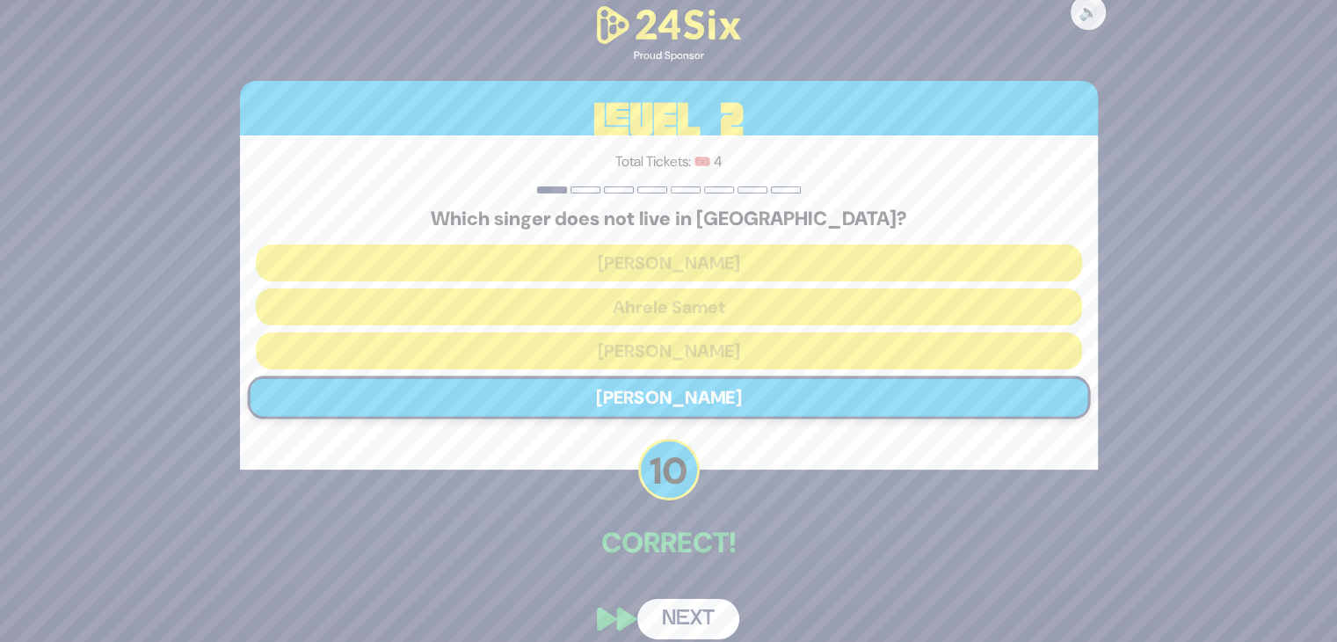
click at [687, 623] on button "Next" at bounding box center [688, 618] width 102 height 40
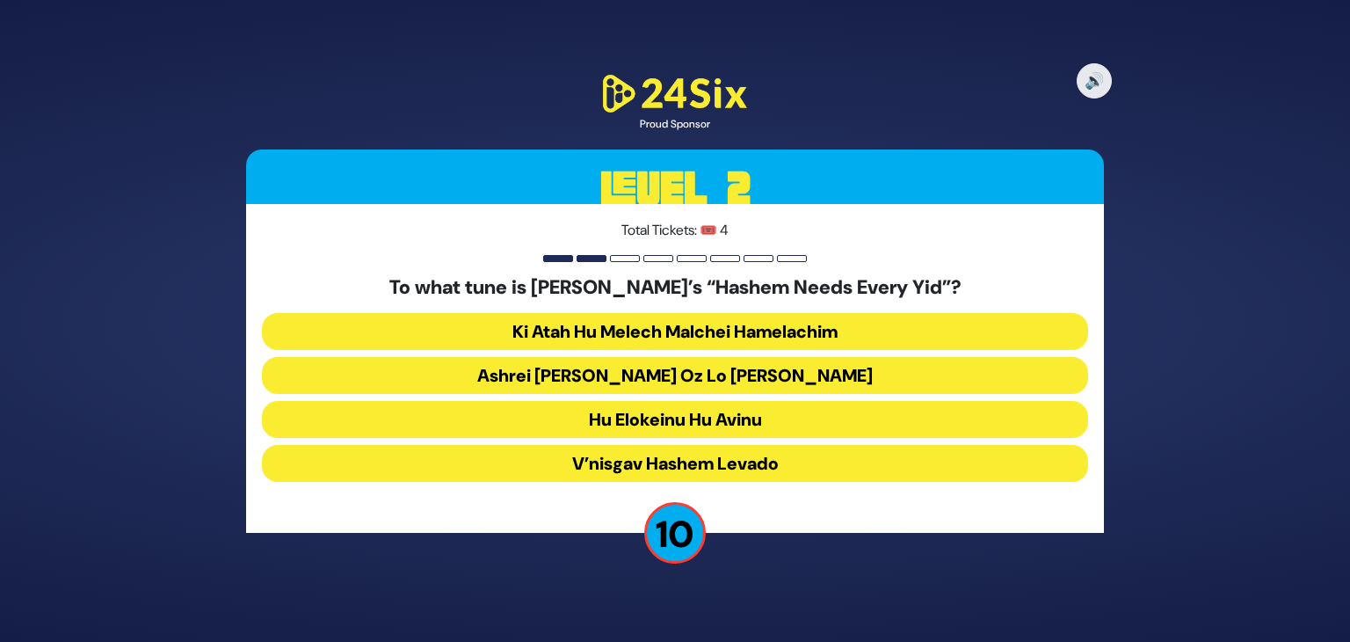
click at [742, 374] on button "Ashrei Adam Oz Lo Bach" at bounding box center [675, 375] width 826 height 37
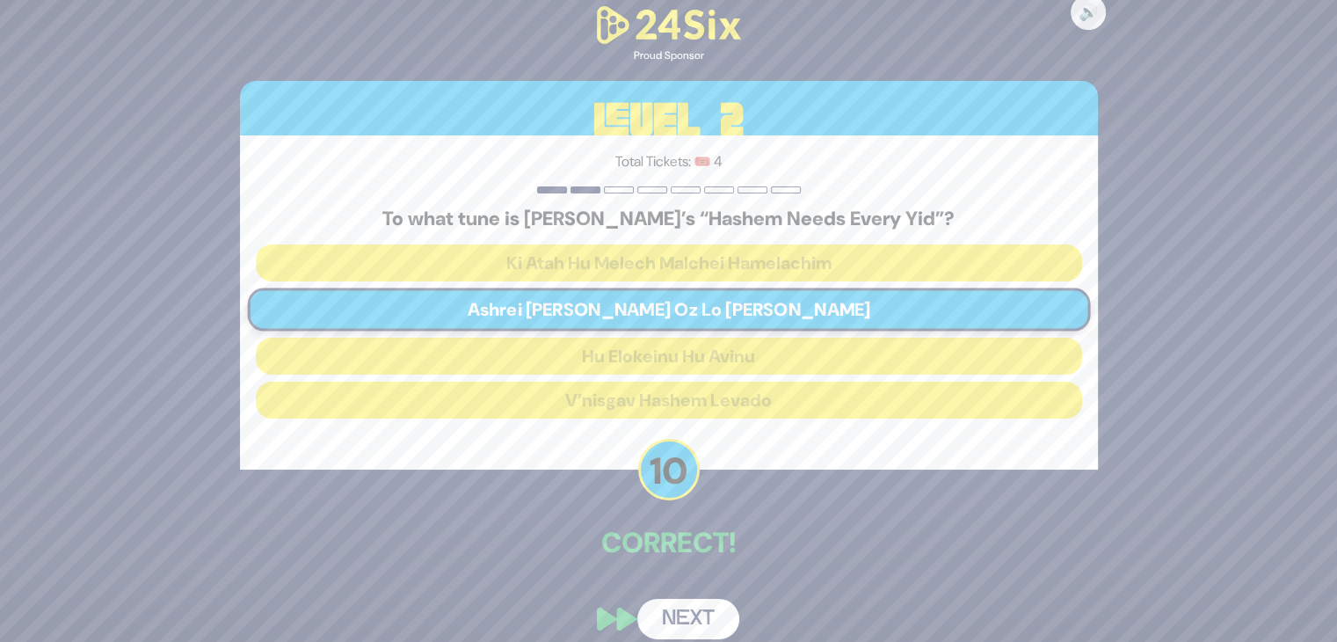
click at [678, 620] on button "Next" at bounding box center [688, 618] width 102 height 40
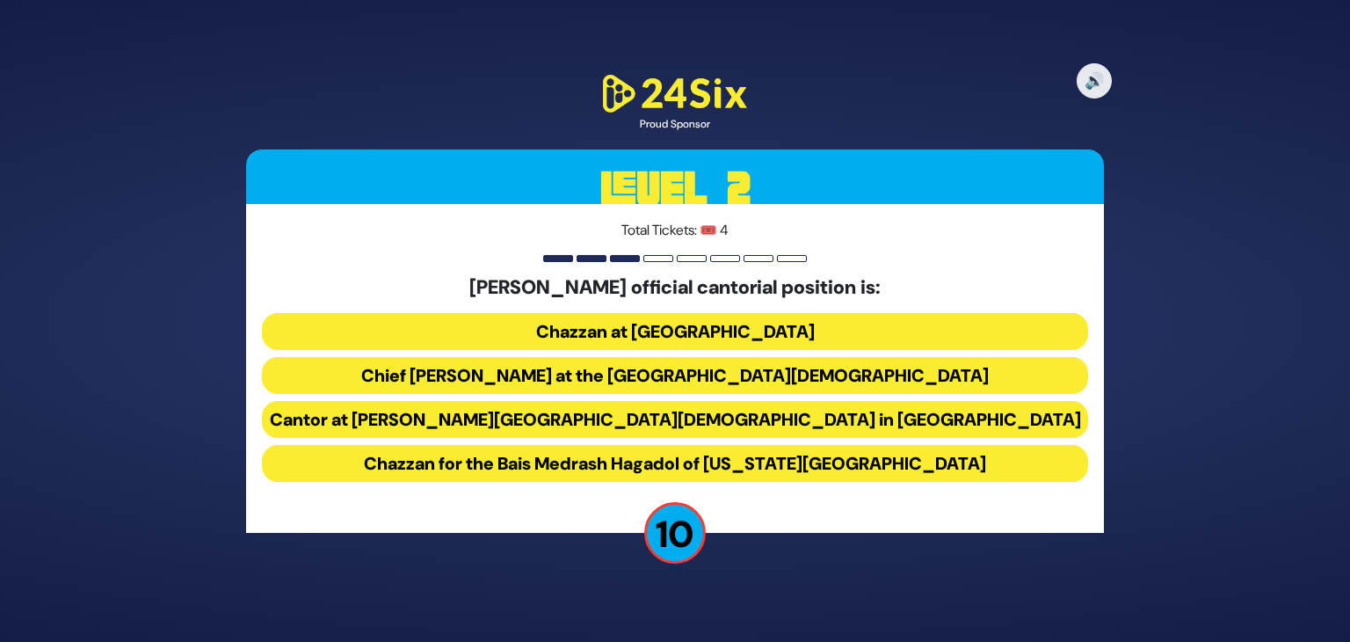
click at [771, 381] on button "Chief Cantor at the Park East Synagogue" at bounding box center [675, 375] width 826 height 37
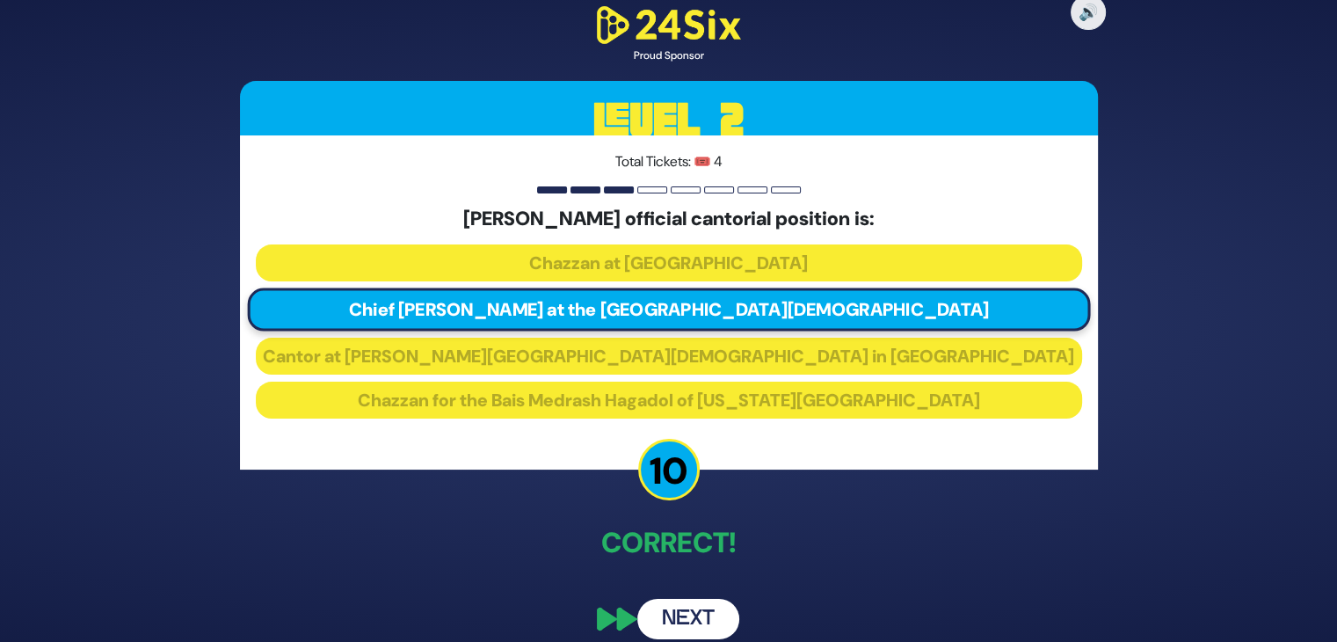
click at [688, 609] on button "Next" at bounding box center [688, 618] width 102 height 40
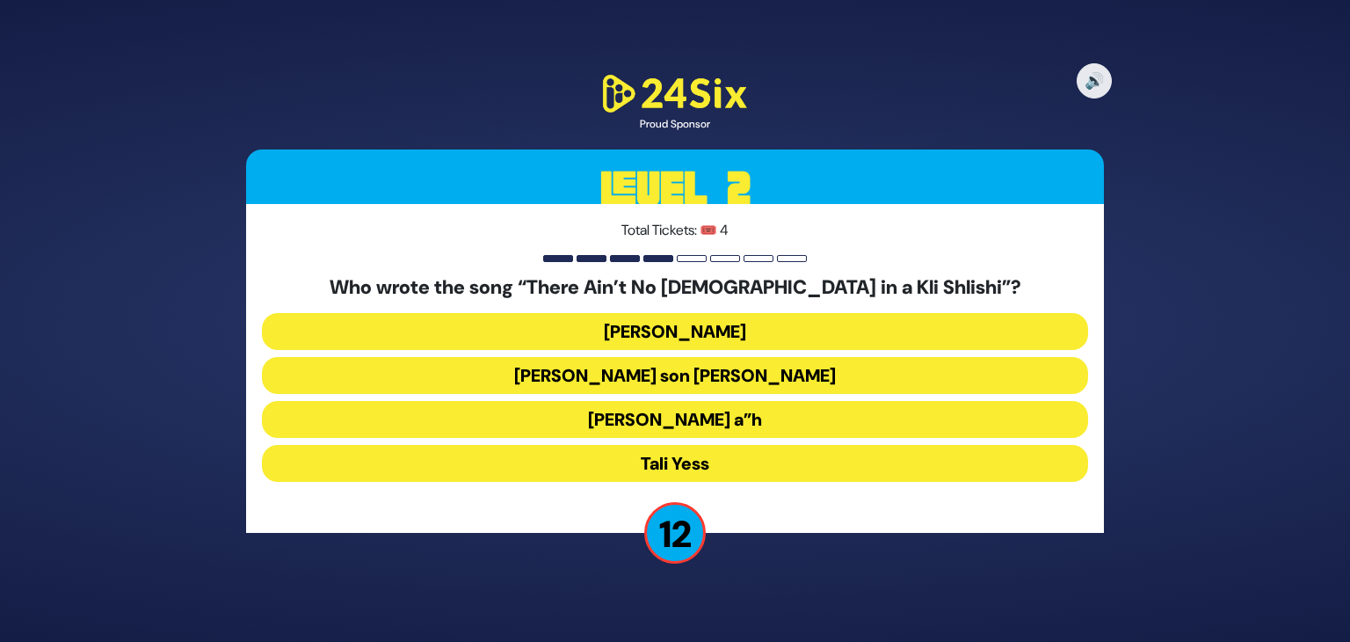
click at [673, 417] on button "Moshe Yess a”h" at bounding box center [675, 419] width 826 height 37
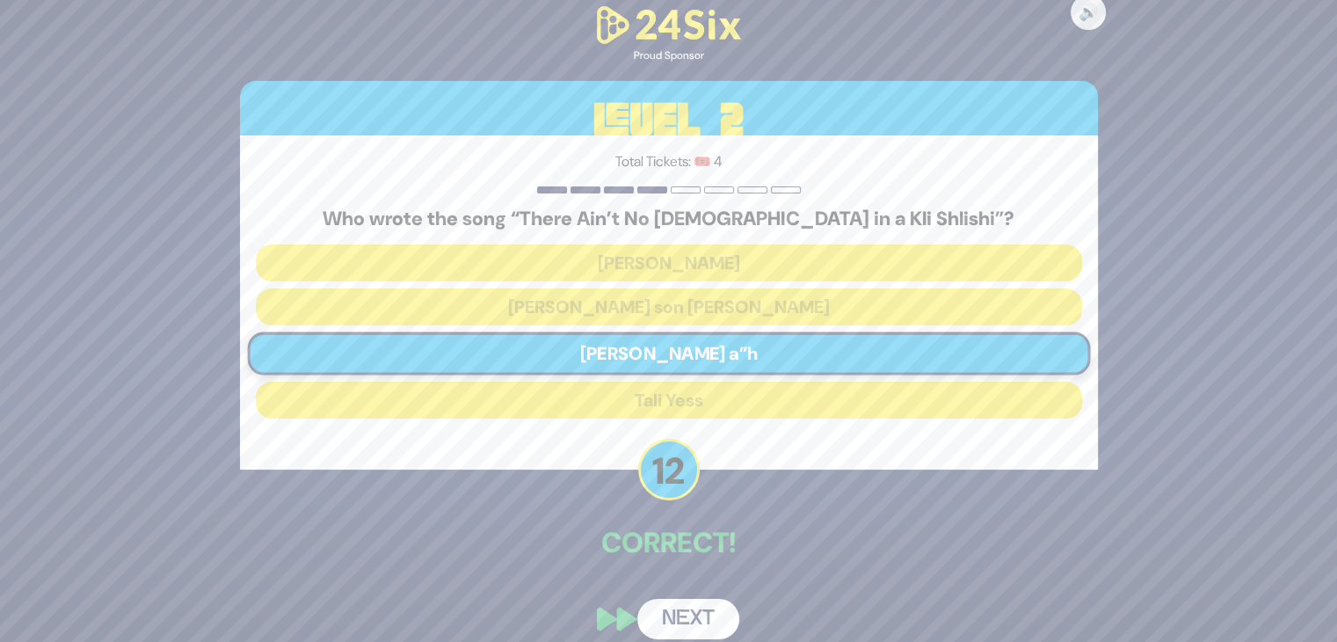
click at [683, 622] on button "Next" at bounding box center [688, 618] width 102 height 40
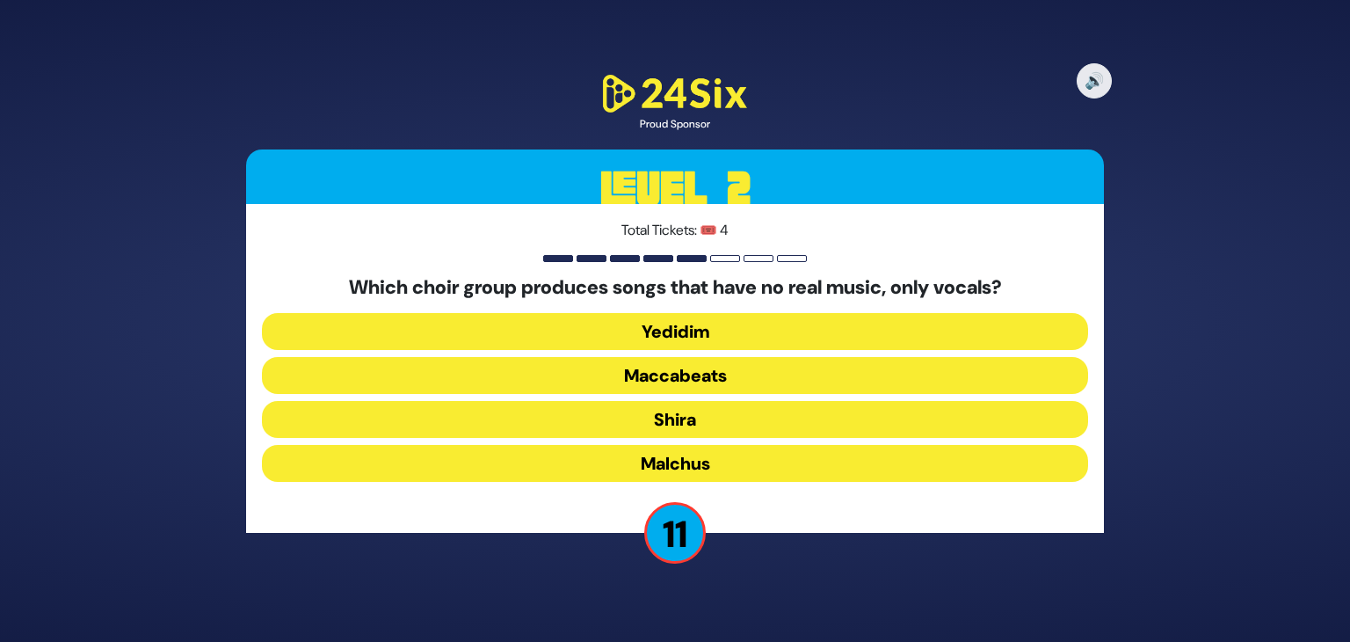
click at [694, 377] on button "Maccabeats" at bounding box center [675, 375] width 826 height 37
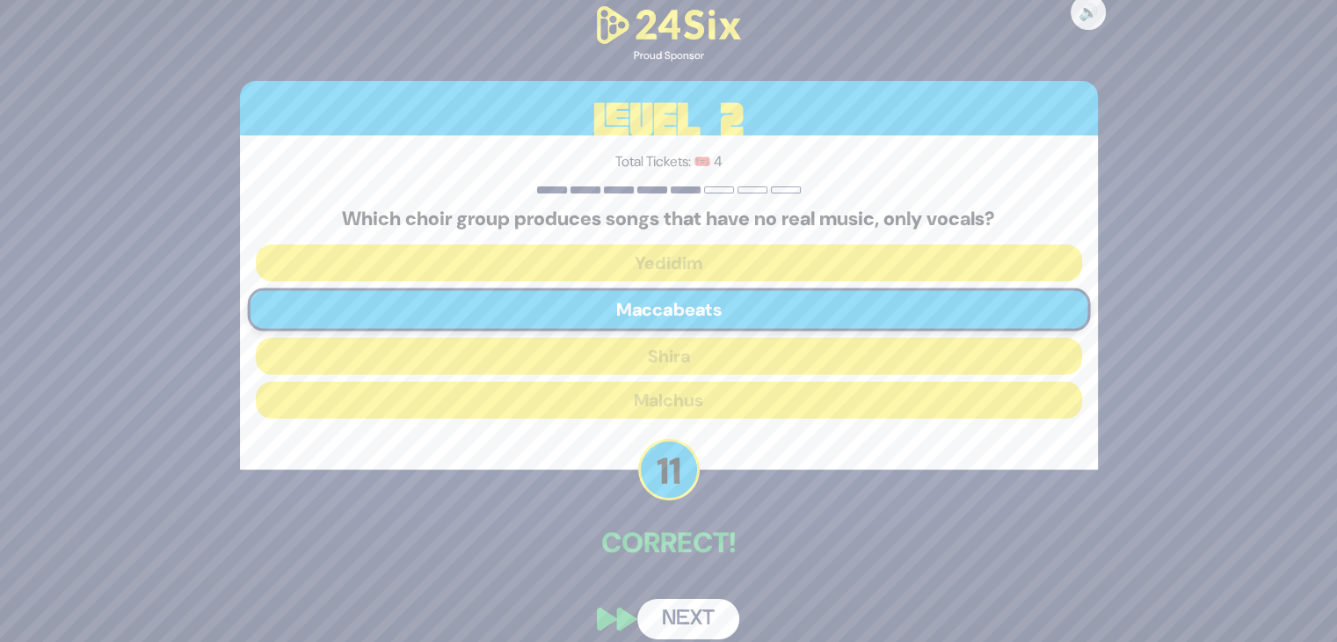
click at [693, 620] on button "Next" at bounding box center [688, 618] width 102 height 40
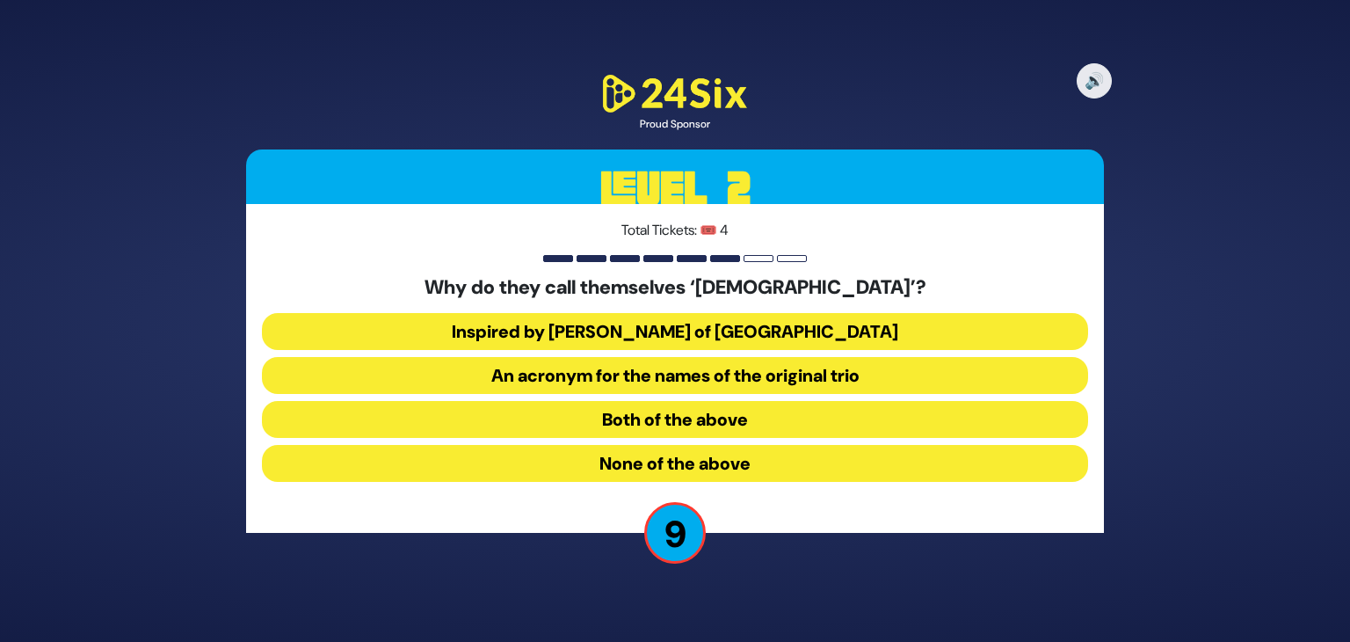
click at [710, 368] on button "An acronym for the names of the original trio" at bounding box center [675, 375] width 826 height 37
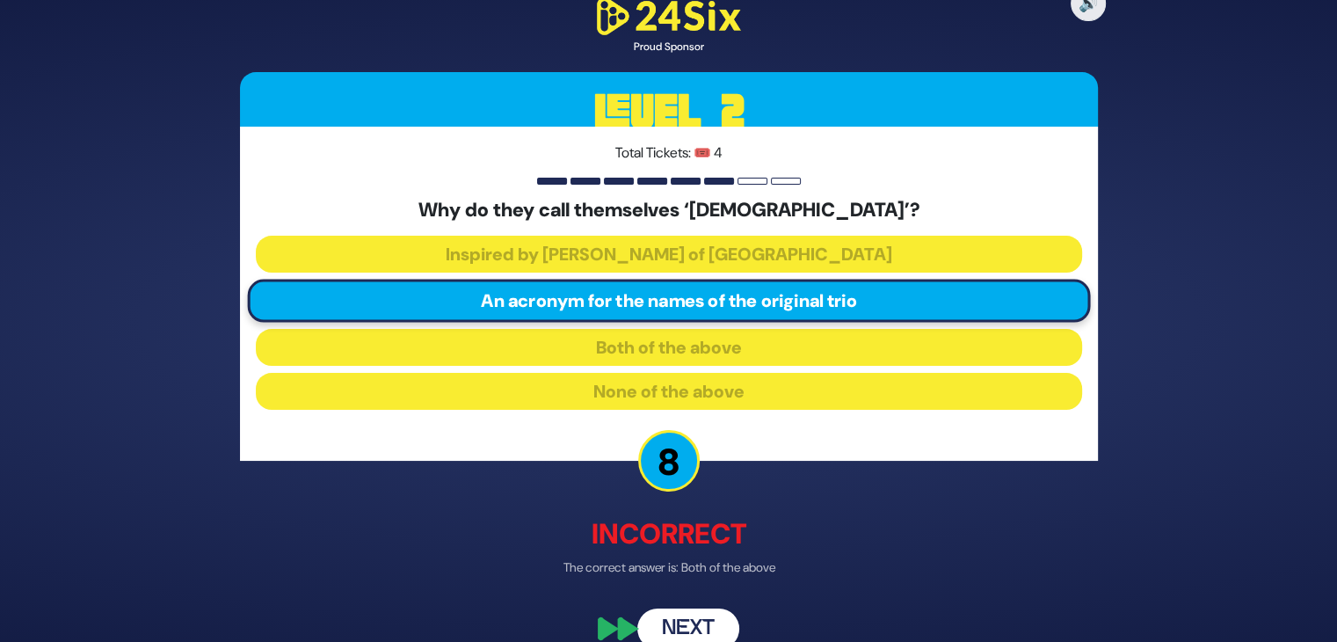
click at [688, 626] on button "Next" at bounding box center [688, 628] width 102 height 40
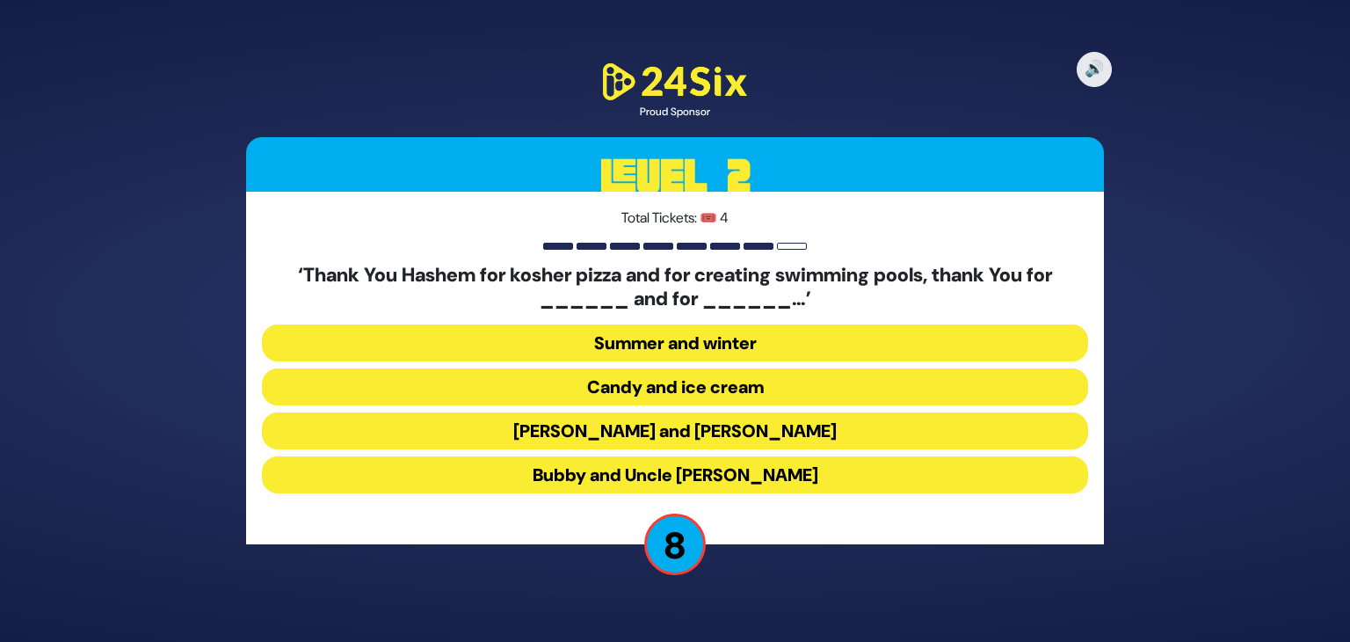
click at [675, 423] on button "Latkes and Paskesz" at bounding box center [675, 430] width 826 height 37
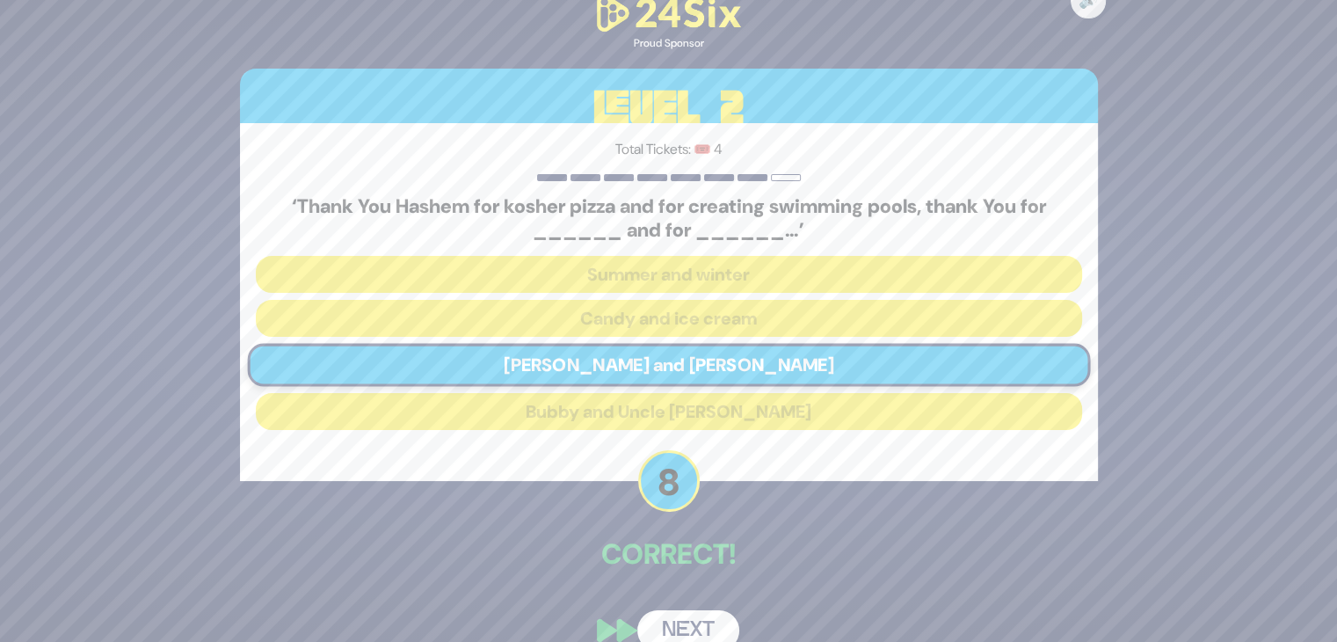
click at [681, 628] on button "Next" at bounding box center [688, 630] width 102 height 40
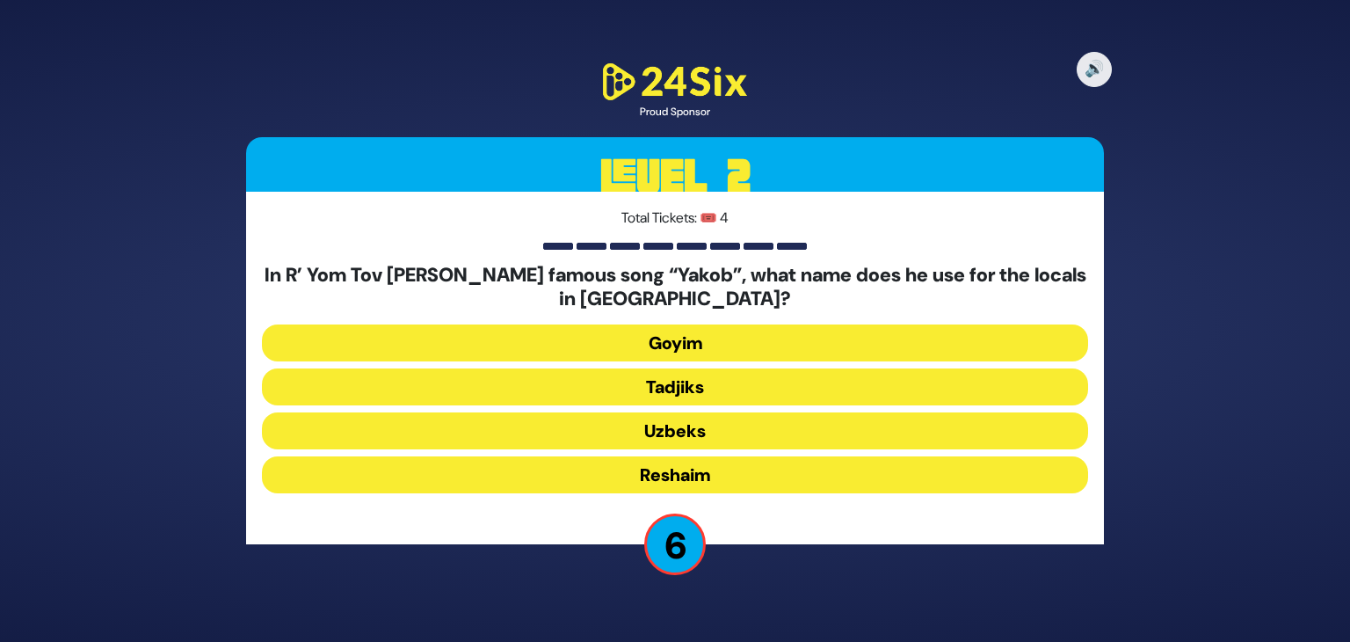
click at [706, 430] on button "Uzbeks" at bounding box center [675, 430] width 826 height 37
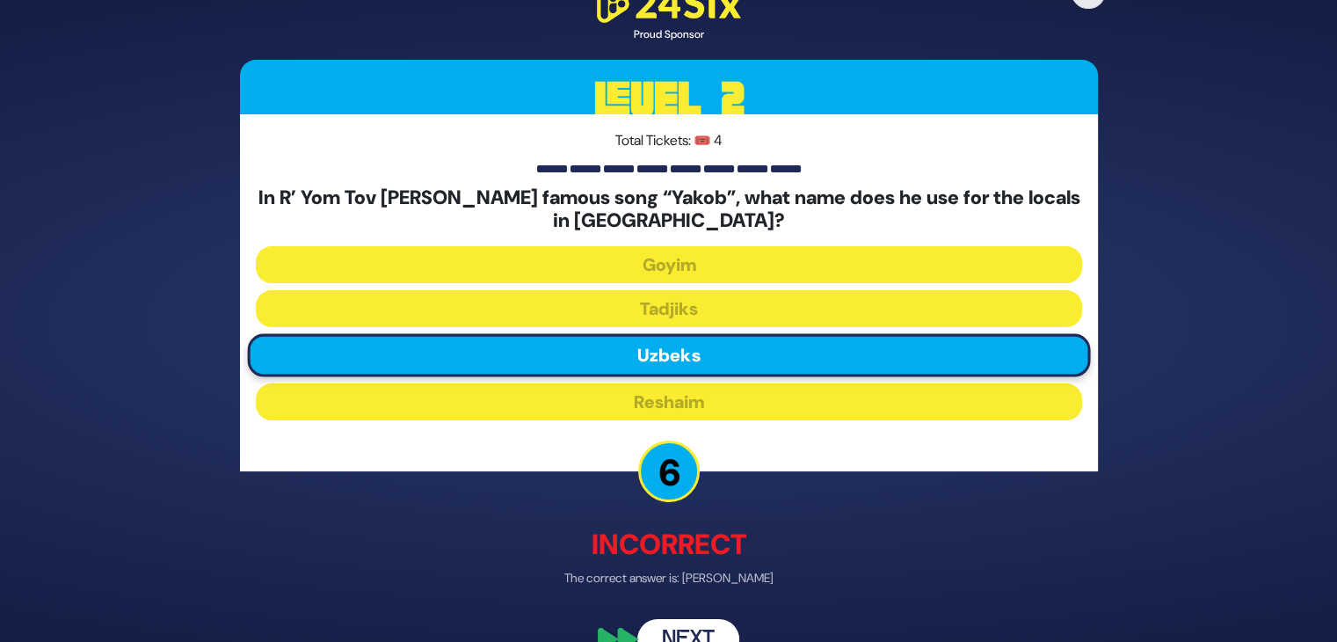
click at [692, 627] on button "Next" at bounding box center [688, 640] width 102 height 40
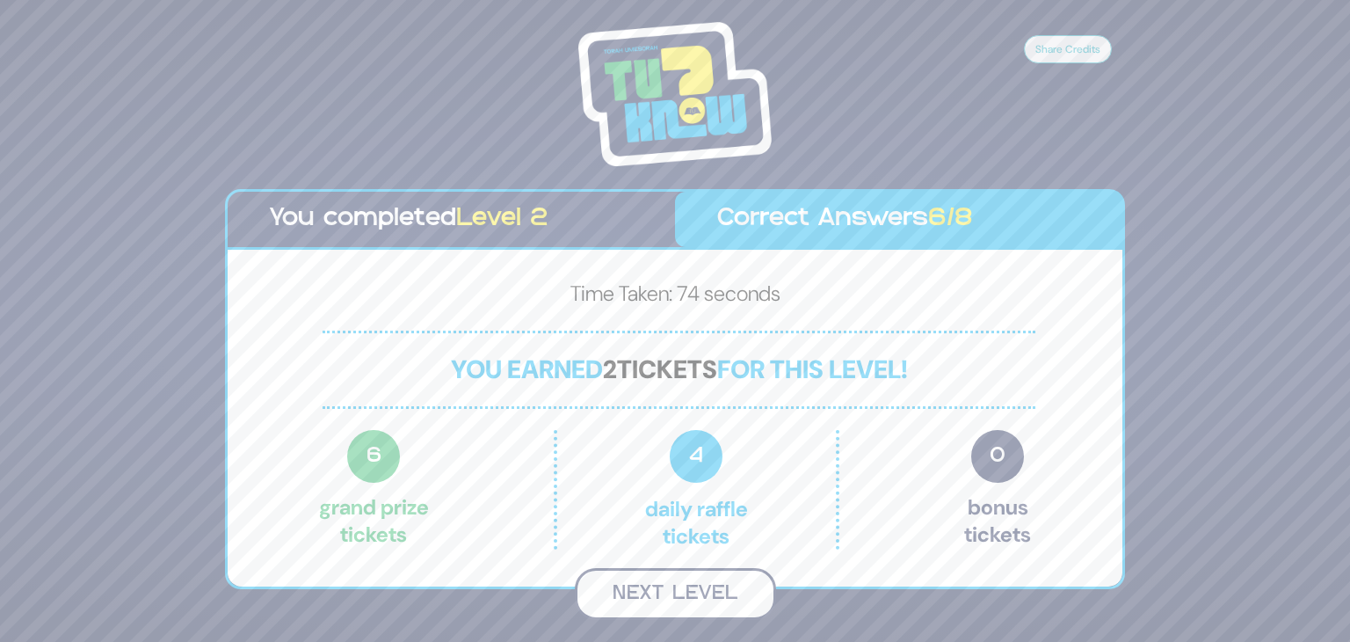
click at [680, 595] on button "Next Level" at bounding box center [675, 594] width 201 height 52
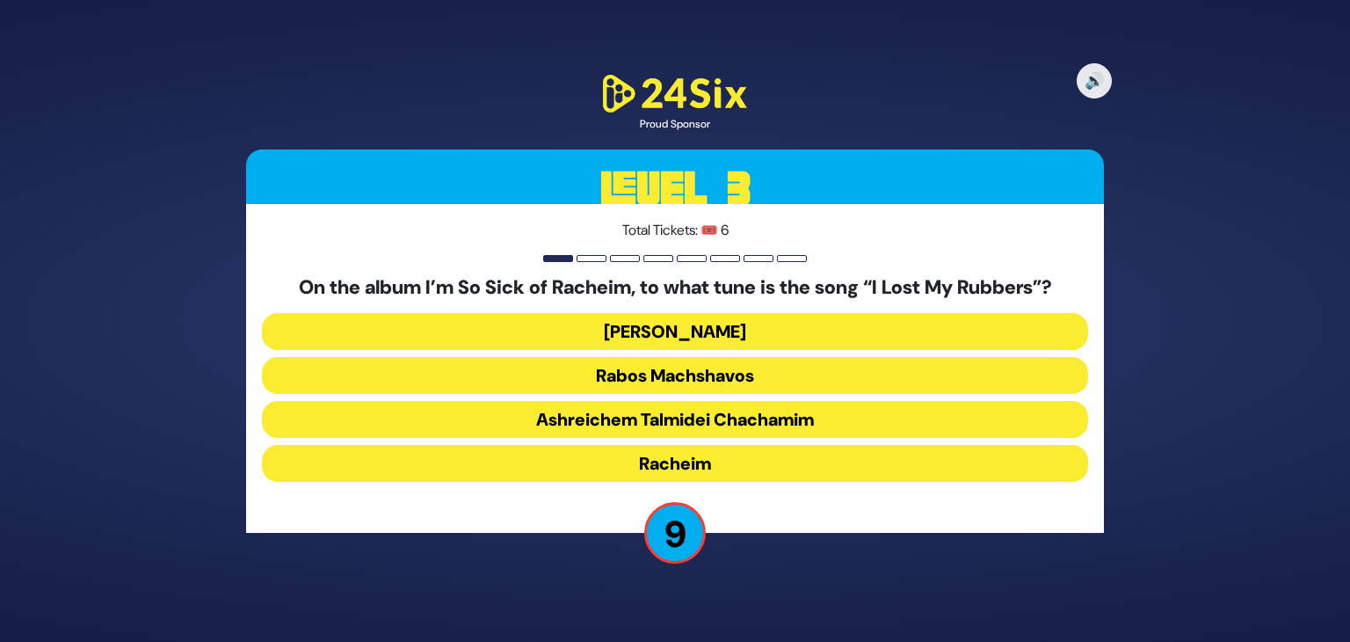
click at [684, 324] on button "Dido Bey" at bounding box center [675, 331] width 826 height 37
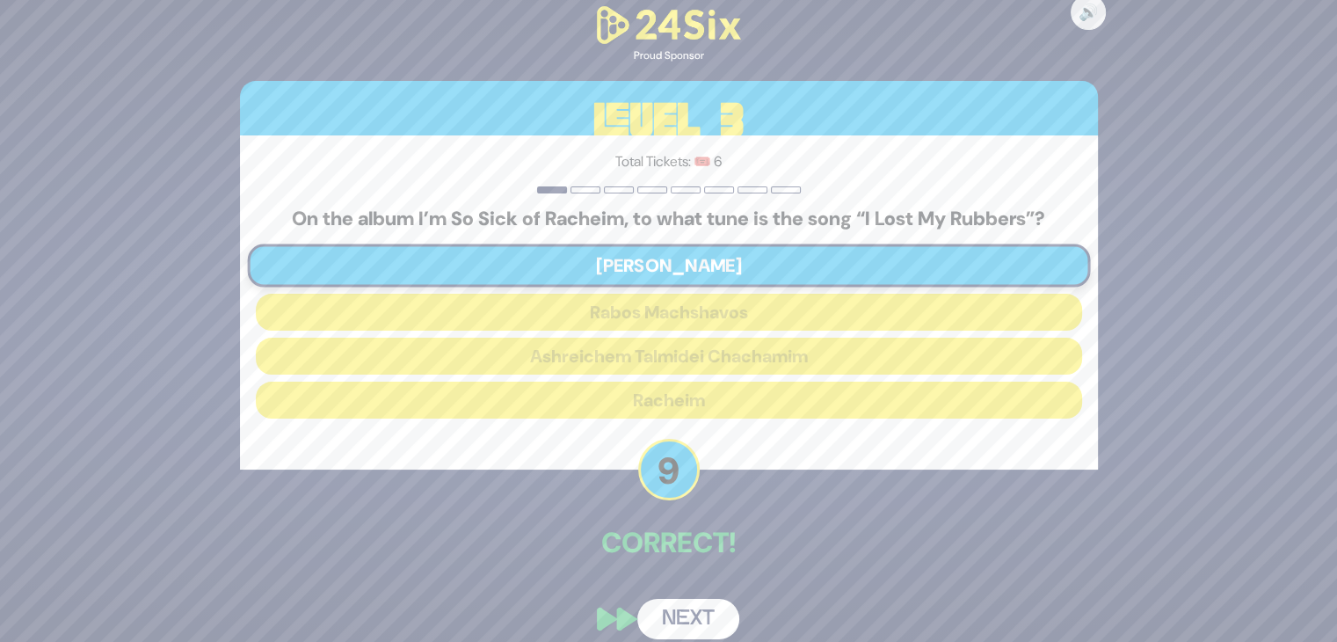
click at [686, 621] on button "Next" at bounding box center [688, 618] width 102 height 40
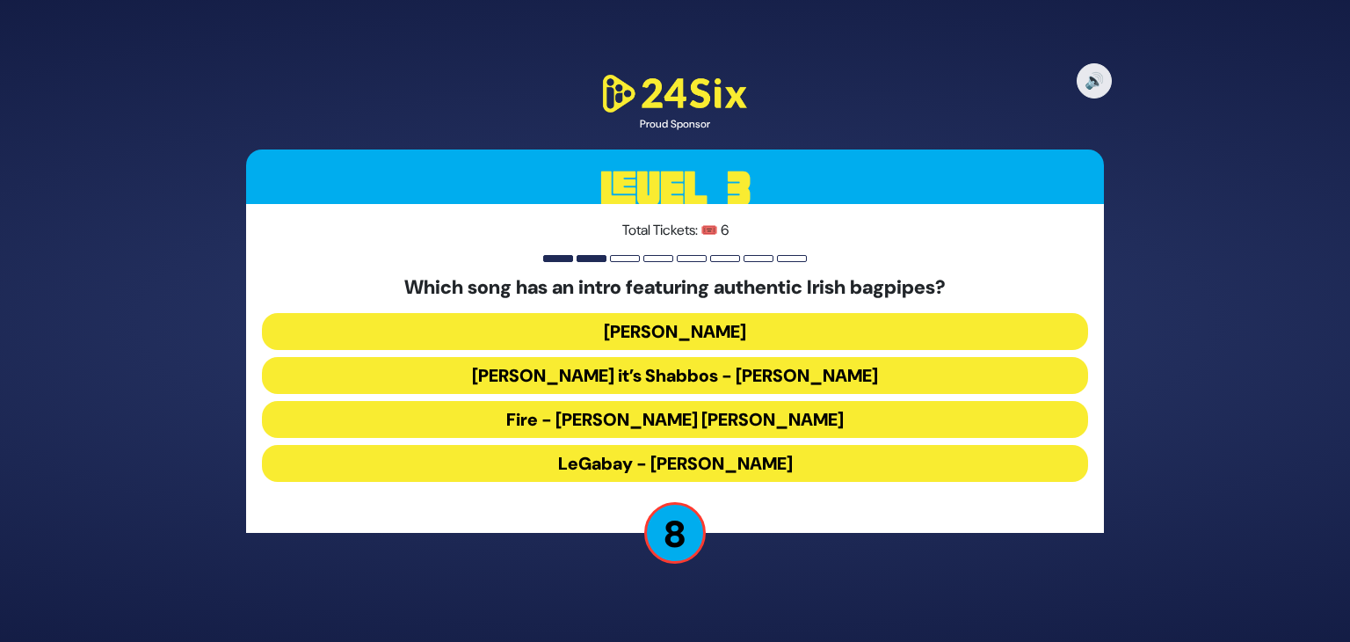
click at [618, 461] on button "LeGabay - Dovid Gabay" at bounding box center [675, 463] width 826 height 37
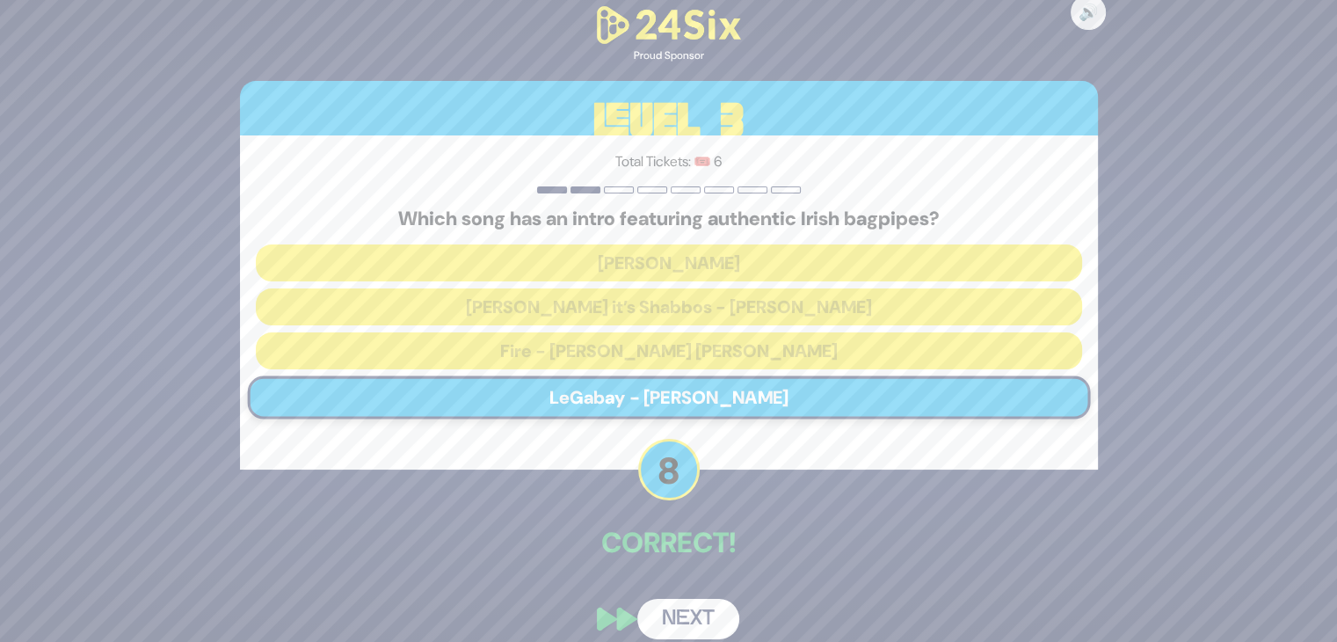
click at [691, 620] on button "Next" at bounding box center [688, 618] width 102 height 40
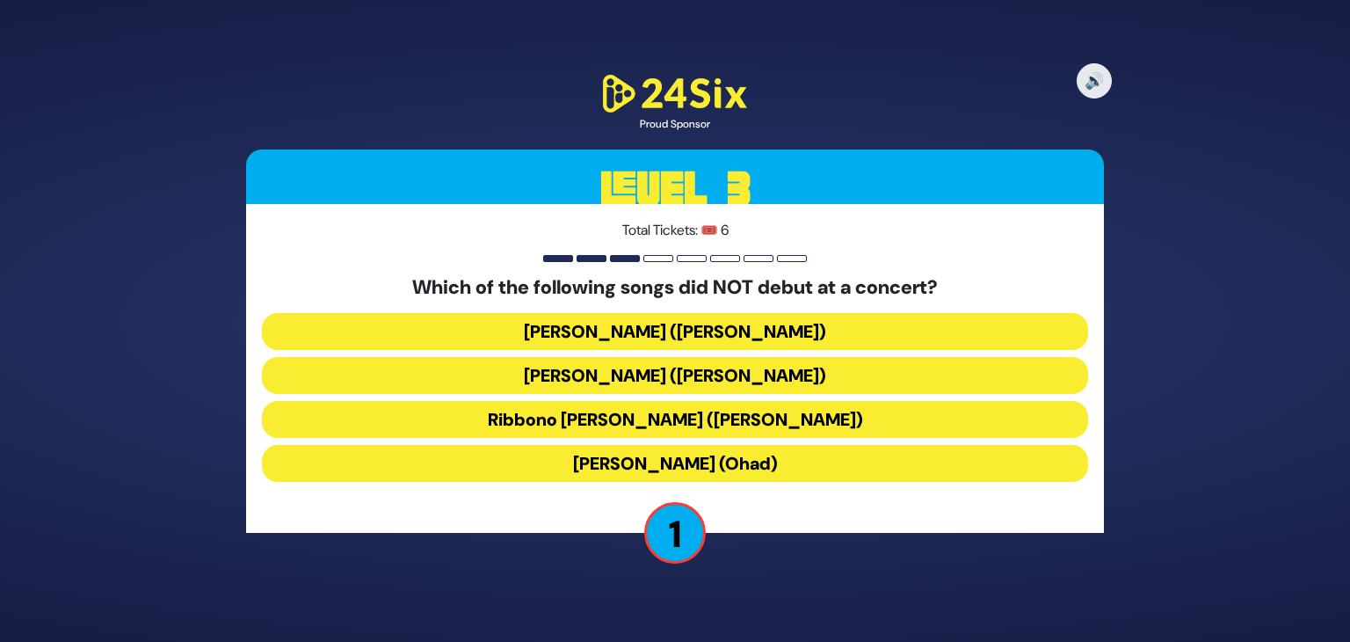
click at [678, 381] on button "Kol Mevaser (Yaakov Shwekey)" at bounding box center [675, 375] width 826 height 37
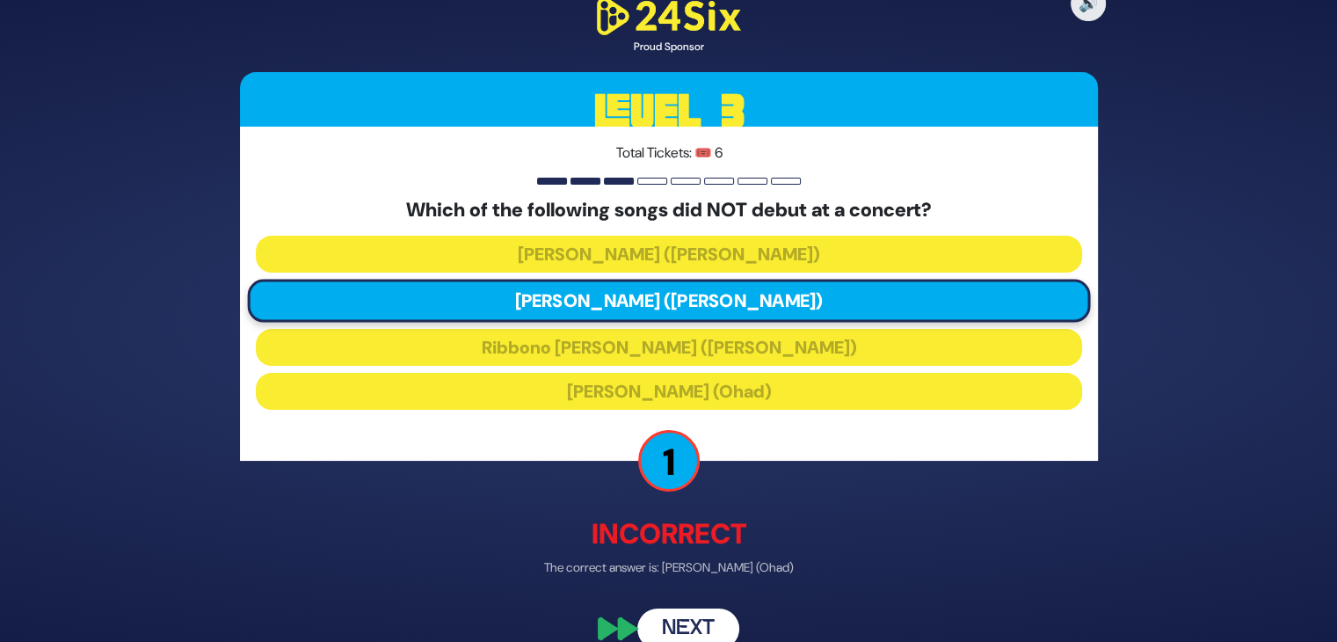
click at [699, 628] on button "Next" at bounding box center [688, 628] width 102 height 40
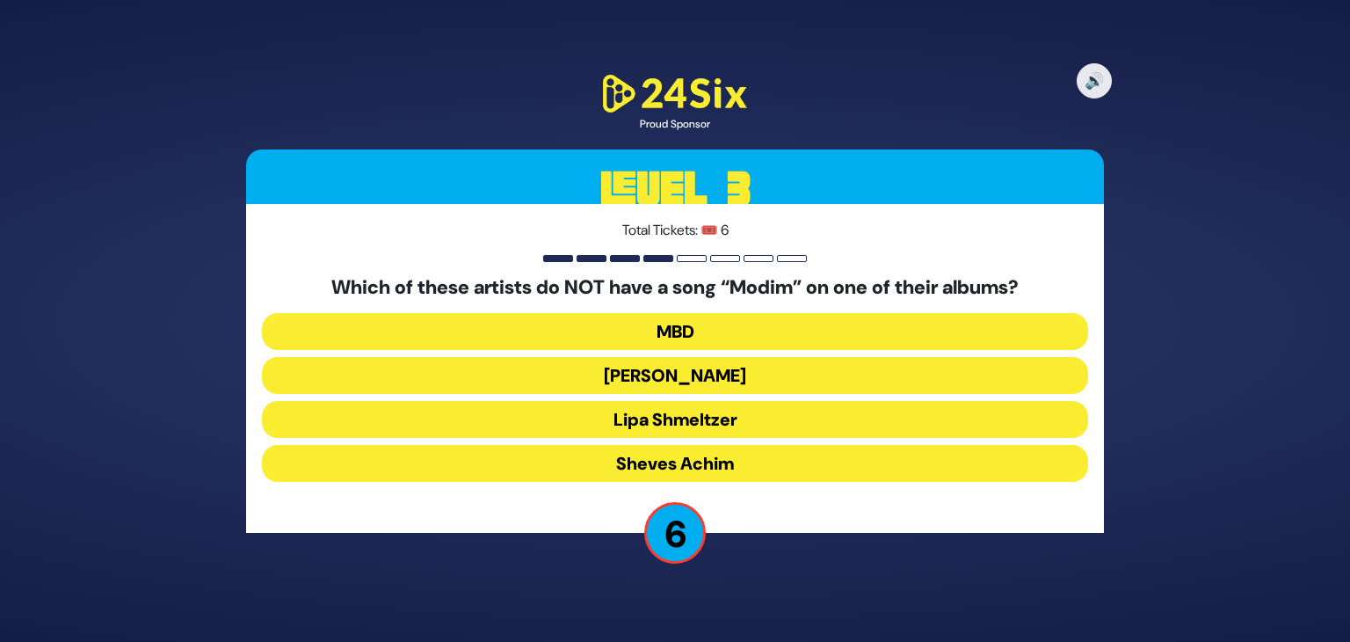
click at [678, 330] on button "MBD" at bounding box center [675, 331] width 826 height 37
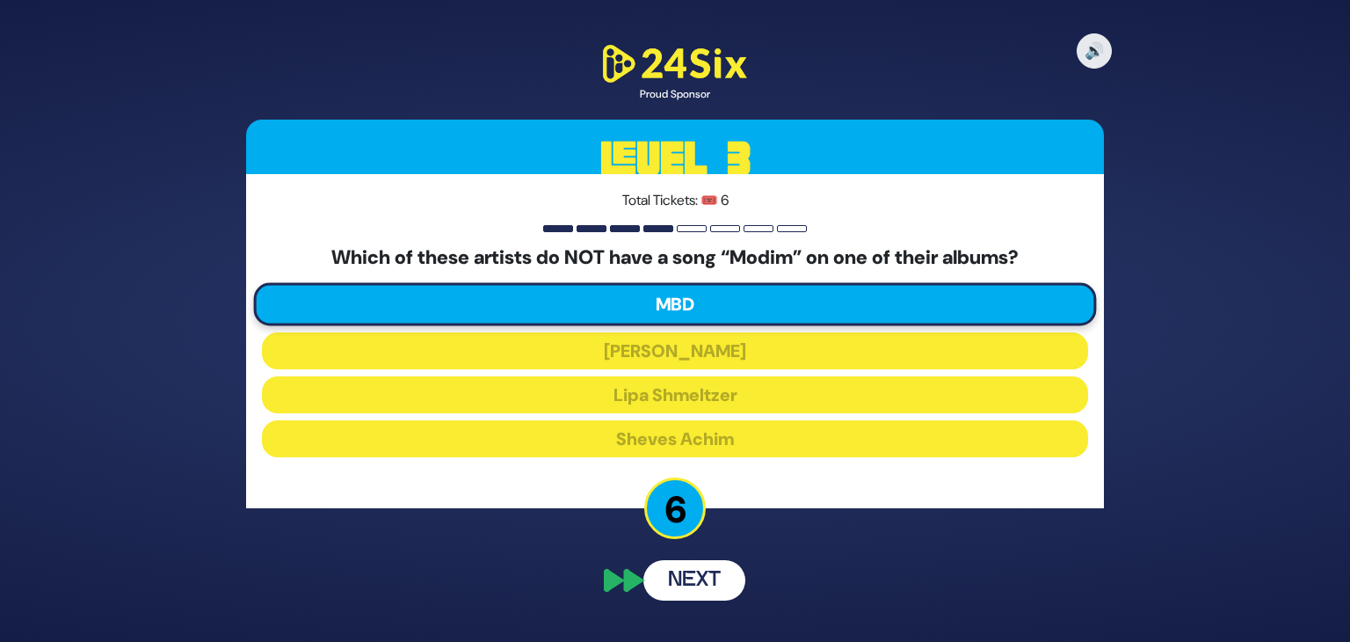
click at [678, 330] on div "Which of these artists do NOT have a song “Modim” on one of their albums? MBD I…" at bounding box center [675, 355] width 826 height 218
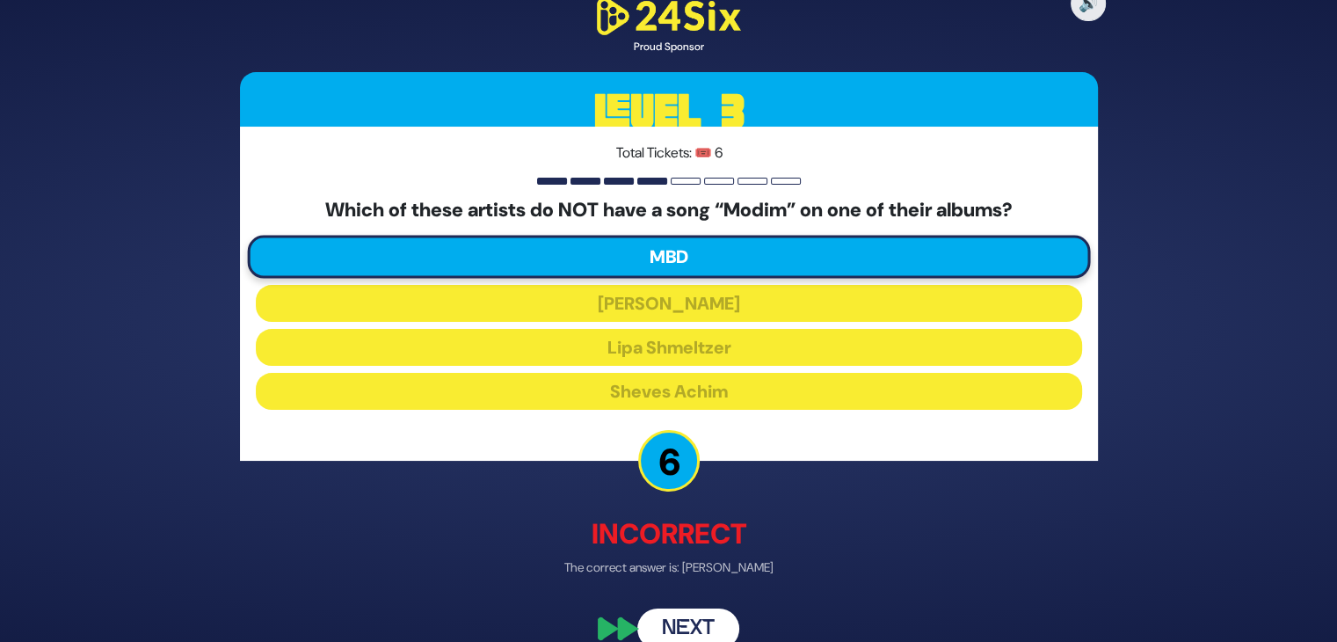
click at [693, 630] on button "Next" at bounding box center [688, 628] width 102 height 40
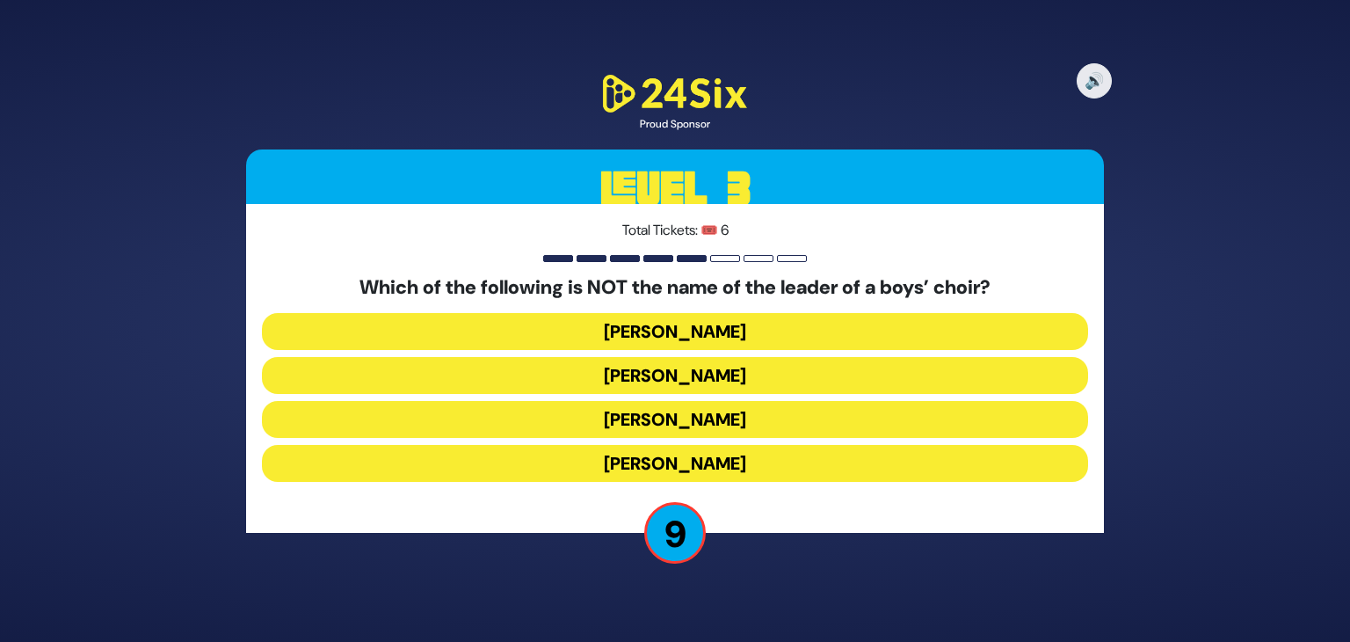
click at [687, 414] on button "[PERSON_NAME]" at bounding box center [675, 419] width 826 height 37
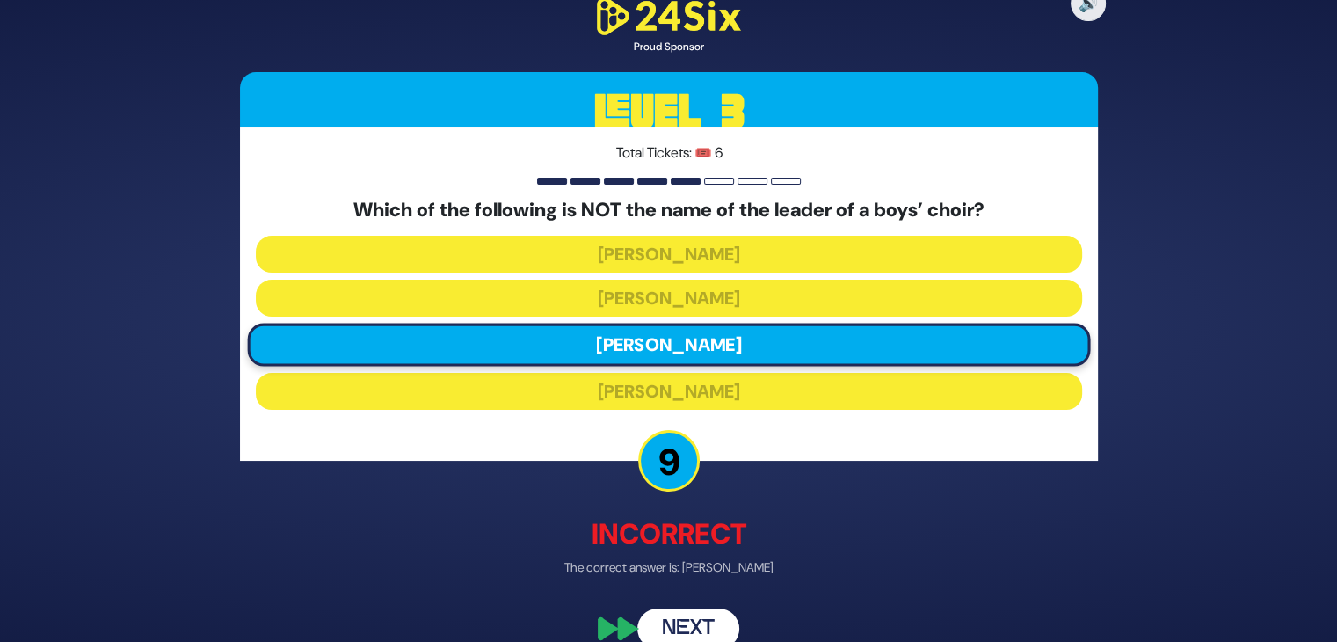
click at [691, 623] on button "Next" at bounding box center [688, 628] width 102 height 40
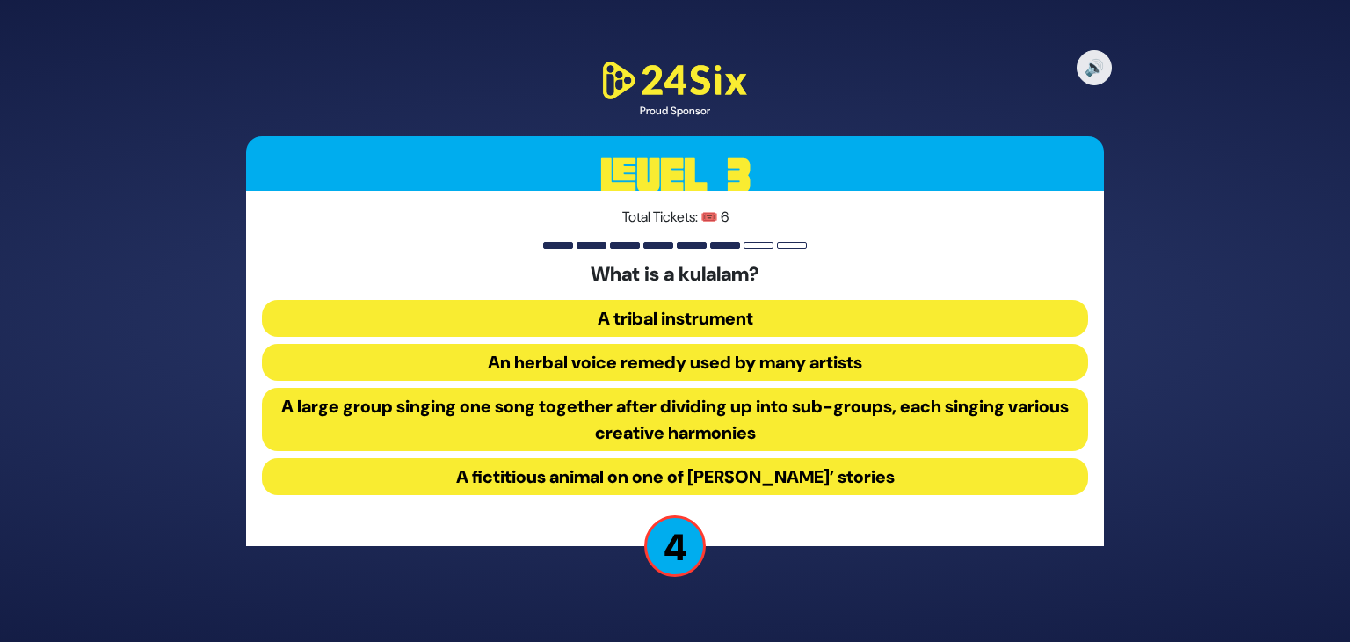
click at [710, 428] on button "A large group singing one song together after dividing up into sub-groups, each…" at bounding box center [675, 419] width 826 height 63
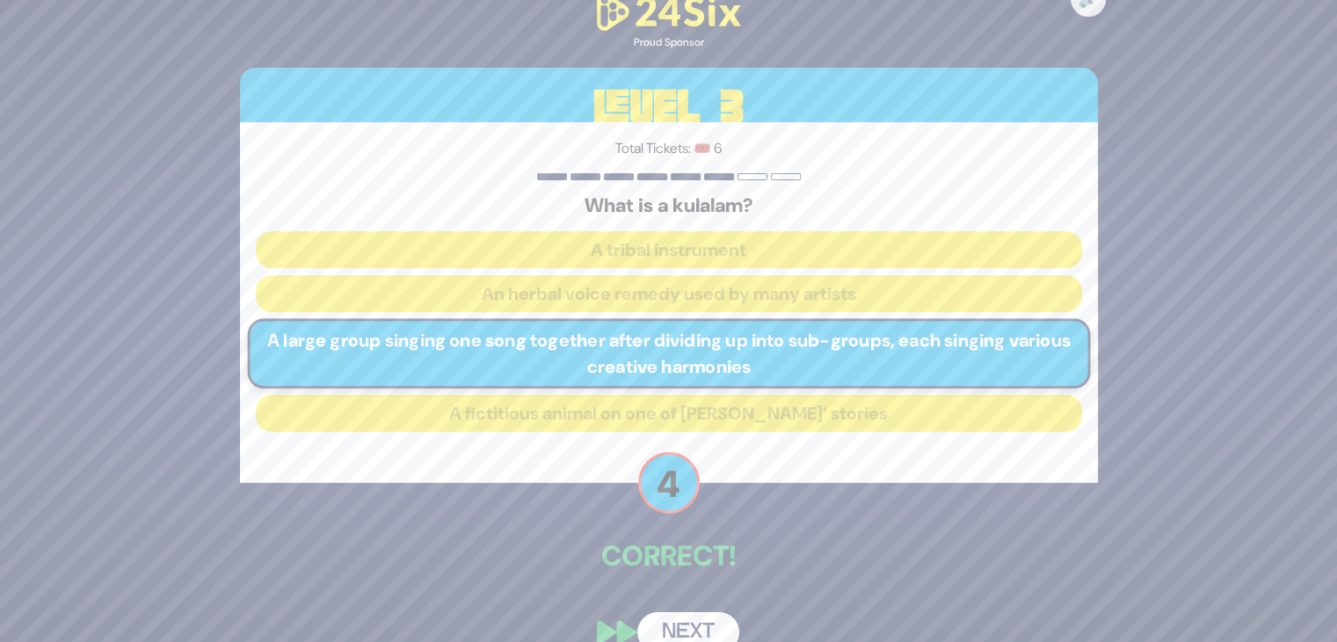
click at [690, 624] on button "Next" at bounding box center [688, 632] width 102 height 40
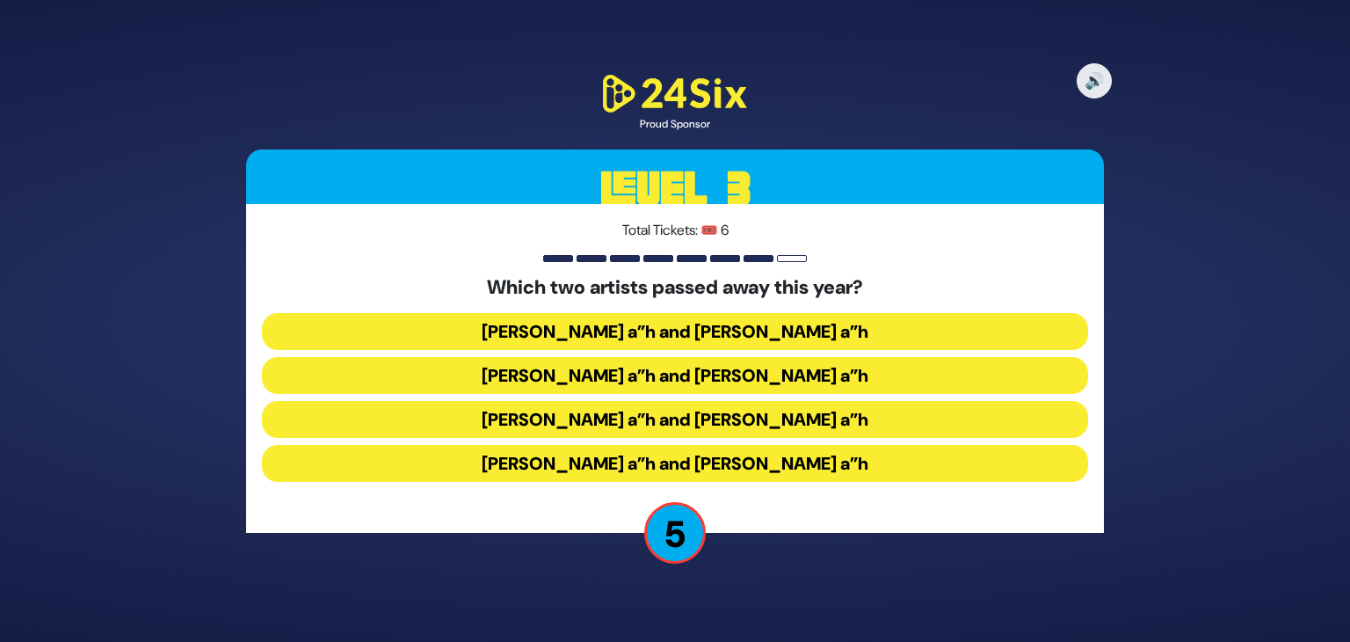
click at [663, 468] on button "Yigal Calek a”h and Dedi Graucher a”h" at bounding box center [675, 463] width 826 height 37
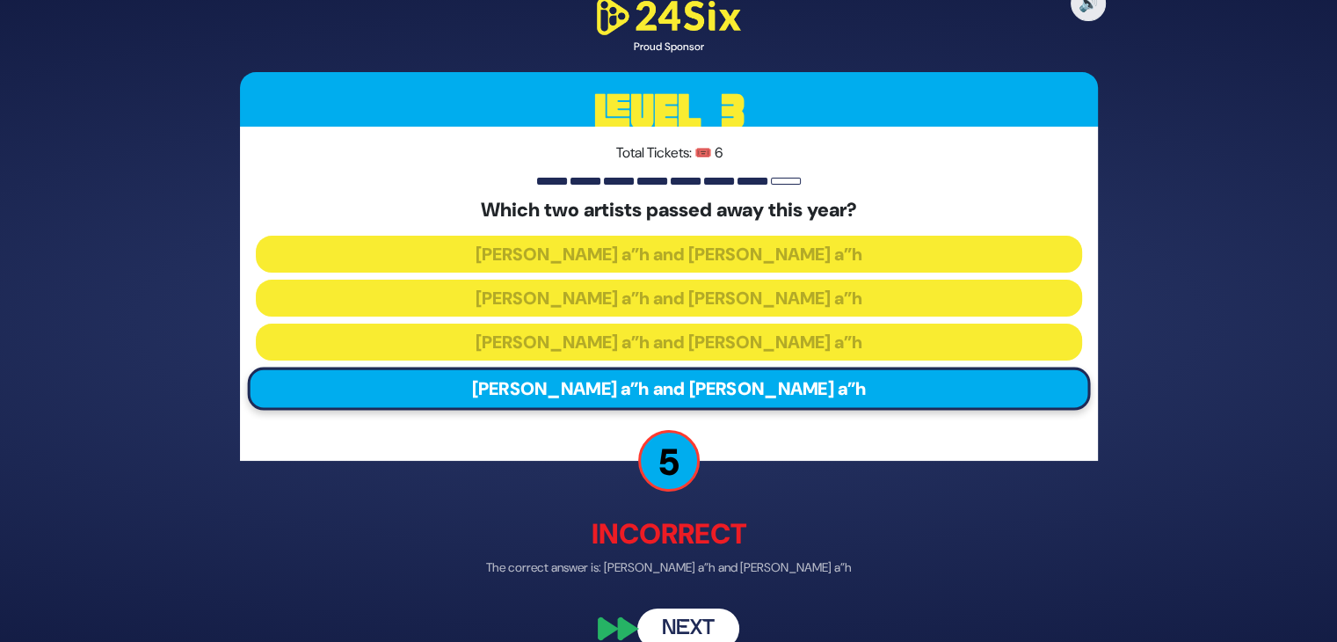
click at [685, 623] on button "Next" at bounding box center [688, 628] width 102 height 40
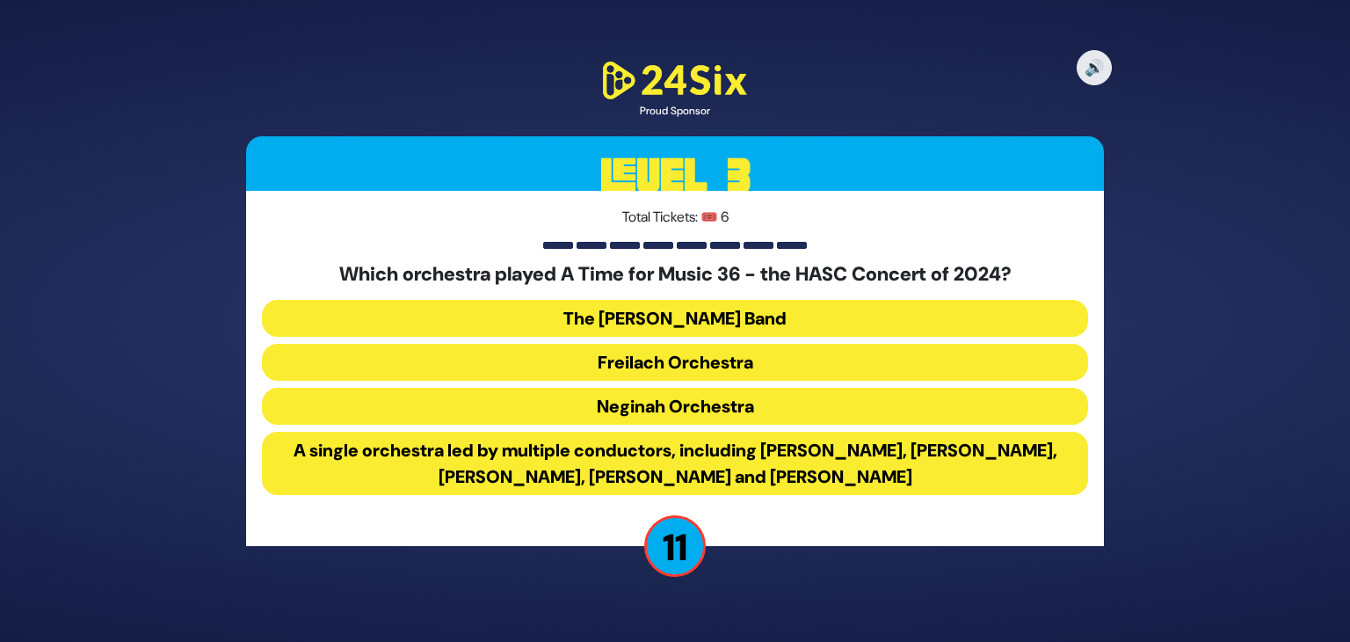
click at [737, 319] on button "The Mendy Hershkowitz Band" at bounding box center [675, 318] width 826 height 37
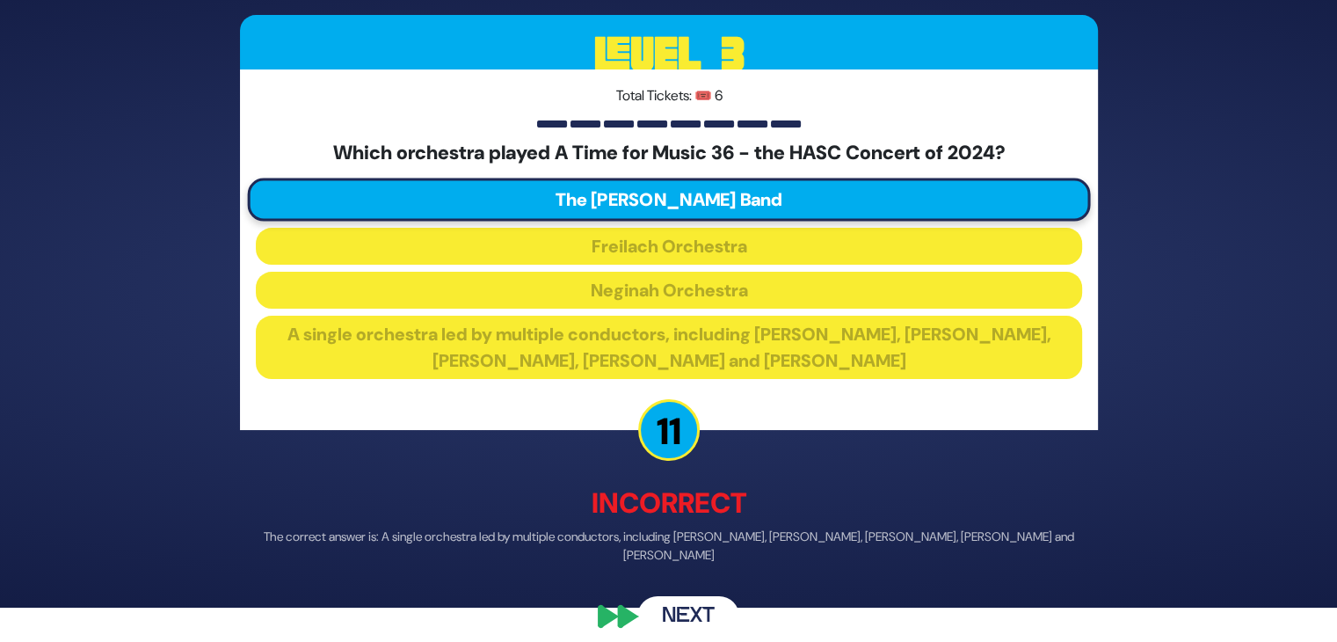
scroll to position [49, 0]
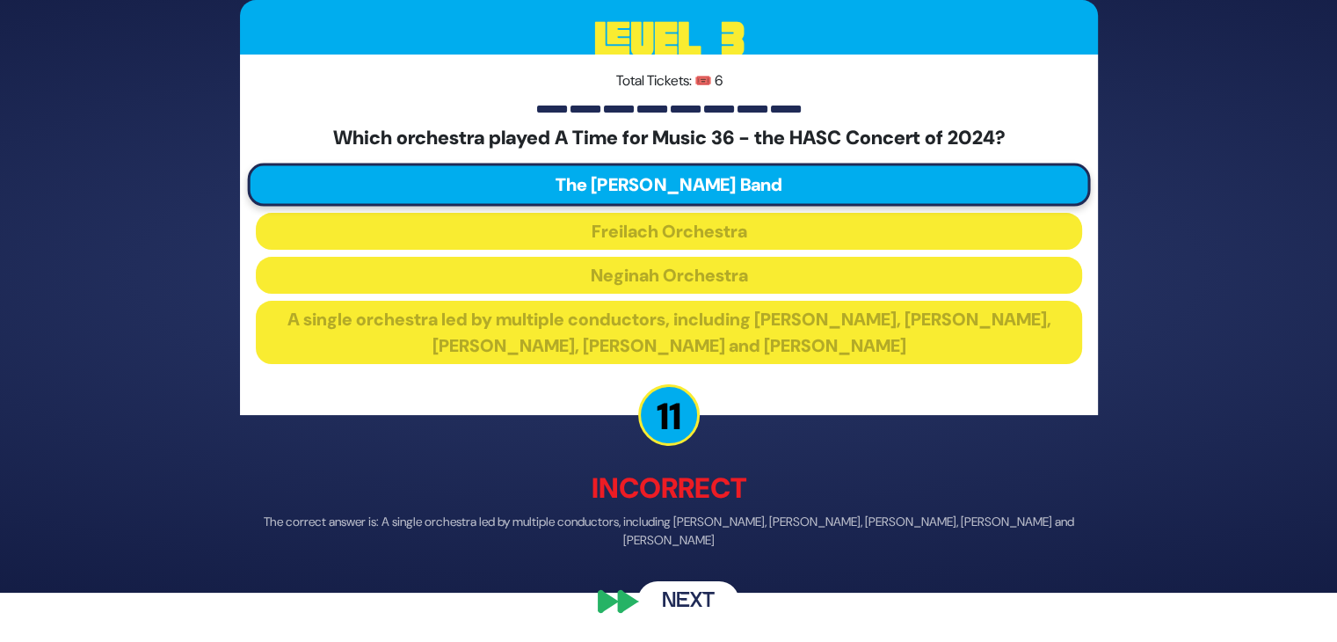
click at [682, 604] on button "Next" at bounding box center [688, 601] width 102 height 40
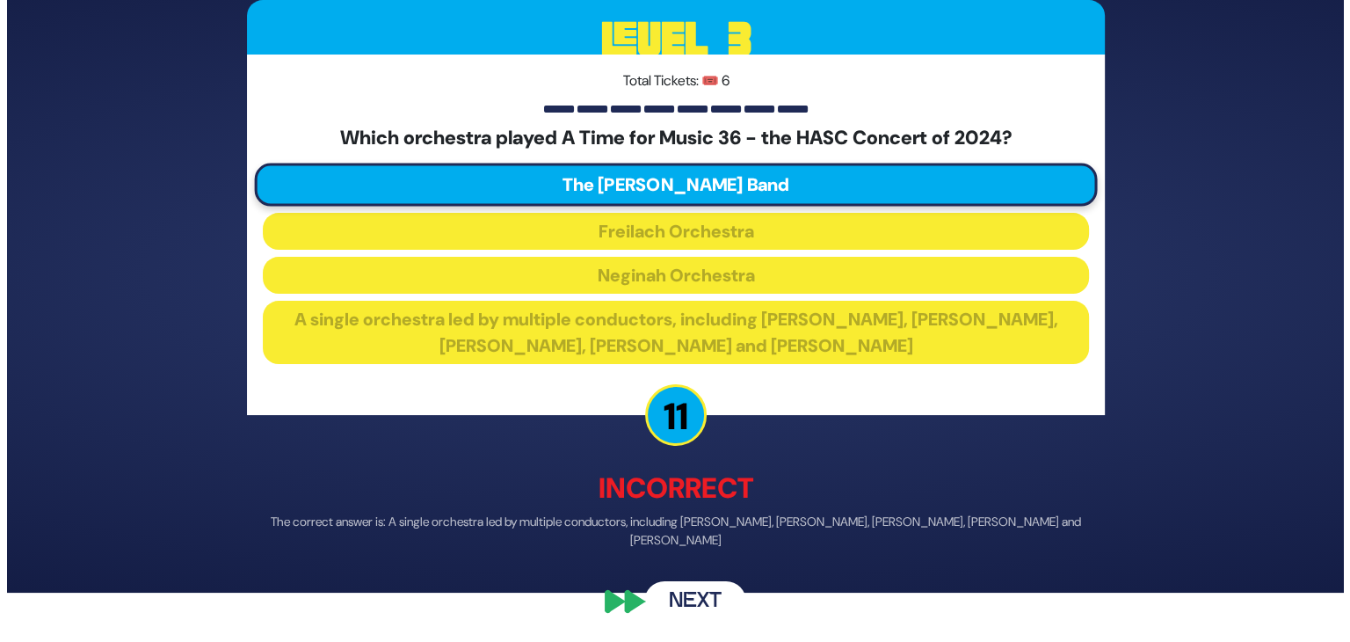
scroll to position [0, 0]
